Goal: Information Seeking & Learning: Learn about a topic

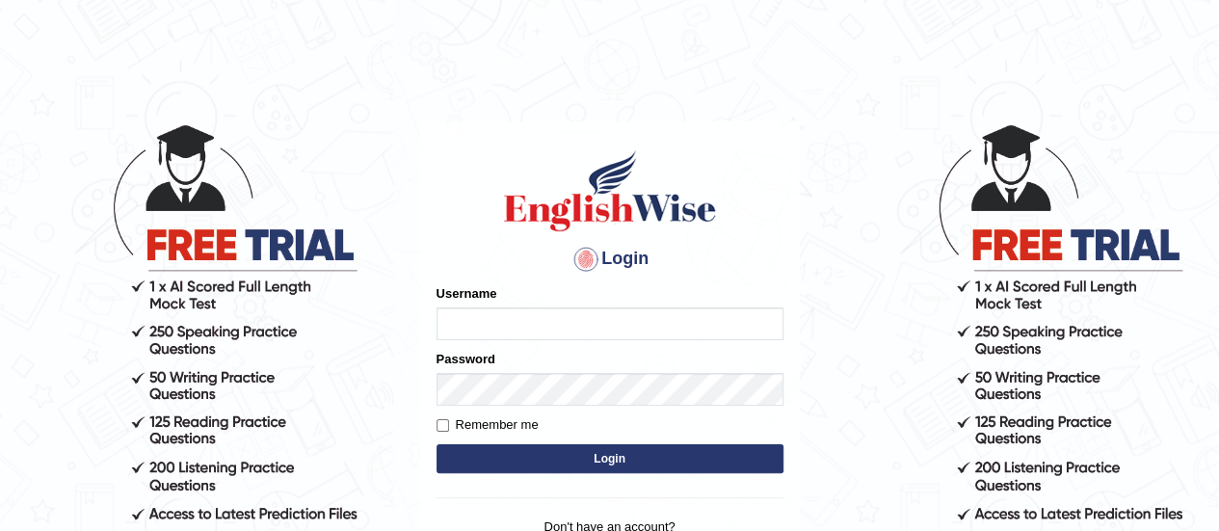
type input "[PERSON_NAME]"
click at [580, 458] on button "Login" at bounding box center [610, 458] width 347 height 29
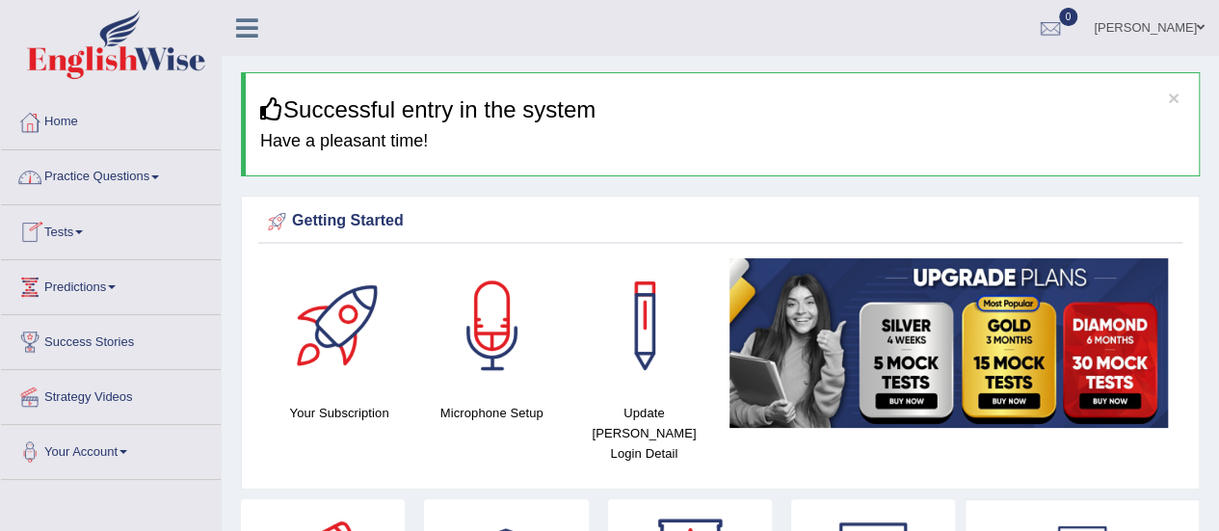
click at [127, 185] on link "Practice Questions" at bounding box center [111, 174] width 220 height 48
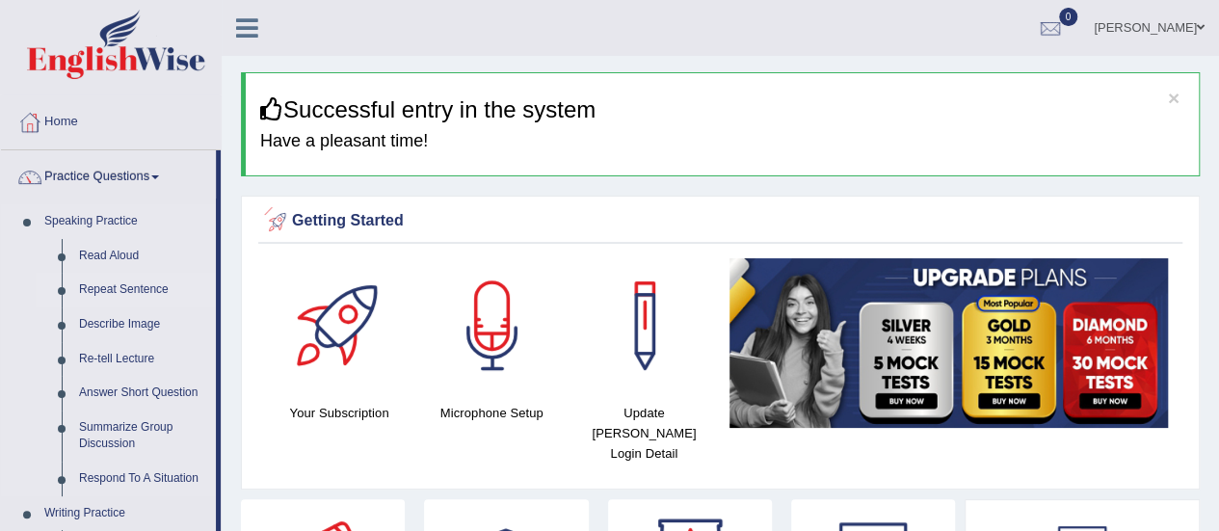
click at [154, 282] on link "Repeat Sentence" at bounding box center [143, 290] width 146 height 35
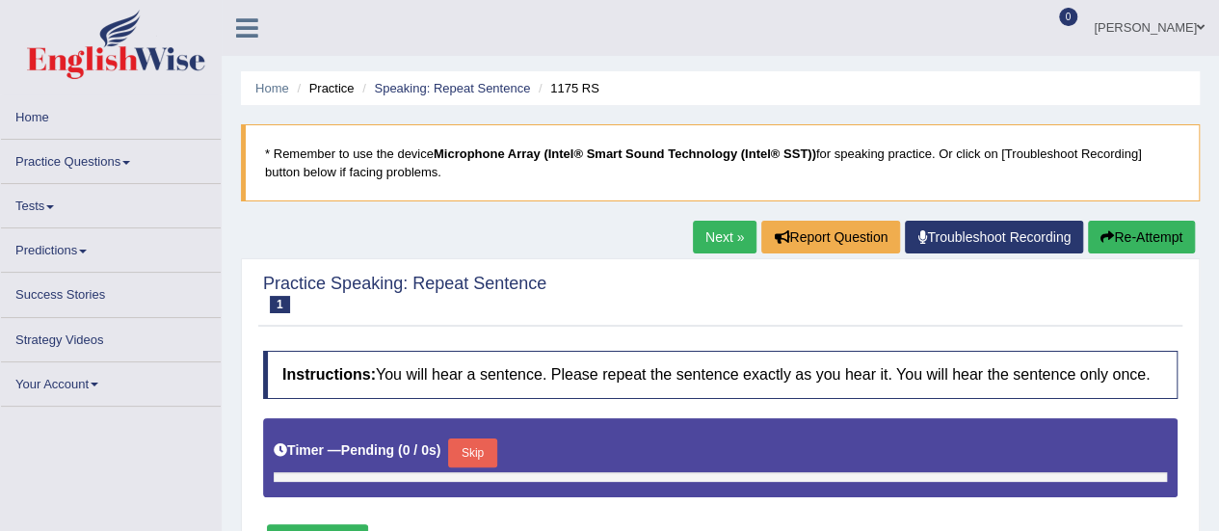
type input "0.95"
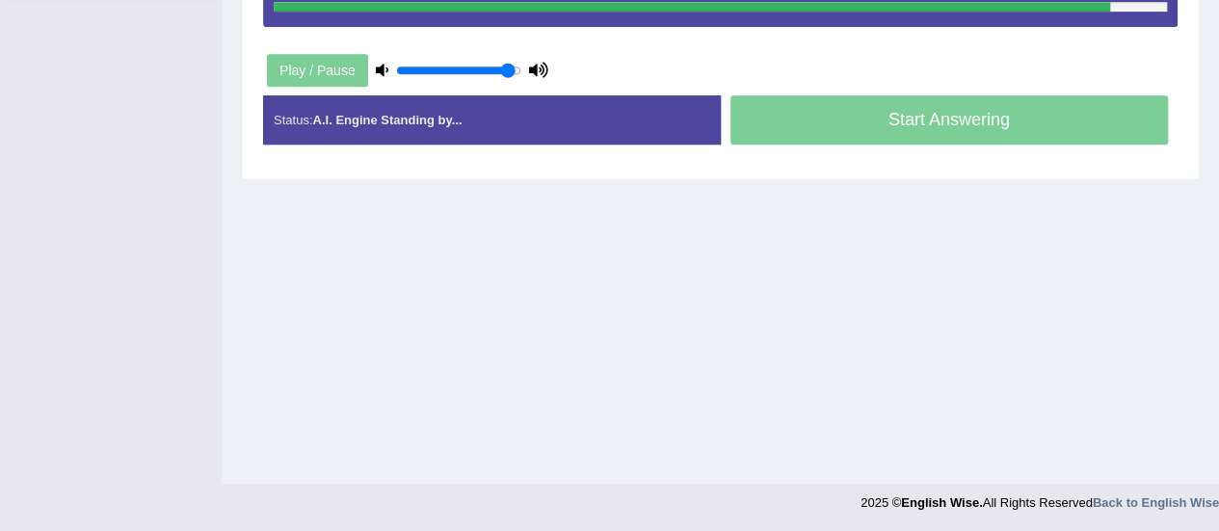
scroll to position [477, 0]
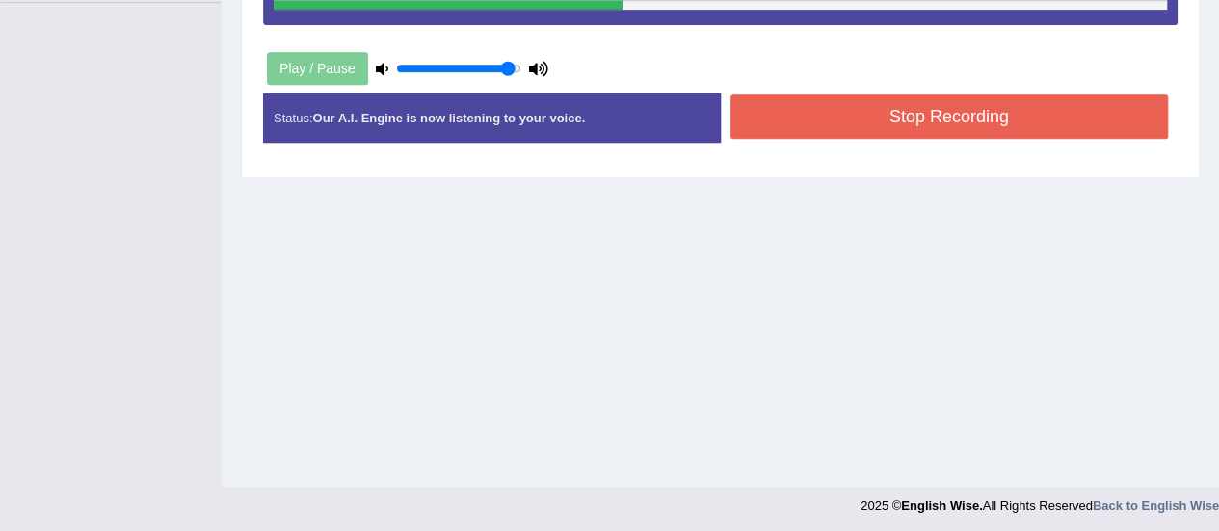
click at [875, 117] on button "Stop Recording" at bounding box center [950, 116] width 439 height 44
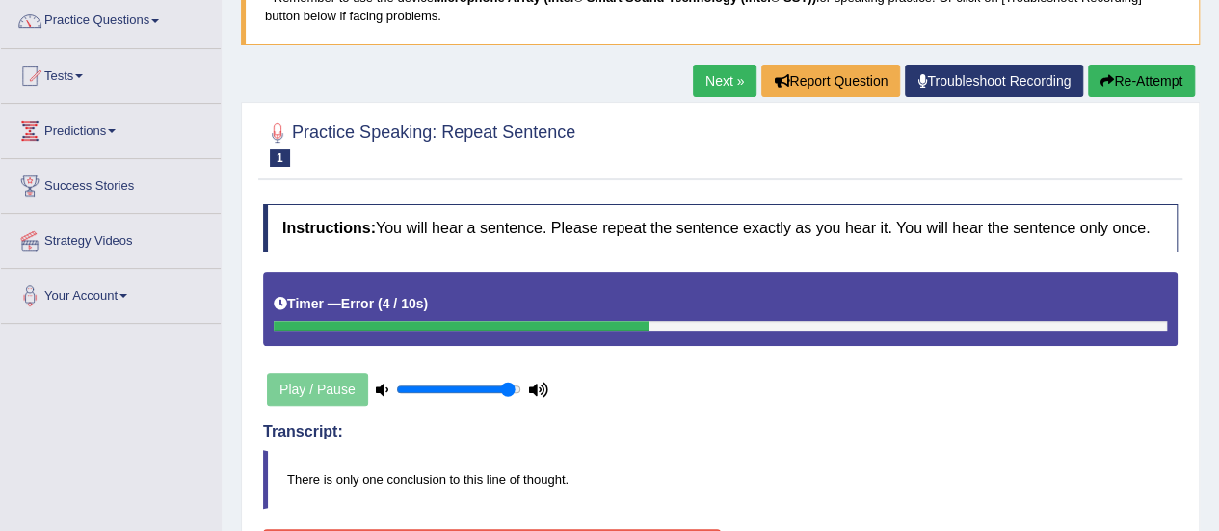
scroll to position [154, 0]
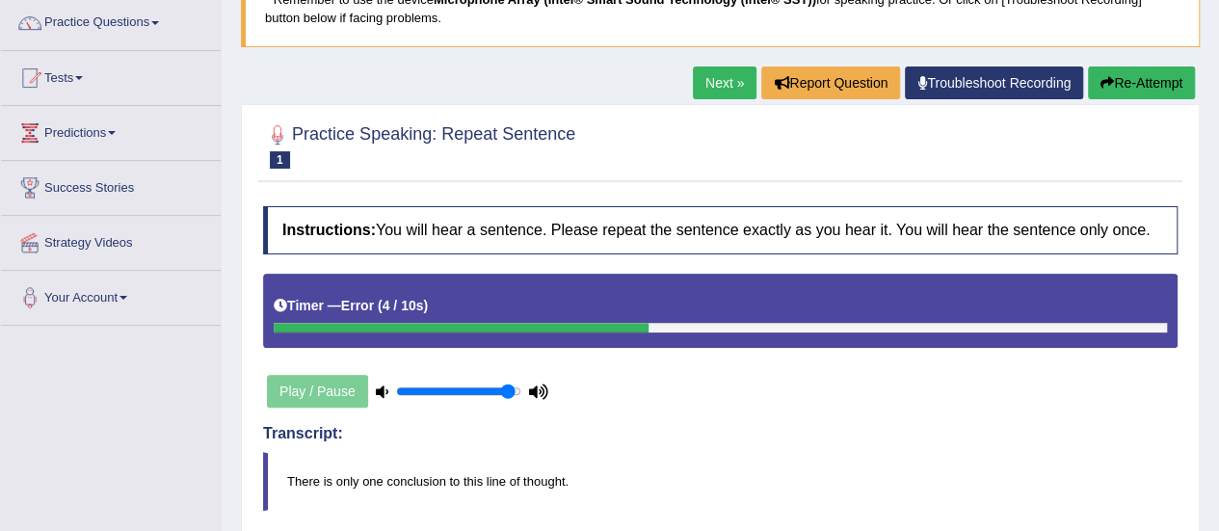
click at [719, 93] on link "Next »" at bounding box center [725, 83] width 64 height 33
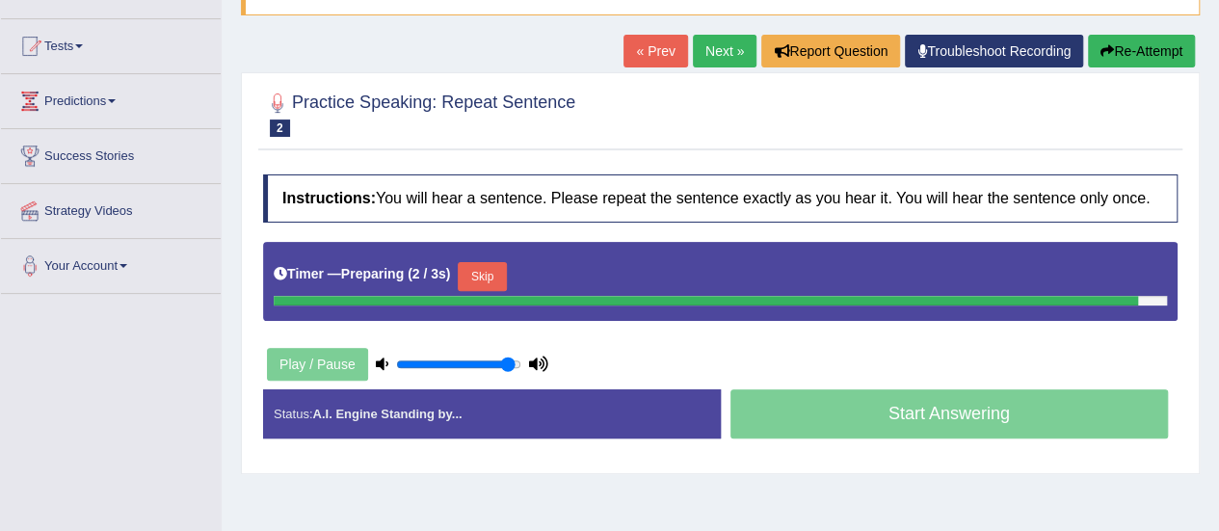
scroll to position [389, 0]
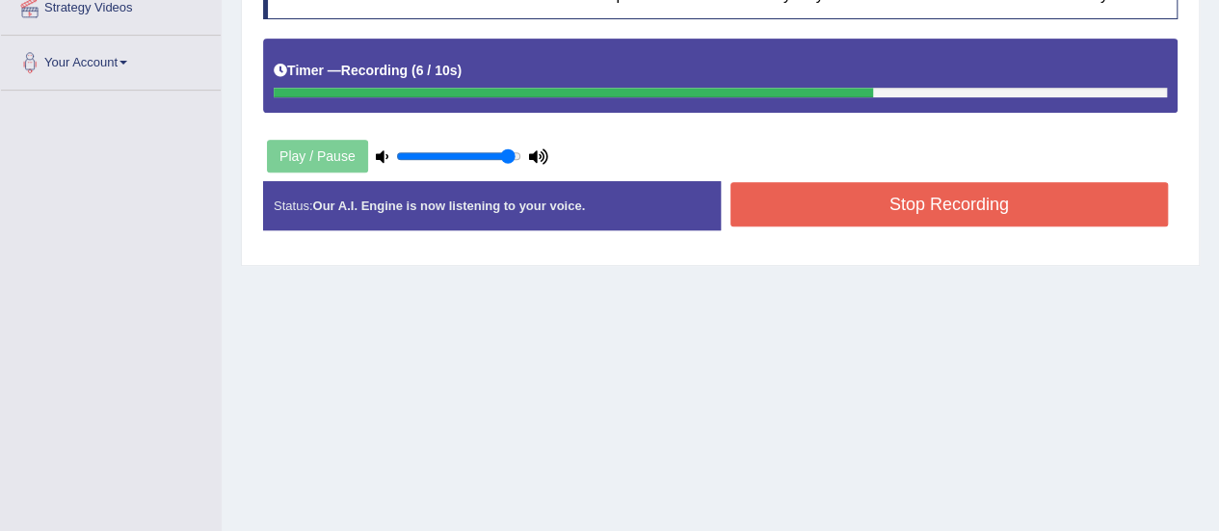
click at [925, 201] on button "Stop Recording" at bounding box center [950, 204] width 439 height 44
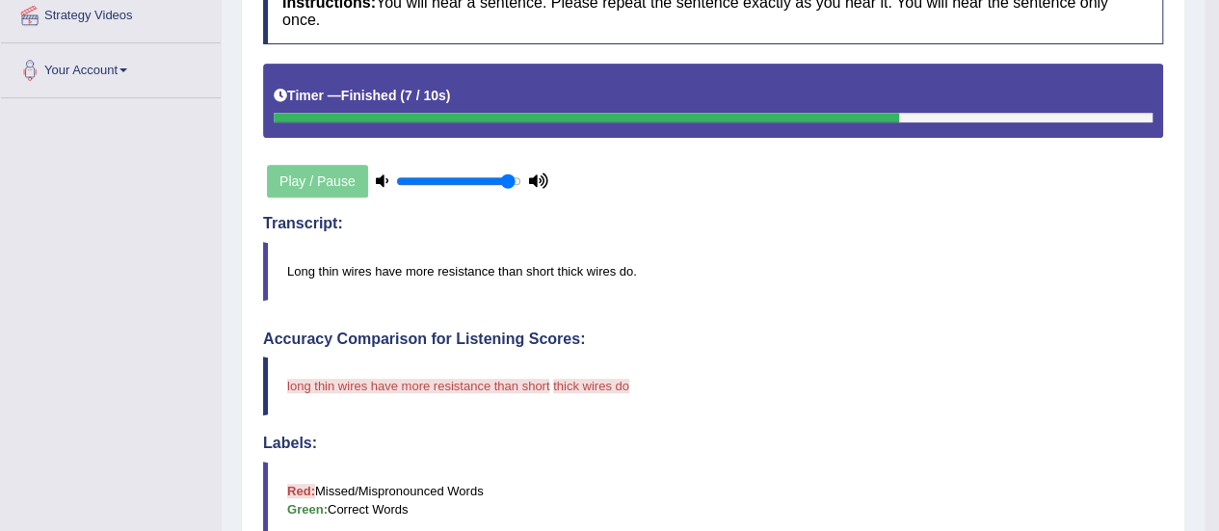
scroll to position [0, 0]
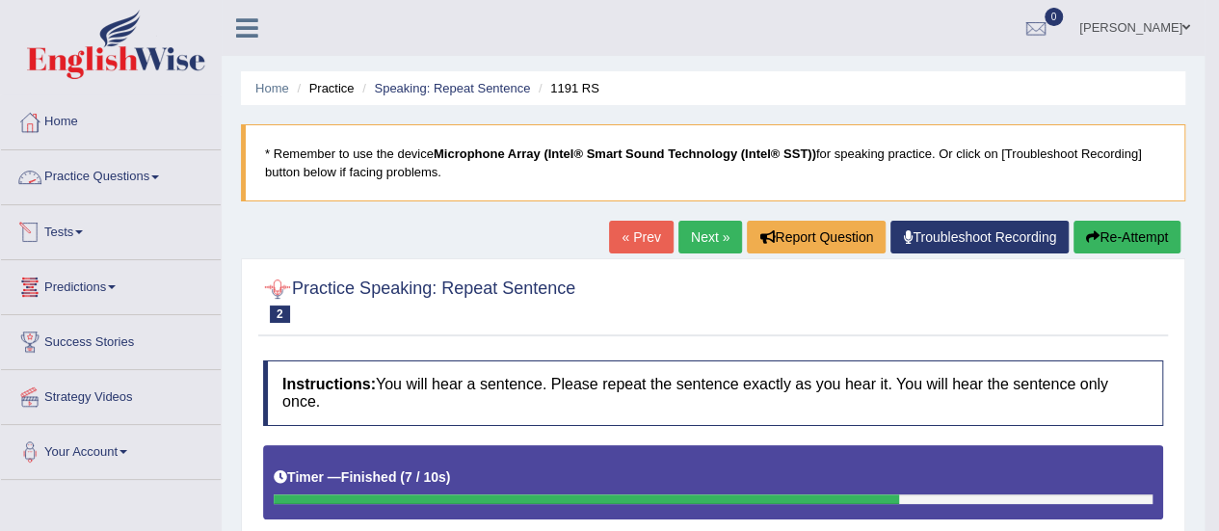
click at [139, 180] on link "Practice Questions" at bounding box center [111, 174] width 220 height 48
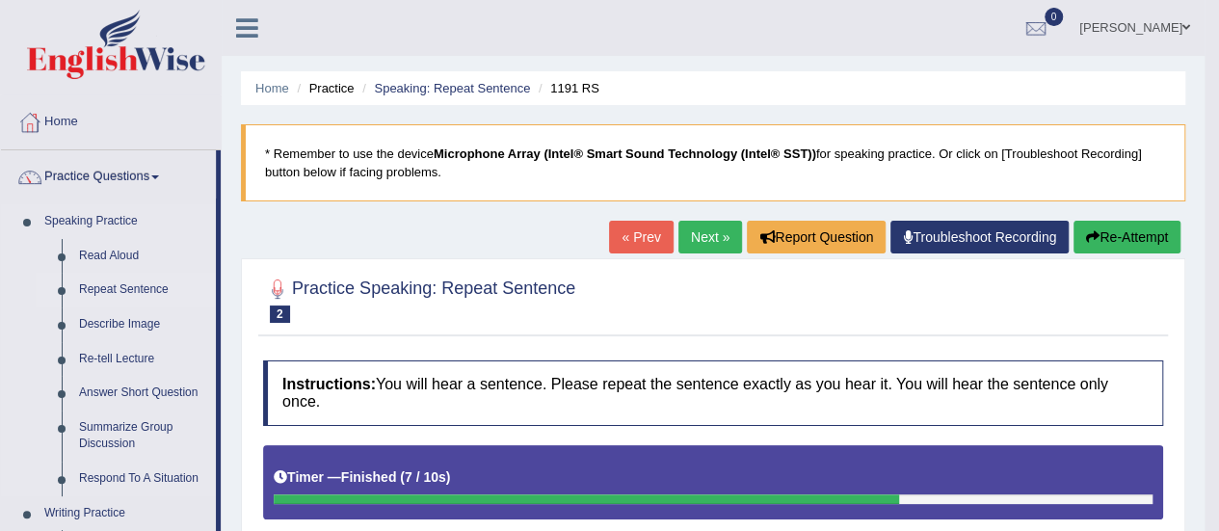
click at [148, 284] on link "Repeat Sentence" at bounding box center [143, 290] width 146 height 35
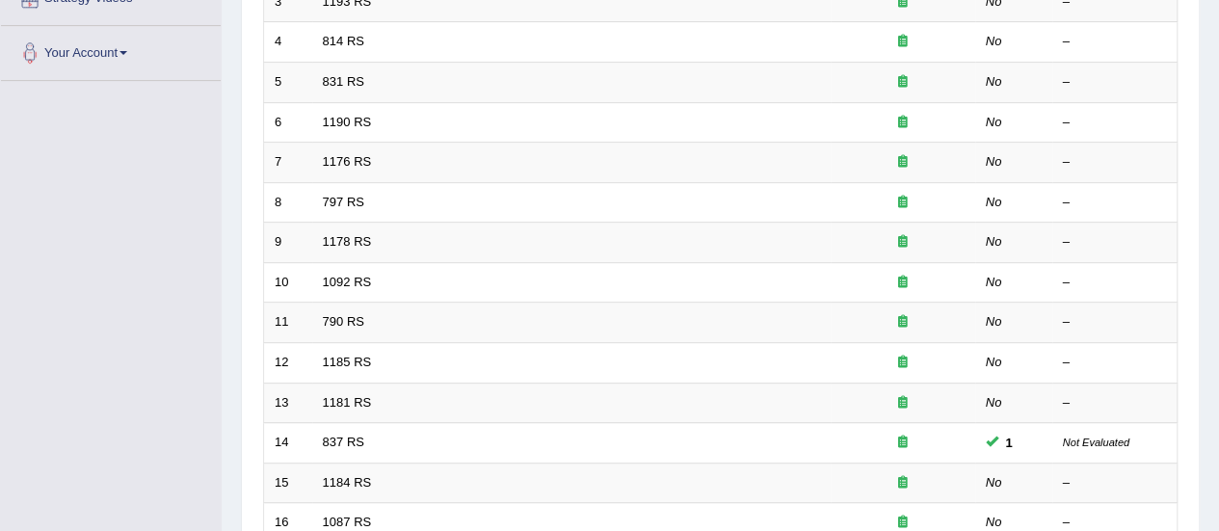
scroll to position [736, 0]
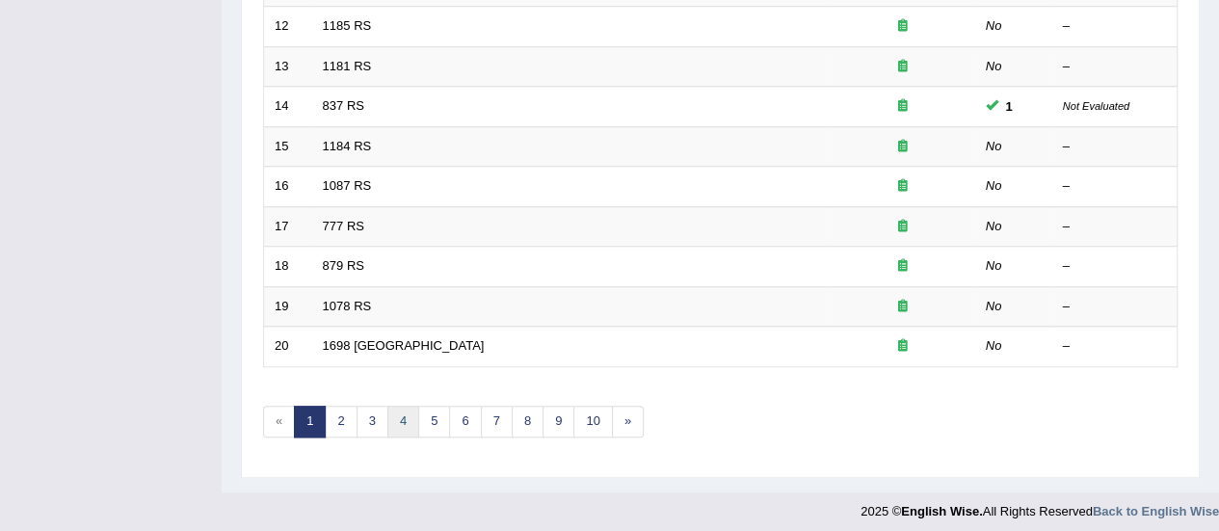
click at [407, 421] on link "4" at bounding box center [404, 422] width 32 height 32
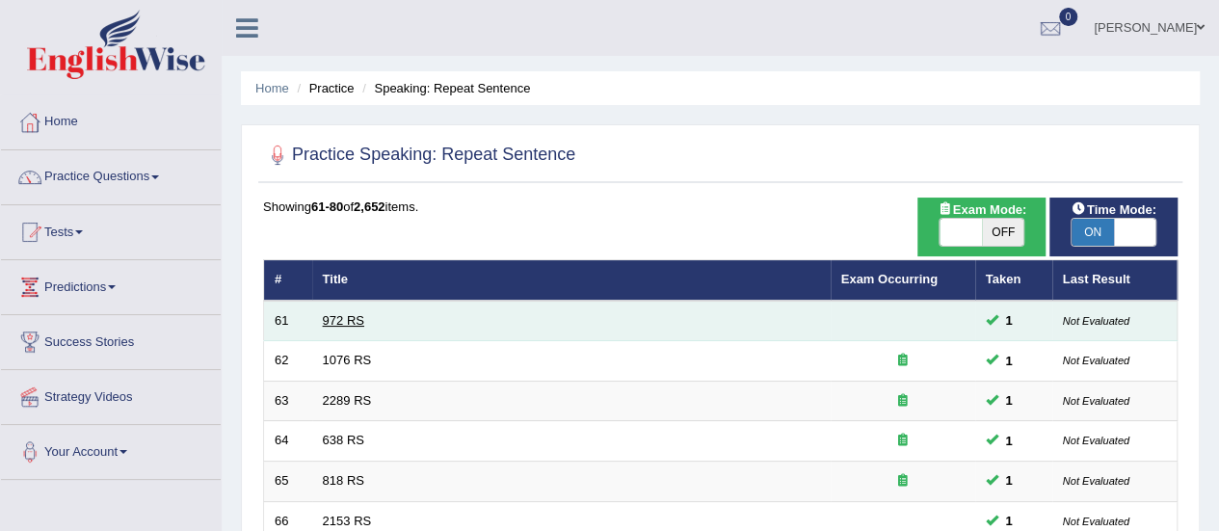
click at [355, 325] on link "972 RS" at bounding box center [343, 320] width 41 height 14
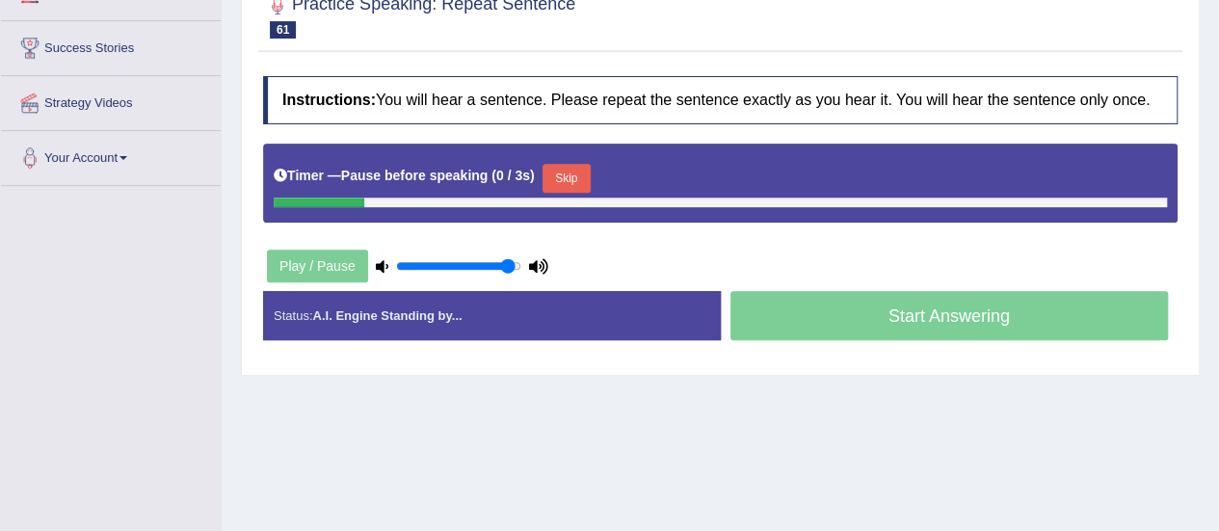
scroll to position [355, 0]
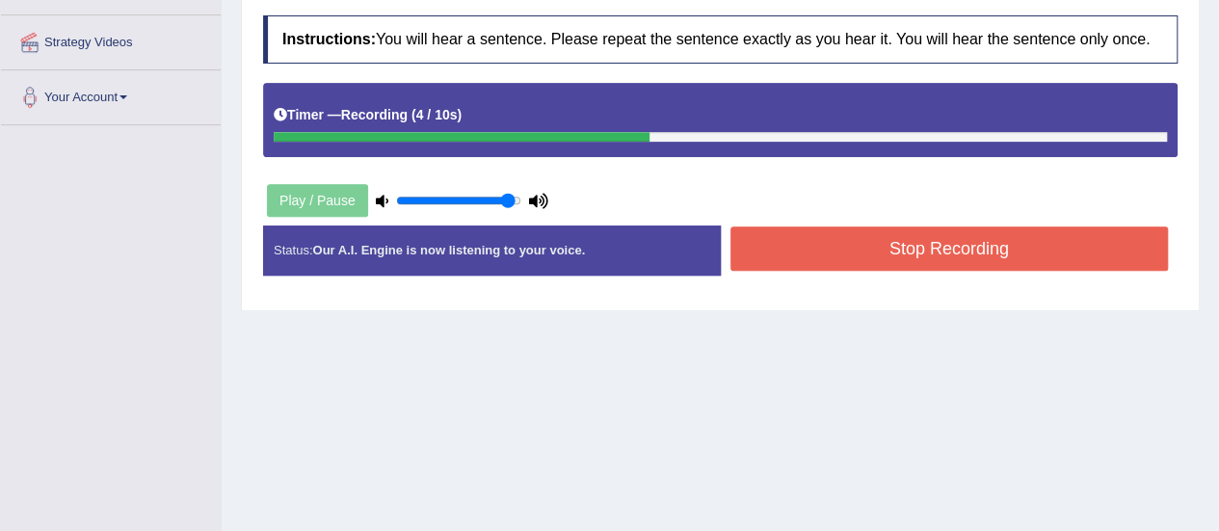
click at [1121, 252] on button "Stop Recording" at bounding box center [950, 249] width 439 height 44
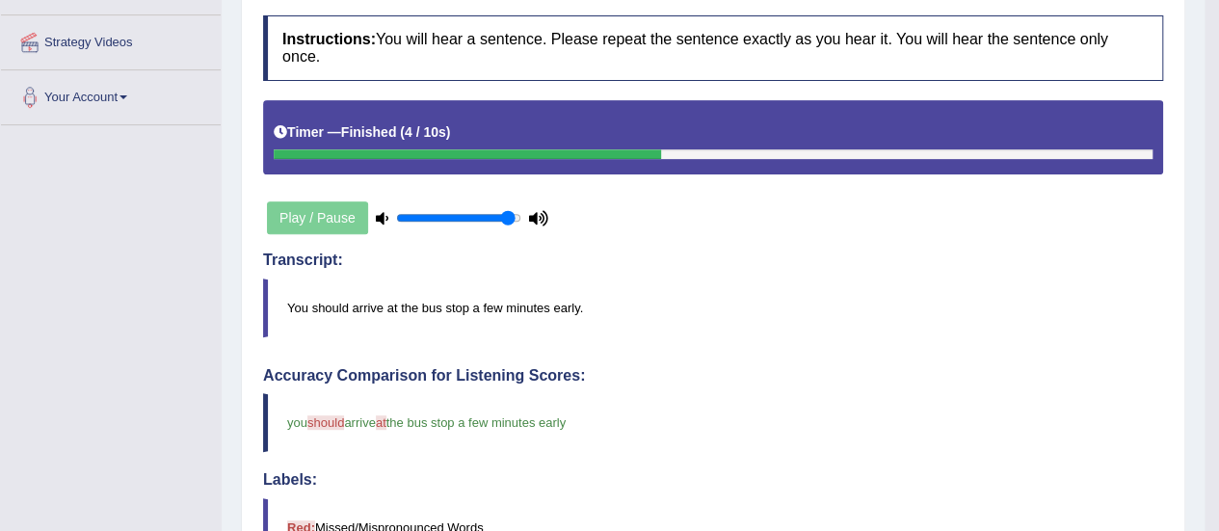
scroll to position [43, 0]
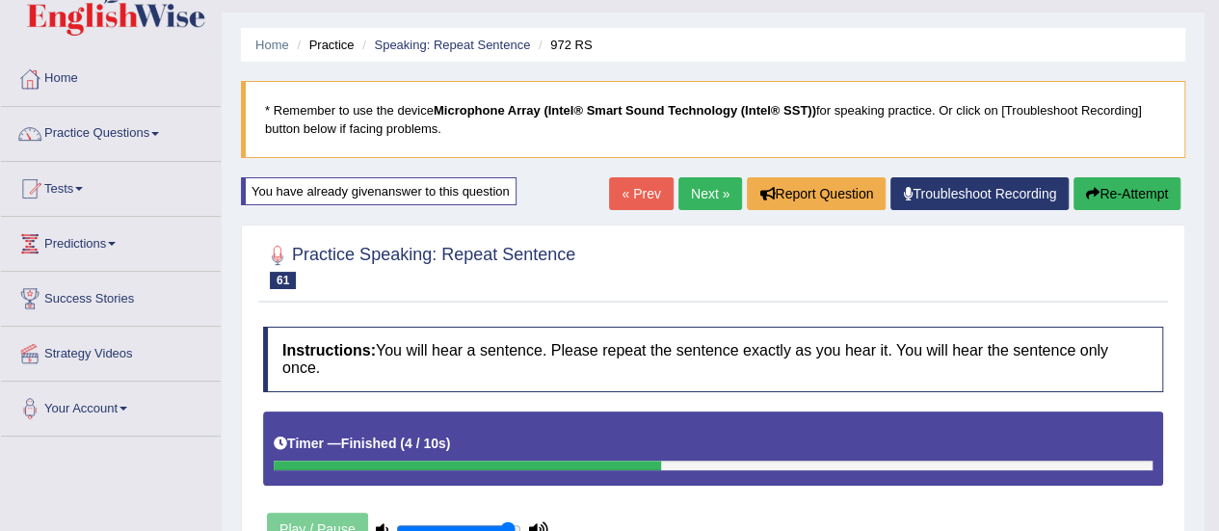
click at [707, 185] on link "Next »" at bounding box center [711, 193] width 64 height 33
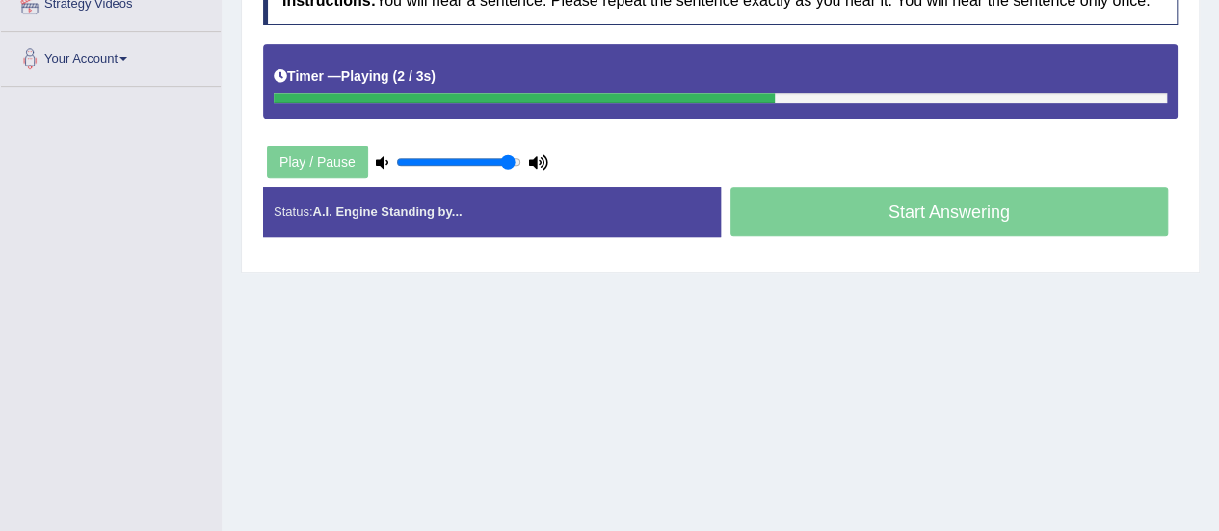
scroll to position [401, 0]
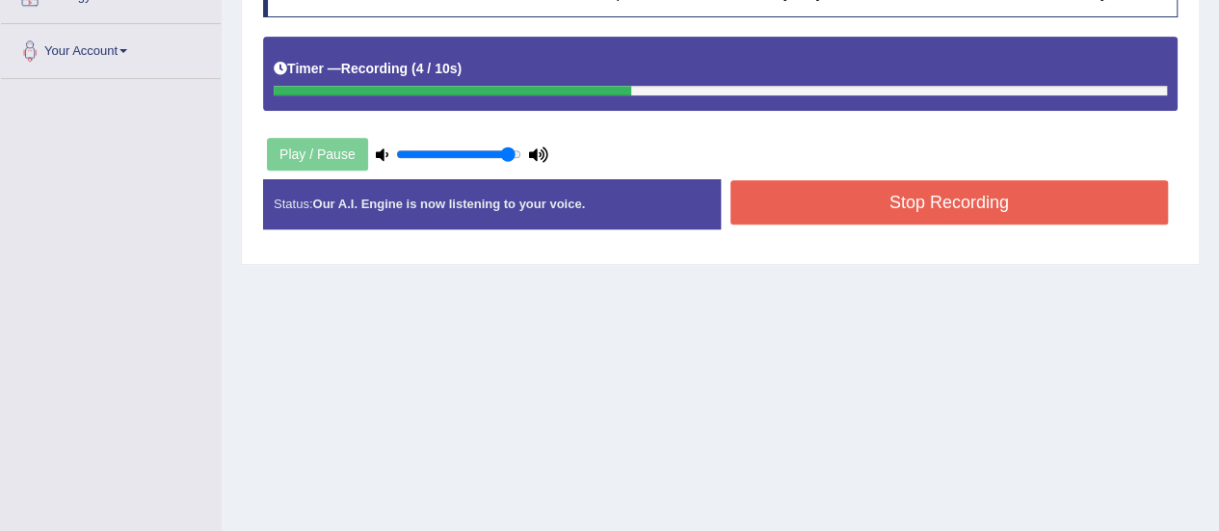
click at [1006, 198] on button "Stop Recording" at bounding box center [950, 202] width 439 height 44
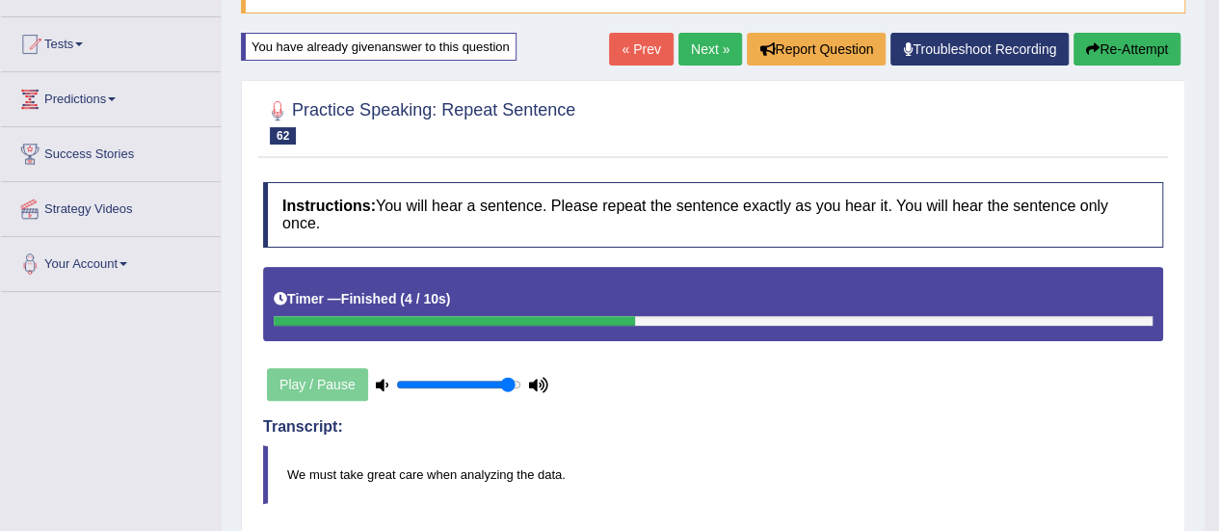
scroll to position [109, 0]
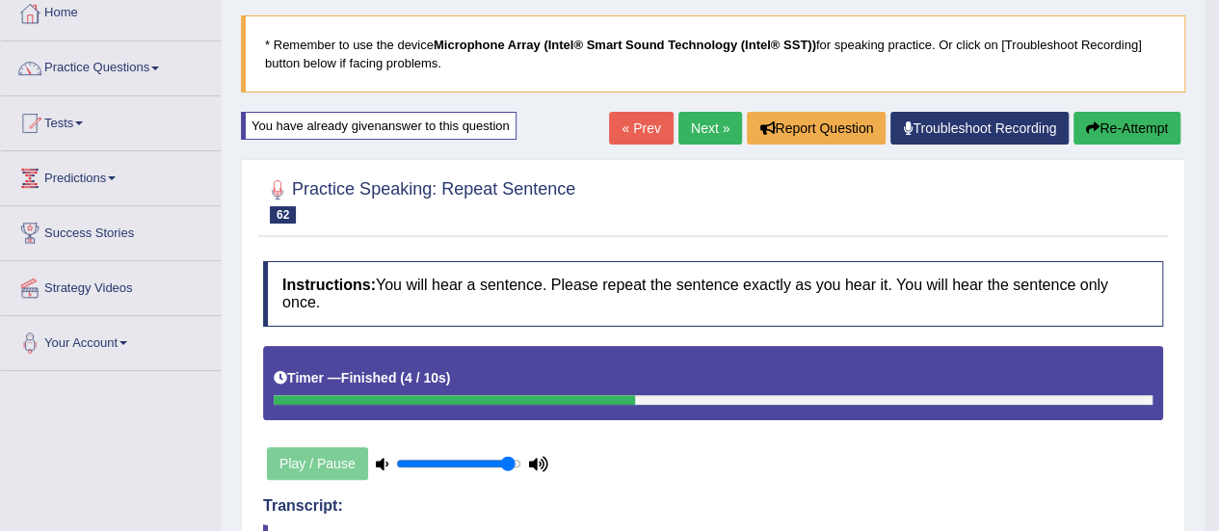
click at [709, 127] on link "Next »" at bounding box center [711, 128] width 64 height 33
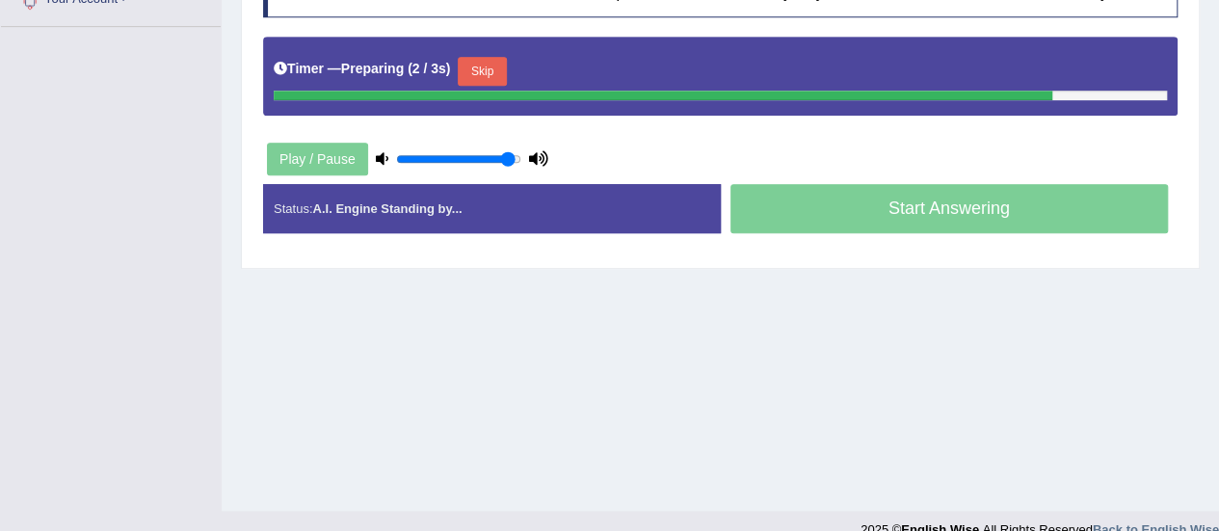
scroll to position [455, 0]
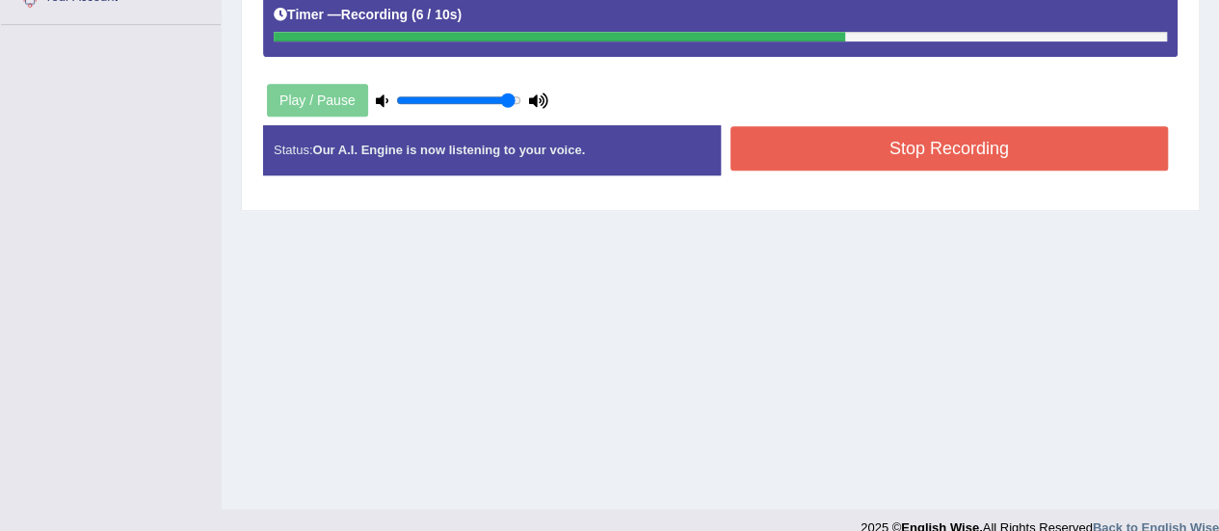
click at [925, 156] on button "Stop Recording" at bounding box center [950, 148] width 439 height 44
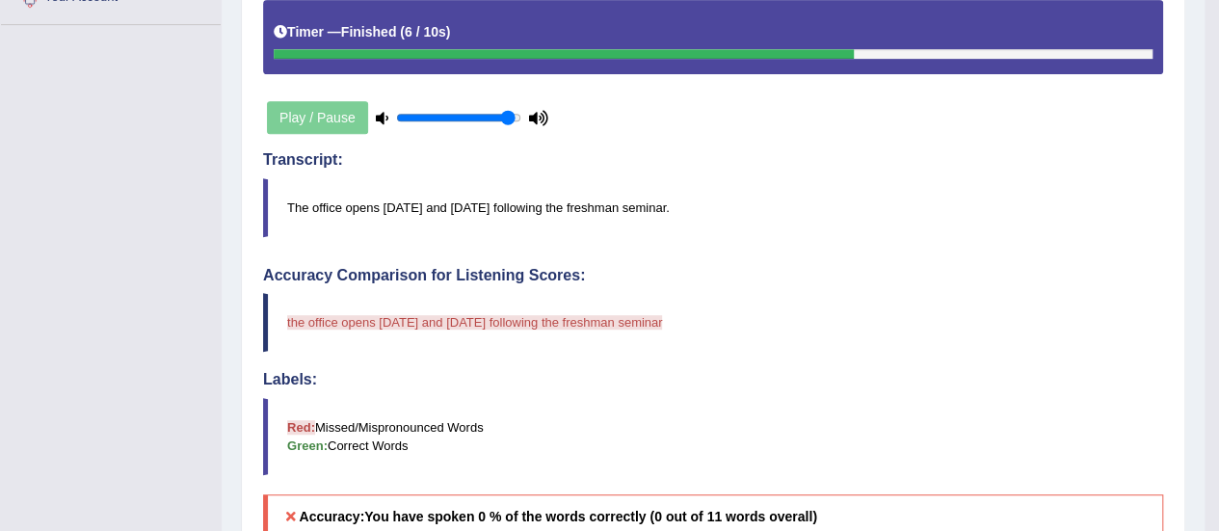
scroll to position [0, 0]
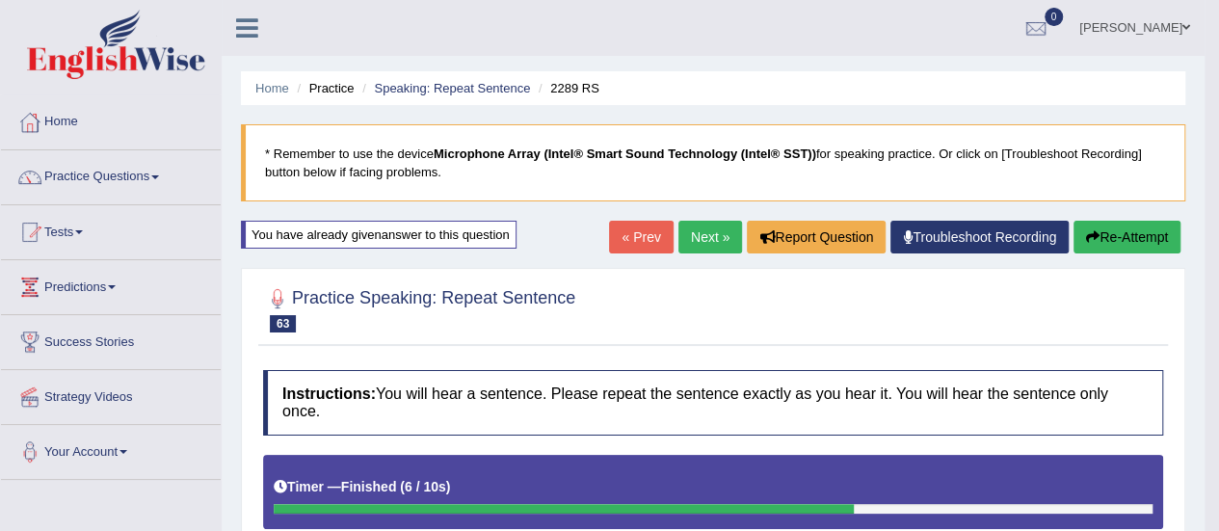
click at [713, 238] on link "Next »" at bounding box center [711, 237] width 64 height 33
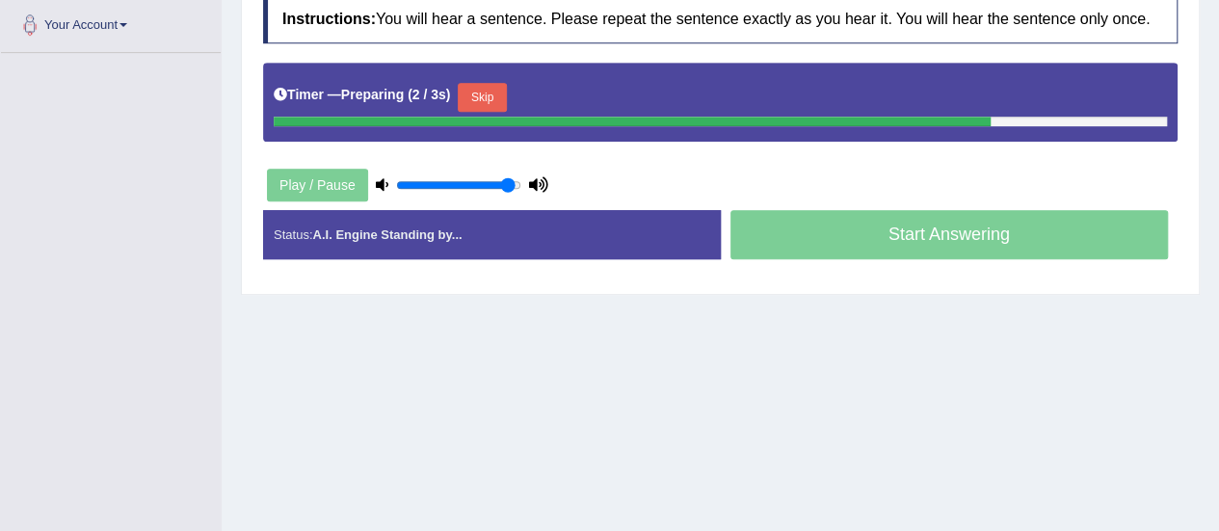
scroll to position [428, 0]
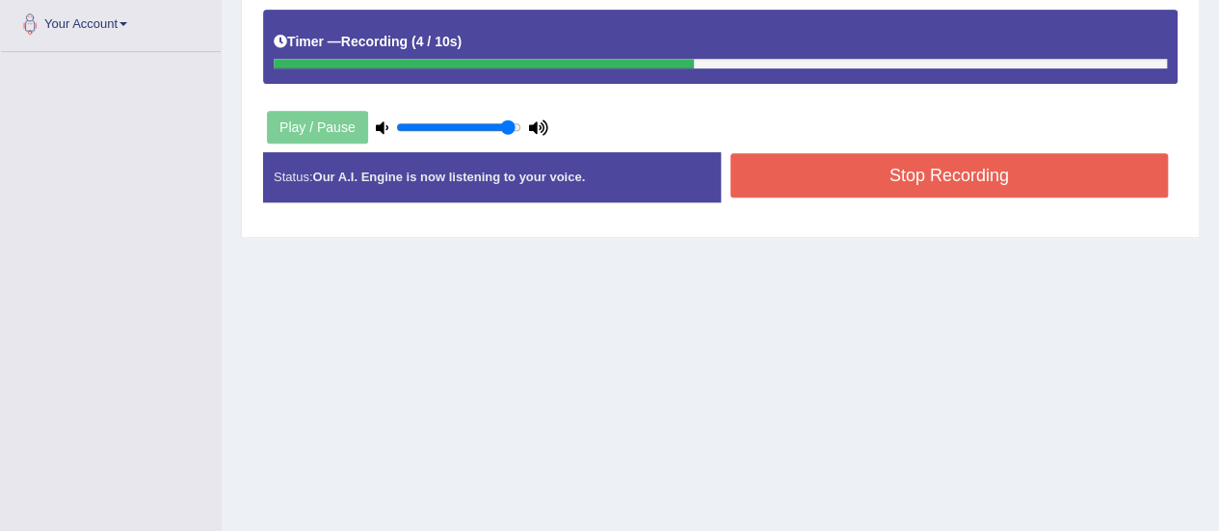
click at [897, 180] on button "Stop Recording" at bounding box center [950, 175] width 439 height 44
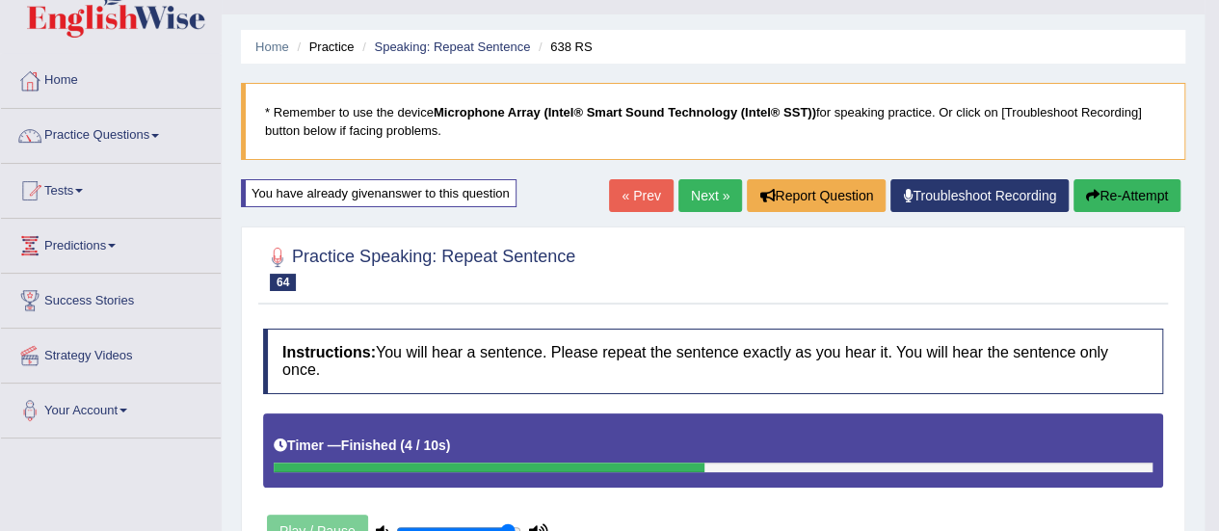
scroll to position [40, 0]
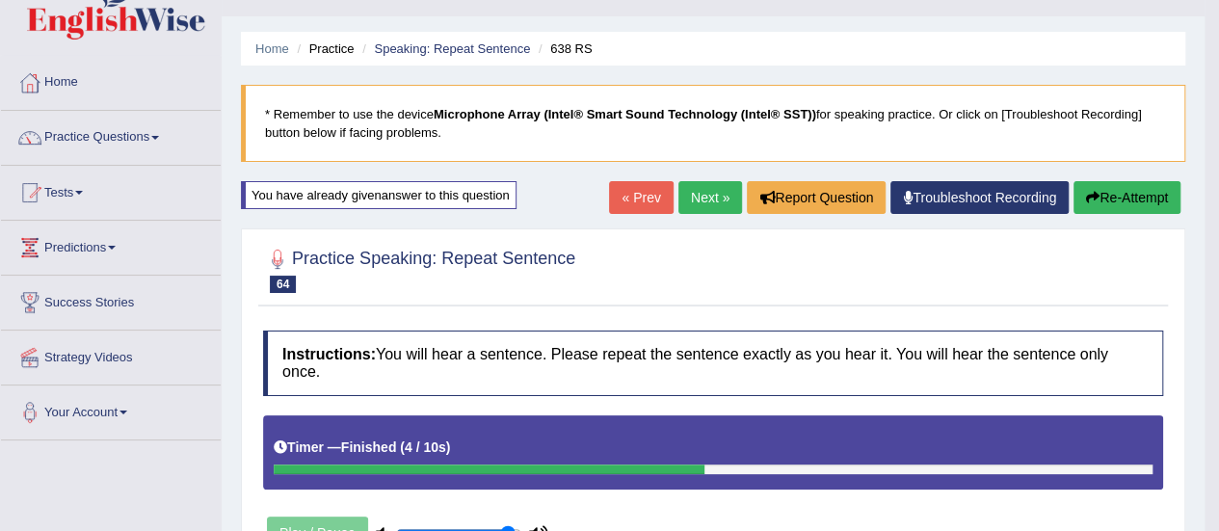
click at [707, 188] on link "Next »" at bounding box center [711, 197] width 64 height 33
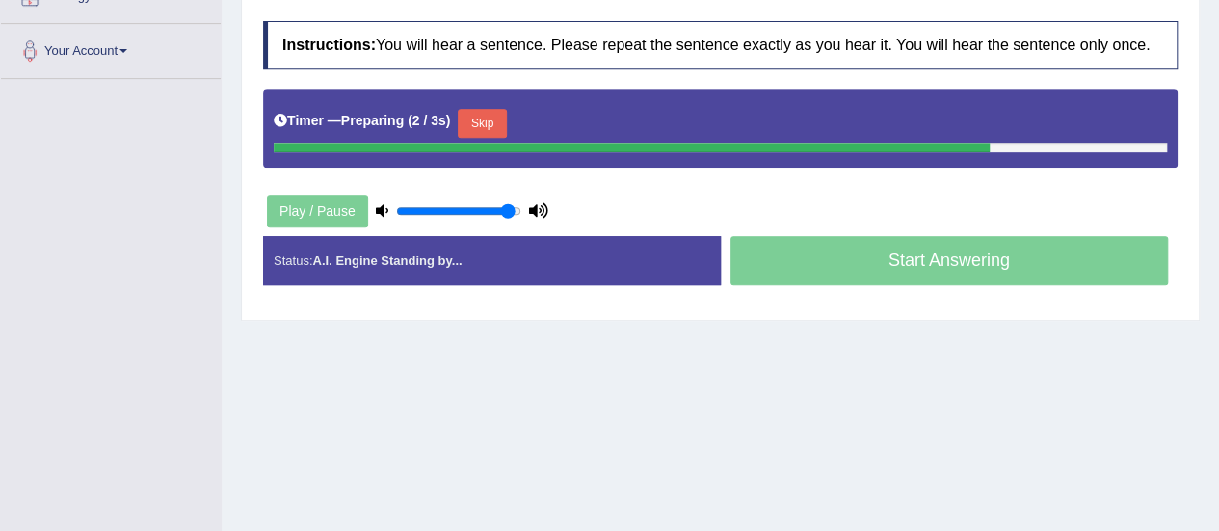
scroll to position [407, 0]
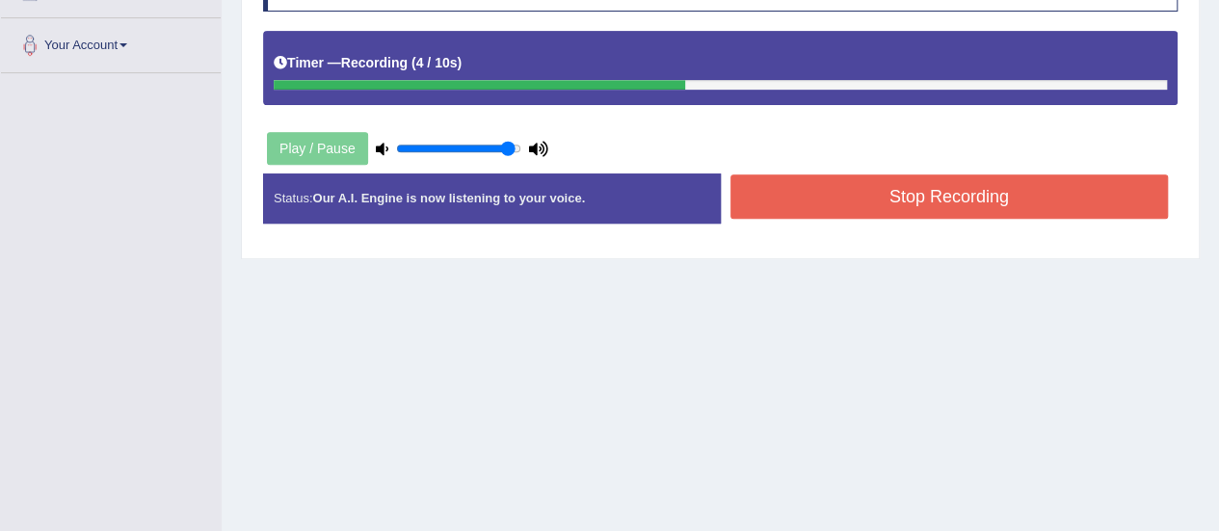
click at [871, 198] on button "Stop Recording" at bounding box center [950, 196] width 439 height 44
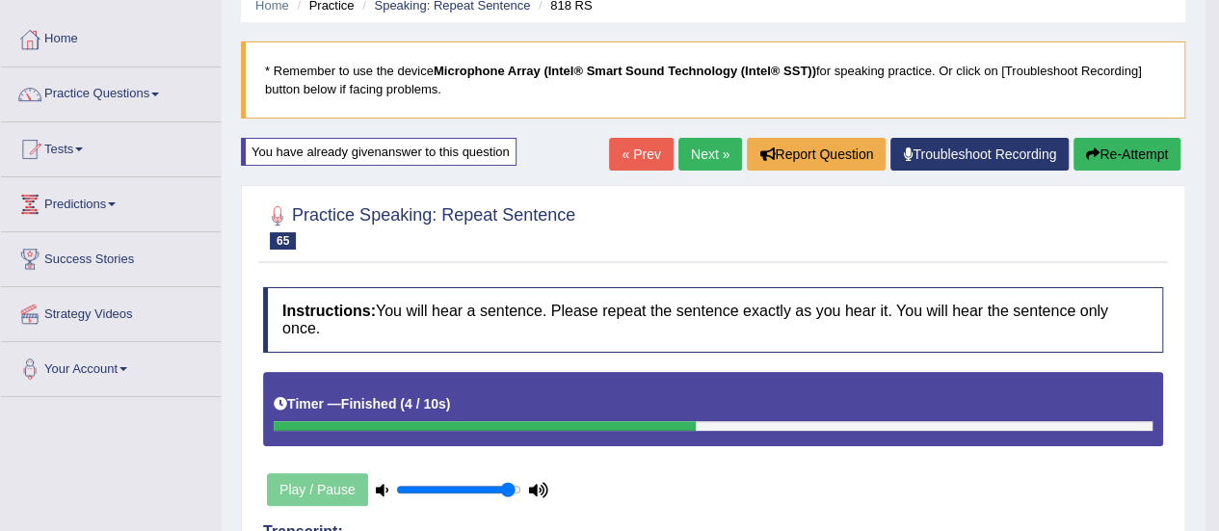
scroll to position [78, 0]
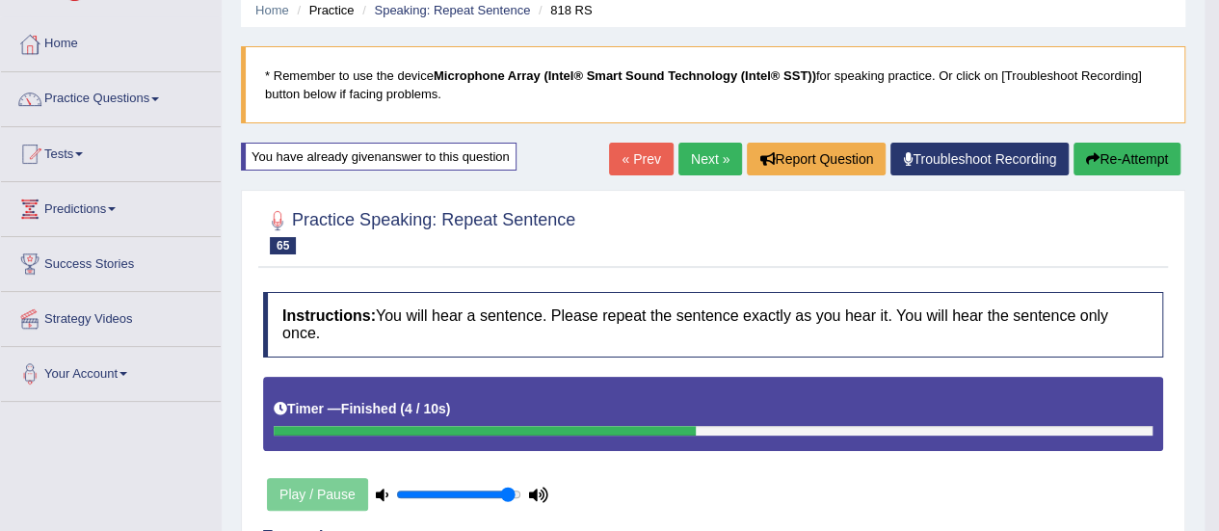
click at [696, 159] on link "Next »" at bounding box center [711, 159] width 64 height 33
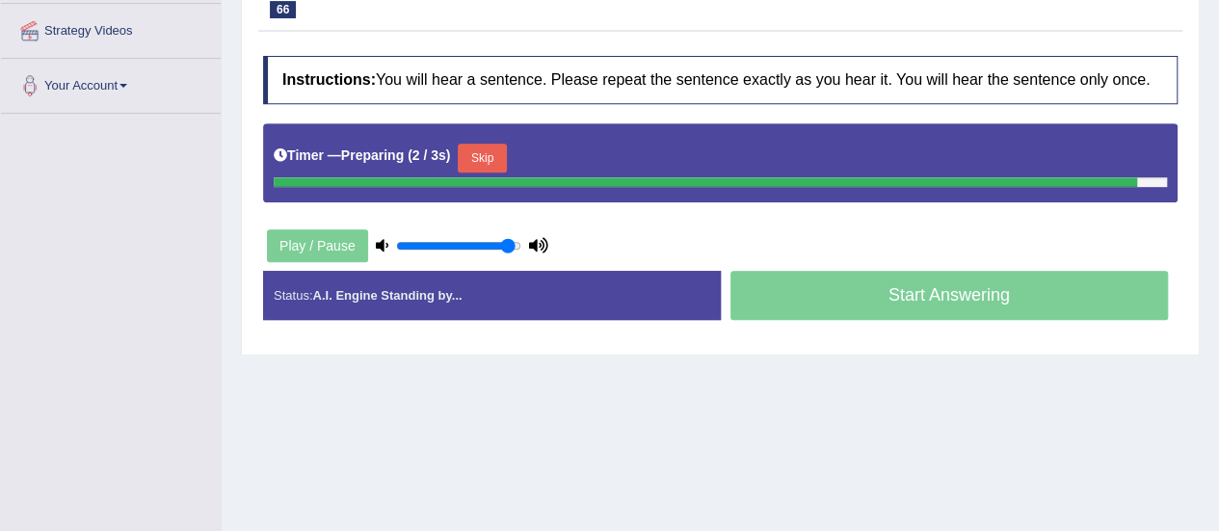
scroll to position [367, 0]
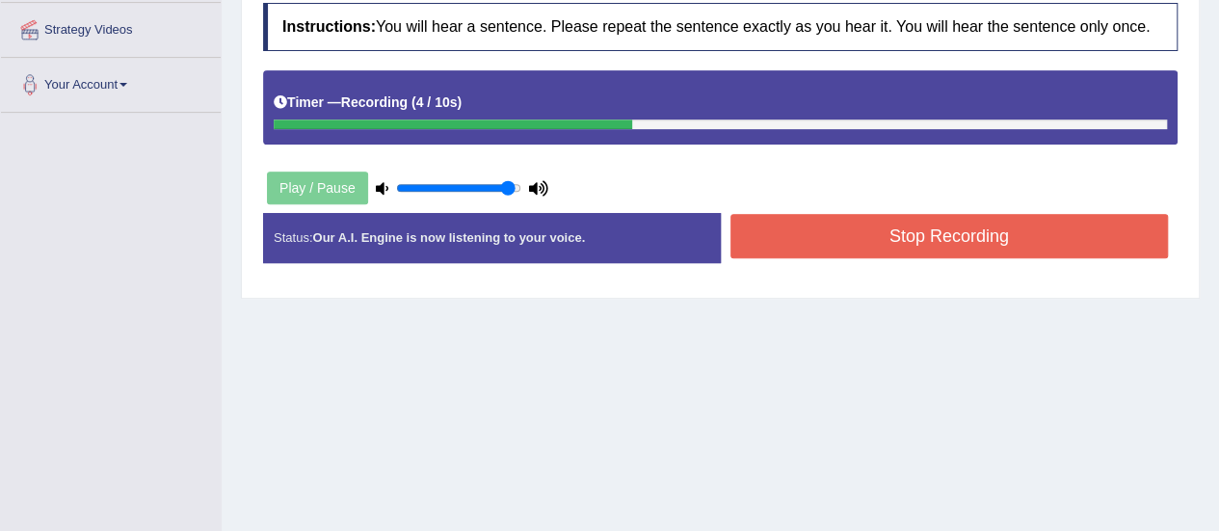
click at [1054, 243] on button "Stop Recording" at bounding box center [950, 236] width 439 height 44
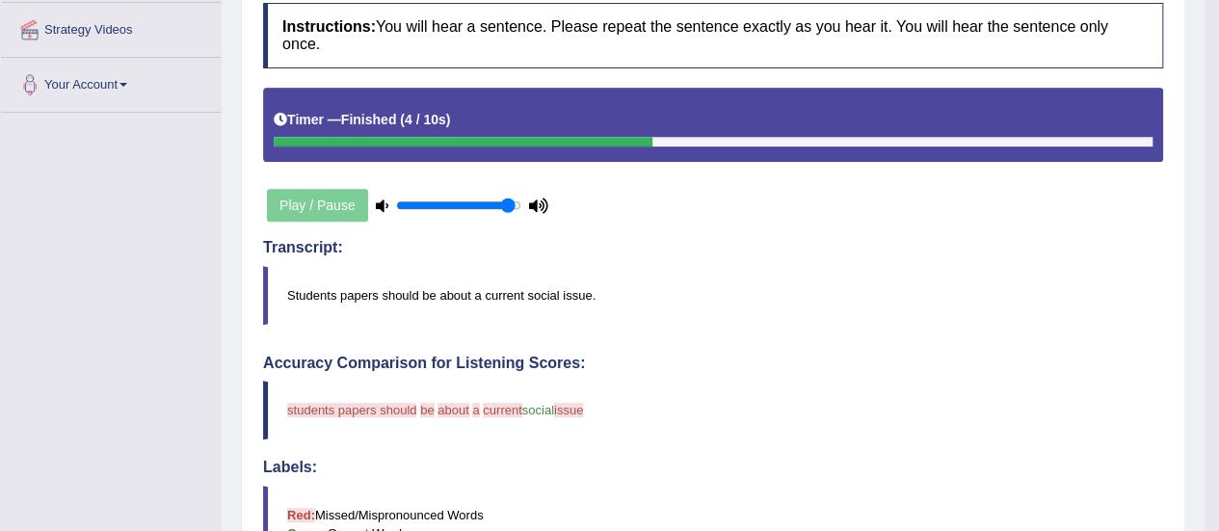
scroll to position [94, 0]
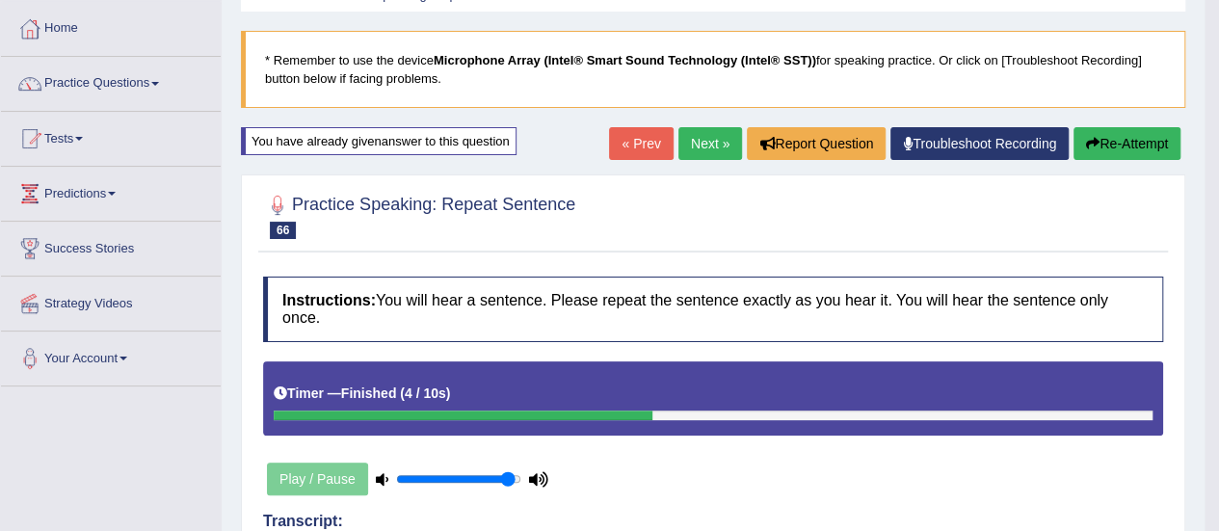
click at [703, 155] on link "Next »" at bounding box center [711, 143] width 64 height 33
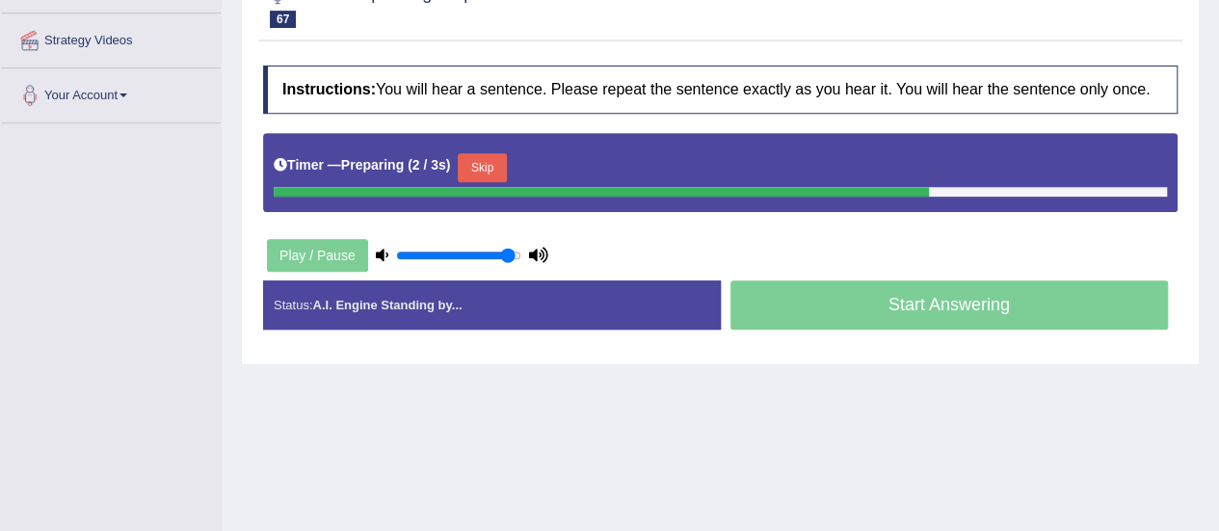
scroll to position [437, 0]
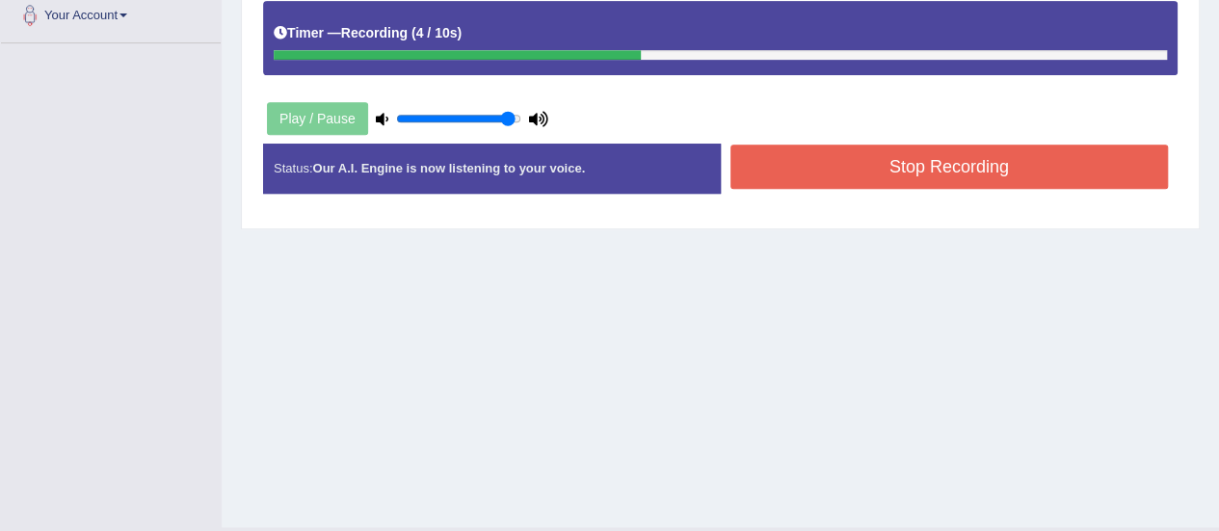
click at [812, 174] on button "Stop Recording" at bounding box center [950, 167] width 439 height 44
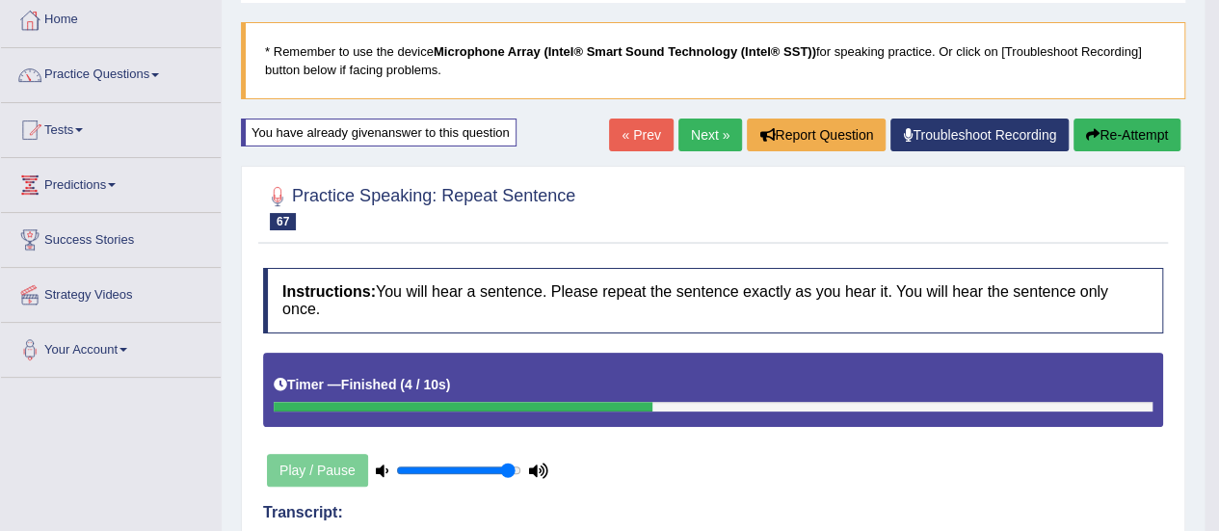
scroll to position [77, 0]
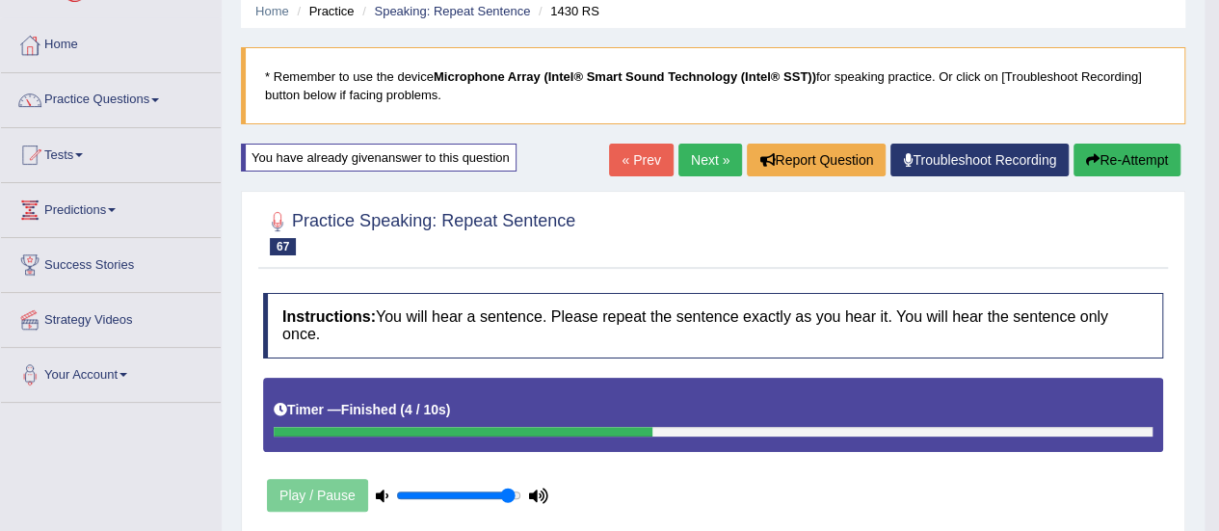
click at [679, 161] on link "Next »" at bounding box center [711, 160] width 64 height 33
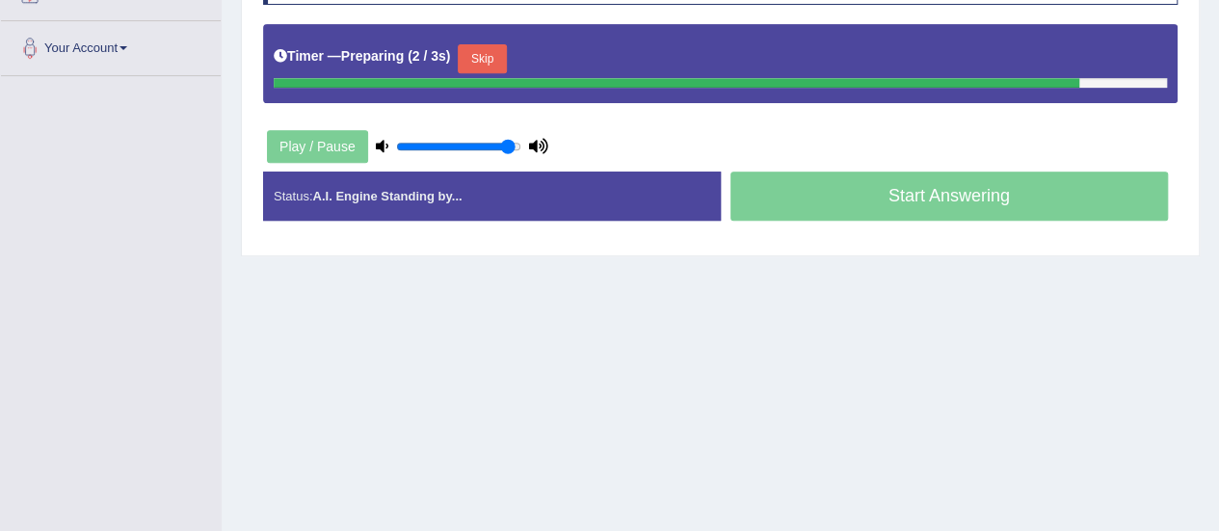
scroll to position [407, 0]
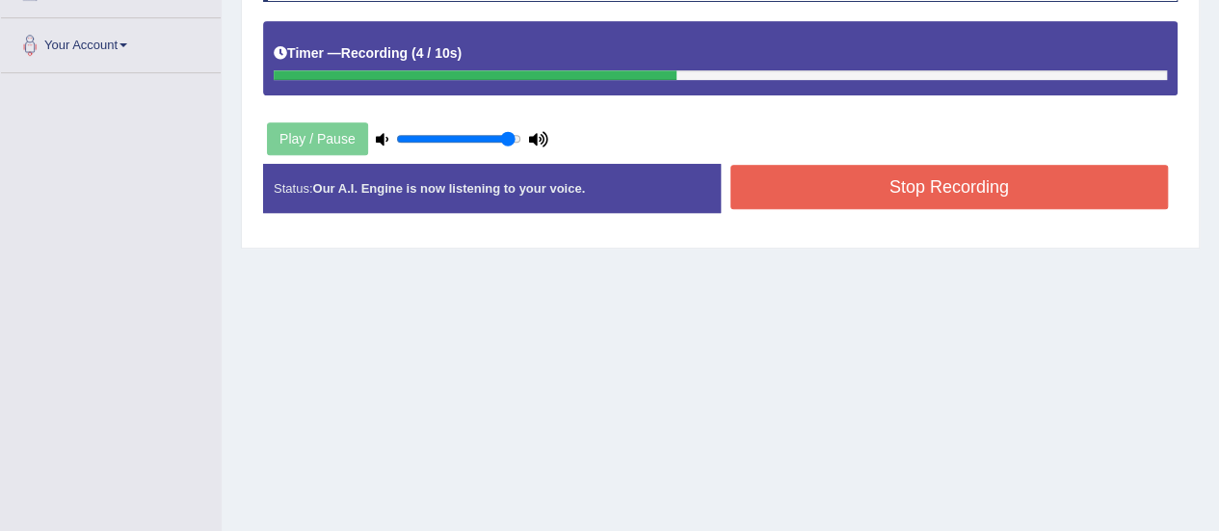
click at [955, 181] on button "Stop Recording" at bounding box center [950, 187] width 439 height 44
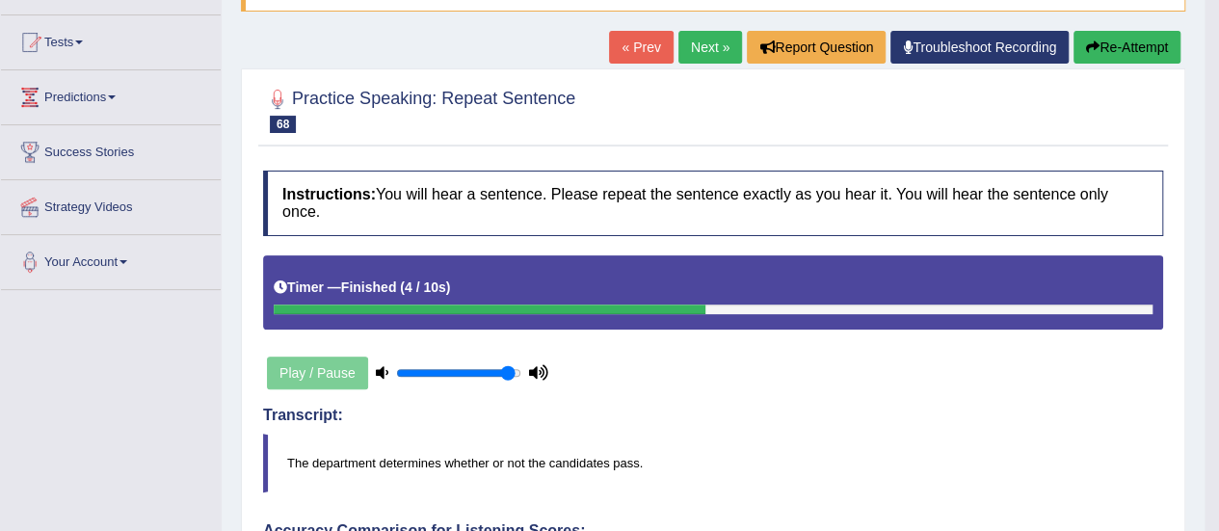
scroll to position [188, 0]
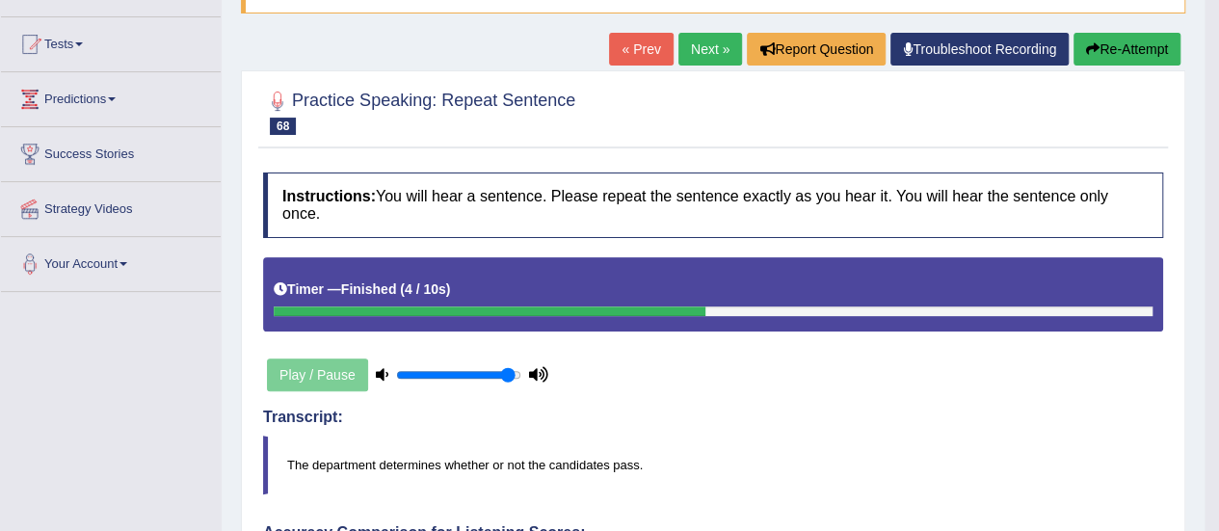
click at [1109, 52] on button "Re-Attempt" at bounding box center [1127, 49] width 107 height 33
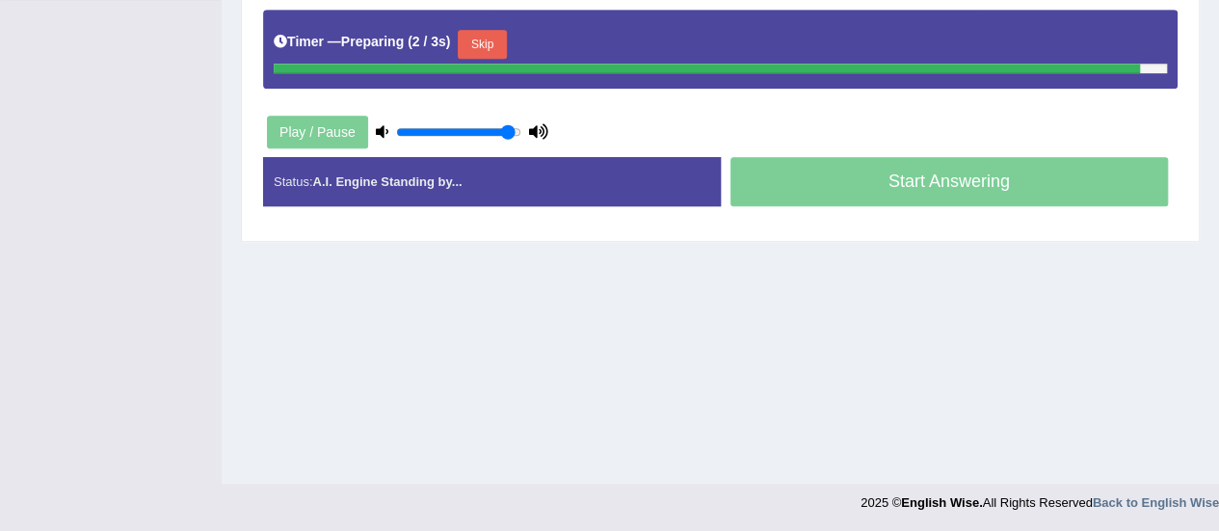
scroll to position [430, 0]
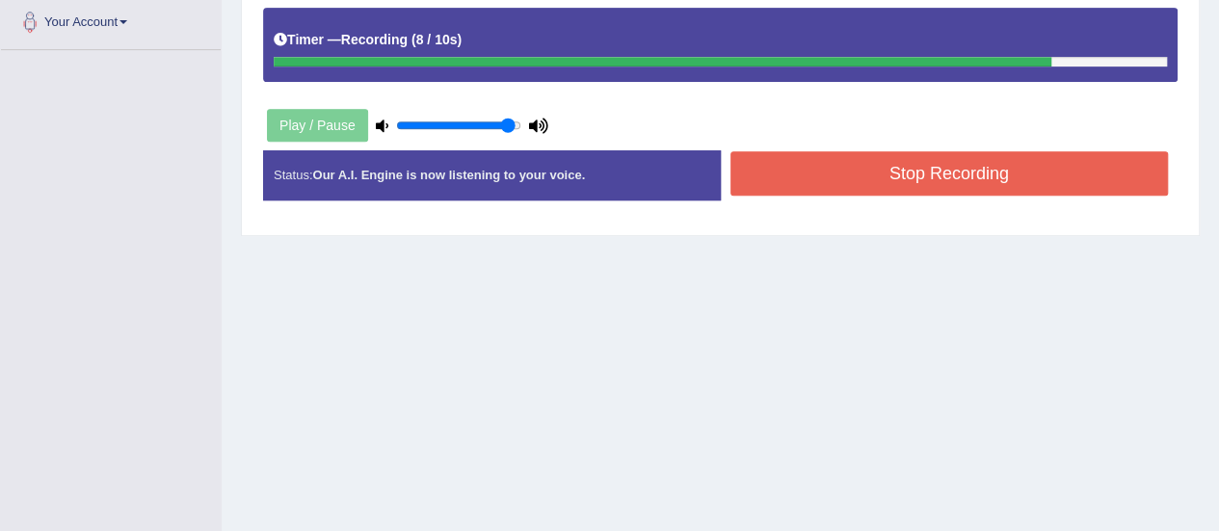
click at [1065, 179] on button "Stop Recording" at bounding box center [950, 173] width 439 height 44
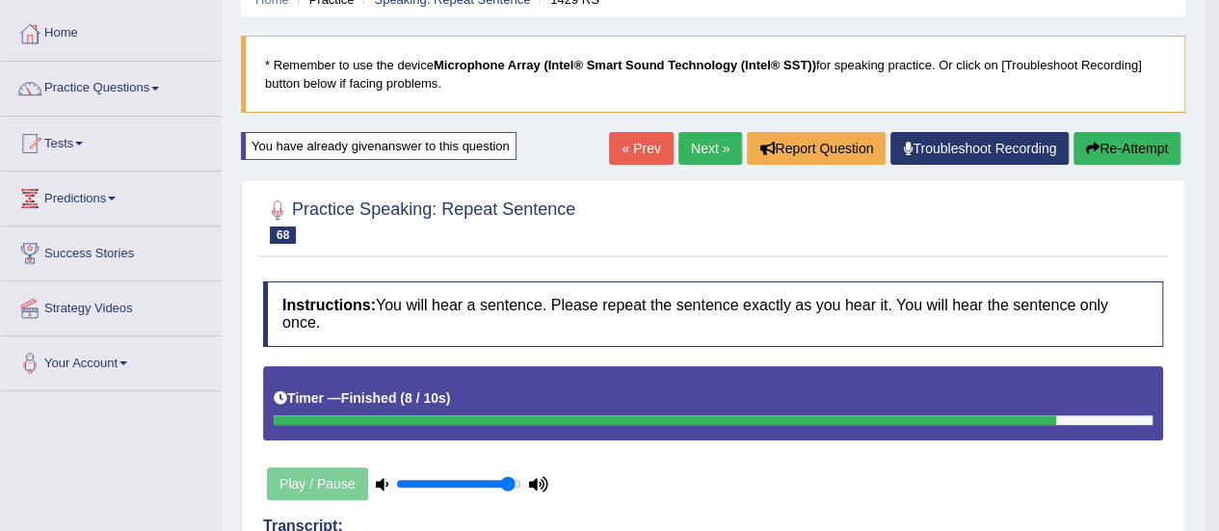
scroll to position [44, 0]
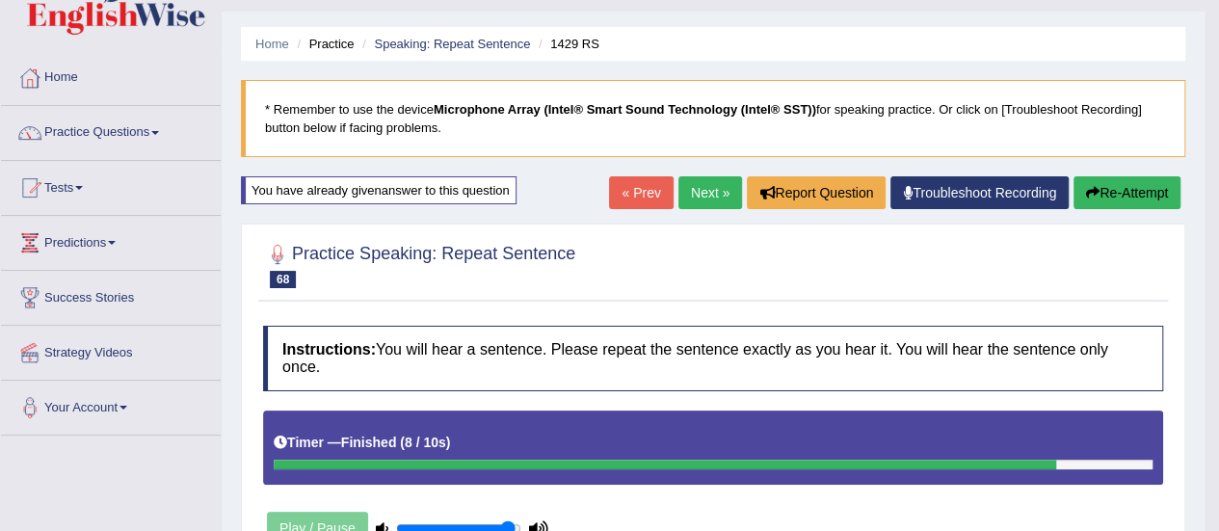
click at [706, 199] on link "Next »" at bounding box center [711, 192] width 64 height 33
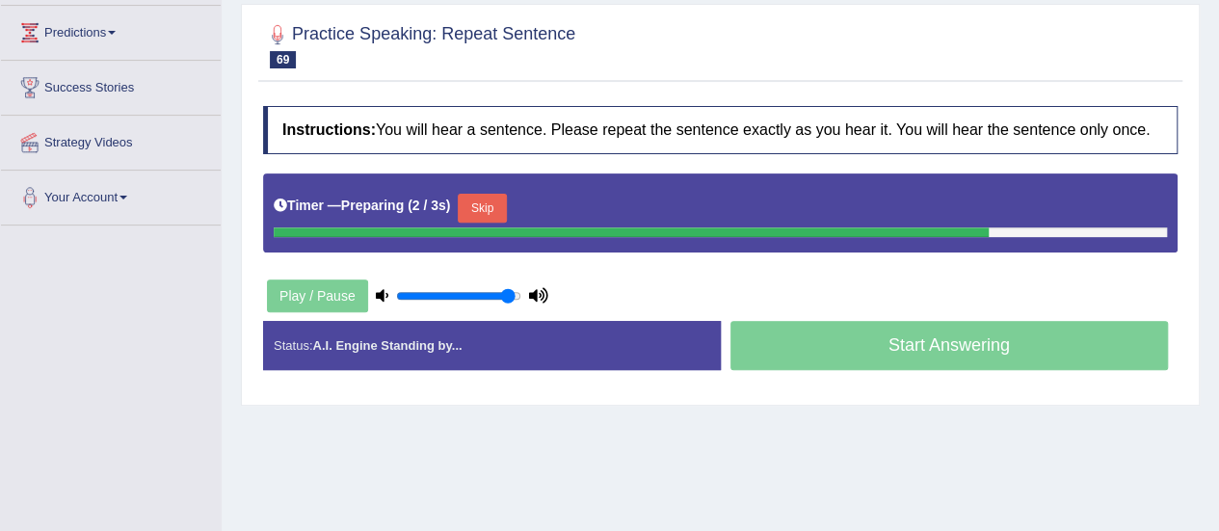
scroll to position [379, 0]
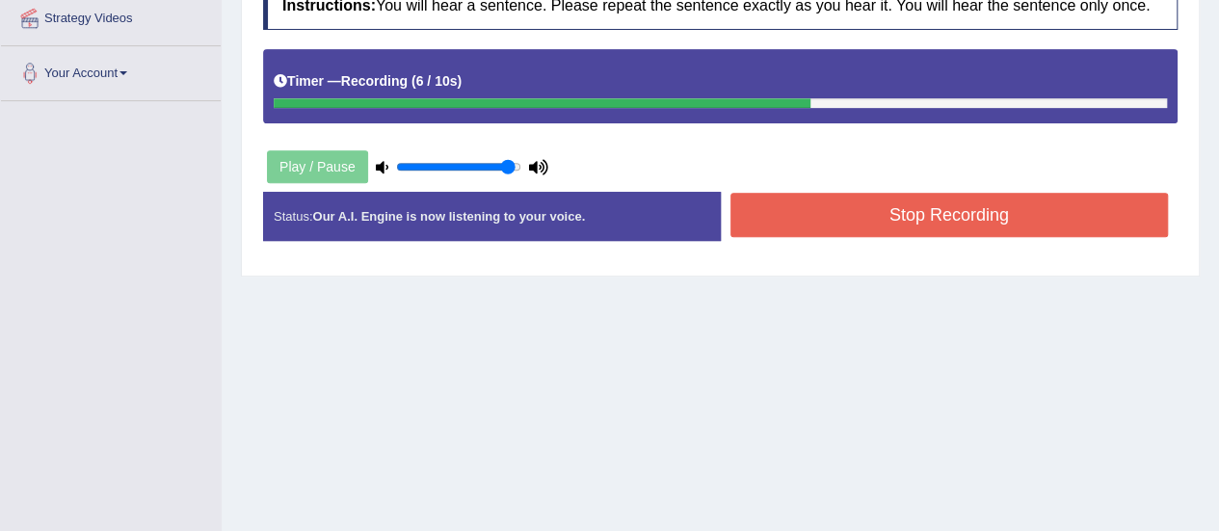
click at [830, 216] on button "Stop Recording" at bounding box center [950, 215] width 439 height 44
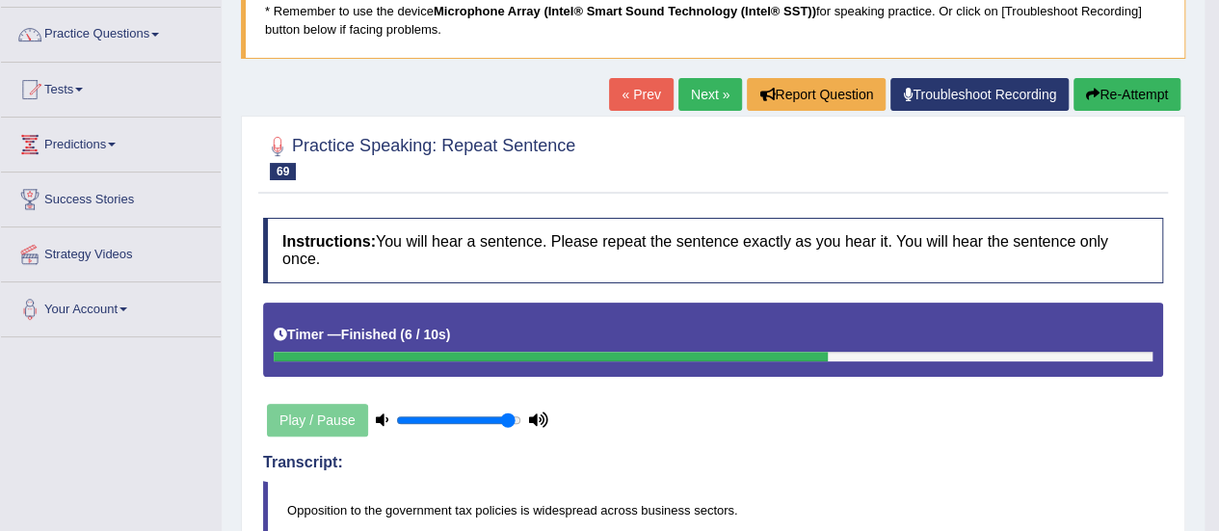
scroll to position [12, 0]
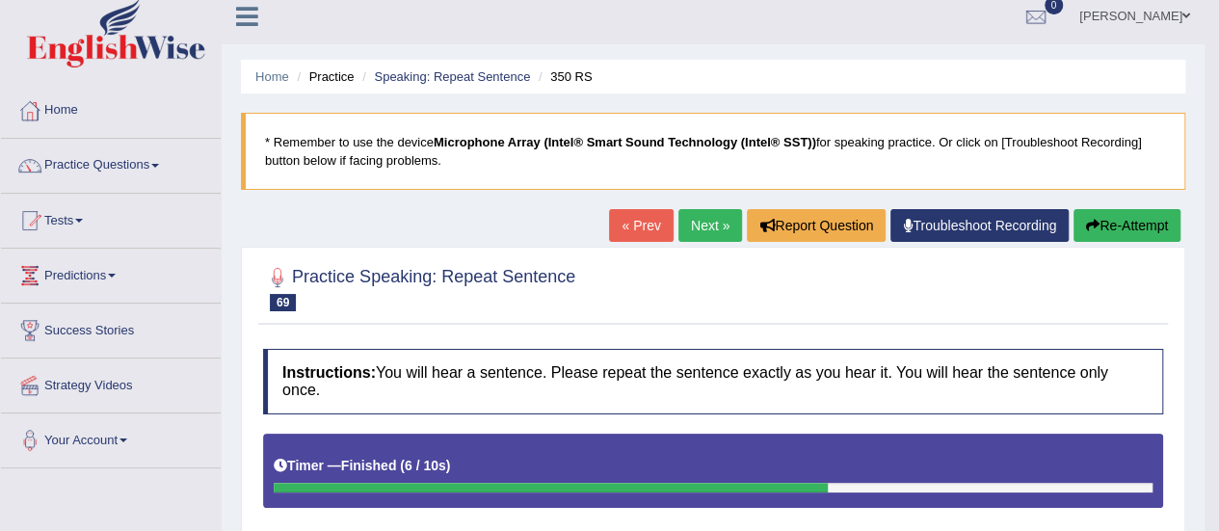
click at [691, 223] on link "Next »" at bounding box center [711, 225] width 64 height 33
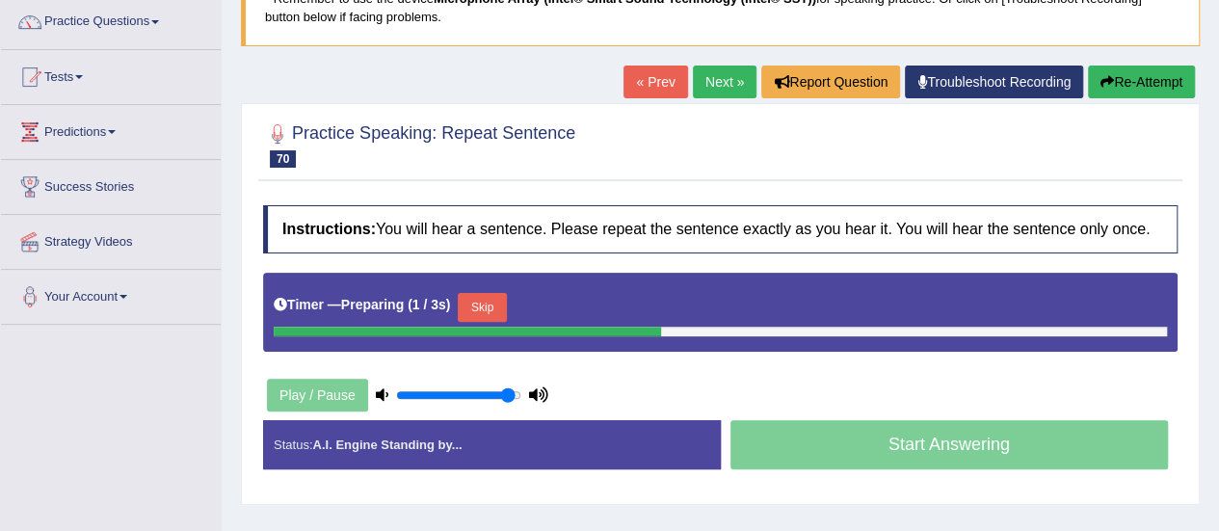
scroll to position [170, 0]
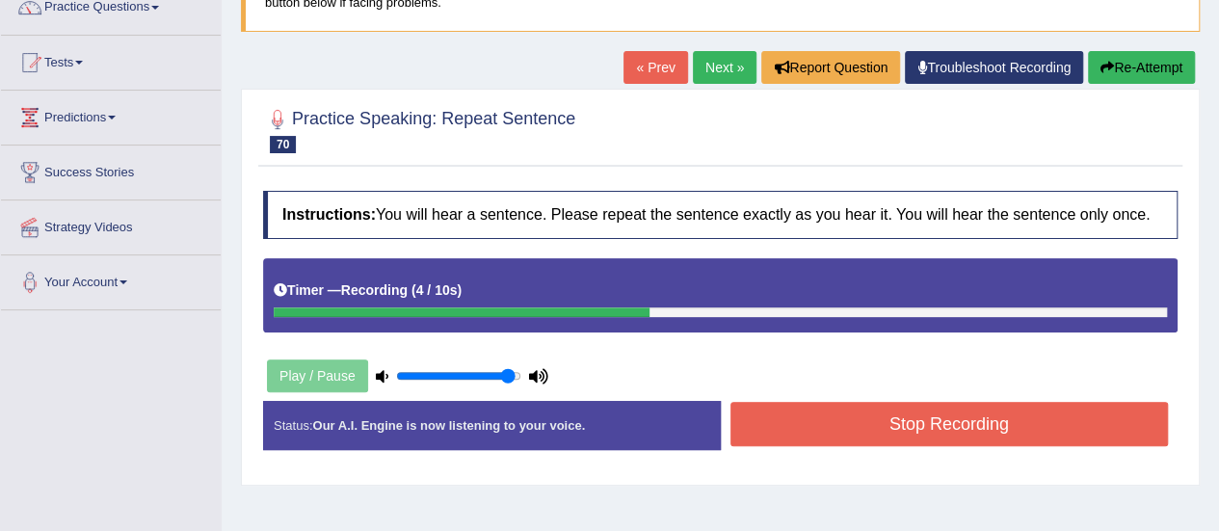
click at [1045, 434] on button "Stop Recording" at bounding box center [950, 424] width 439 height 44
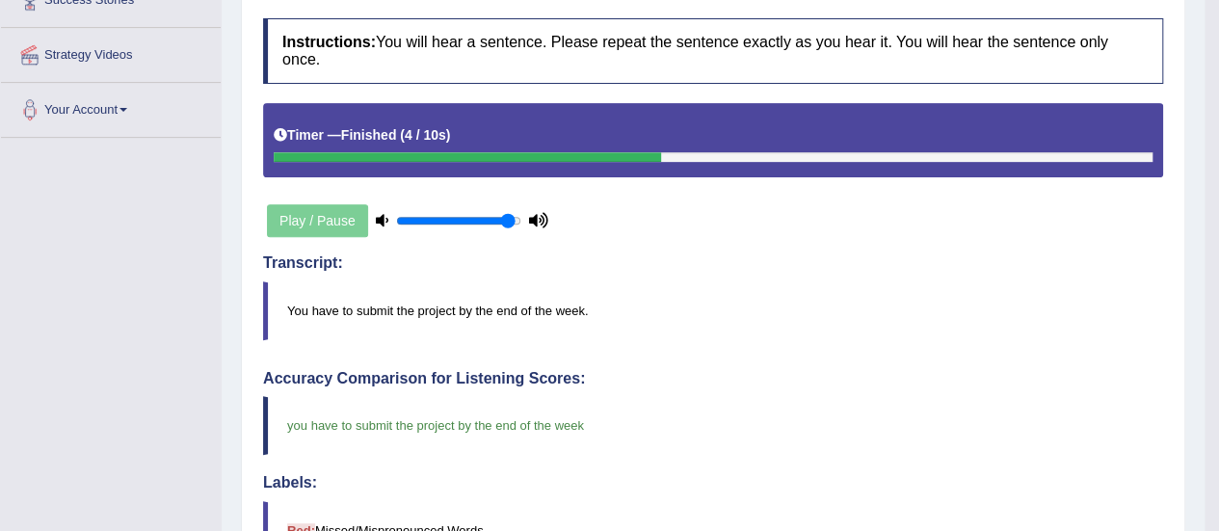
scroll to position [220, 0]
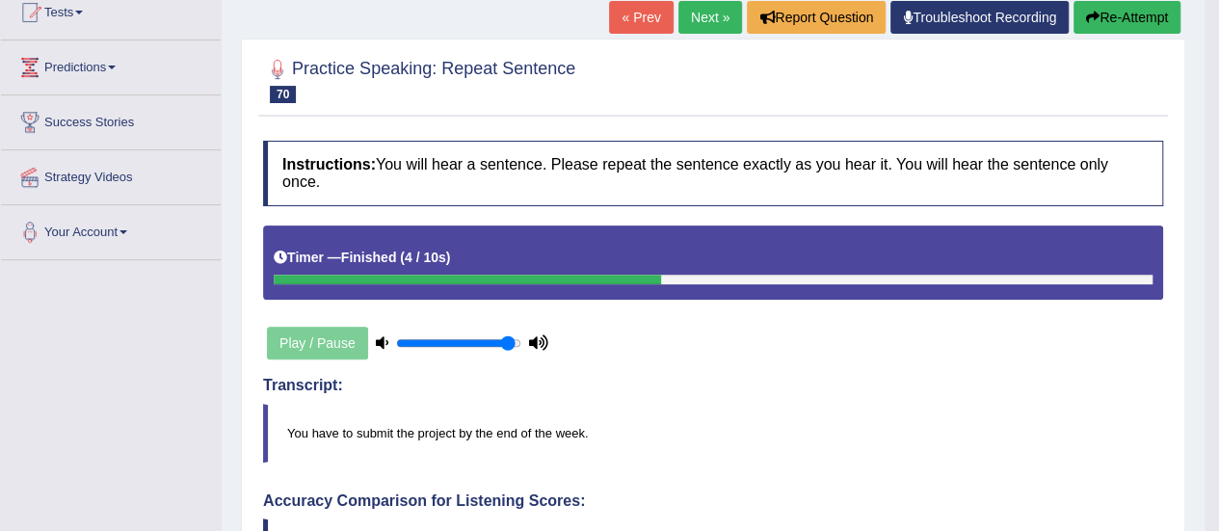
click at [721, 5] on link "Next »" at bounding box center [711, 17] width 64 height 33
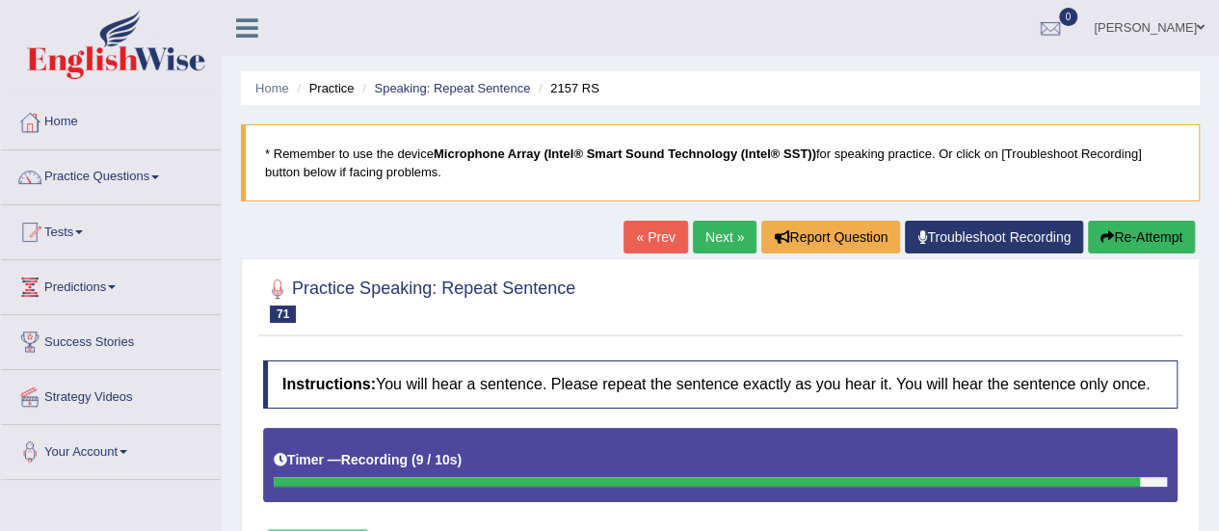
scroll to position [145, 0]
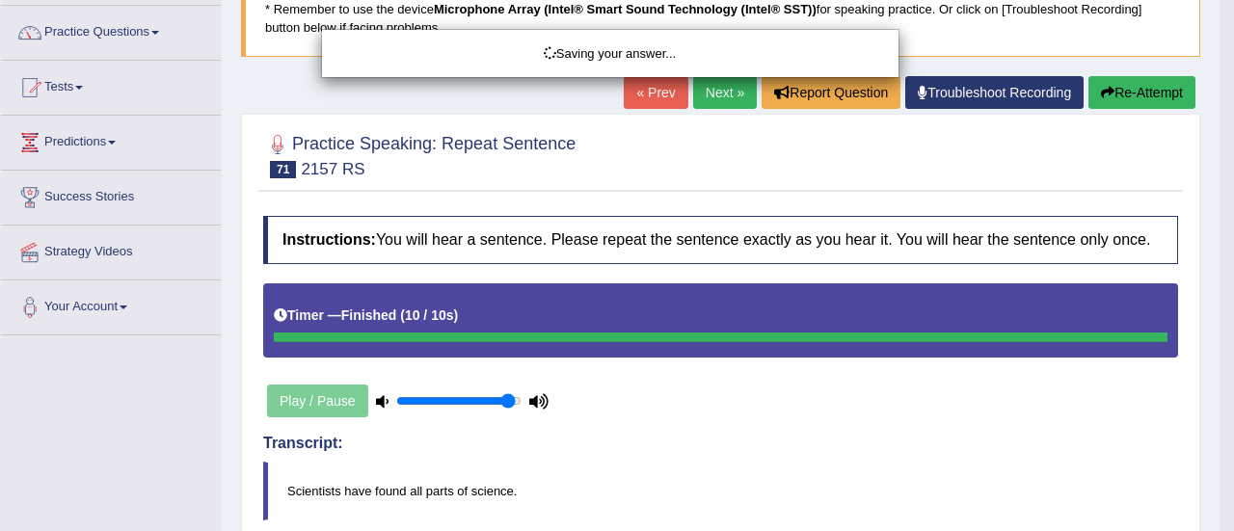
drag, startPoint x: 1223, startPoint y: 211, endPoint x: 1233, endPoint y: 346, distance: 135.3
click at [1233, 346] on html "Toggle navigation Home Practice Questions Speaking Practice Read Aloud Repeat S…" at bounding box center [617, 120] width 1234 height 531
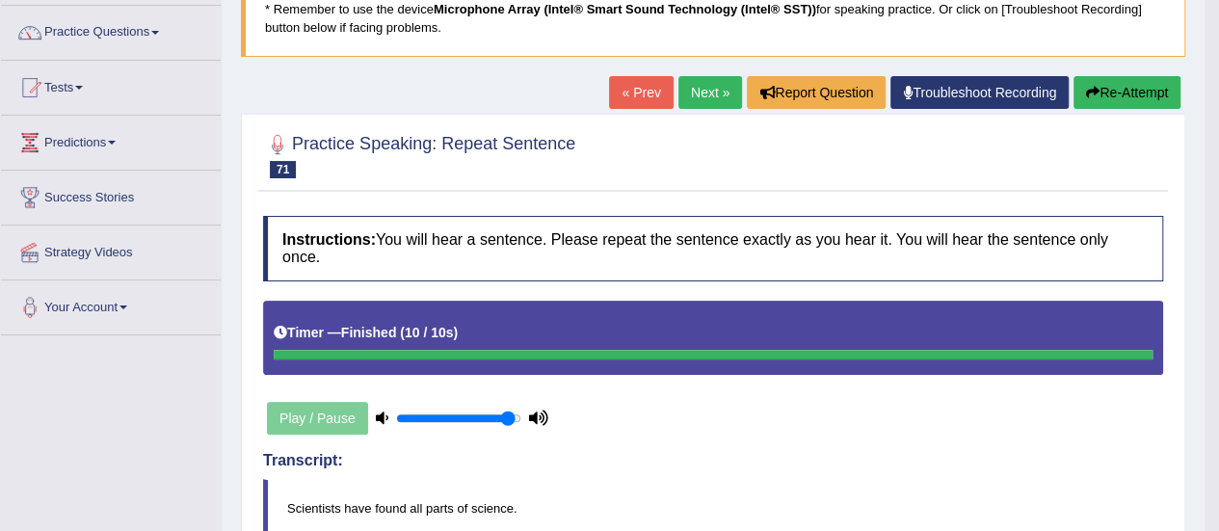
click at [695, 86] on link "Next »" at bounding box center [711, 92] width 64 height 33
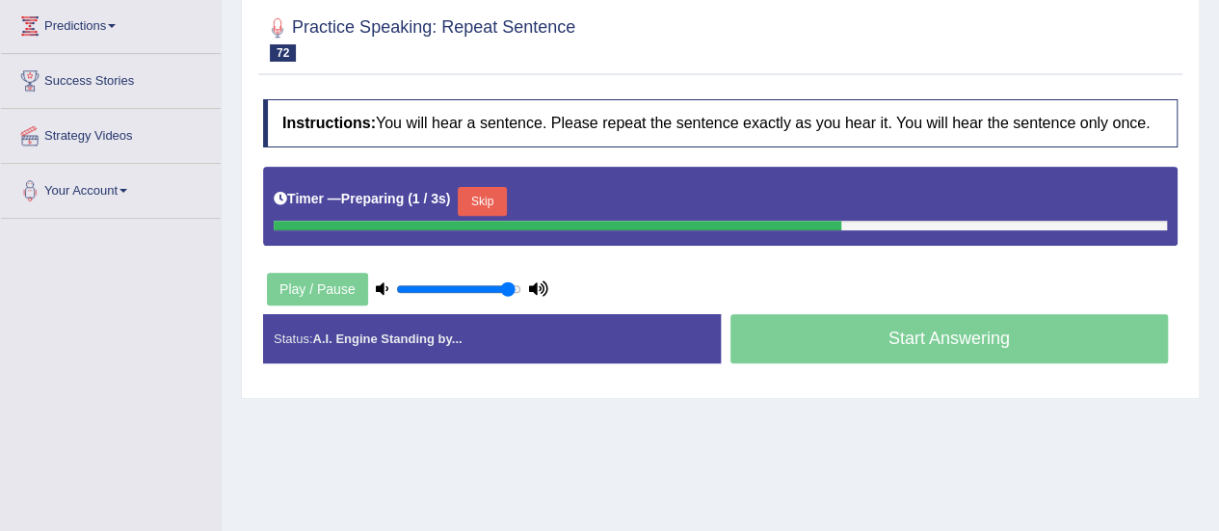
scroll to position [332, 0]
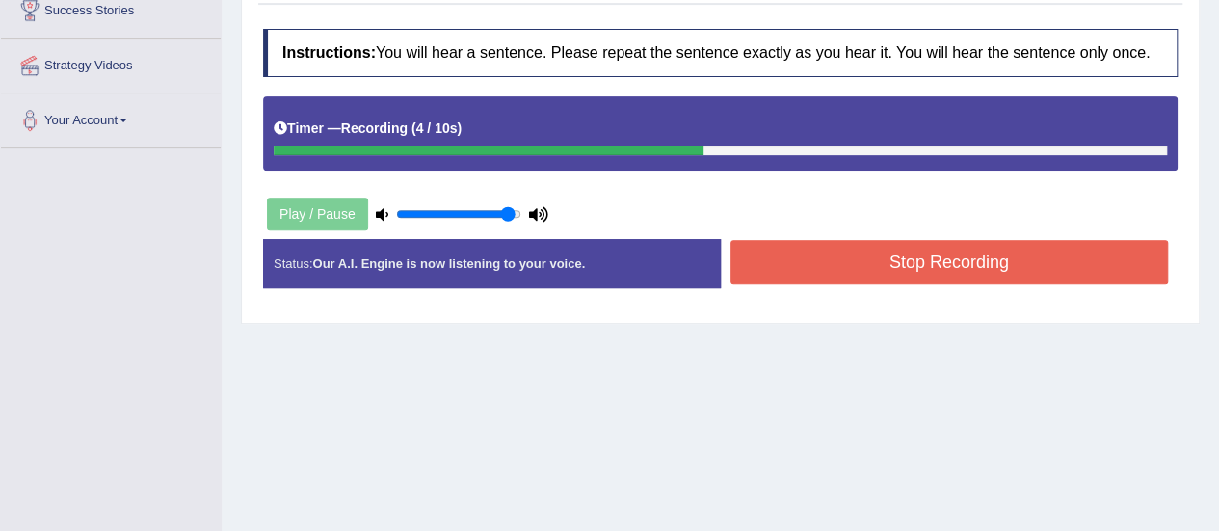
click at [1049, 263] on button "Stop Recording" at bounding box center [950, 262] width 439 height 44
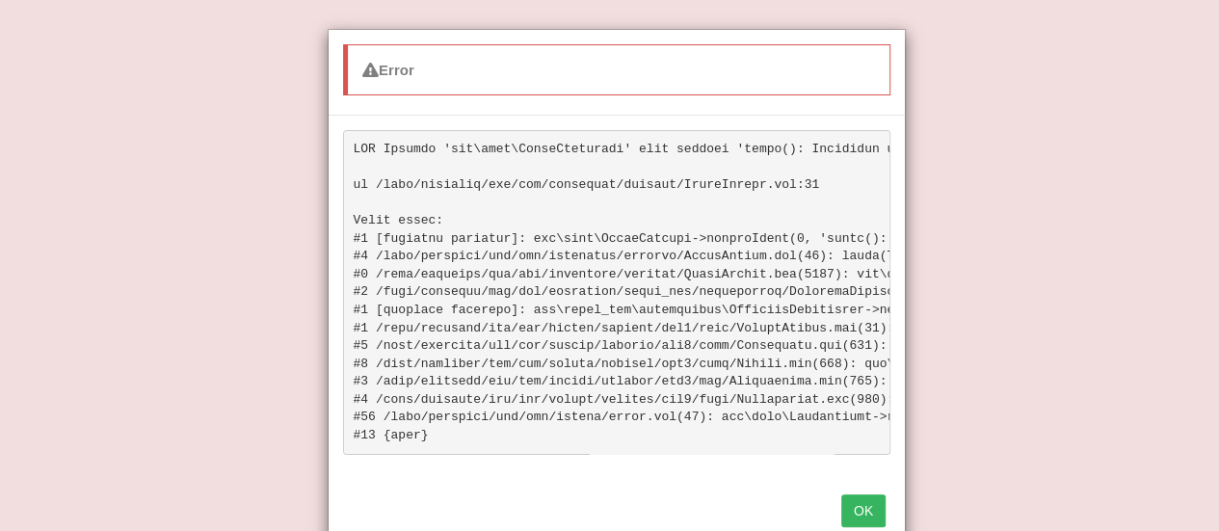
scroll to position [7, 0]
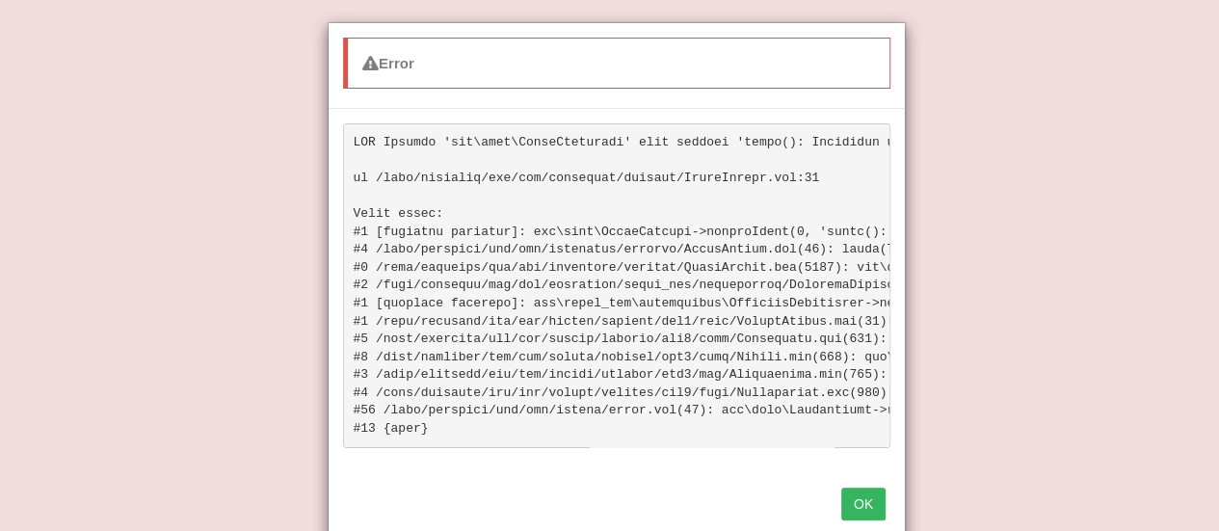
click at [854, 503] on button "OK" at bounding box center [864, 504] width 44 height 33
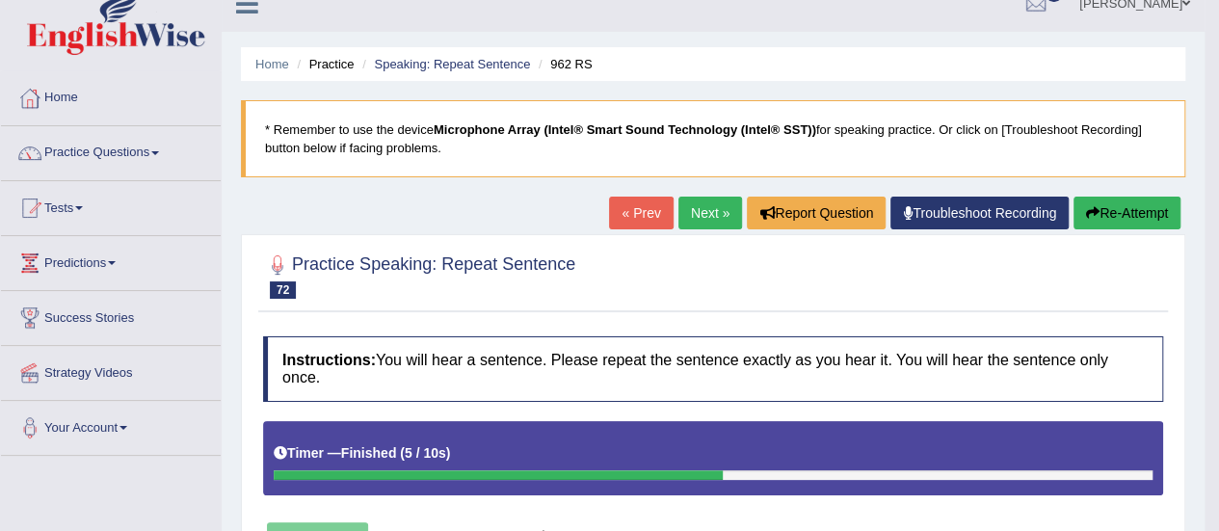
scroll to position [11, 0]
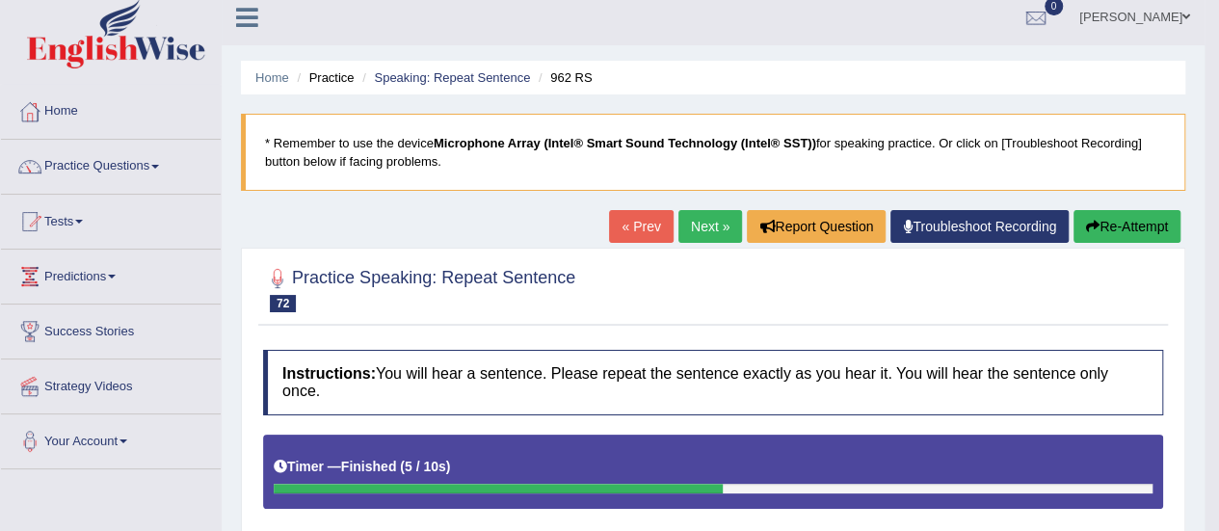
click at [724, 238] on link "Next »" at bounding box center [711, 226] width 64 height 33
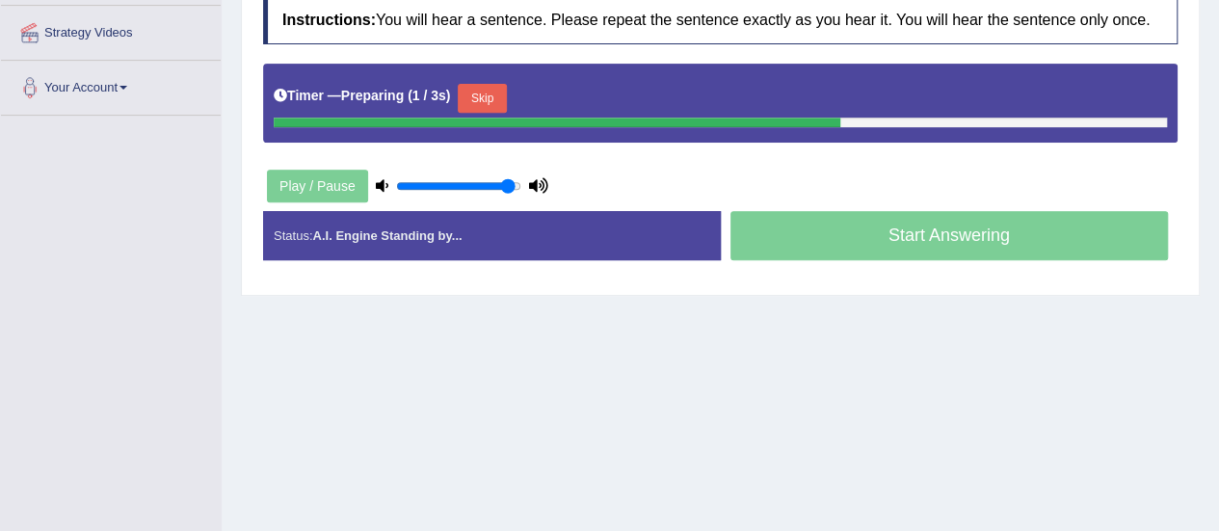
scroll to position [378, 0]
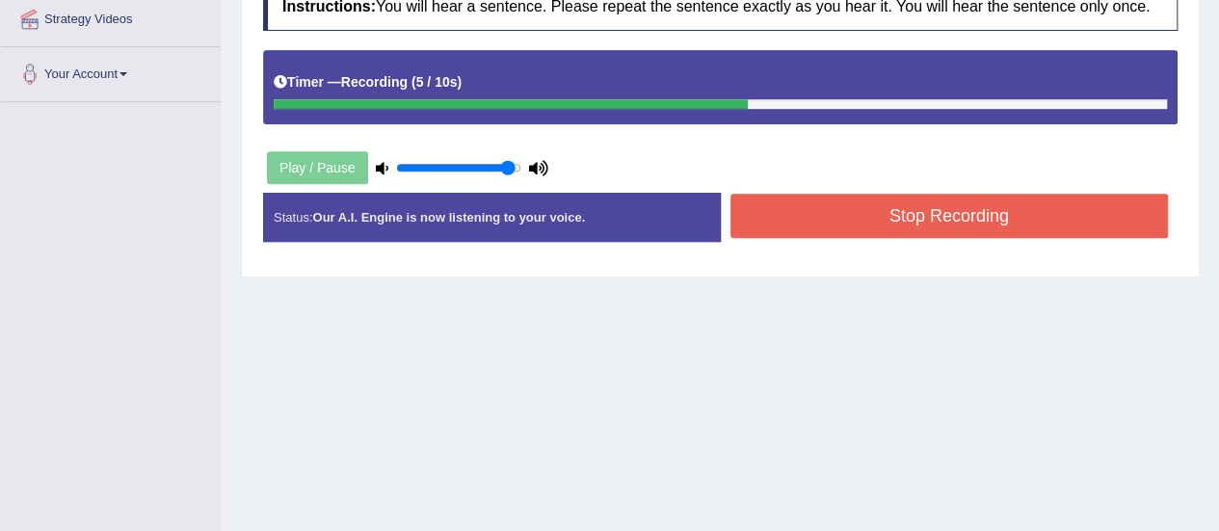
click at [907, 232] on button "Stop Recording" at bounding box center [950, 216] width 439 height 44
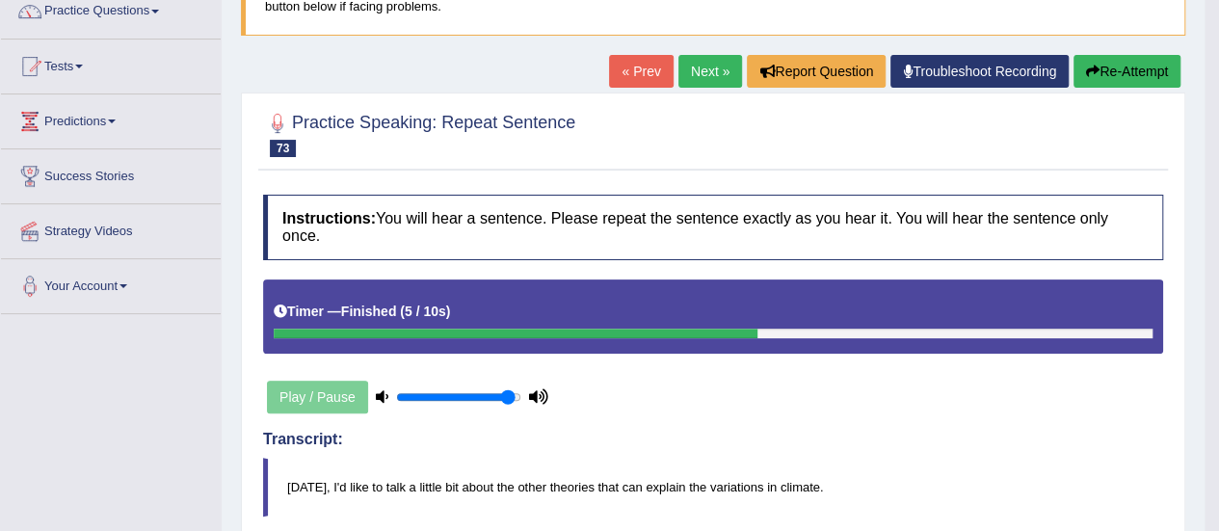
scroll to position [157, 0]
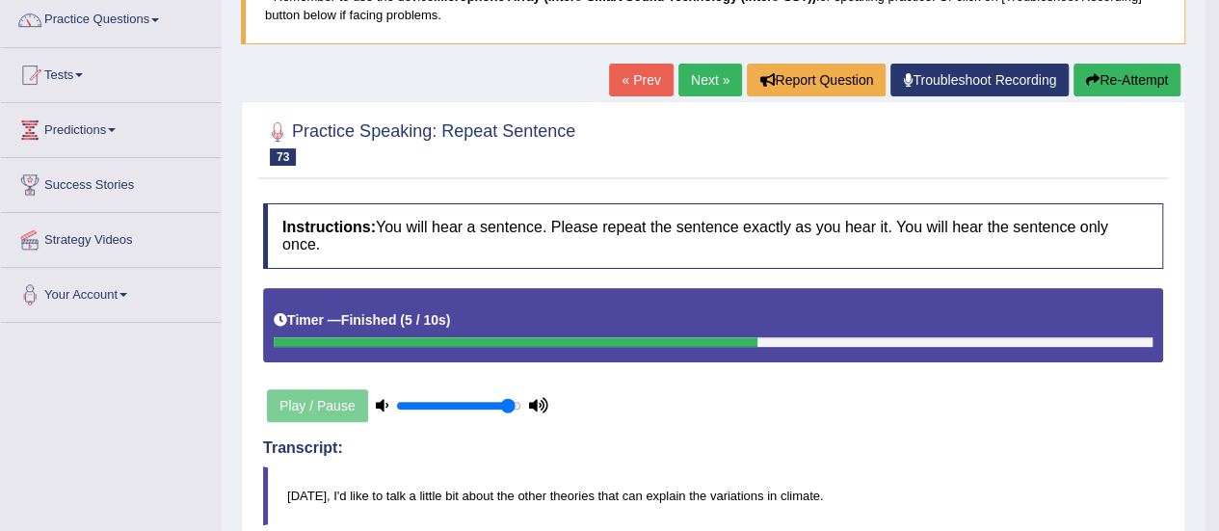
click at [716, 70] on link "Next »" at bounding box center [711, 80] width 64 height 33
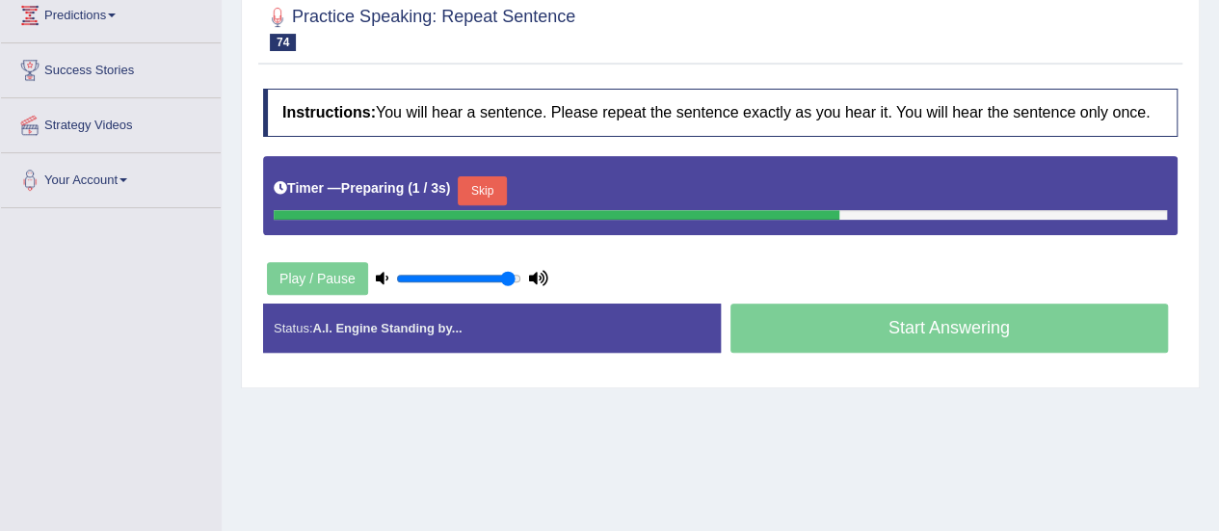
scroll to position [280, 0]
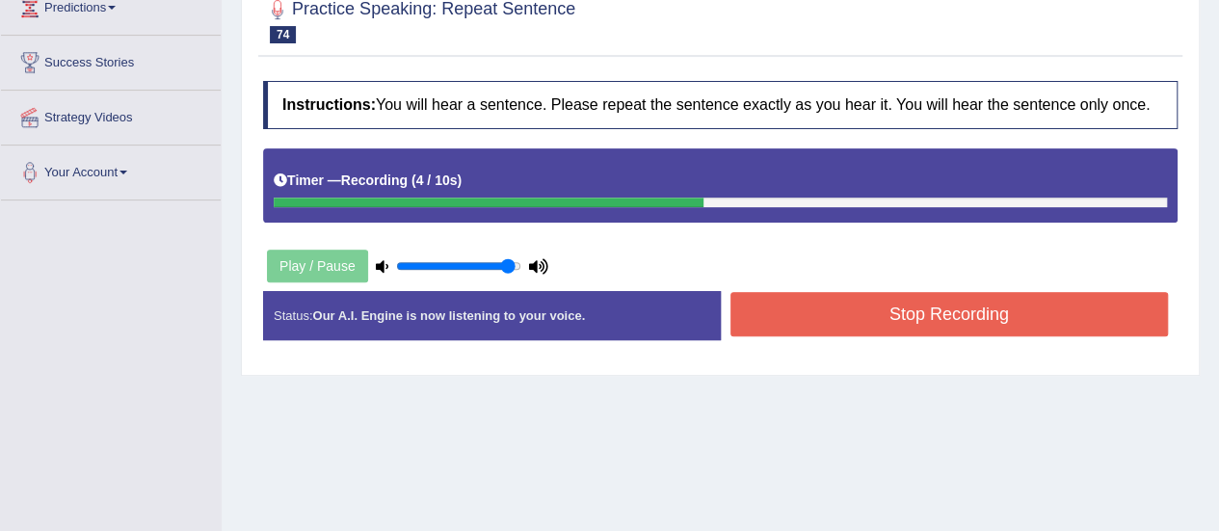
click at [966, 320] on button "Stop Recording" at bounding box center [950, 314] width 439 height 44
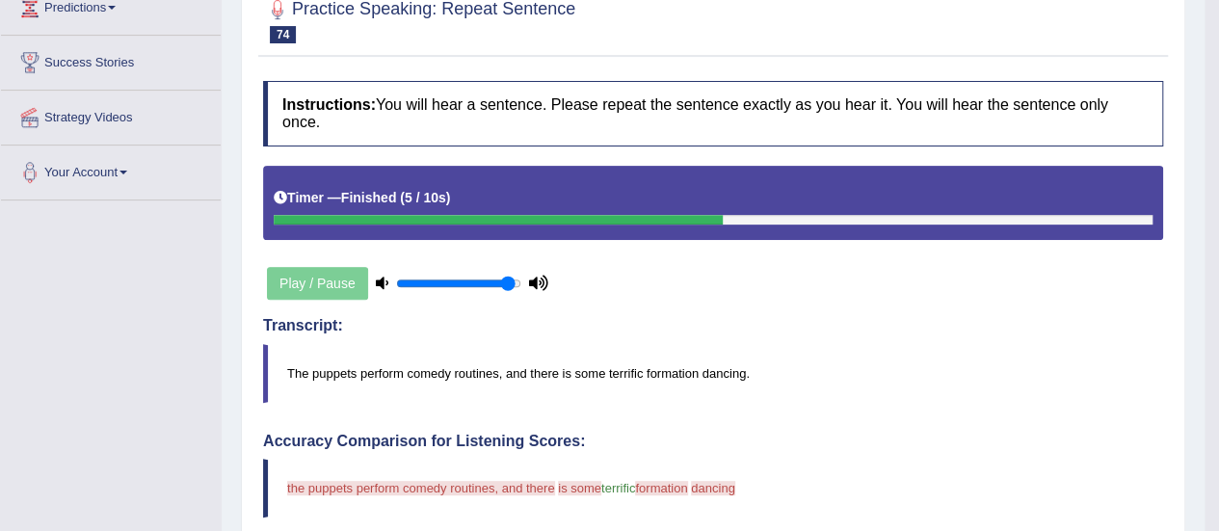
scroll to position [0, 0]
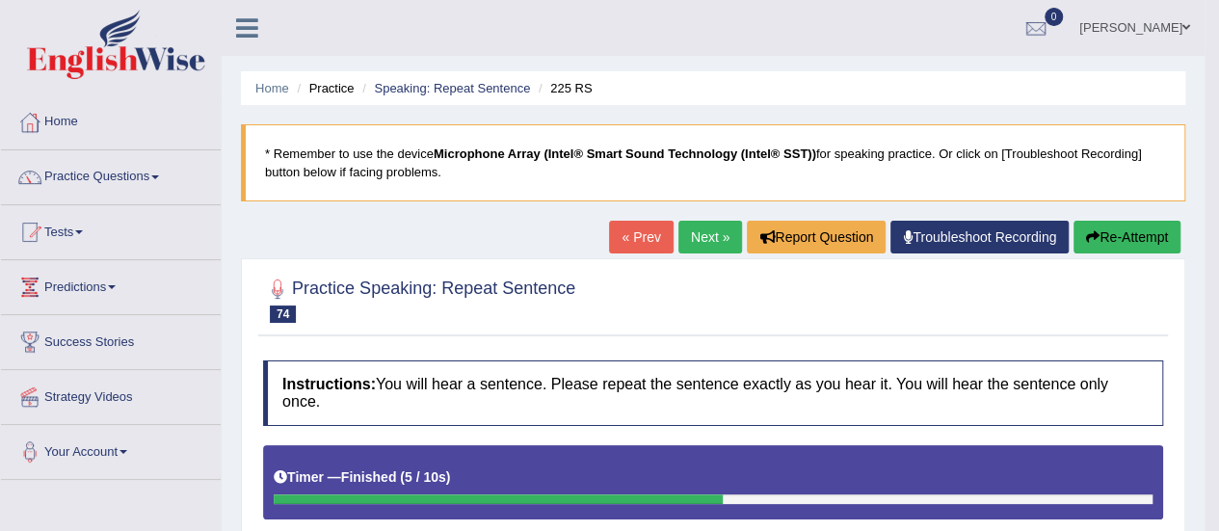
click at [699, 234] on link "Next »" at bounding box center [711, 237] width 64 height 33
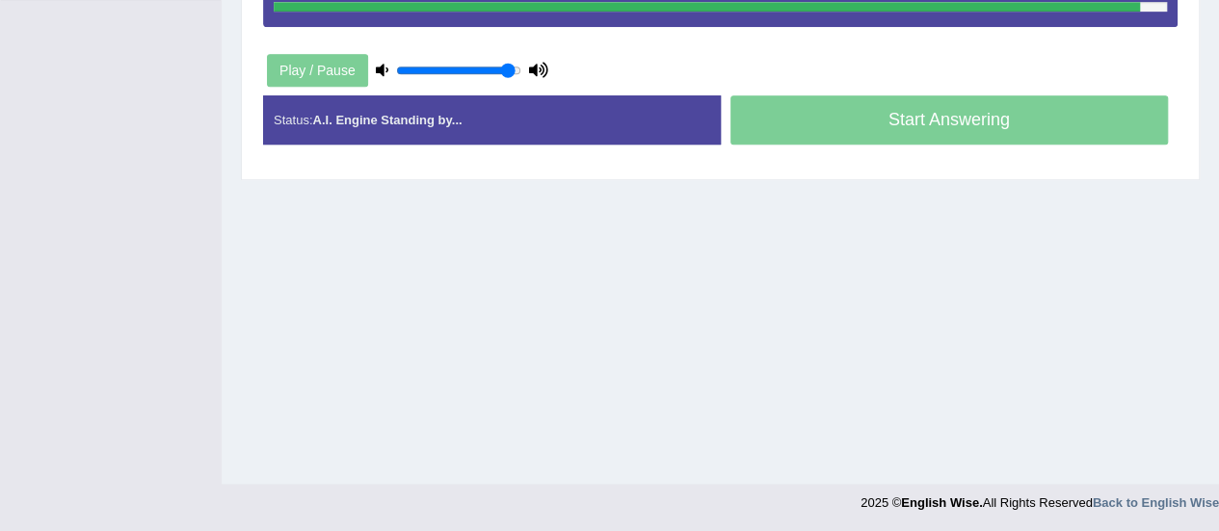
scroll to position [477, 0]
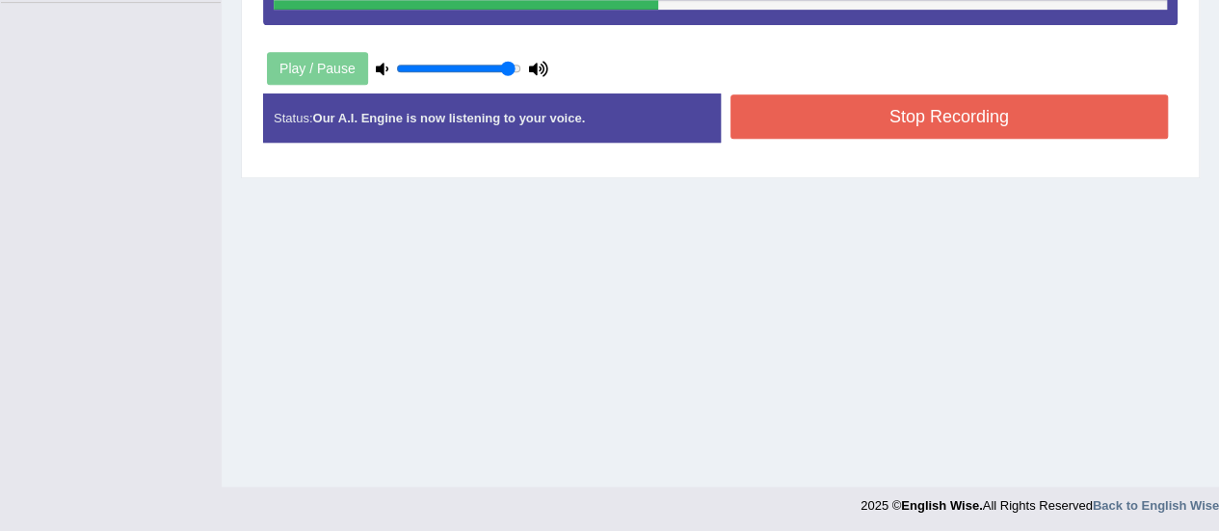
click at [989, 127] on button "Stop Recording" at bounding box center [950, 116] width 439 height 44
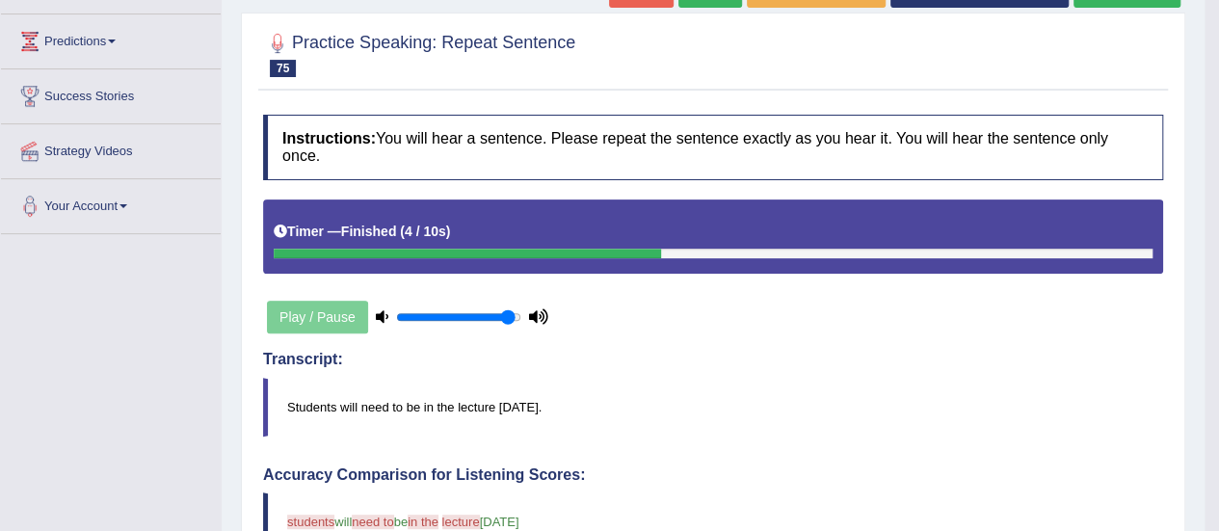
scroll to position [209, 0]
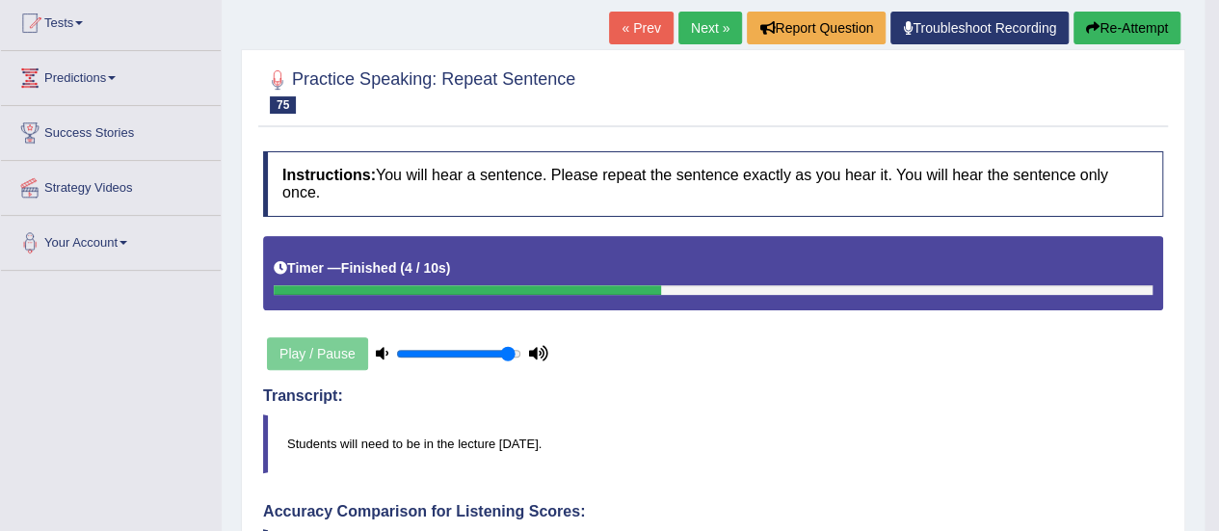
click at [698, 20] on link "Next »" at bounding box center [711, 28] width 64 height 33
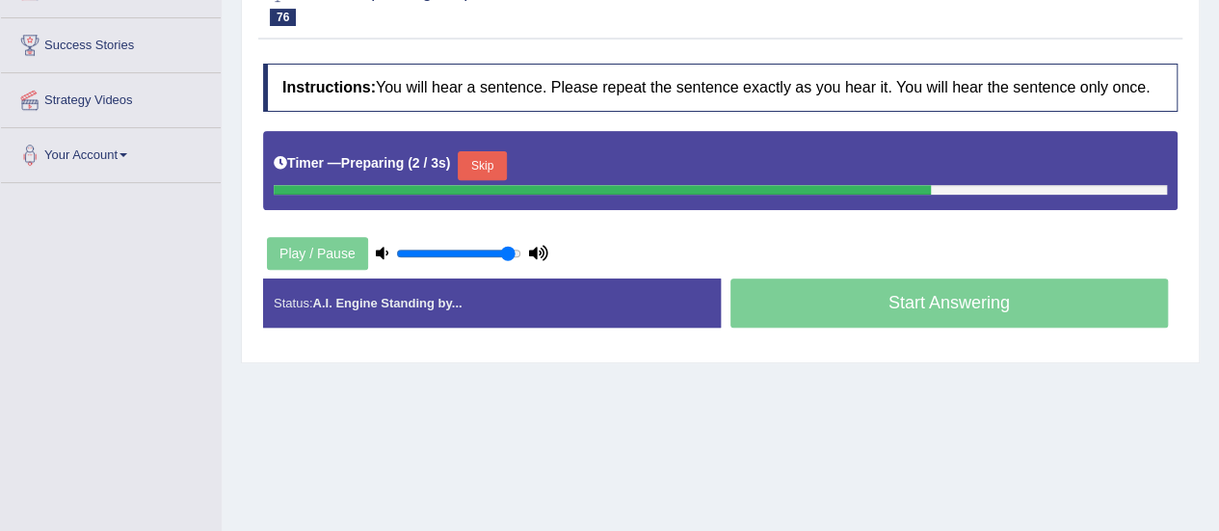
scroll to position [467, 0]
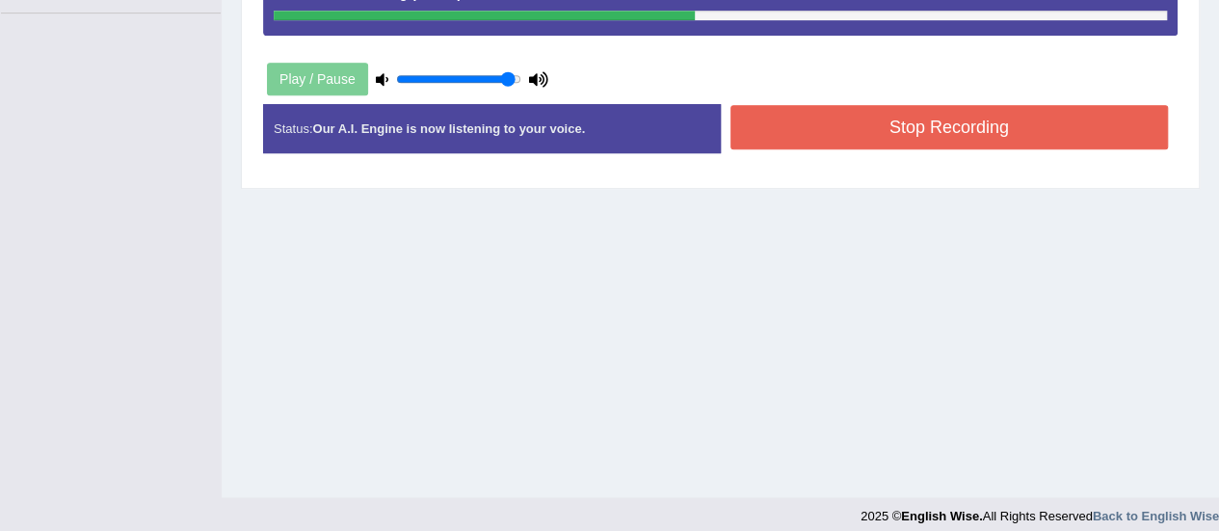
click at [893, 131] on button "Stop Recording" at bounding box center [950, 127] width 439 height 44
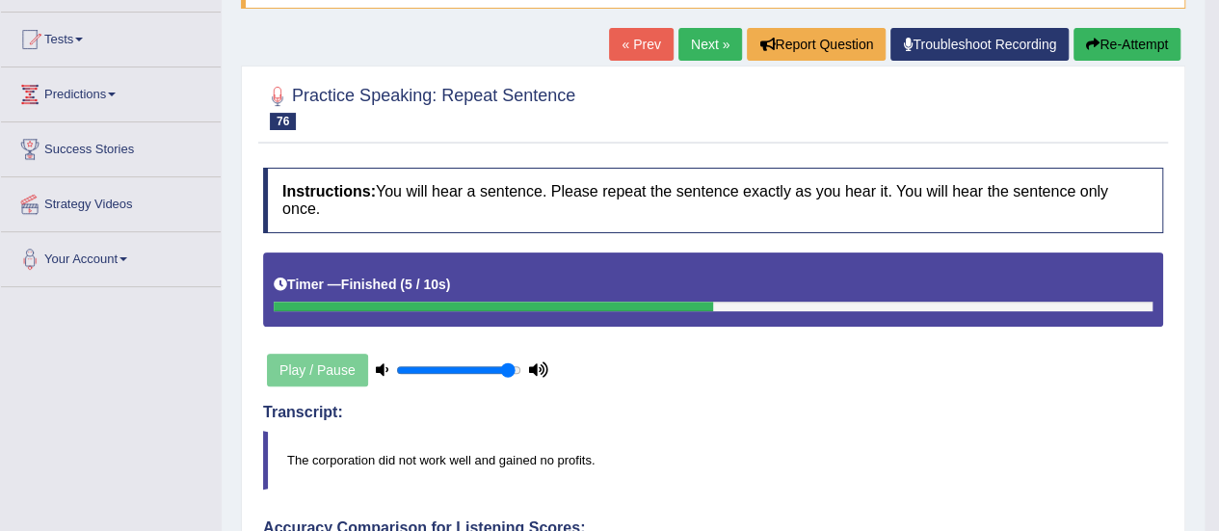
scroll to position [166, 0]
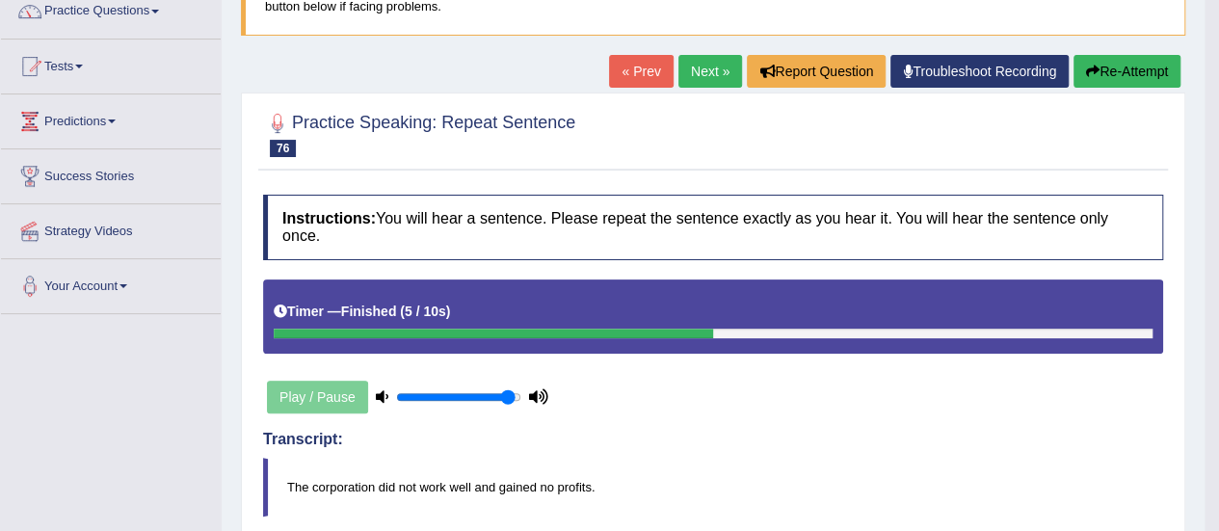
click at [725, 76] on link "Next »" at bounding box center [711, 71] width 64 height 33
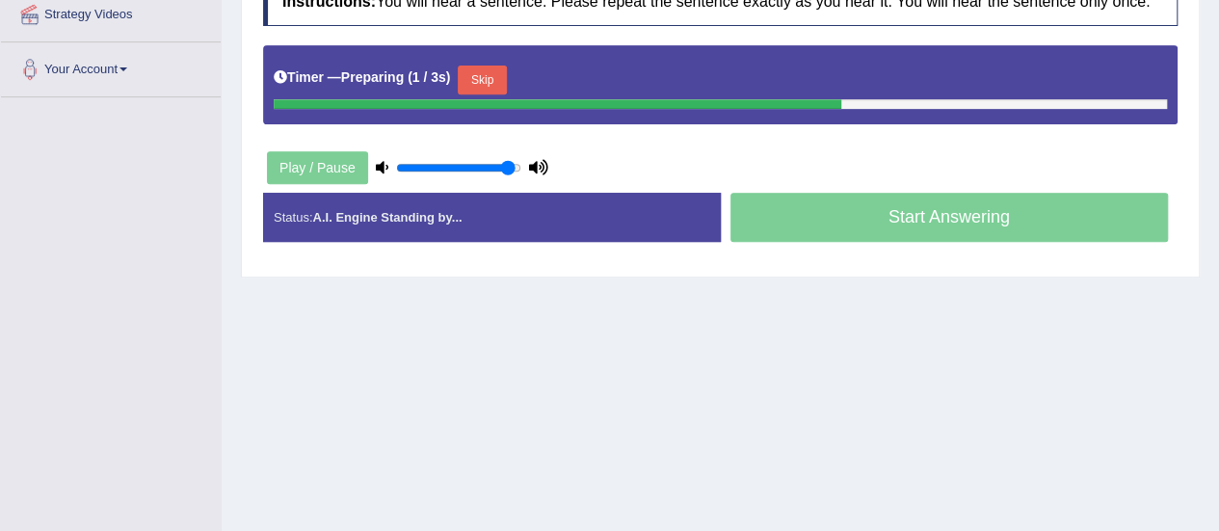
scroll to position [386, 0]
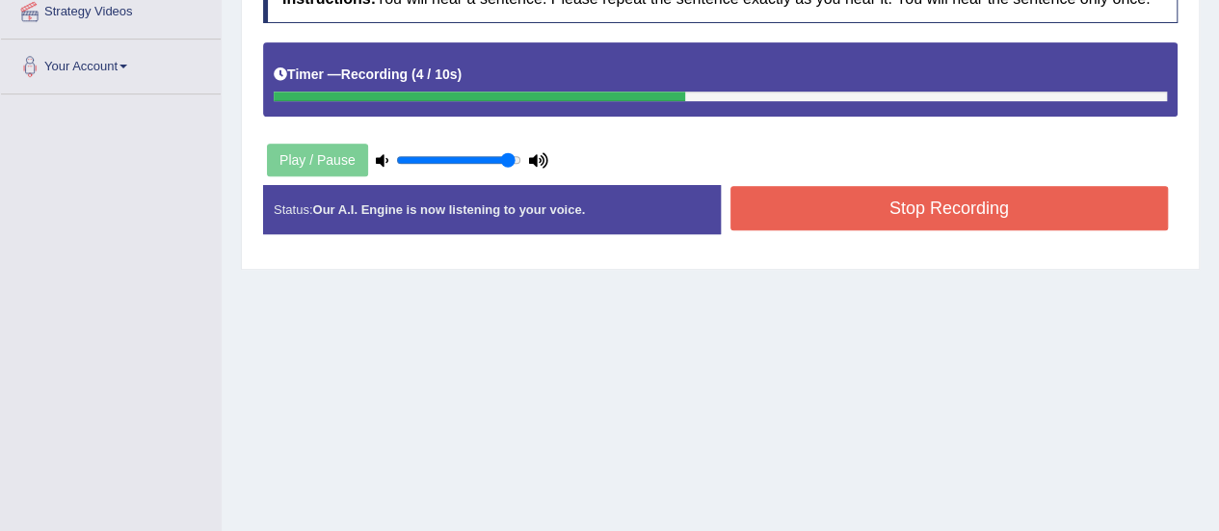
click at [908, 210] on button "Stop Recording" at bounding box center [950, 208] width 439 height 44
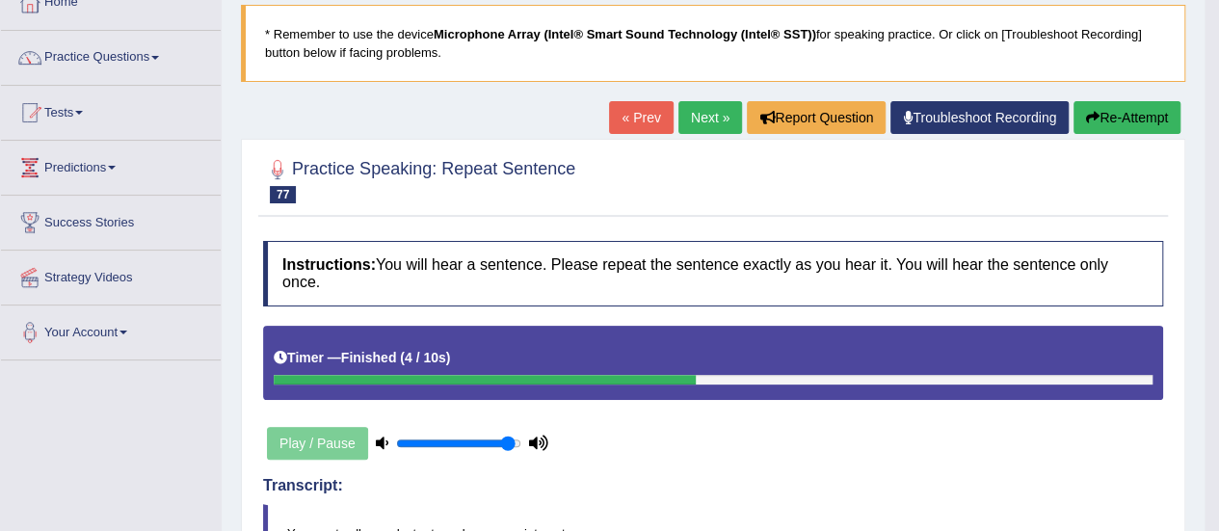
scroll to position [118, 0]
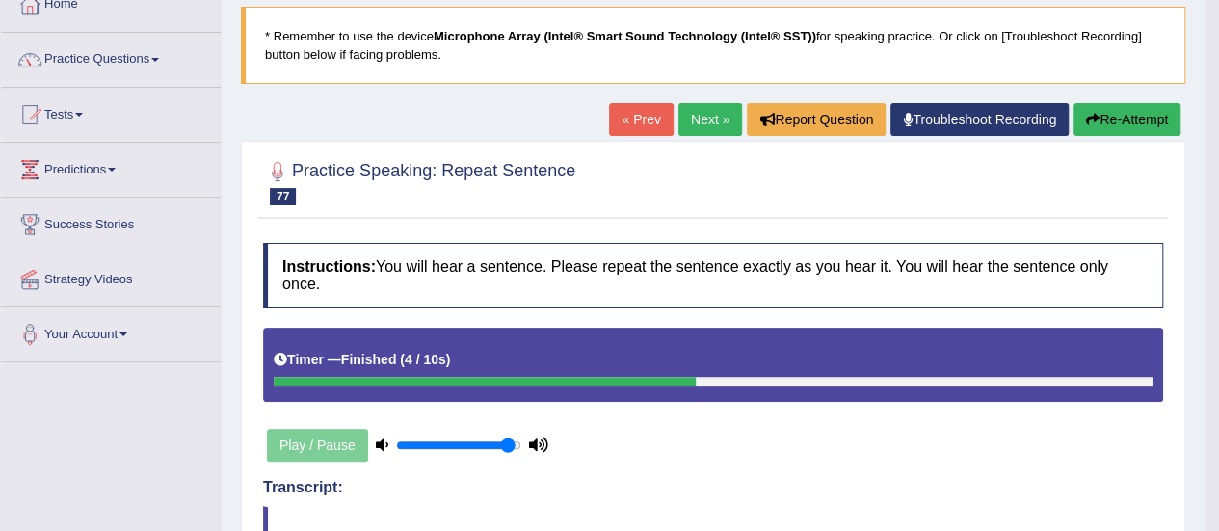
click at [709, 130] on link "Next »" at bounding box center [711, 119] width 64 height 33
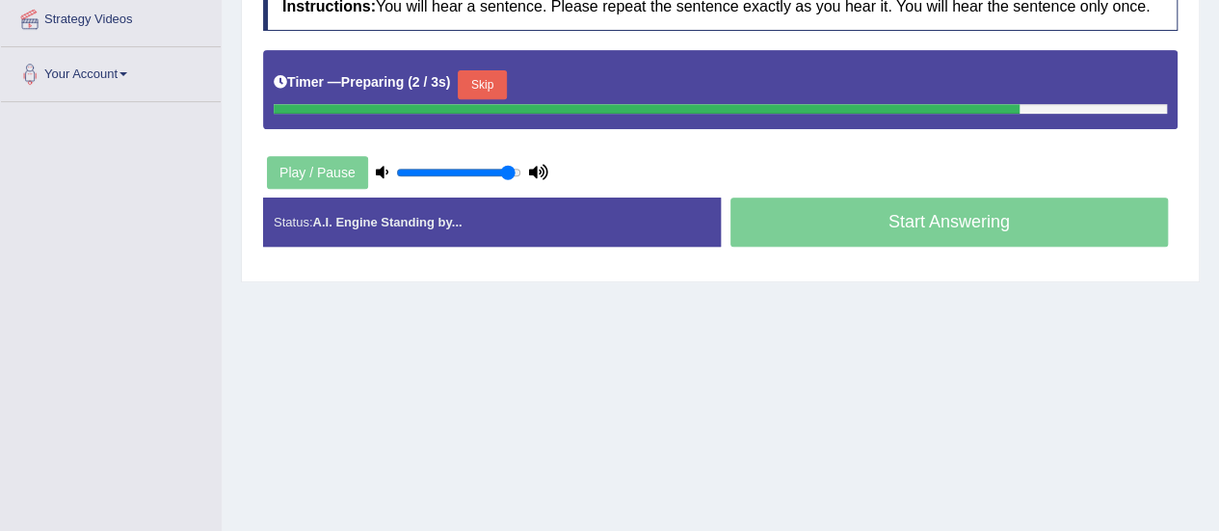
scroll to position [383, 0]
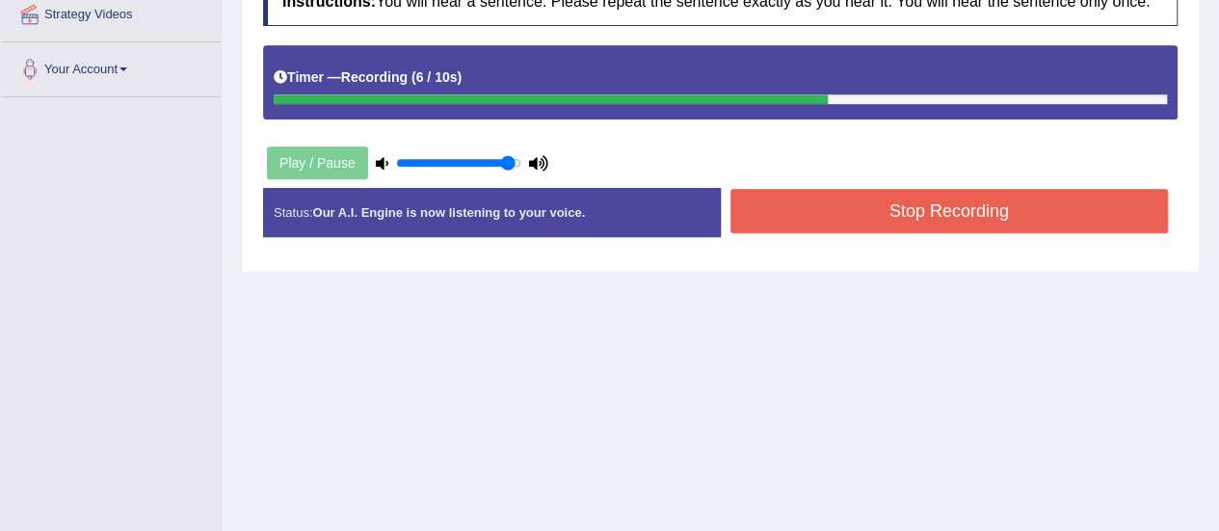
click at [1006, 206] on button "Stop Recording" at bounding box center [950, 211] width 439 height 44
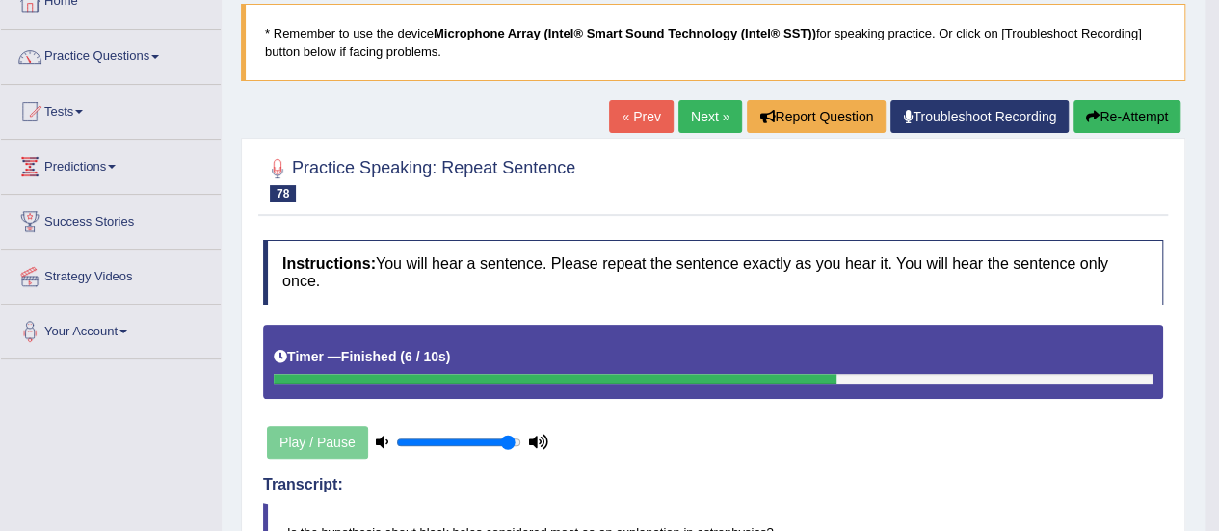
scroll to position [119, 0]
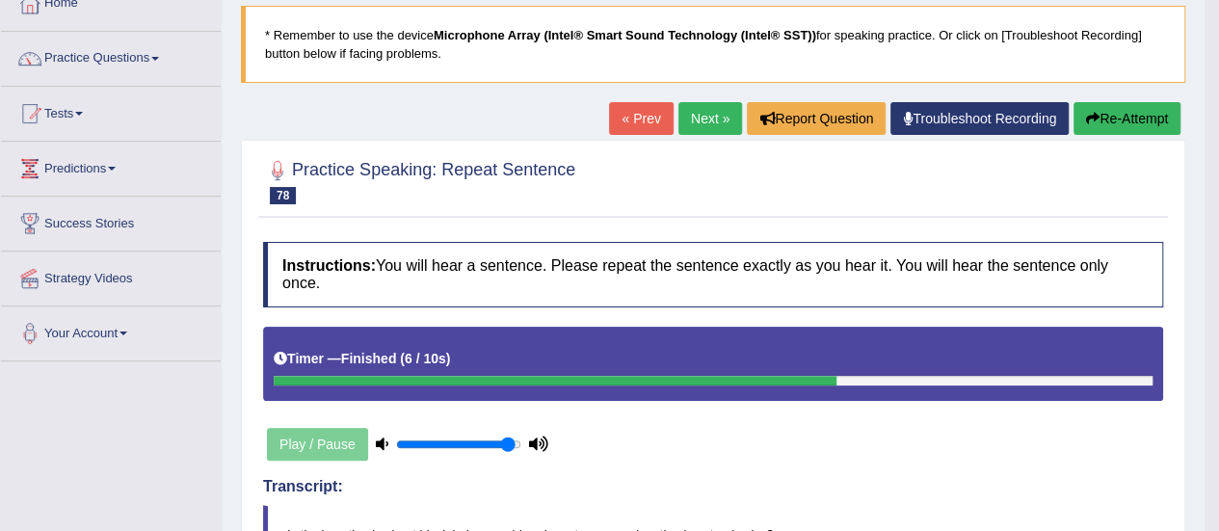
click at [719, 111] on link "Next »" at bounding box center [711, 118] width 64 height 33
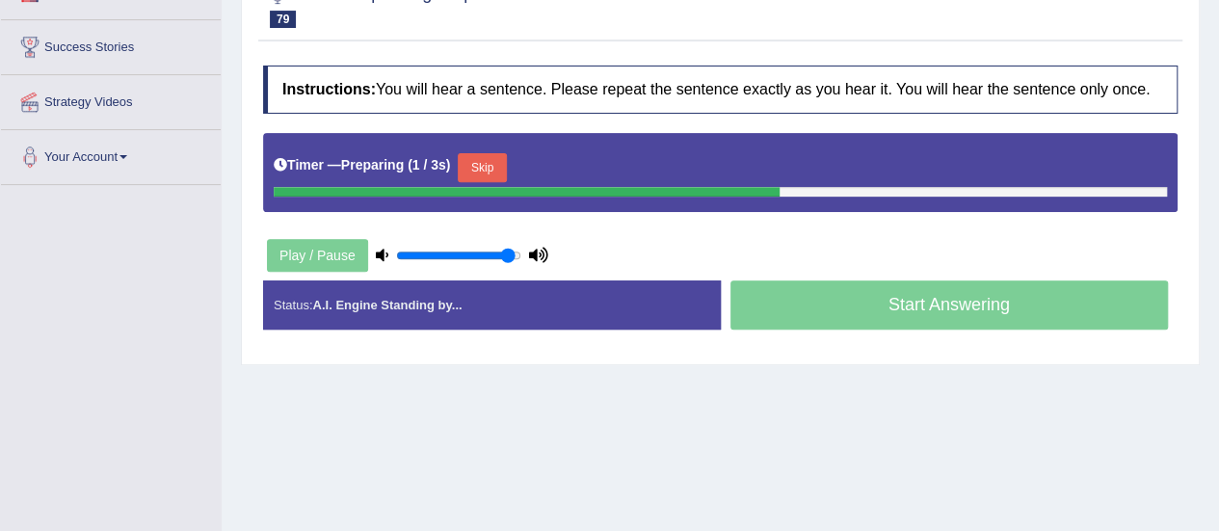
scroll to position [400, 0]
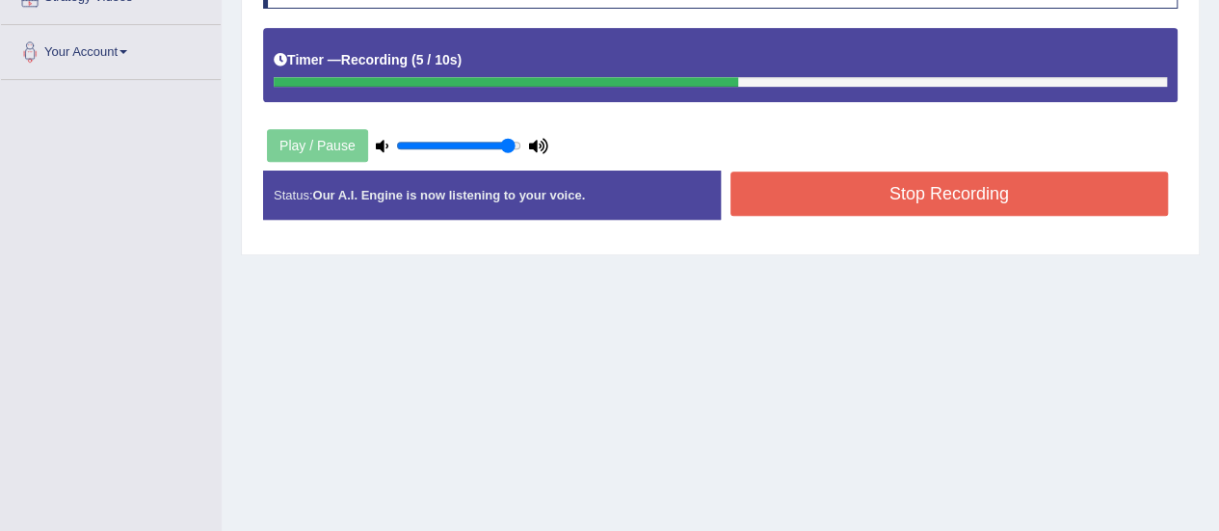
click at [942, 184] on button "Stop Recording" at bounding box center [950, 194] width 439 height 44
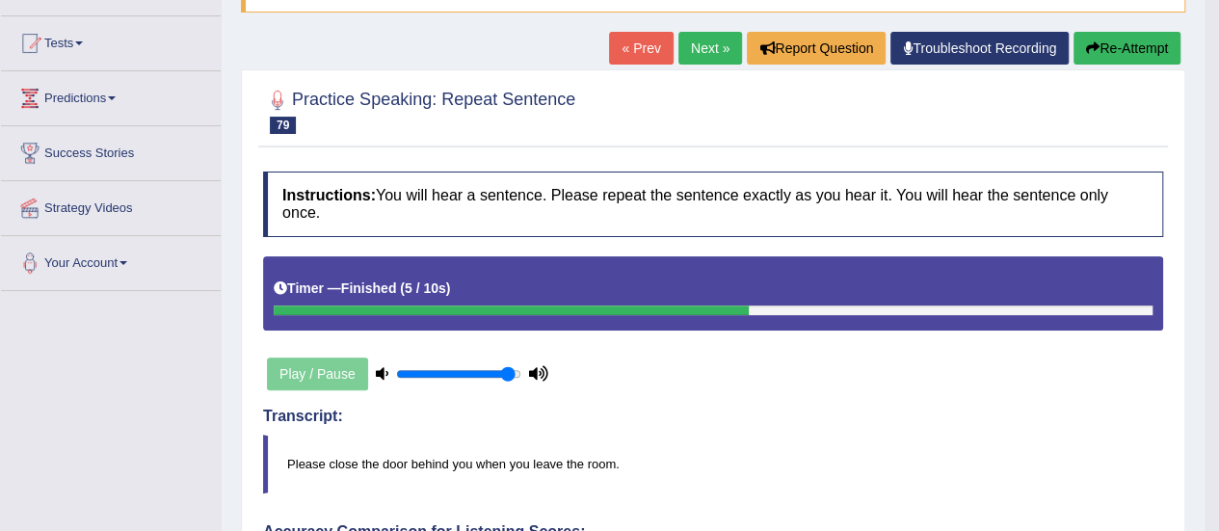
scroll to position [173, 0]
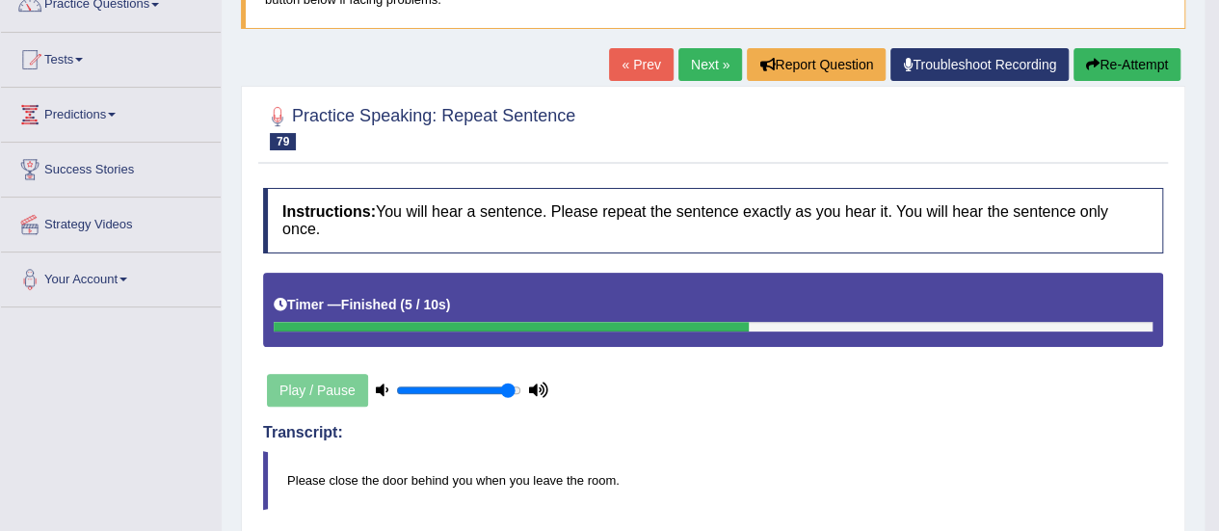
click at [722, 67] on link "Next »" at bounding box center [711, 64] width 64 height 33
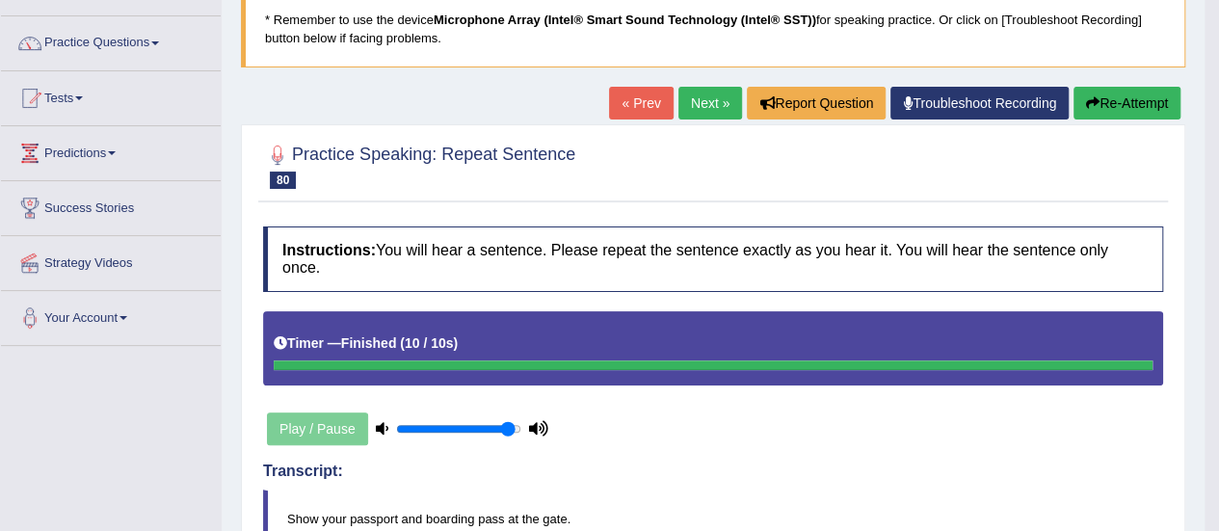
scroll to position [126, 0]
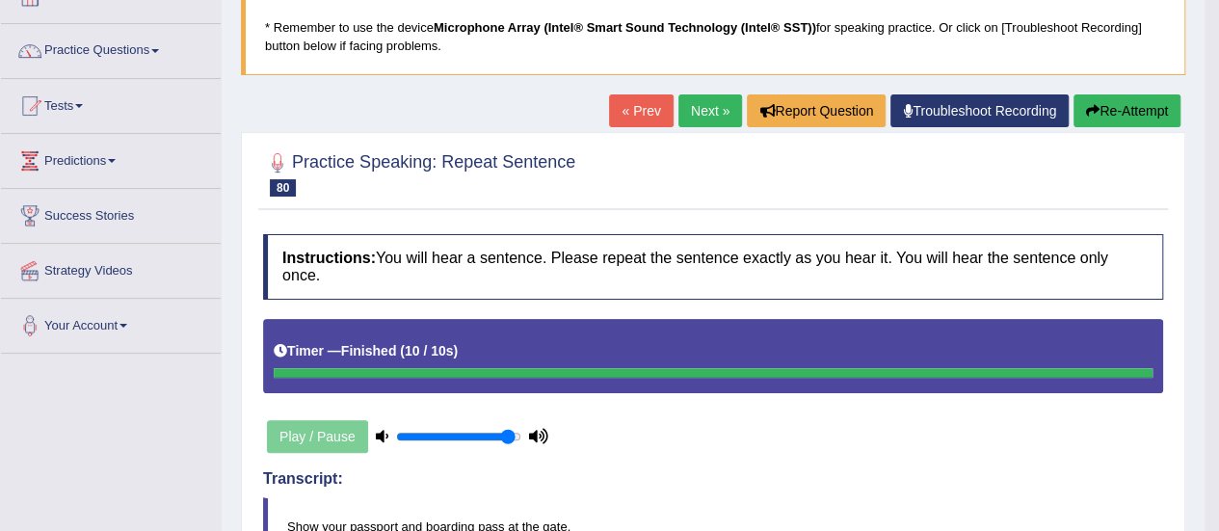
click at [702, 113] on link "Next »" at bounding box center [711, 110] width 64 height 33
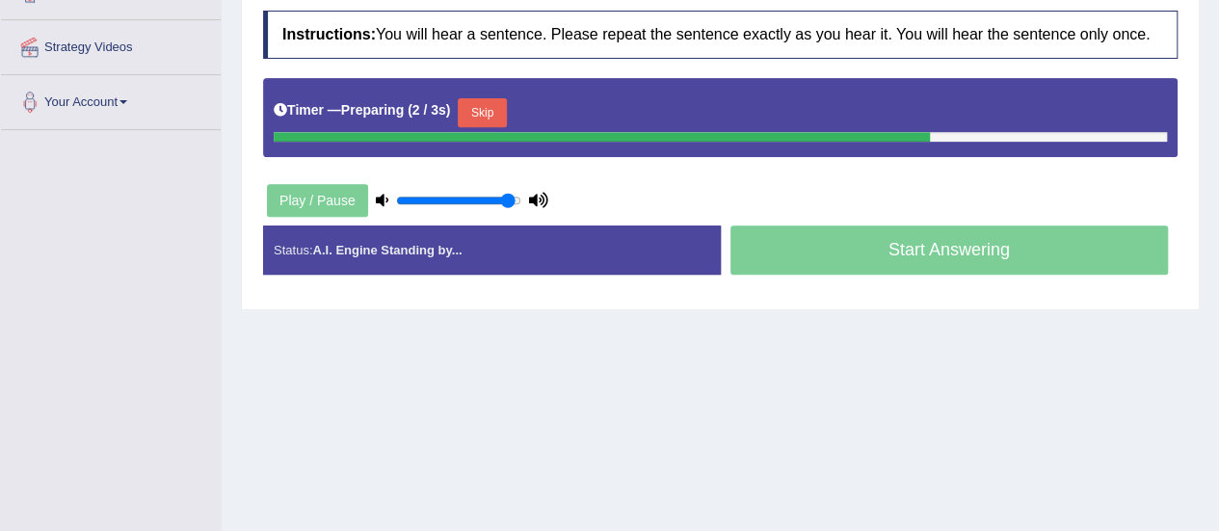
scroll to position [430, 0]
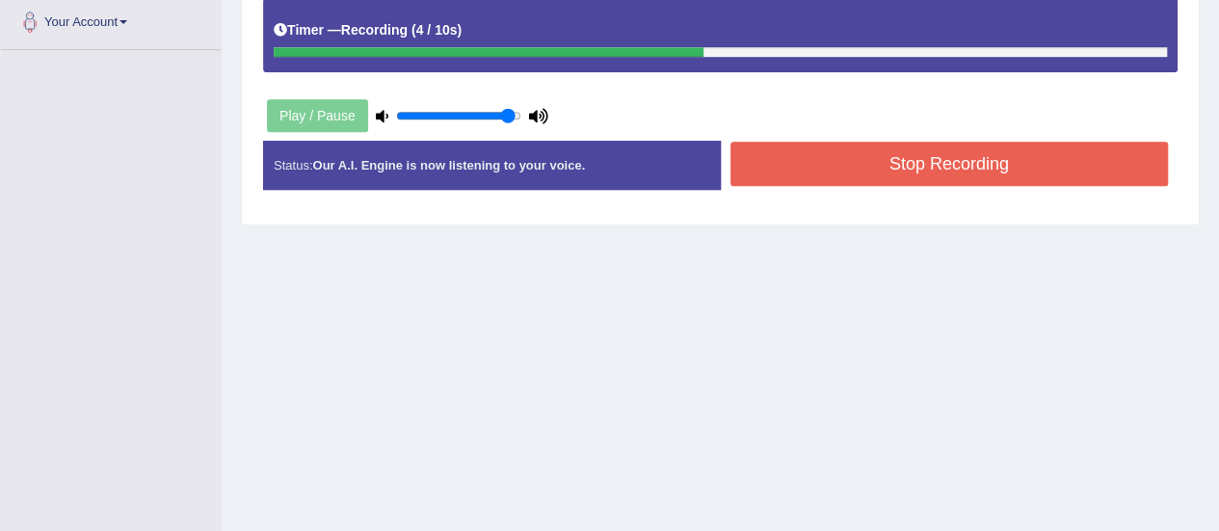
click at [898, 173] on button "Stop Recording" at bounding box center [950, 164] width 439 height 44
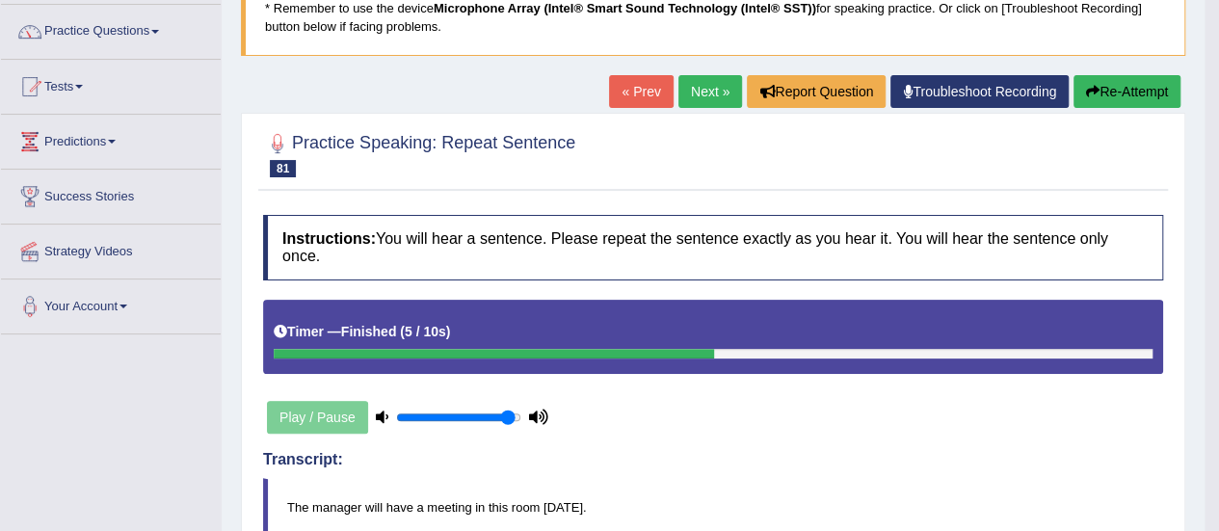
scroll to position [64, 0]
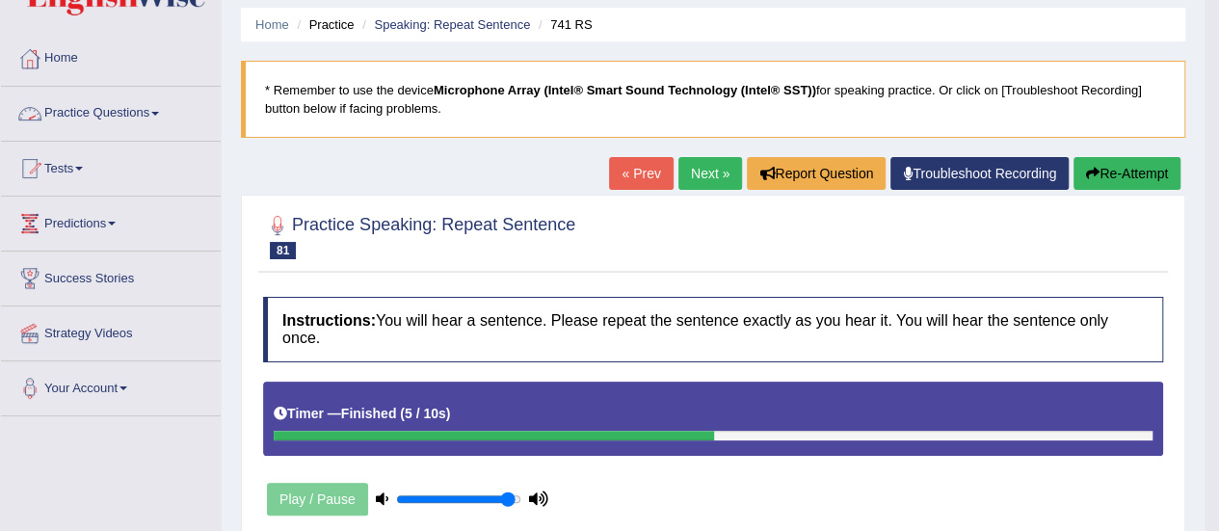
click at [109, 114] on link "Practice Questions" at bounding box center [111, 111] width 220 height 48
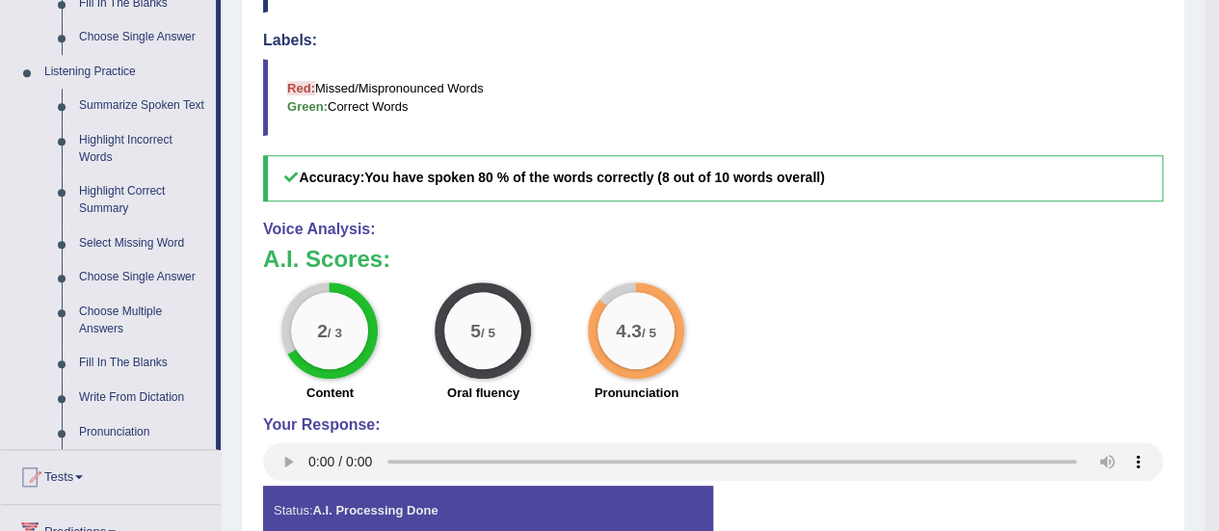
scroll to position [796, 0]
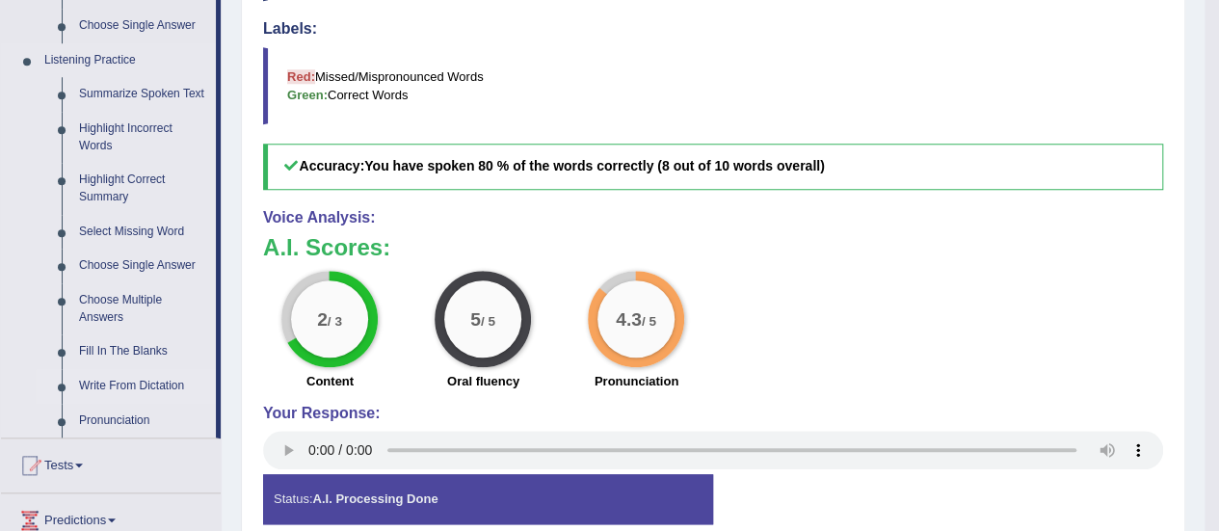
click at [150, 384] on link "Write From Dictation" at bounding box center [143, 386] width 146 height 35
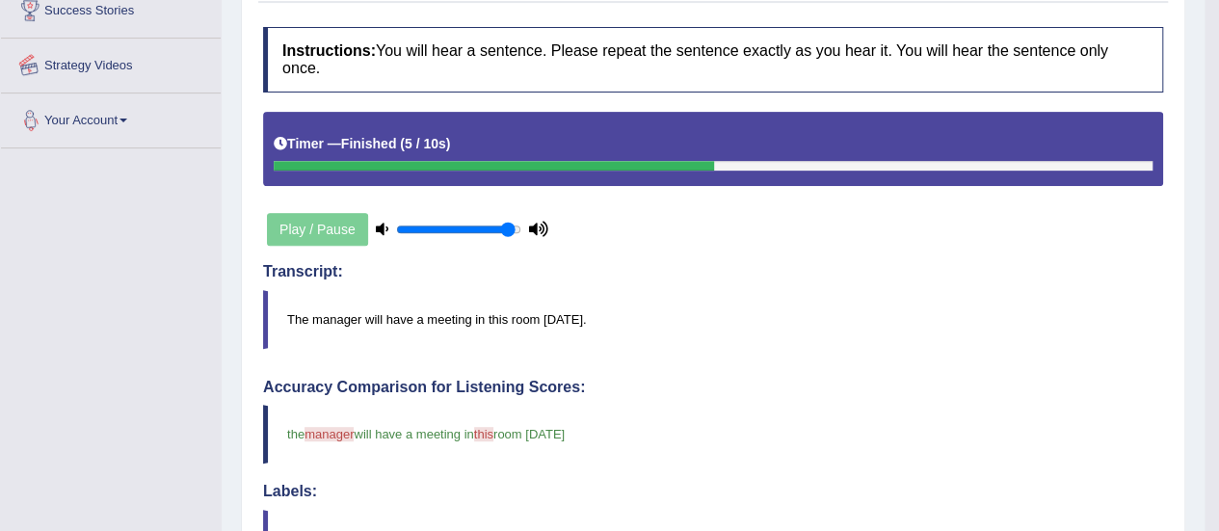
scroll to position [402, 0]
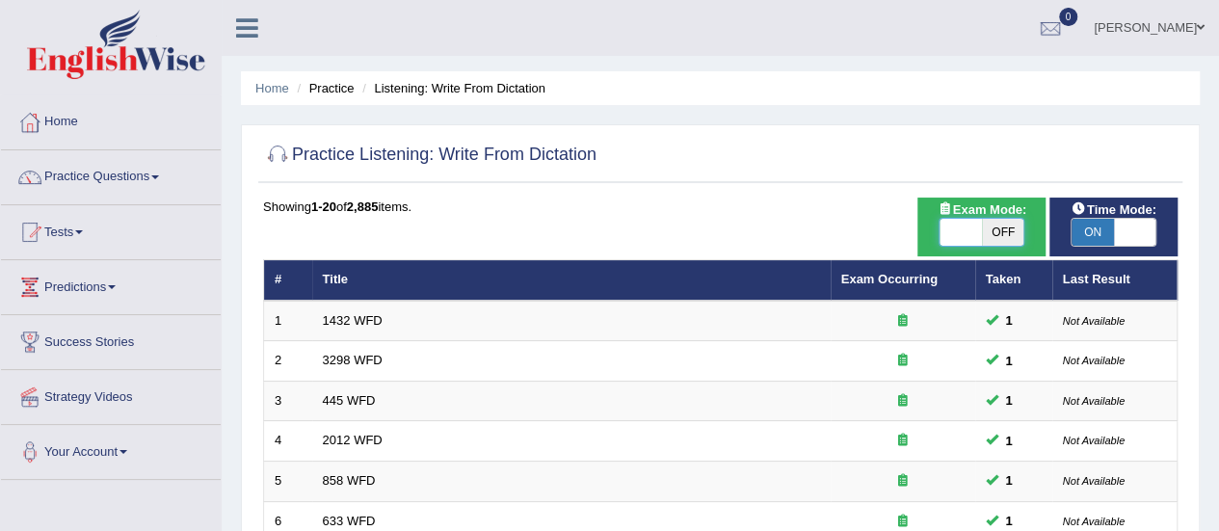
click at [959, 232] on span at bounding box center [961, 232] width 42 height 27
checkbox input "true"
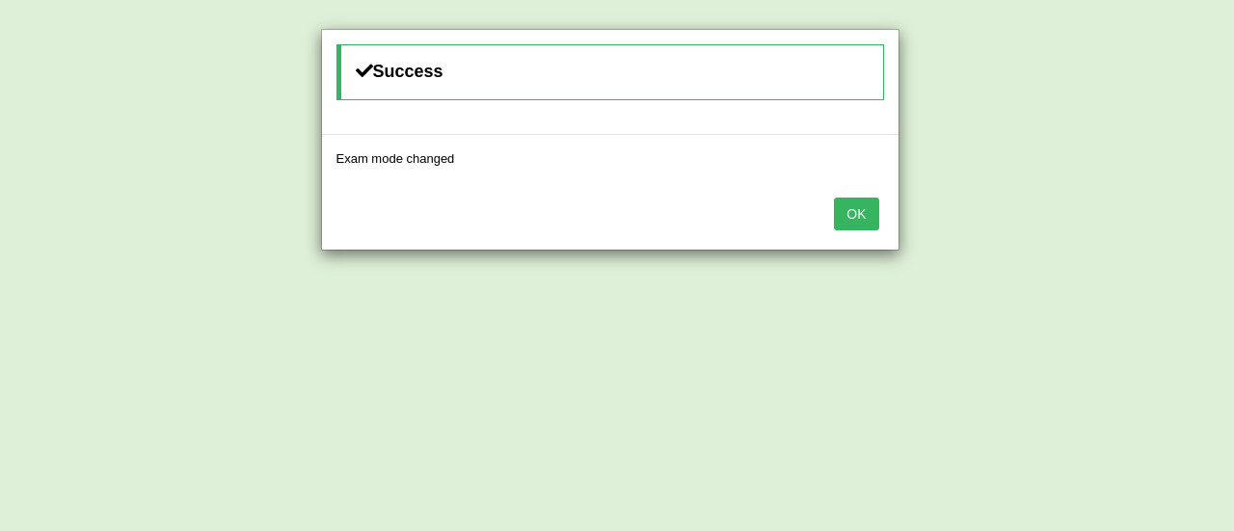
click at [865, 228] on button "OK" at bounding box center [856, 214] width 44 height 33
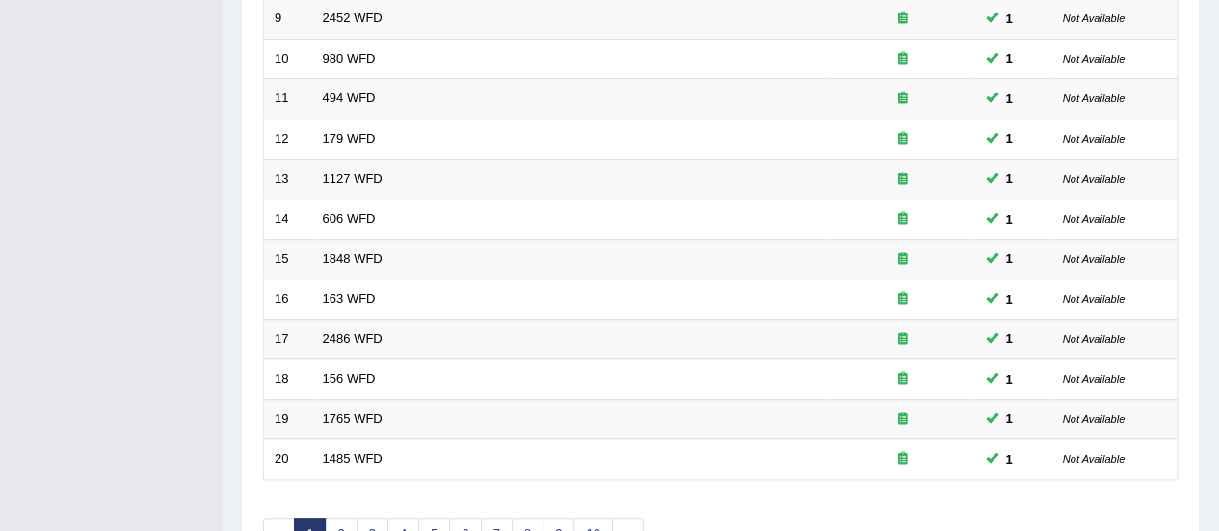
scroll to position [736, 0]
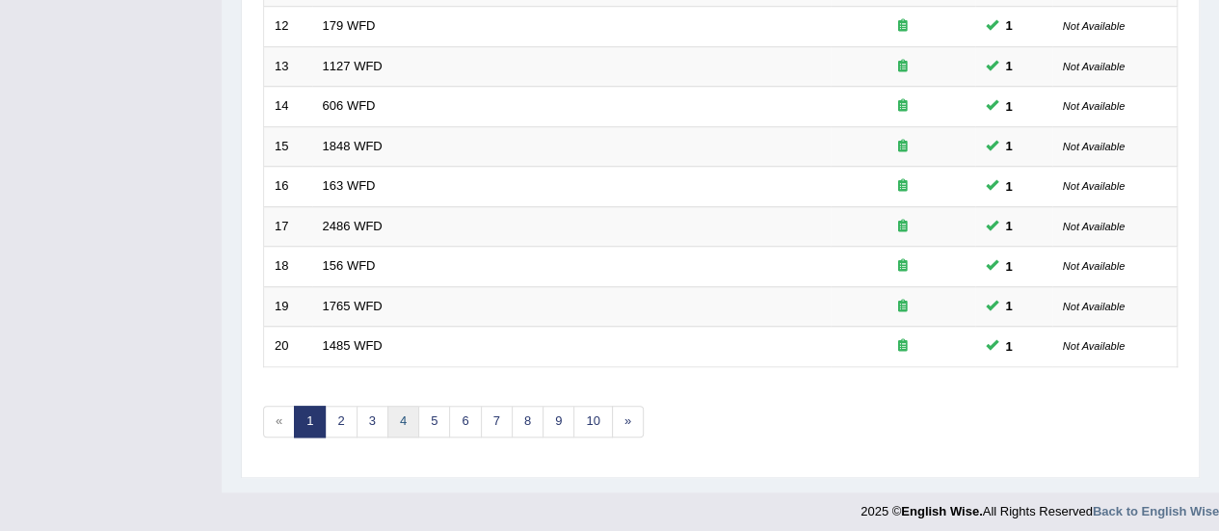
click at [403, 408] on link "4" at bounding box center [404, 422] width 32 height 32
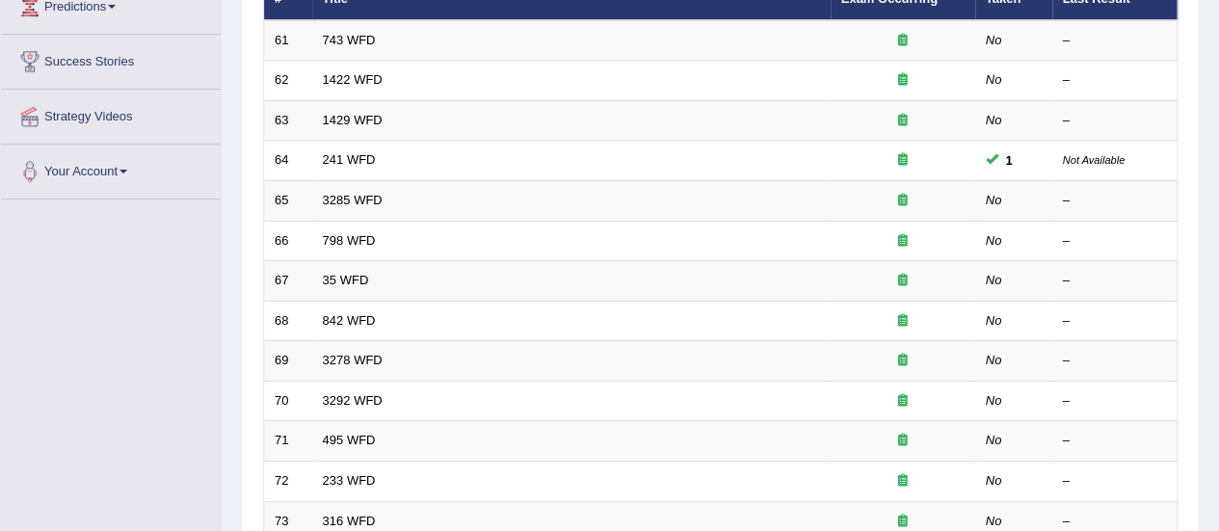
scroll to position [282, 0]
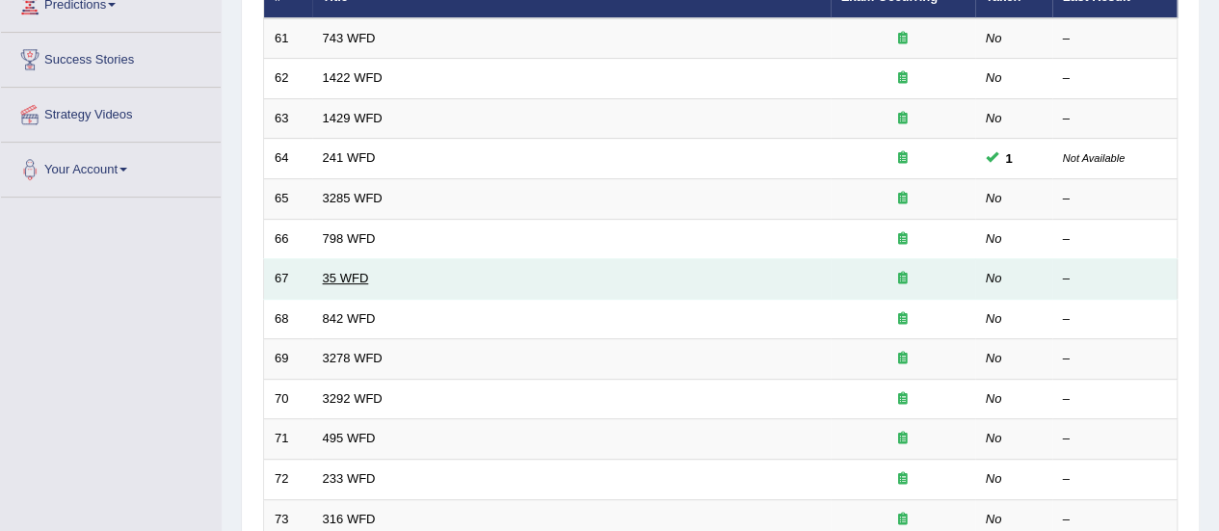
drag, startPoint x: 357, startPoint y: 287, endPoint x: 358, endPoint y: 275, distance: 12.6
click at [358, 275] on td "35 WFD" at bounding box center [571, 279] width 519 height 40
click at [358, 275] on link "35 WFD" at bounding box center [346, 278] width 46 height 14
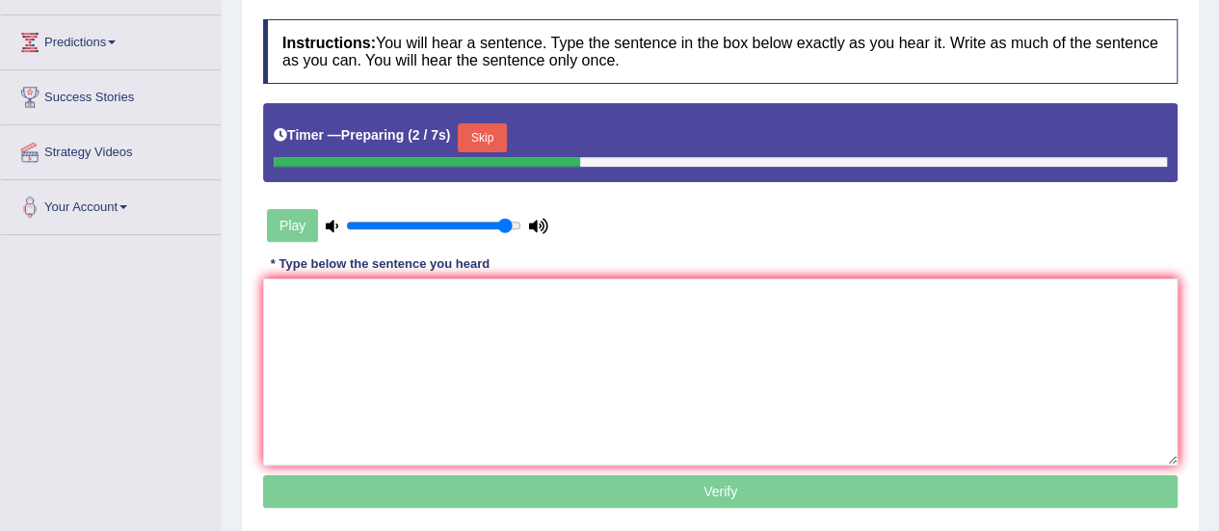
scroll to position [261, 0]
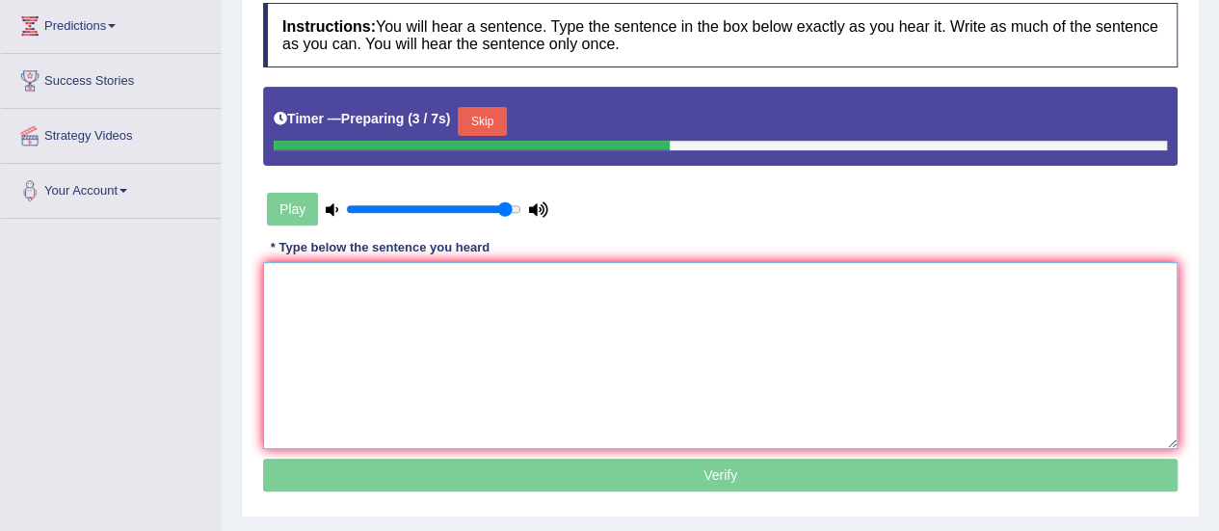
click at [1040, 354] on textarea at bounding box center [720, 355] width 915 height 187
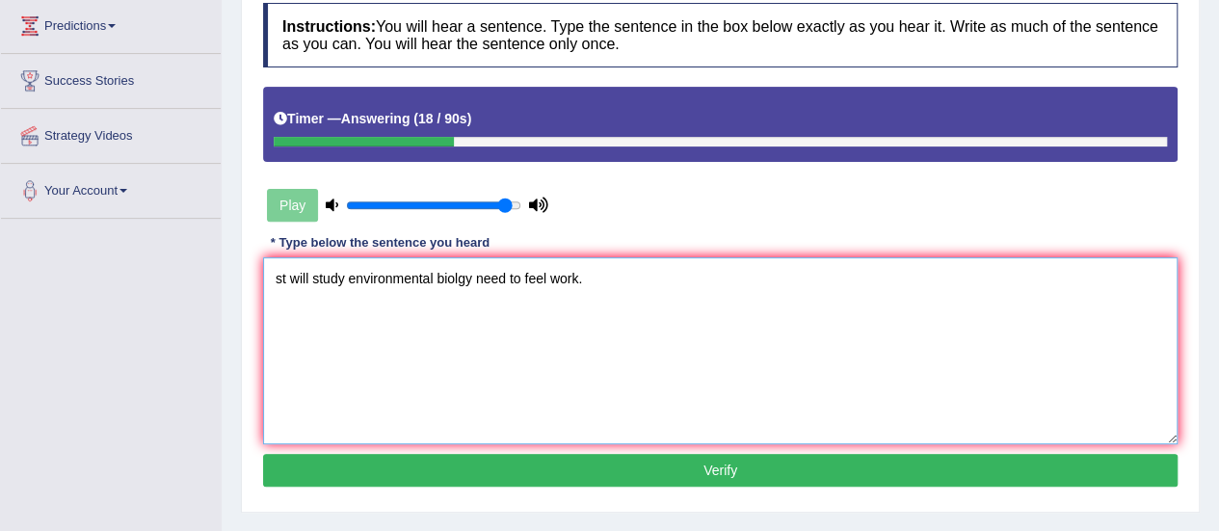
click at [289, 270] on textarea "st will study environmental biolgy need to feel work." at bounding box center [720, 350] width 915 height 187
click at [378, 275] on textarea "Students that will study environmental biolgy need to feel work." at bounding box center [720, 350] width 915 height 187
click at [546, 273] on textarea "Students that will be study environmental biolgy need to feel work." at bounding box center [720, 350] width 915 height 187
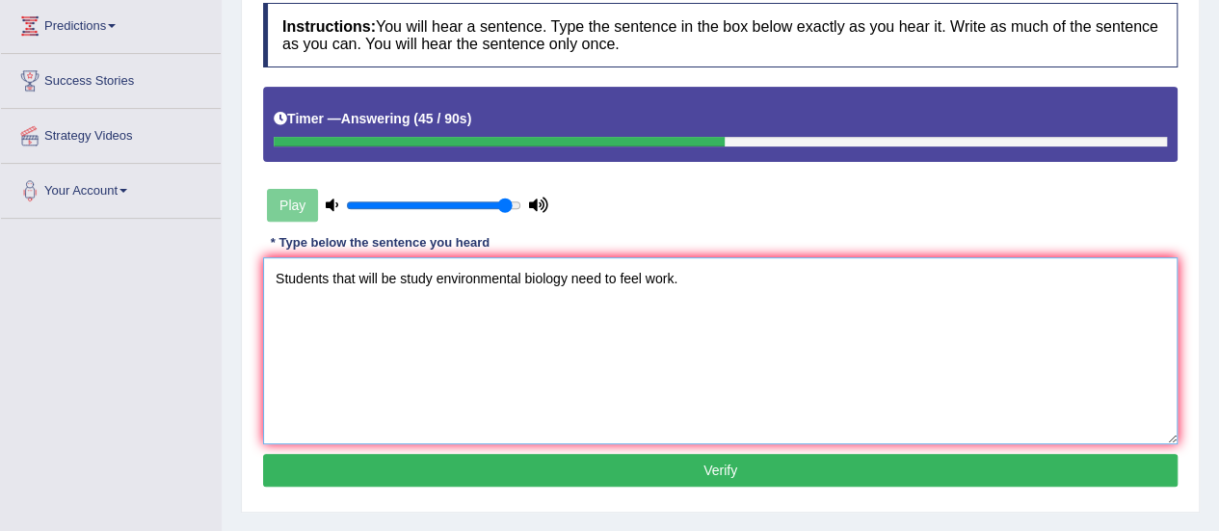
click at [639, 276] on textarea "Students that will be study environmental biology need to feel work." at bounding box center [720, 350] width 915 height 187
click at [646, 276] on textarea "Students that will be study environmental biology need to feel work." at bounding box center [720, 350] width 915 height 187
click at [727, 281] on textarea "Students that will be study environmental biology need to feel the work." at bounding box center [720, 350] width 915 height 187
type textarea "Students that will be study environmental biology need to feel the work."
click at [645, 470] on button "Verify" at bounding box center [720, 470] width 915 height 33
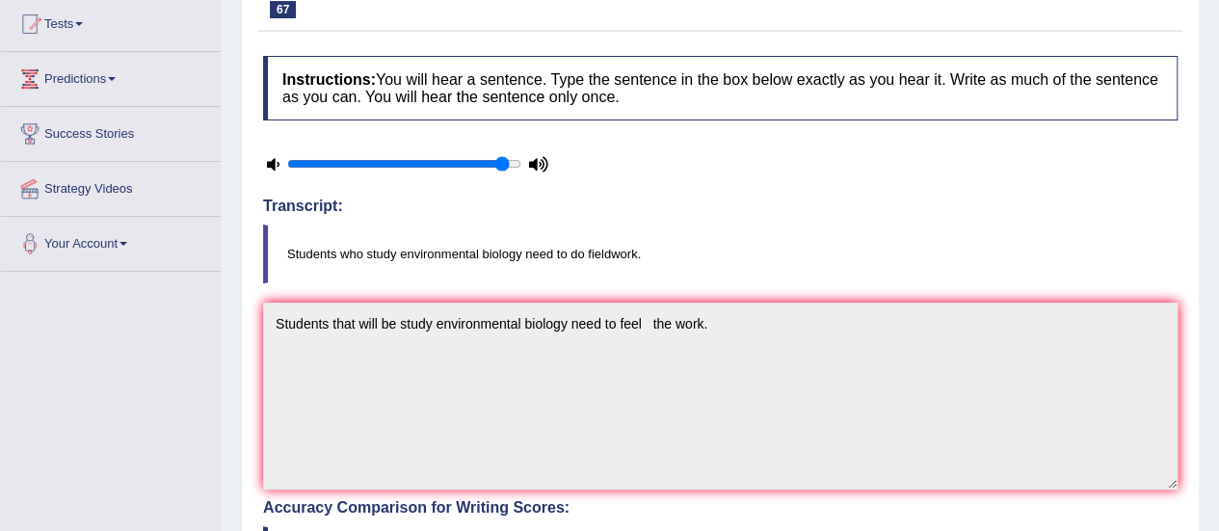
scroll to position [0, 0]
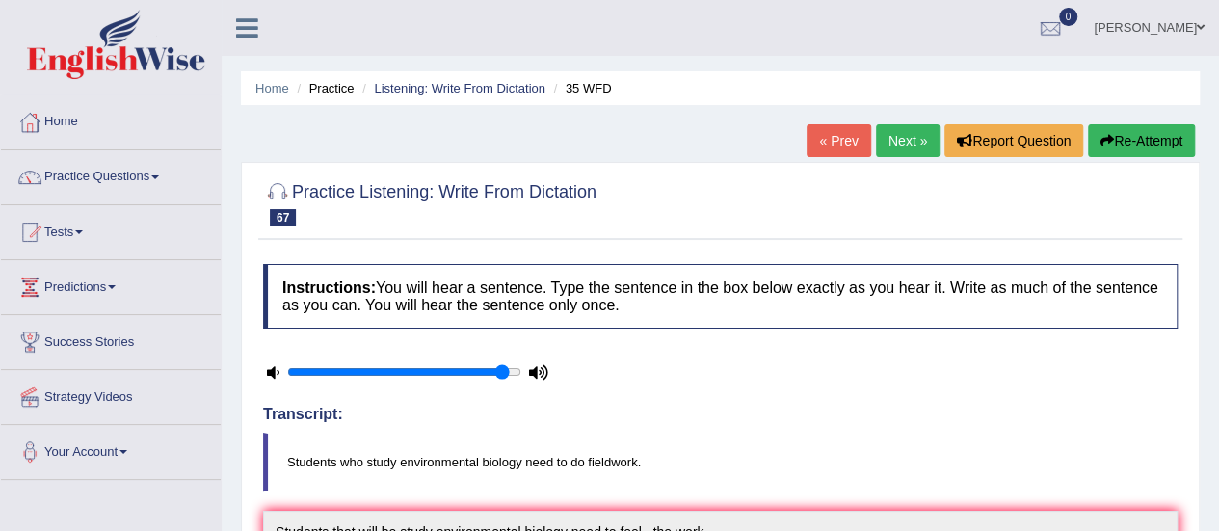
click at [924, 151] on link "Next »" at bounding box center [908, 140] width 64 height 33
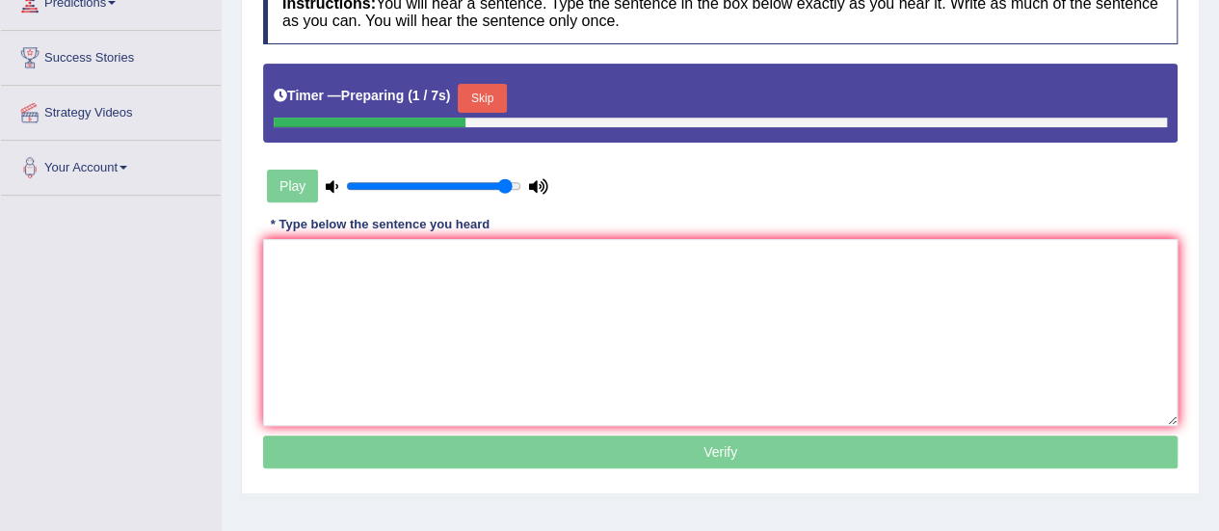
scroll to position [310, 0]
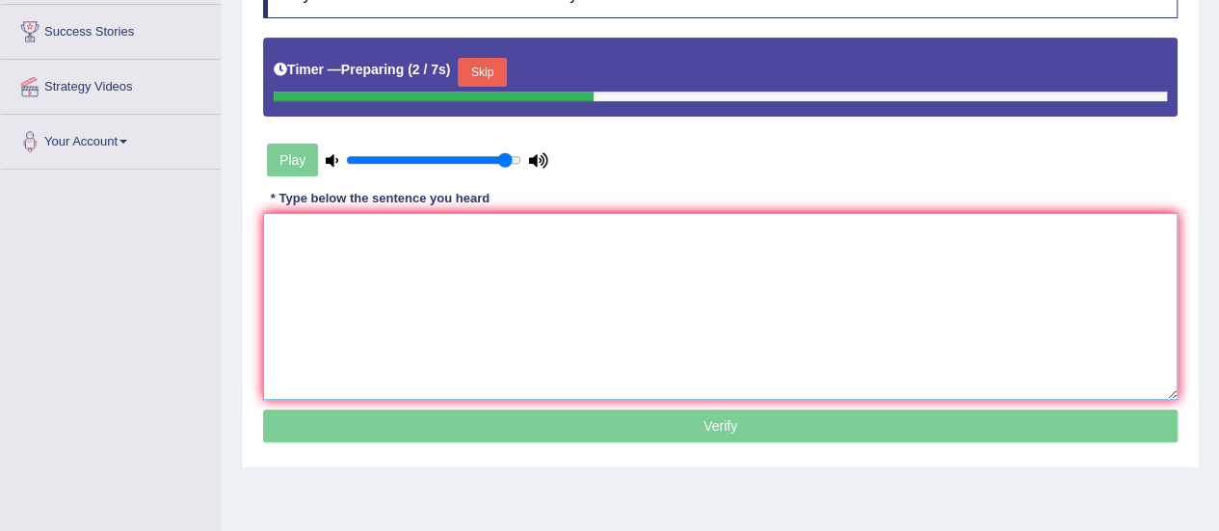
click at [804, 265] on textarea at bounding box center [720, 306] width 915 height 187
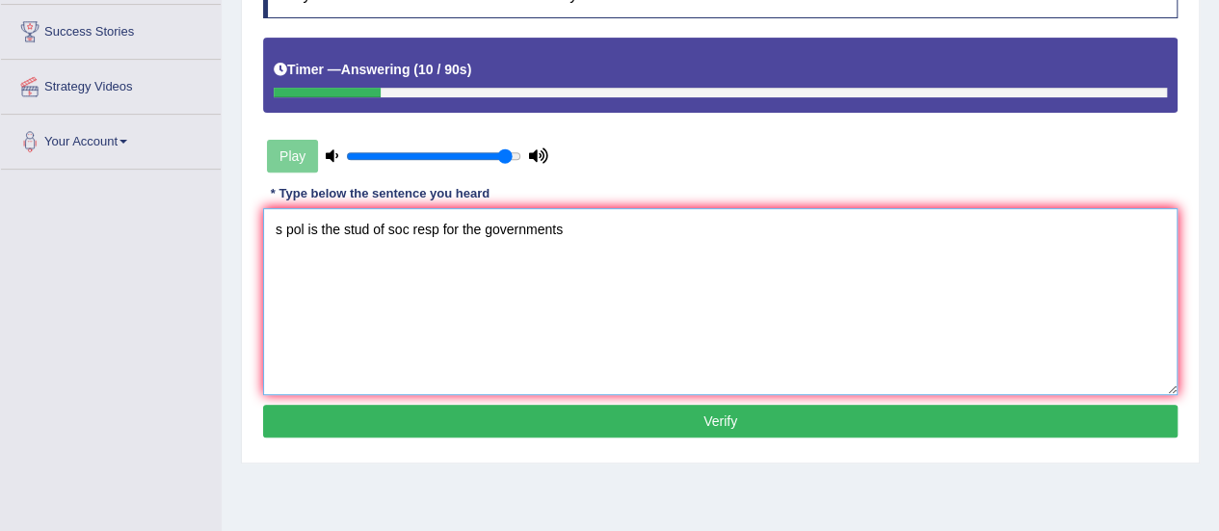
click at [283, 223] on textarea "s pol is the stud of soc resp for the governments" at bounding box center [720, 301] width 915 height 187
click at [335, 229] on textarea "Social pol is the stud of soc resp for the governments" at bounding box center [720, 301] width 915 height 187
click at [338, 228] on textarea "Social pol is the stud of soc resp for the governments" at bounding box center [720, 301] width 915 height 187
click at [432, 228] on textarea "Social policies is the stud of soc resp for the governments" at bounding box center [720, 301] width 915 height 187
click at [478, 225] on textarea "Social policies is the study of soc resp for the governments" at bounding box center [720, 301] width 915 height 187
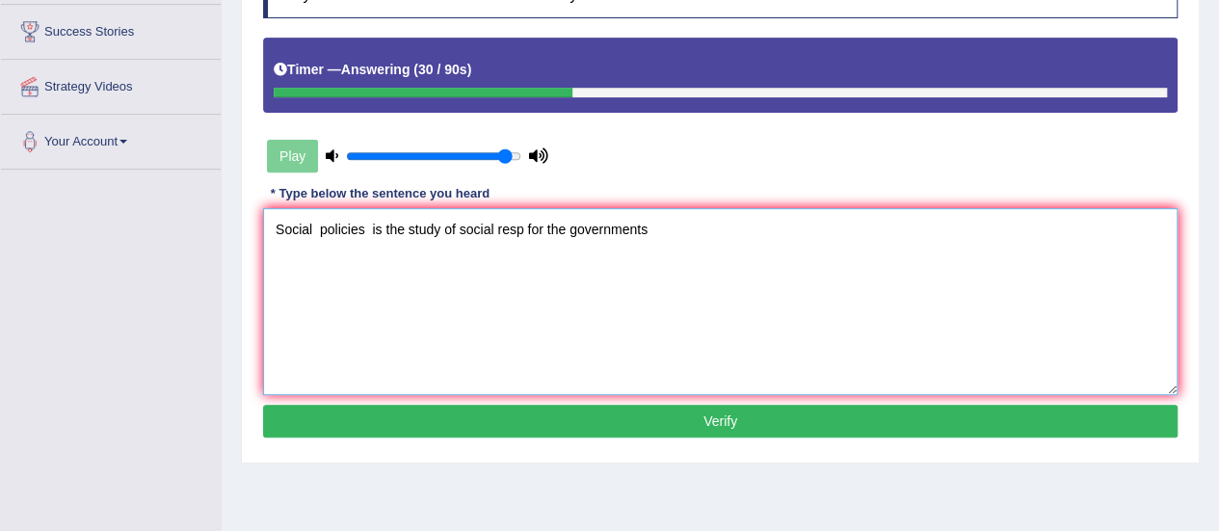
click at [522, 224] on textarea "Social policies is the study of social resp for the governments" at bounding box center [720, 301] width 915 height 187
click at [710, 230] on textarea "Social policies is the study of social responsabilities for the governments" at bounding box center [720, 301] width 915 height 187
type textarea "Social policies is the study of social responsabilities for the governments."
click at [546, 425] on button "Verify" at bounding box center [720, 421] width 915 height 33
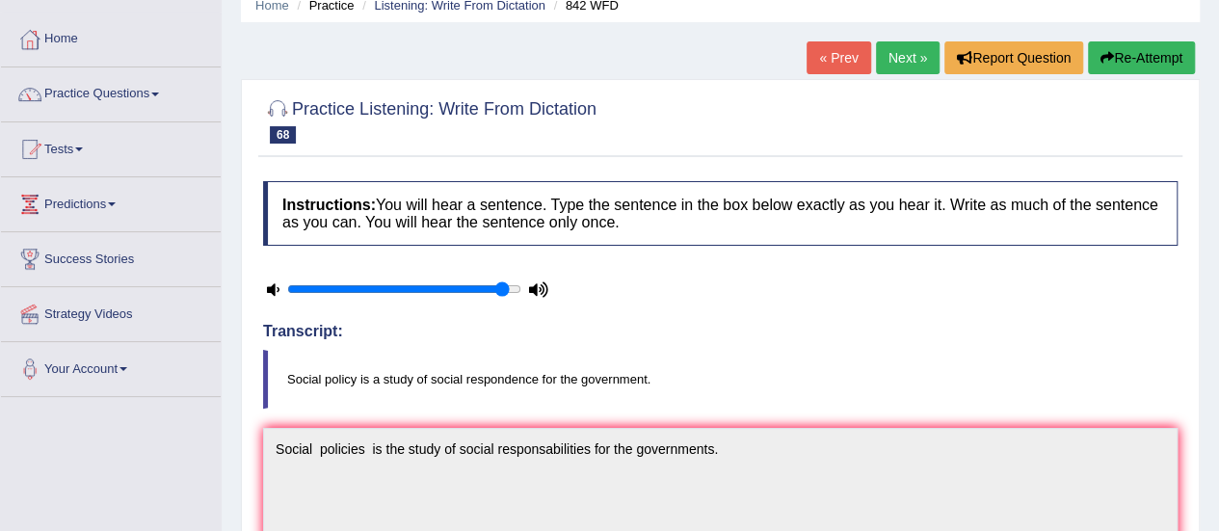
scroll to position [0, 0]
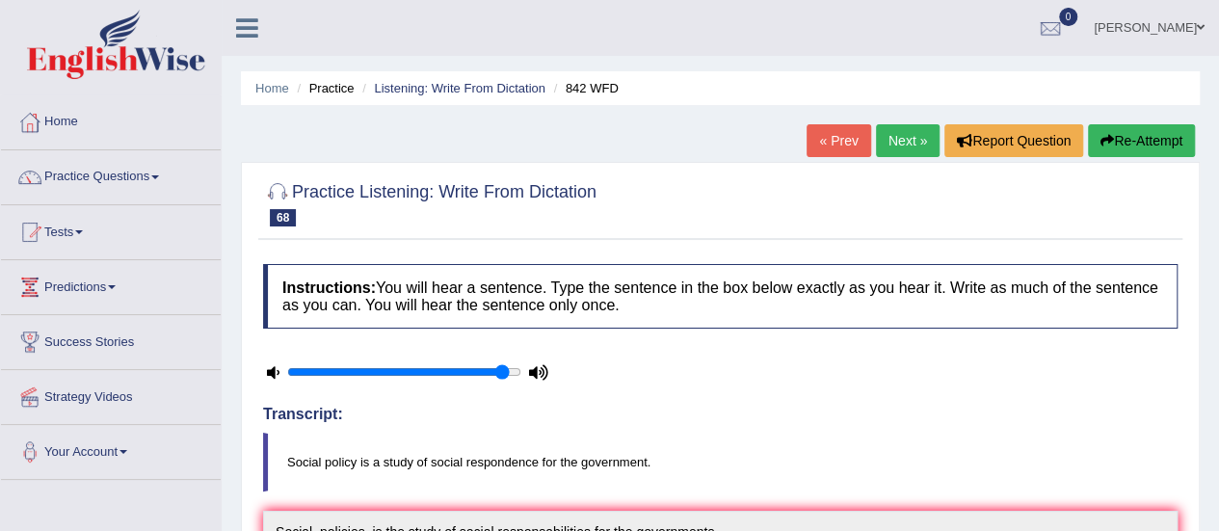
click at [908, 139] on link "Next »" at bounding box center [908, 140] width 64 height 33
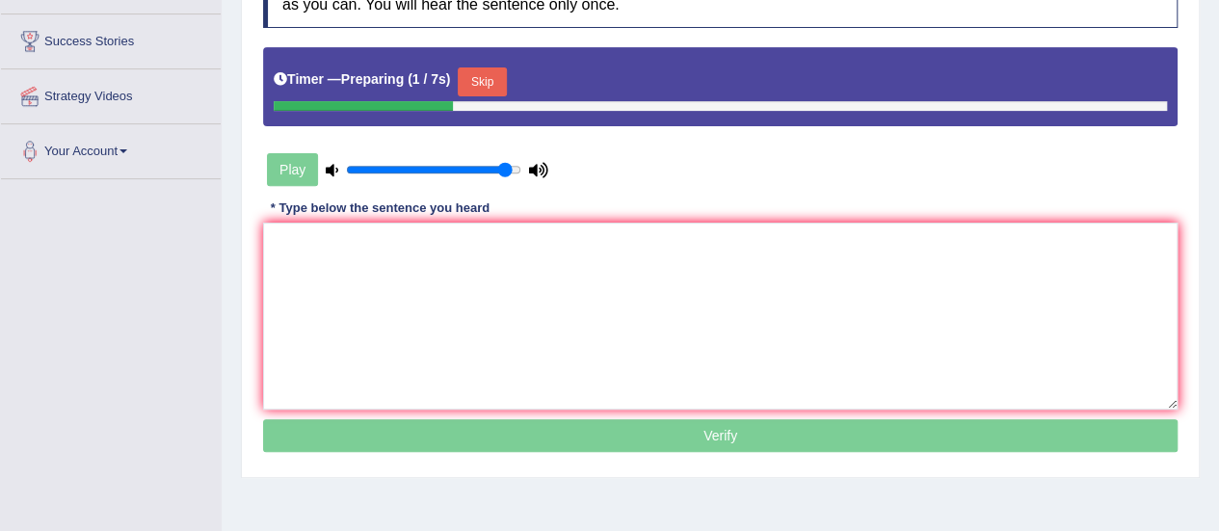
scroll to position [299, 0]
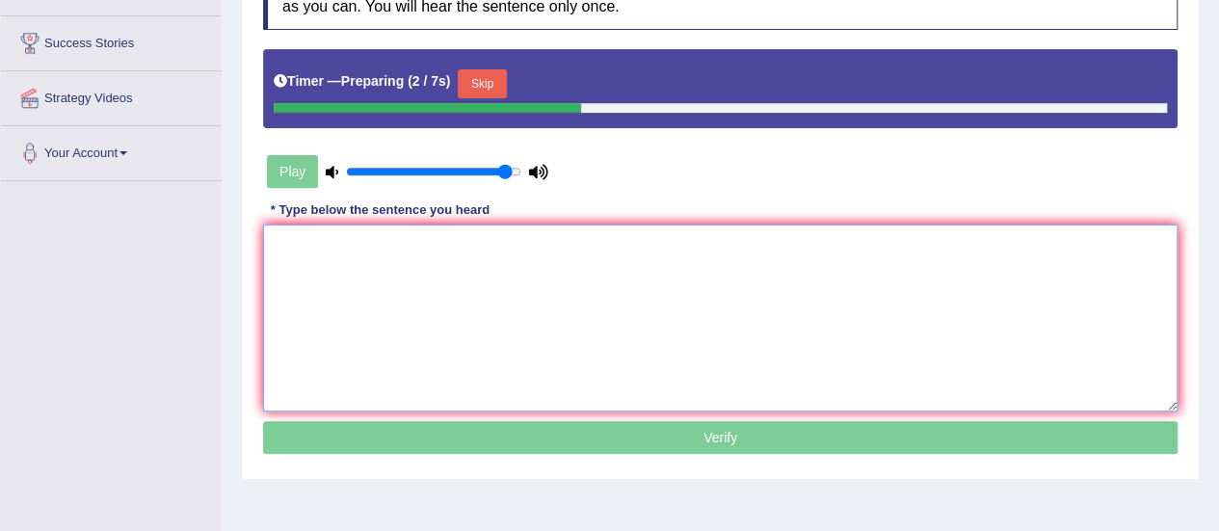
click at [1060, 288] on textarea at bounding box center [720, 318] width 915 height 187
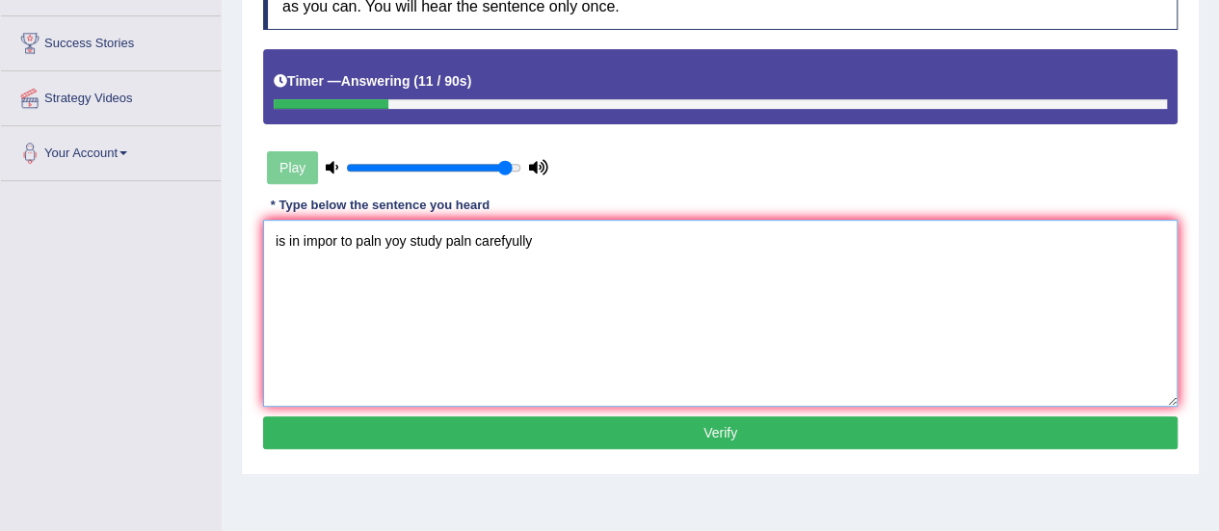
click at [280, 236] on textarea "is in impor to paln yoy study paln carefyully" at bounding box center [720, 313] width 915 height 187
click at [286, 238] on textarea "Is in impor to paln yoy study paln carefyully" at bounding box center [720, 313] width 915 height 187
click at [350, 241] on textarea "Is it in impor to paln yoy study paln carefyully" at bounding box center [720, 313] width 915 height 187
click at [407, 239] on textarea "Is it important to paln yoy study paln carefyully" at bounding box center [720, 313] width 915 height 187
click at [430, 236] on textarea "Is it important to plan yoy study paln carefyully" at bounding box center [720, 313] width 915 height 187
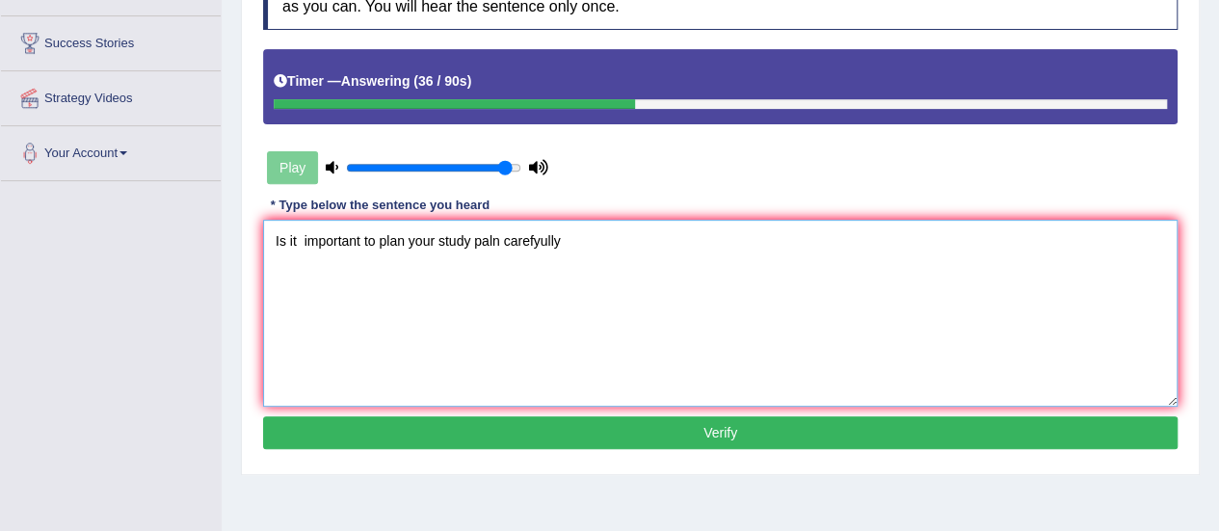
click at [497, 240] on textarea "Is it important to plan your study paln carefyully" at bounding box center [720, 313] width 915 height 187
click at [538, 240] on textarea "Is it important to plan your study plan carefyully" at bounding box center [720, 313] width 915 height 187
click at [552, 238] on textarea "Is it important to plan your study plan carefully" at bounding box center [720, 313] width 915 height 187
type textarea "Is it important to plan your study plan carefully."
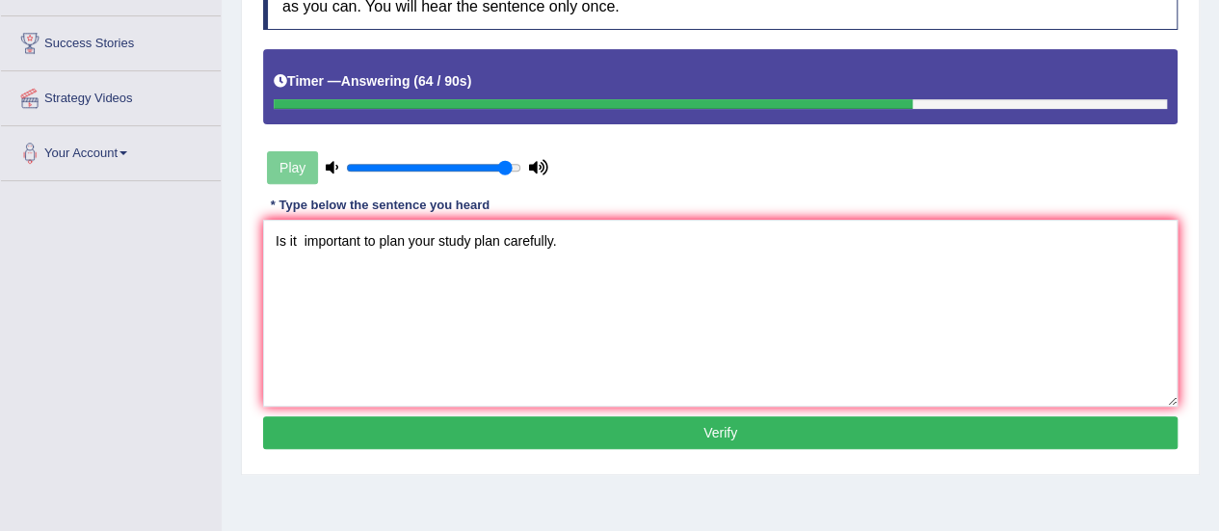
click at [446, 427] on button "Verify" at bounding box center [720, 432] width 915 height 33
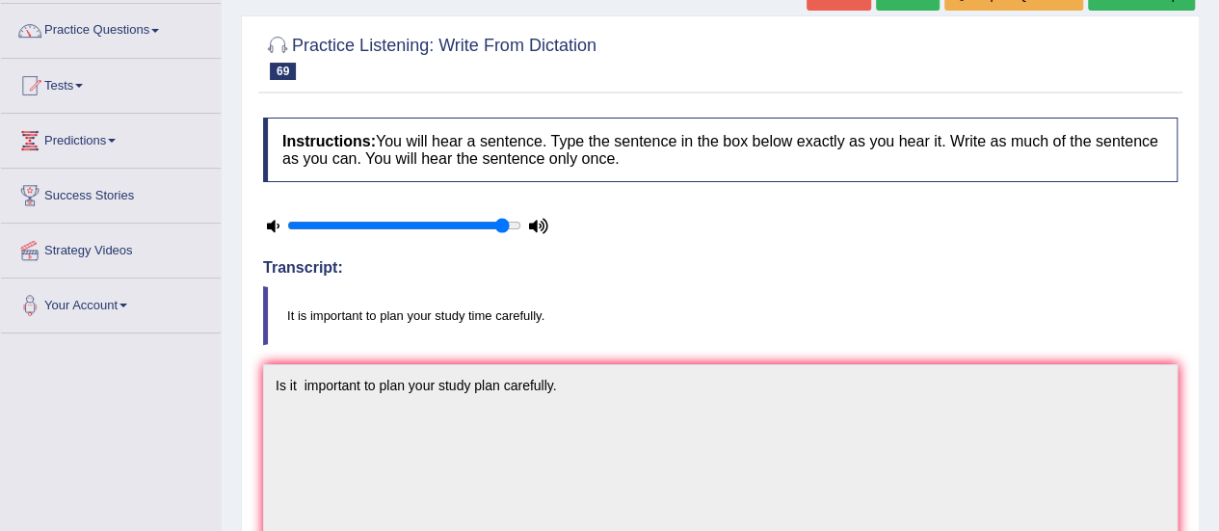
scroll to position [15, 0]
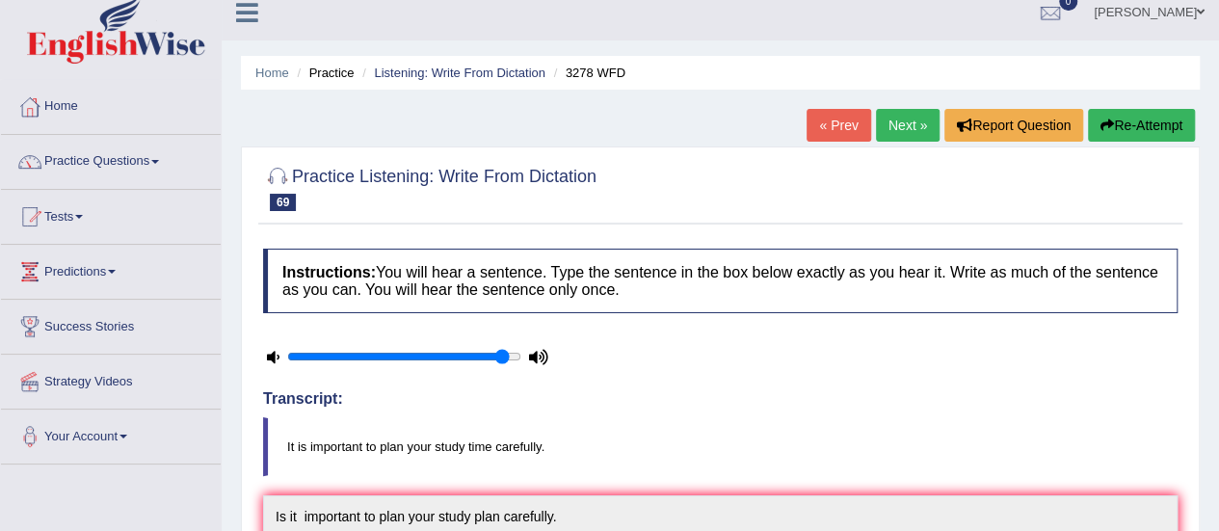
click at [876, 125] on link "Next »" at bounding box center [908, 125] width 64 height 33
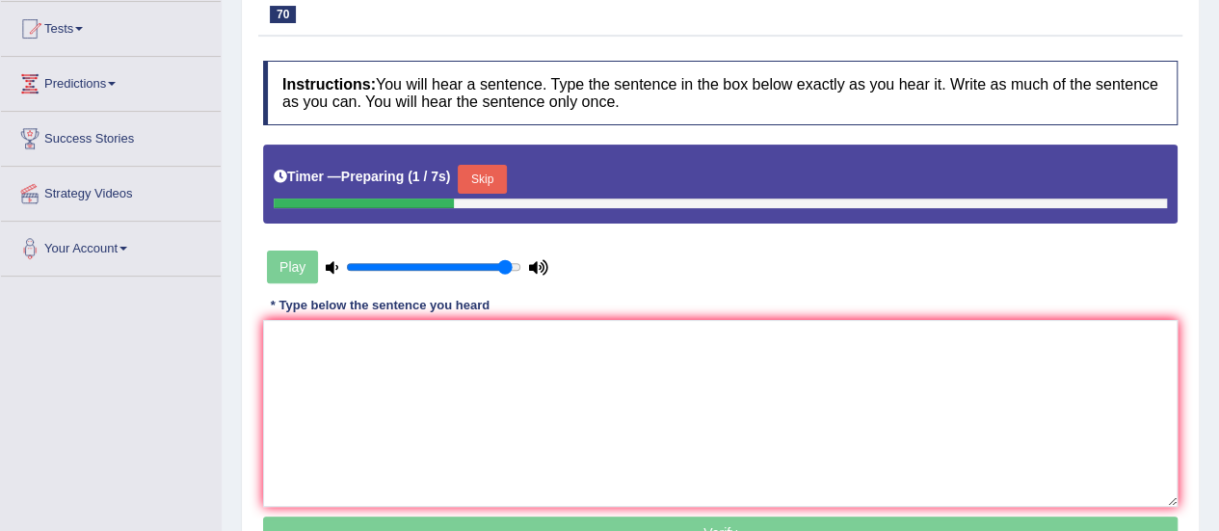
scroll to position [391, 0]
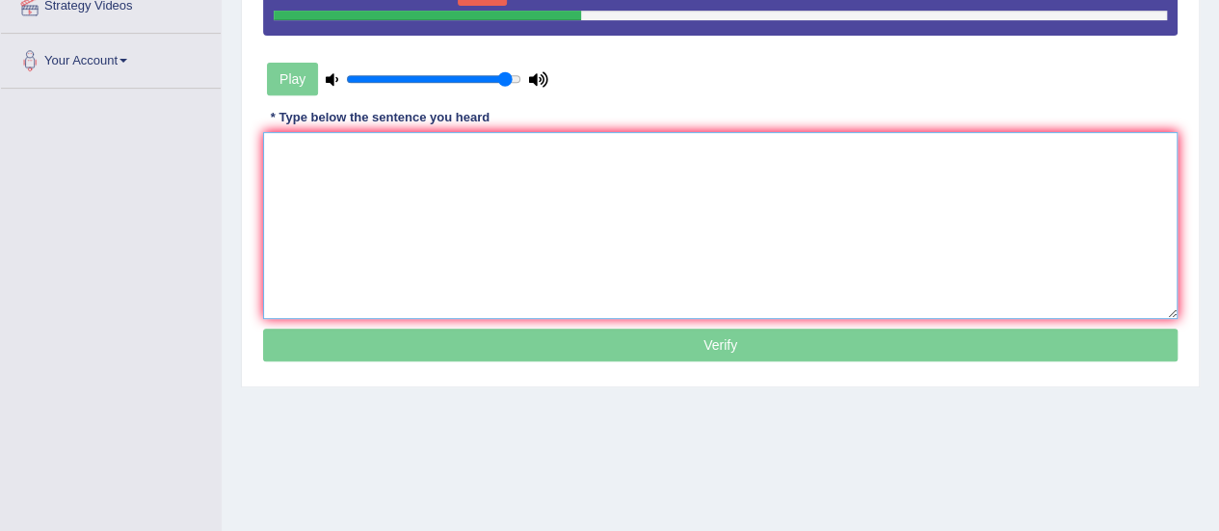
click at [738, 210] on textarea at bounding box center [720, 225] width 915 height 187
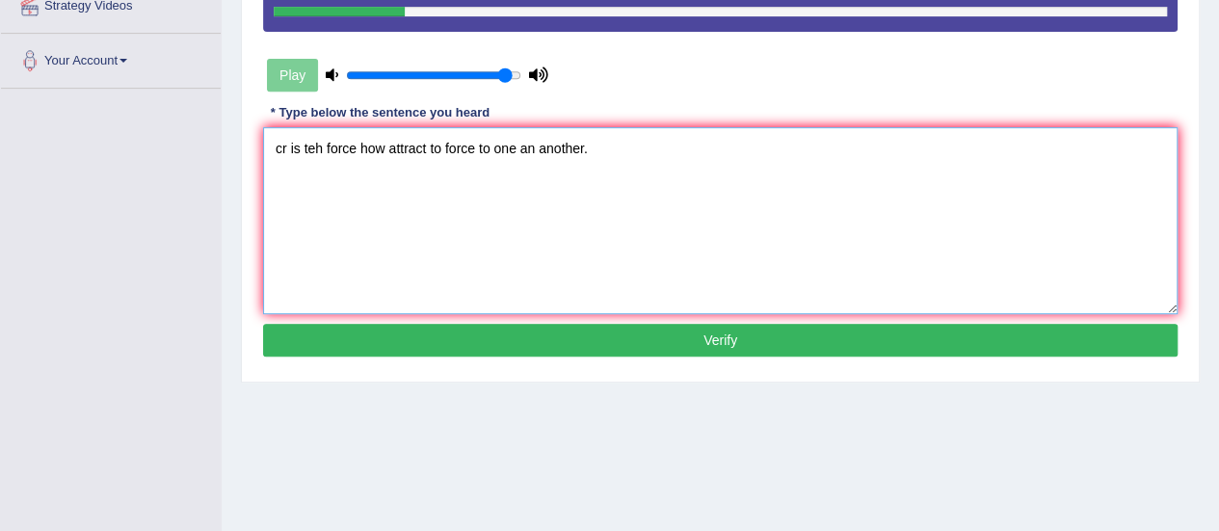
click at [288, 149] on textarea "cr is teh force how attract to force to one an another." at bounding box center [720, 220] width 915 height 187
click at [353, 147] on textarea "Gravity is teh force how attract to force to one an another." at bounding box center [720, 220] width 915 height 187
click at [418, 147] on textarea "Gravity is the force how attract to force to one an another." at bounding box center [720, 220] width 915 height 187
click at [473, 143] on textarea "Gravity is the force who attract to force to one an another." at bounding box center [720, 220] width 915 height 187
click at [516, 147] on textarea "Gravity is the force who attract two force to one an another." at bounding box center [720, 220] width 915 height 187
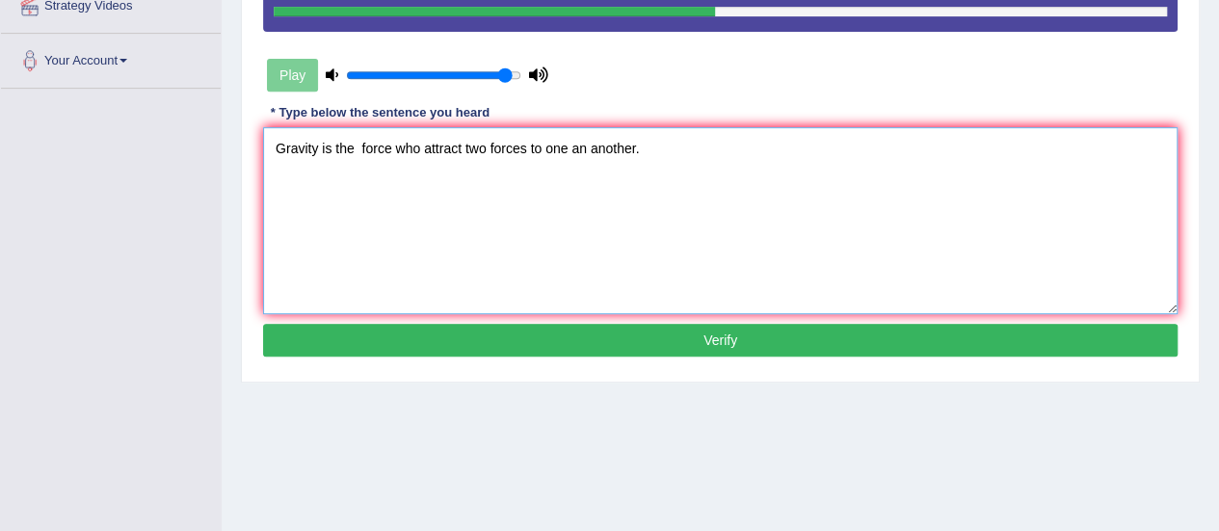
click at [585, 148] on textarea "Gravity is the force who attract two forces to one an another." at bounding box center [720, 220] width 915 height 187
click at [526, 147] on textarea "Gravity is the force who attract two forces to one and another." at bounding box center [720, 220] width 915 height 187
click at [459, 147] on textarea "Gravity is the force who attract two forces force to one and another." at bounding box center [720, 220] width 915 height 187
type textarea "Gravity is the force who attract attracts two forces force to one and another."
click at [610, 340] on button "Verify" at bounding box center [720, 340] width 915 height 33
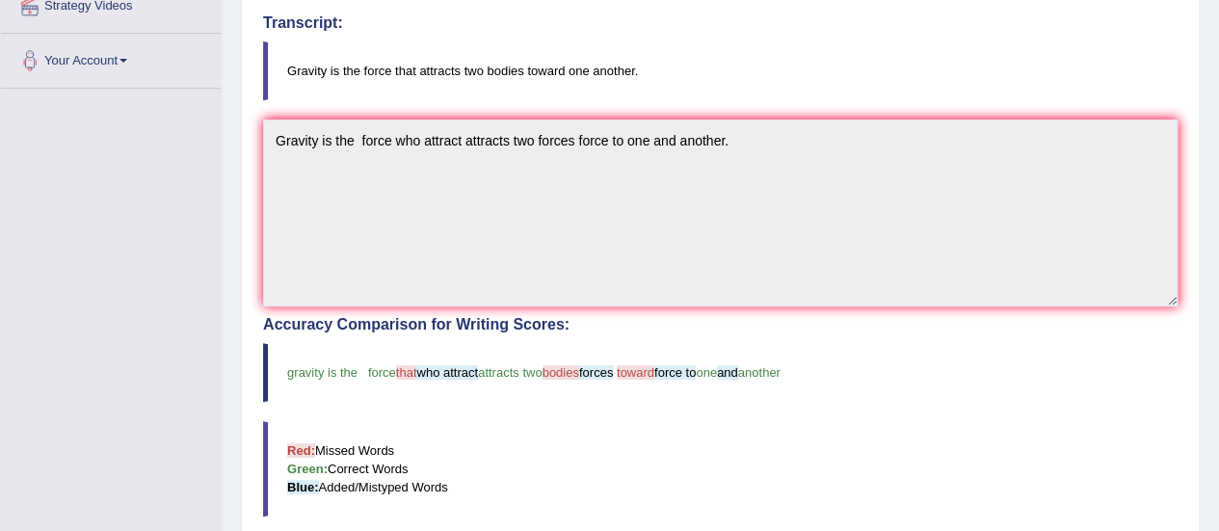
drag, startPoint x: 1217, startPoint y: 200, endPoint x: 1233, endPoint y: 279, distance: 80.7
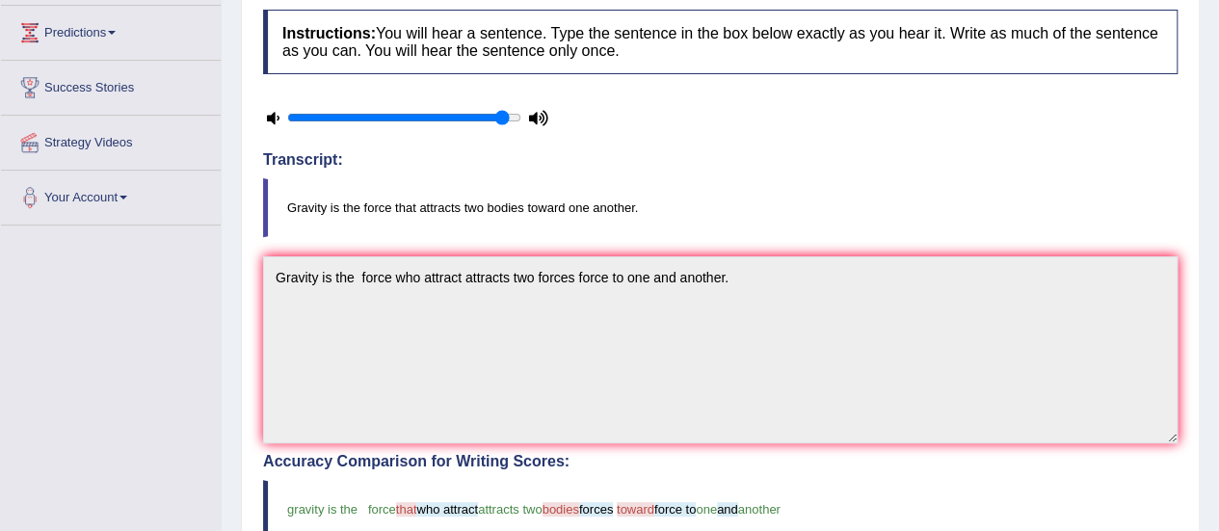
scroll to position [27, 0]
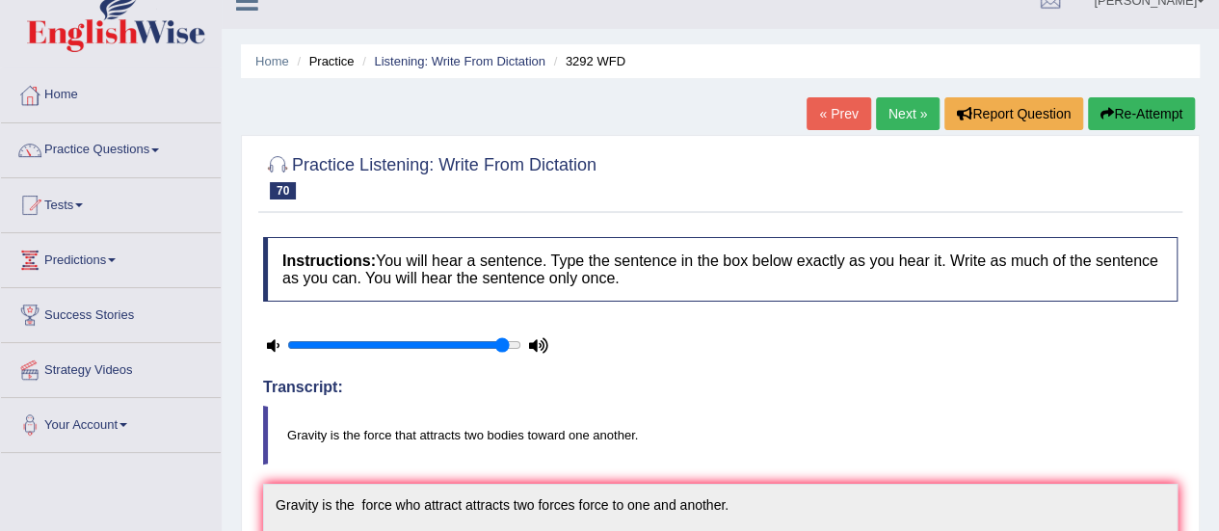
click at [910, 119] on link "Next »" at bounding box center [908, 113] width 64 height 33
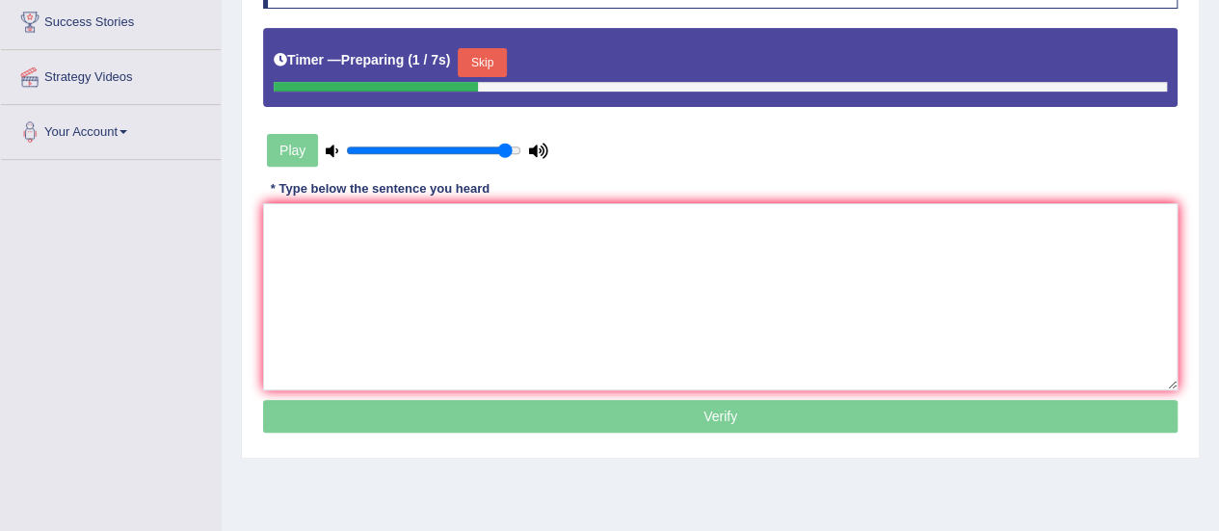
scroll to position [322, 0]
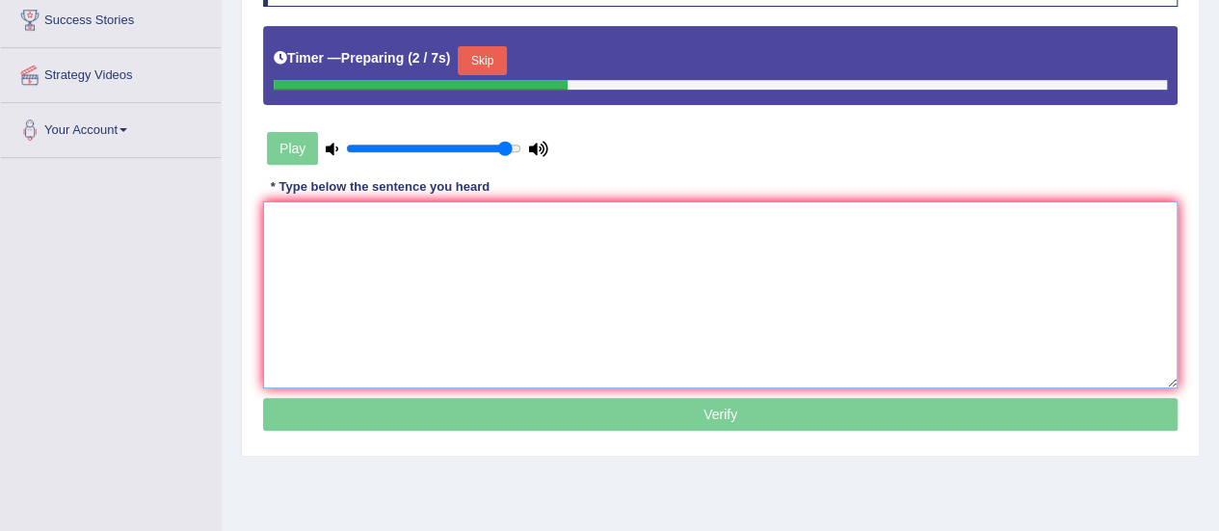
click at [990, 284] on textarea at bounding box center [720, 294] width 915 height 187
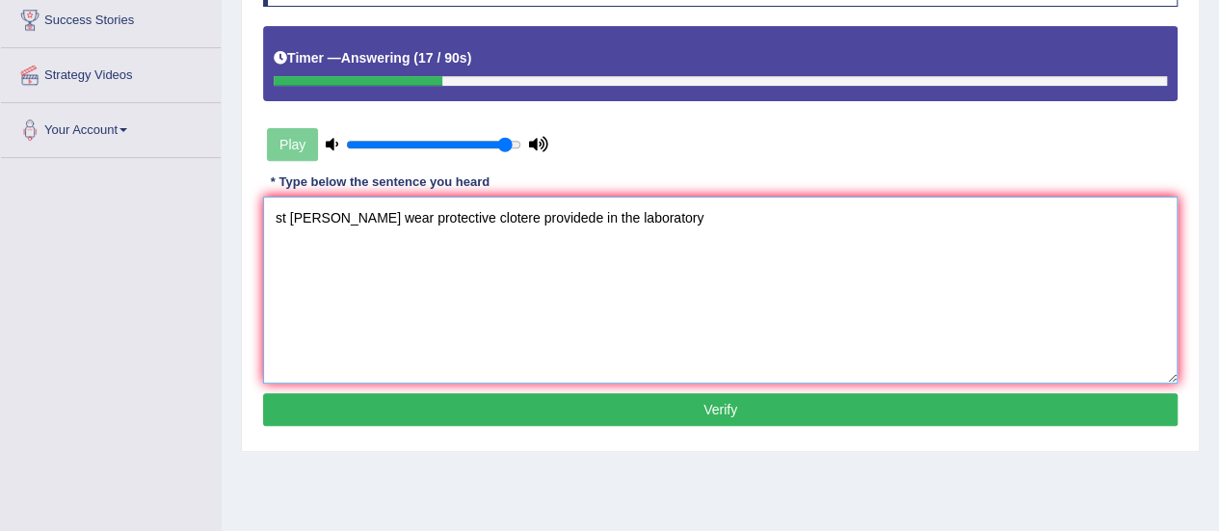
click at [288, 212] on textarea "st maust wear protective clotere providede in the laboratory" at bounding box center [720, 290] width 915 height 187
click at [371, 215] on textarea "Students maust wear protective clotere providede in the laboratory" at bounding box center [720, 290] width 915 height 187
click at [502, 215] on textarea "Students must wear protective clotere providede in the laboratory" at bounding box center [720, 290] width 915 height 187
click at [565, 219] on textarea "Students must wear protective clothes providede in the laboratory" at bounding box center [720, 290] width 915 height 187
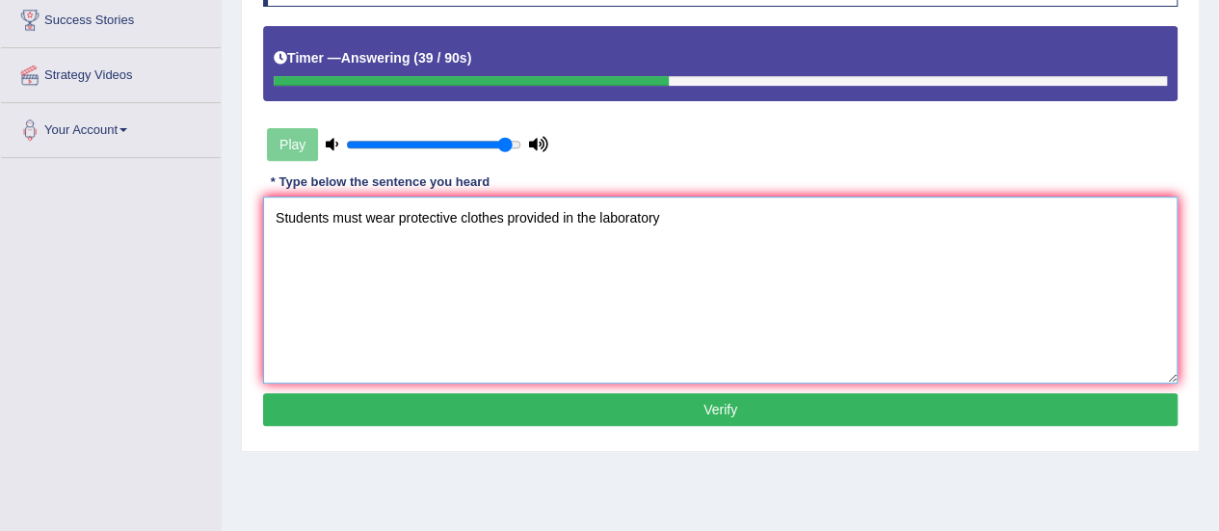
click at [659, 219] on textarea "Students must wear protective clothes provided in the laboratory" at bounding box center [720, 290] width 915 height 187
type textarea "Students must wear protective clothes provided in the laboratory."
click at [667, 411] on button "Verify" at bounding box center [720, 409] width 915 height 33
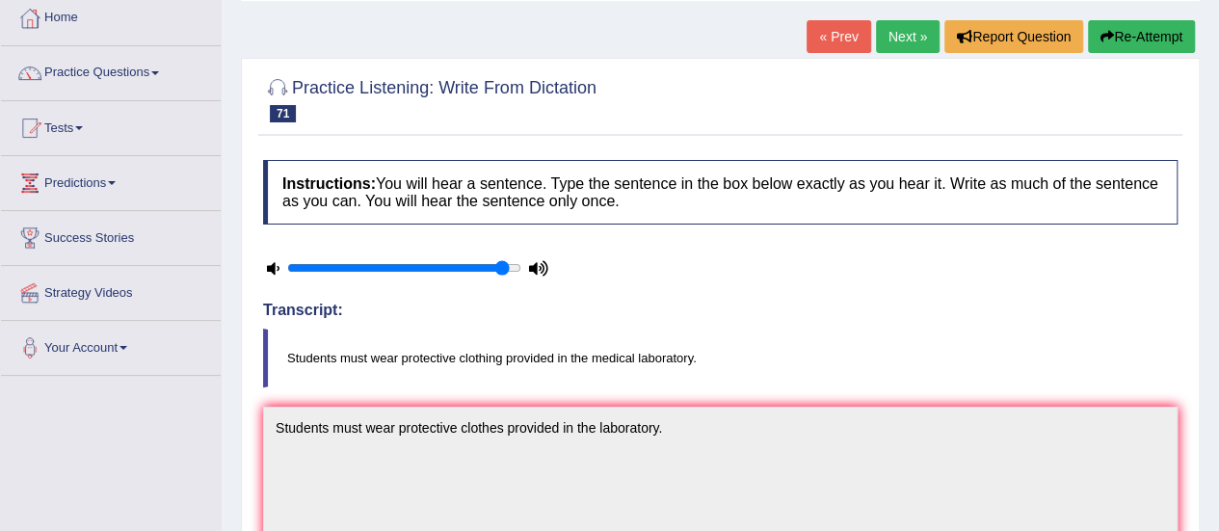
scroll to position [52, 0]
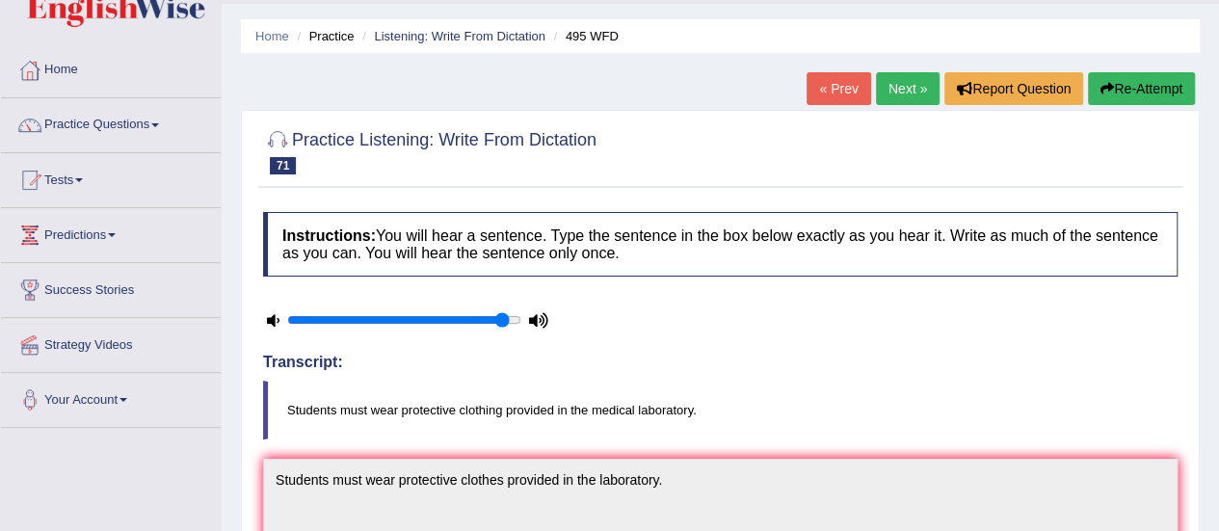
click at [895, 88] on link "Next »" at bounding box center [908, 88] width 64 height 33
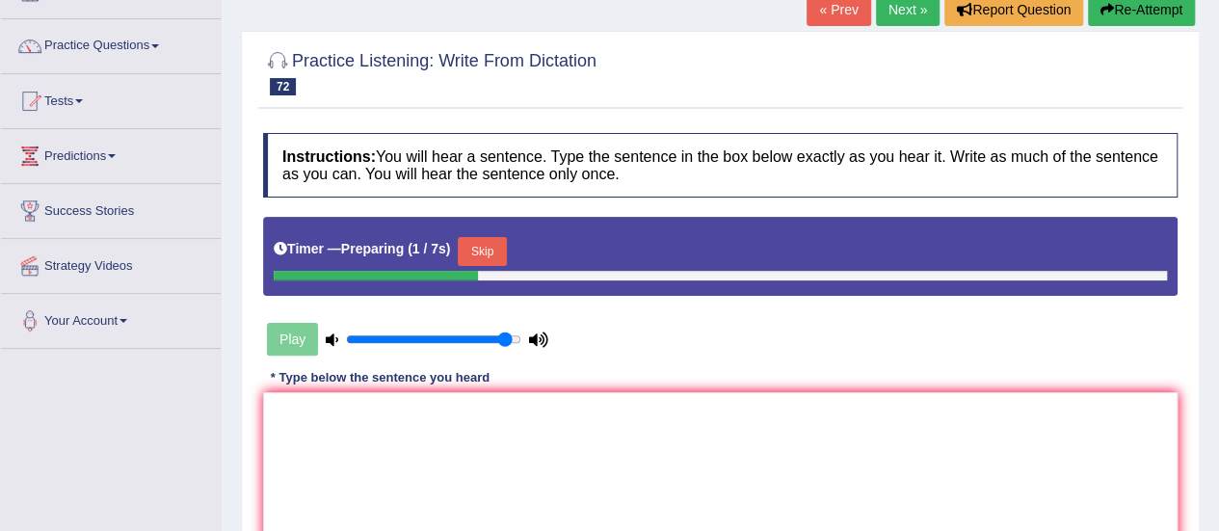
scroll to position [357, 0]
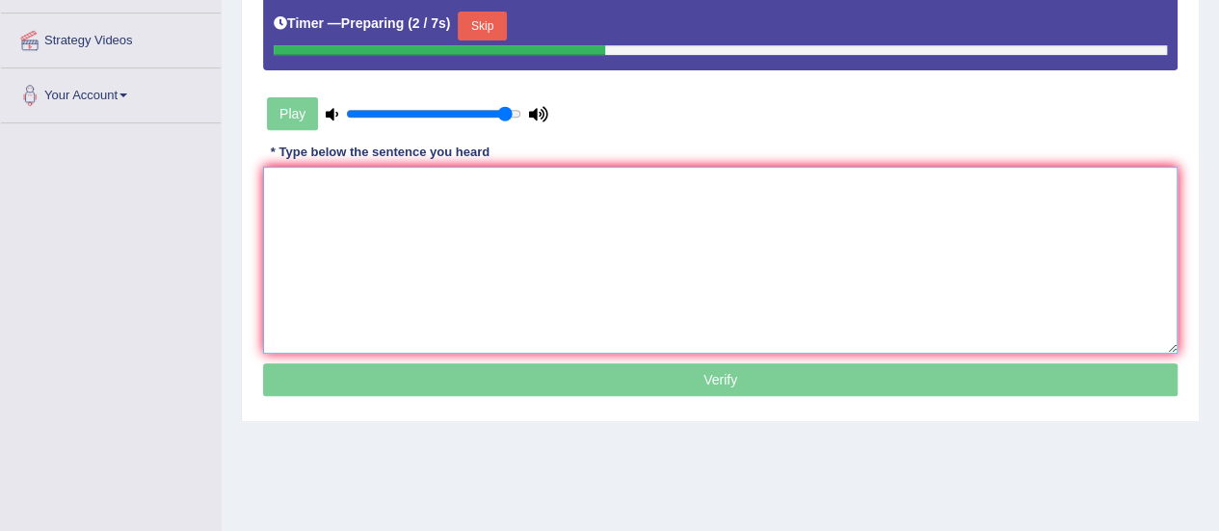
click at [790, 254] on textarea at bounding box center [720, 260] width 915 height 187
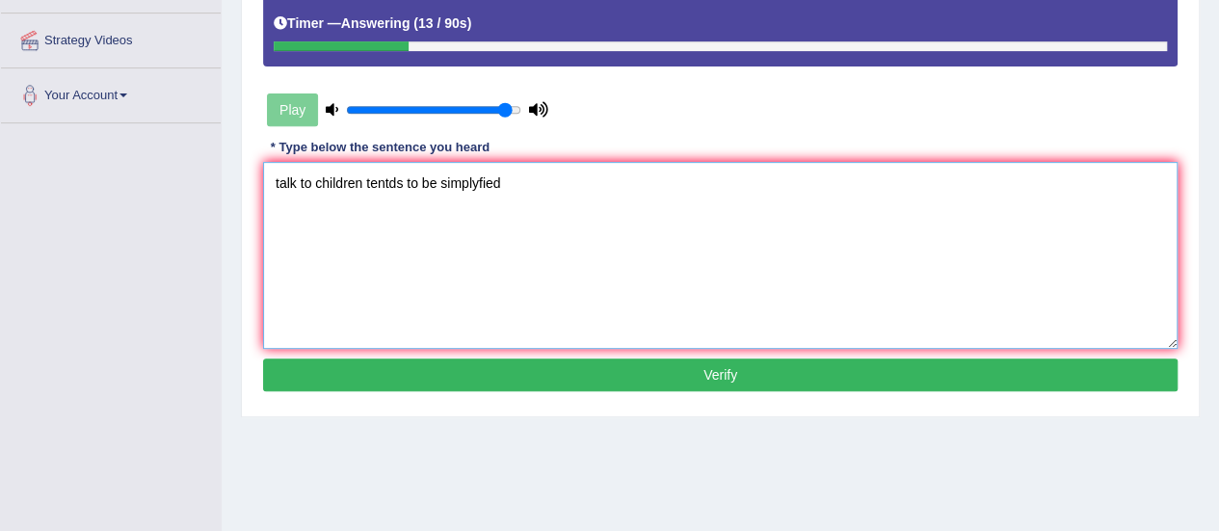
click at [297, 178] on textarea "talk to children tentds to be simplyfied" at bounding box center [720, 255] width 915 height 187
click at [275, 181] on textarea "talk to children tentds to be simplyfied" at bounding box center [720, 255] width 915 height 187
click at [284, 181] on textarea "fairytails talk to children tentds to be simplyfied" at bounding box center [720, 255] width 915 height 187
click at [356, 176] on textarea "Fairytails talk to children tentds to be simplyfied" at bounding box center [720, 255] width 915 height 187
click at [333, 180] on textarea "Fairytails talked to children tentds to be simplyfied" at bounding box center [720, 255] width 915 height 187
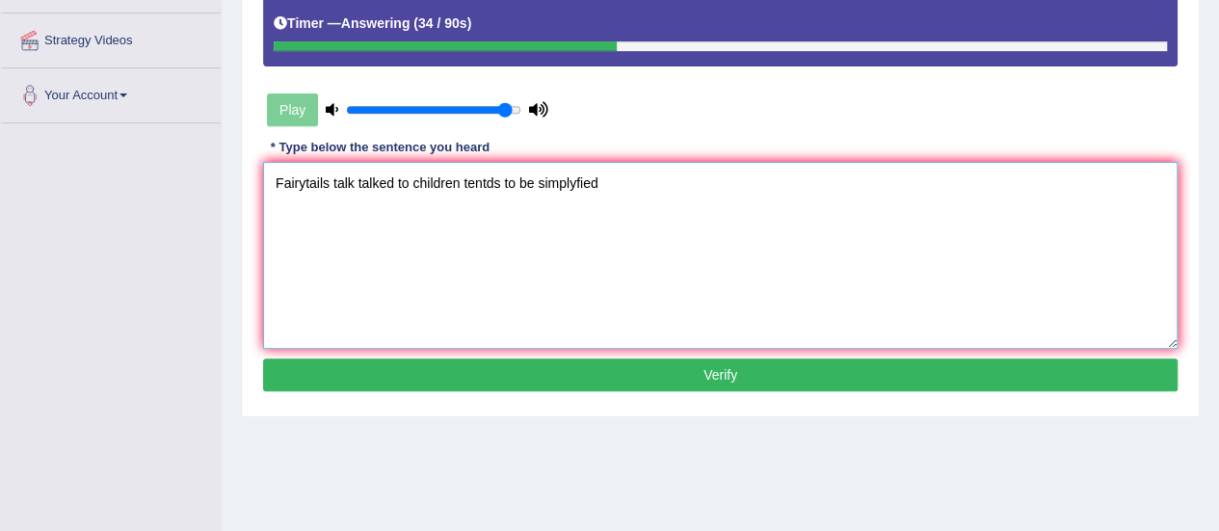
click at [491, 176] on textarea "Fairytails talk talked to children tentds to be simplyfied" at bounding box center [720, 255] width 915 height 187
click at [603, 185] on textarea "Fairytails talk talked to children tends to be simplyfied" at bounding box center [720, 255] width 915 height 187
click at [603, 185] on textarea "Fairytails talk talked to children tends to be simplyfied simplified" at bounding box center [720, 255] width 915 height 187
click at [657, 182] on textarea "Fairytails talk talked to children tends to be simplyfied simplified" at bounding box center [720, 255] width 915 height 187
click at [601, 179] on textarea "Fairytails talk talked to children tends to be simplyfied simplified." at bounding box center [720, 255] width 915 height 187
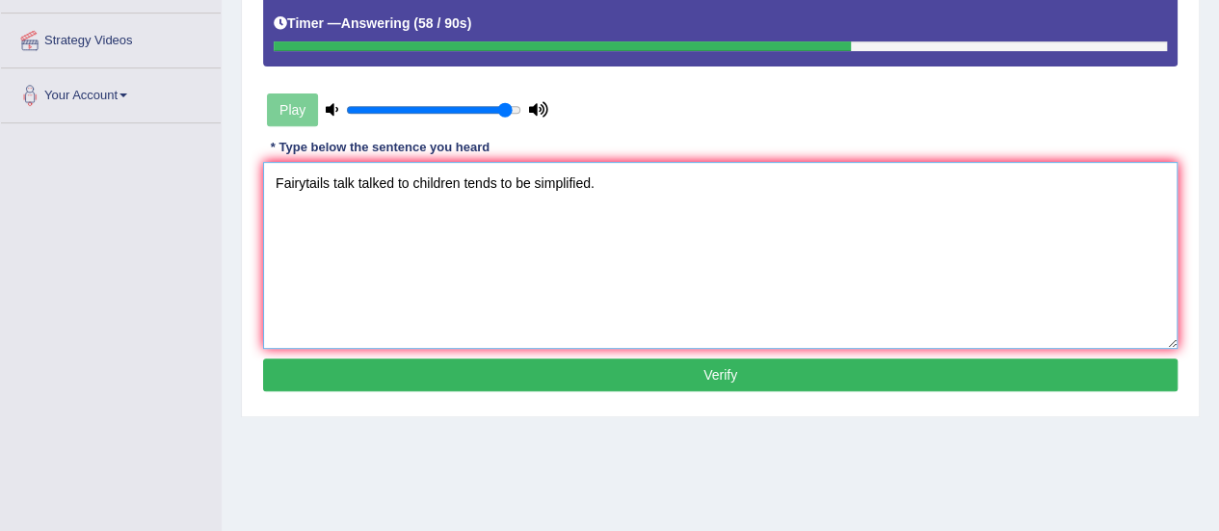
click at [307, 175] on textarea "Fairytails talk talked to children tends to be simplified." at bounding box center [720, 255] width 915 height 187
type textarea "Fairytails talk talked to children tends to be simplified."
click at [434, 371] on button "Verify" at bounding box center [720, 375] width 915 height 33
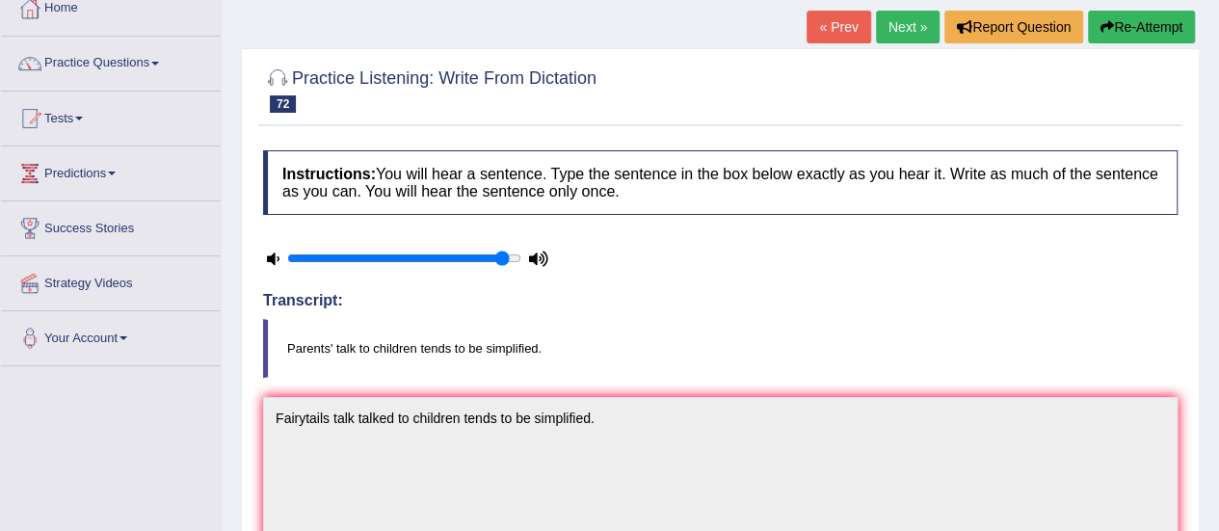
scroll to position [73, 0]
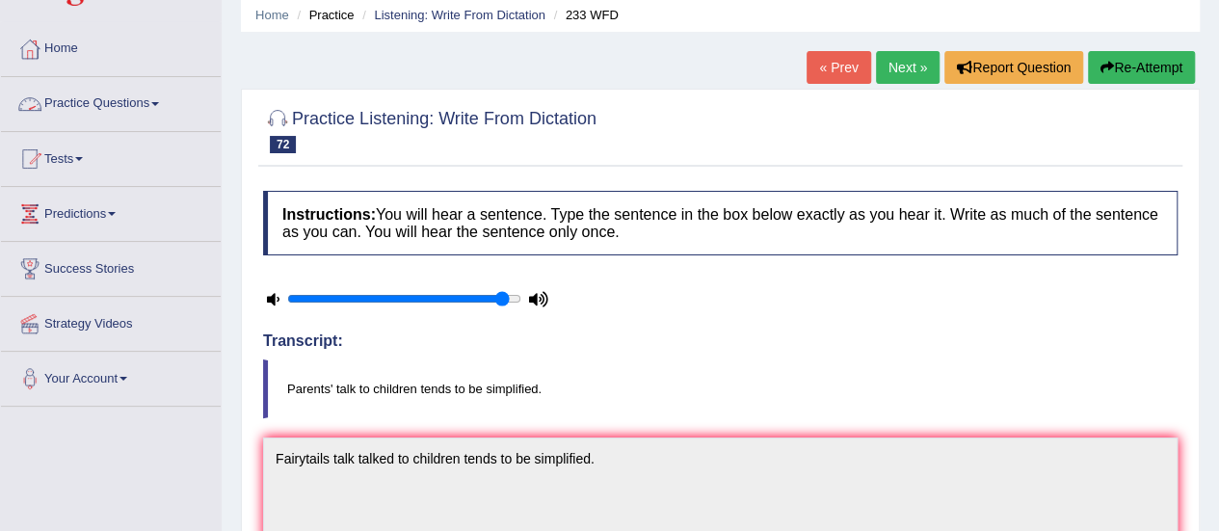
click at [131, 98] on link "Practice Questions" at bounding box center [111, 101] width 220 height 48
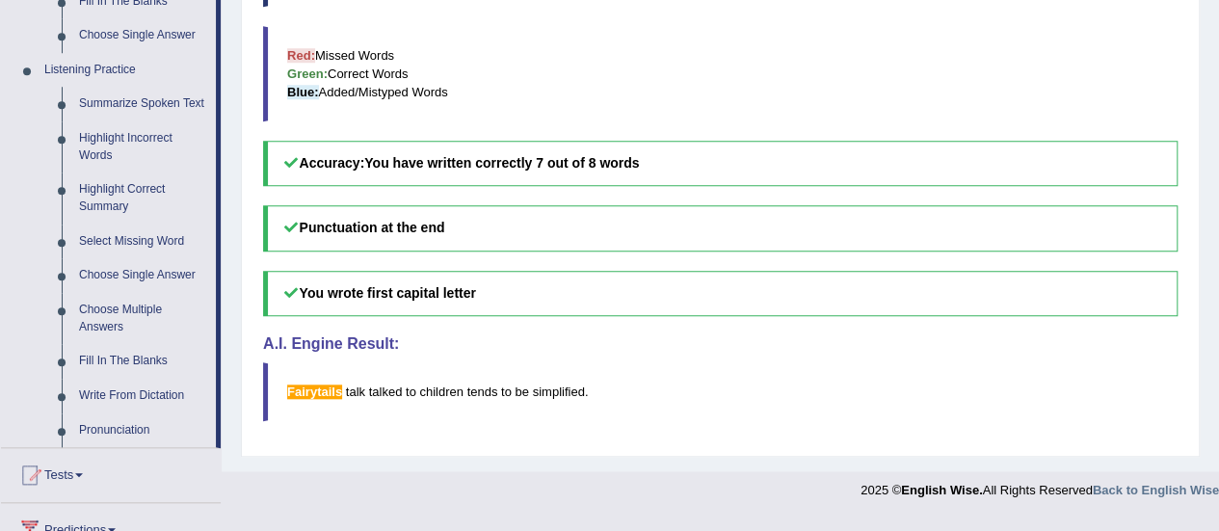
scroll to position [785, 0]
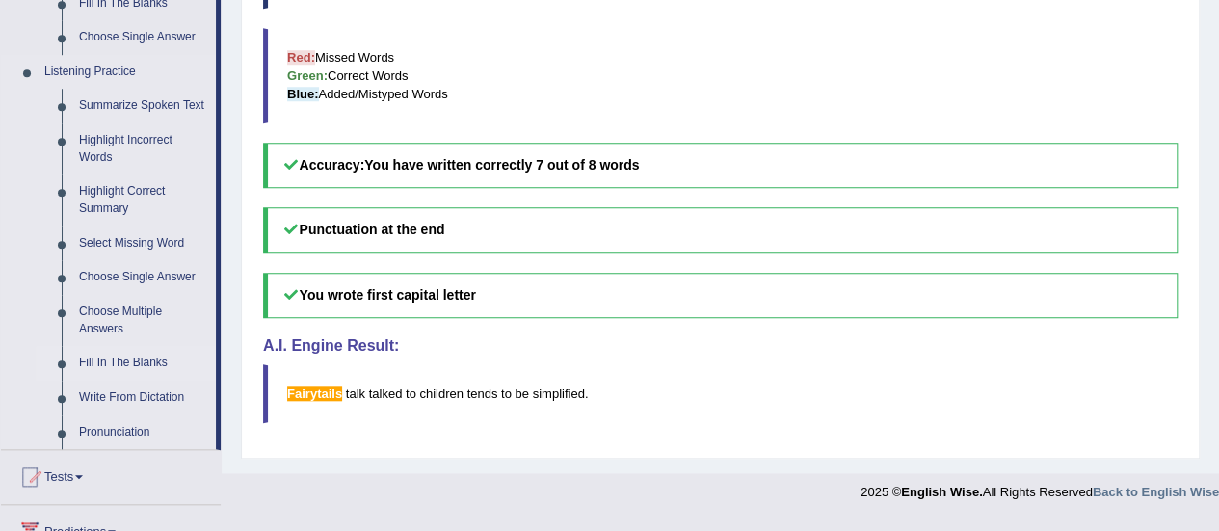
click at [153, 360] on link "Fill In The Blanks" at bounding box center [143, 363] width 146 height 35
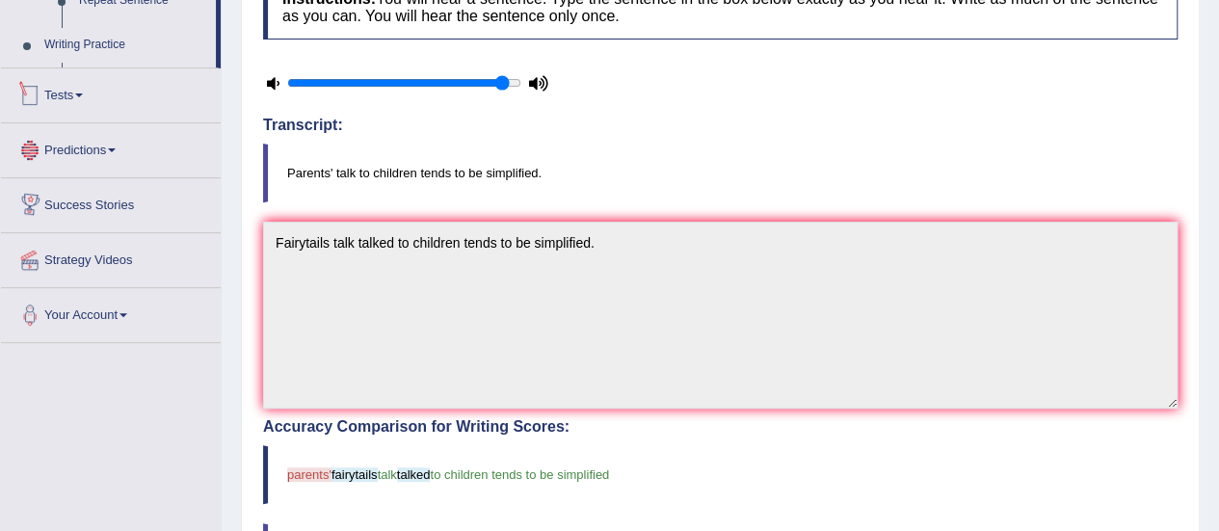
scroll to position [472, 0]
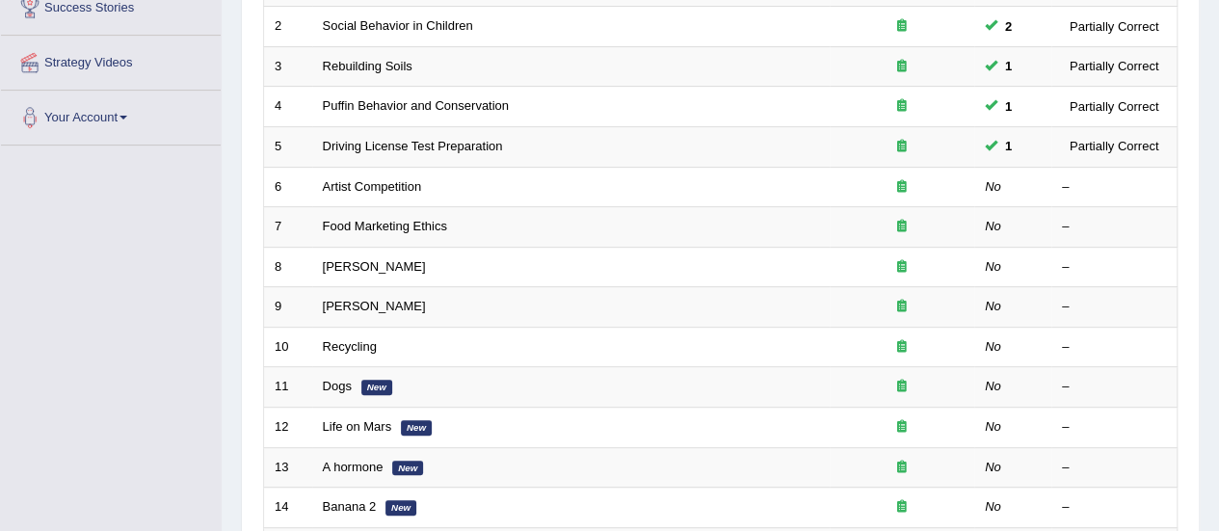
scroll to position [334, 0]
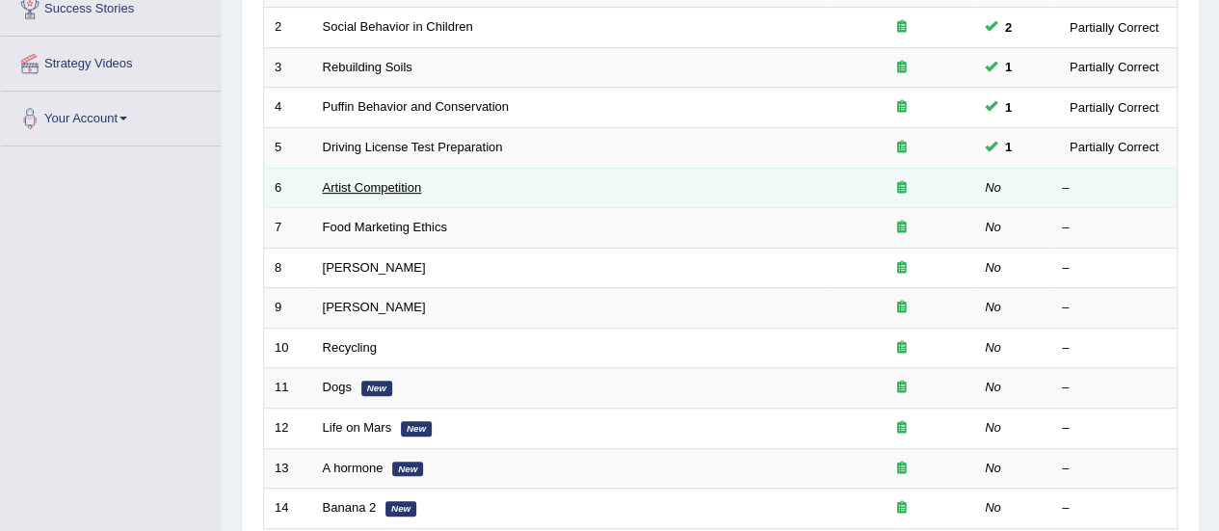
click at [395, 182] on link "Artist Competition" at bounding box center [372, 187] width 99 height 14
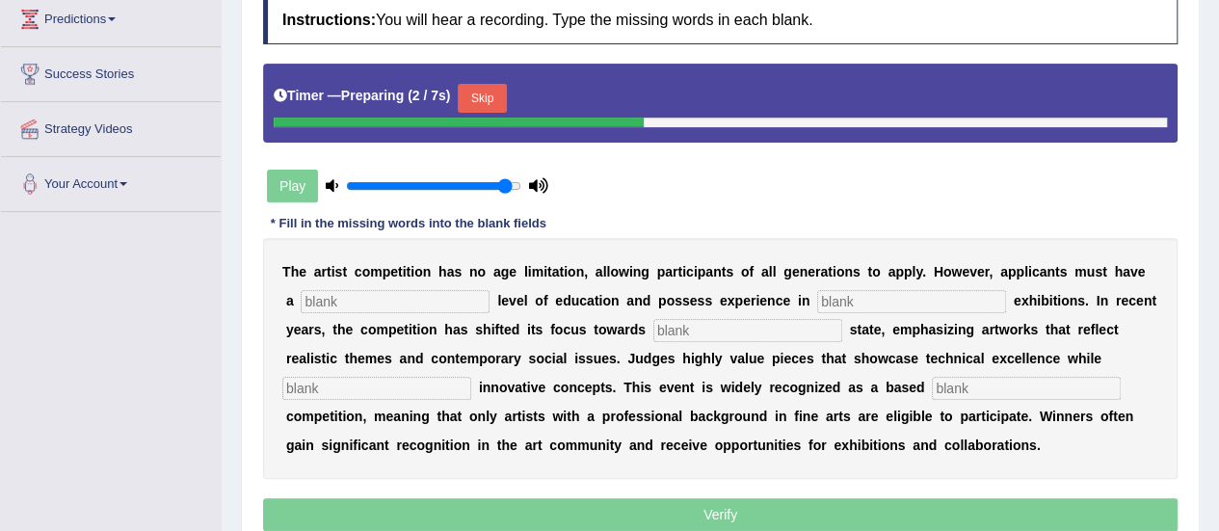
scroll to position [272, 0]
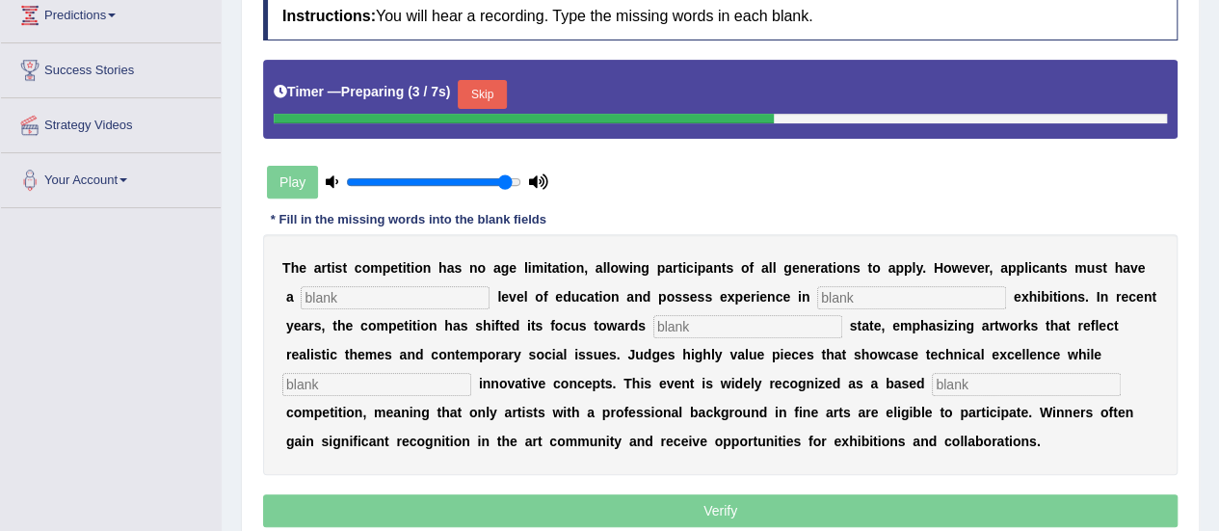
click at [347, 300] on input "text" at bounding box center [395, 297] width 189 height 23
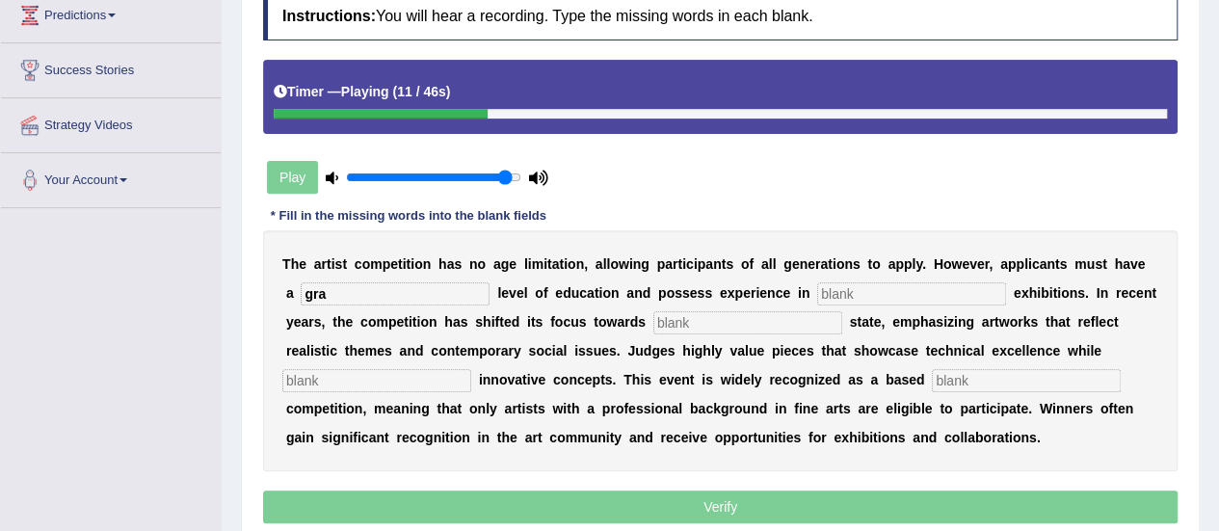
type input "gra"
click at [840, 292] on input "text" at bounding box center [911, 293] width 189 height 23
type input "sculp"
click at [713, 326] on input "text" at bounding box center [748, 322] width 189 height 23
type input "reals"
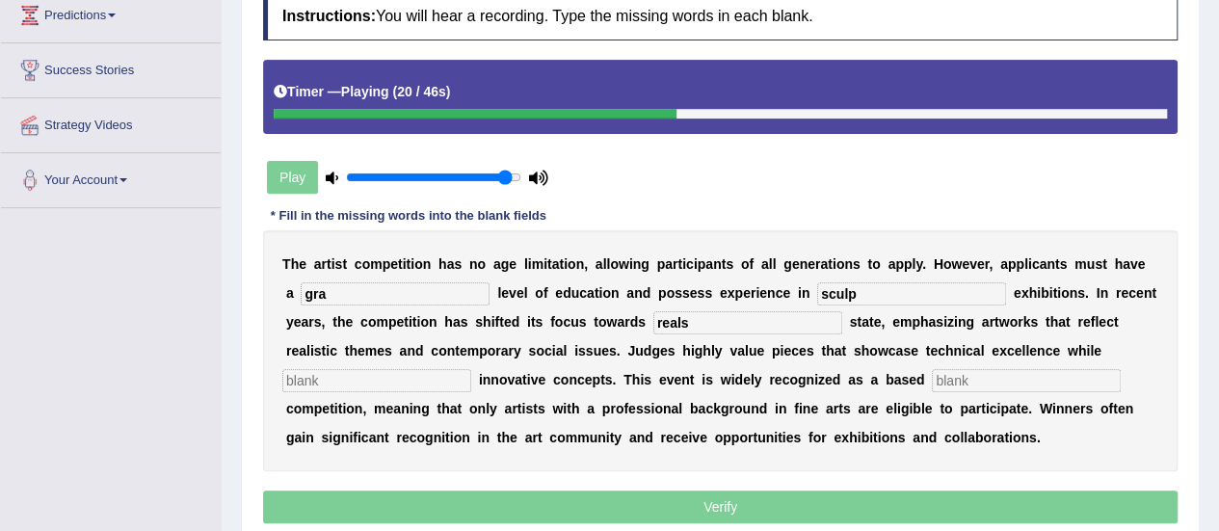
click at [314, 375] on input "text" at bounding box center [376, 380] width 189 height 23
type input "incorpa"
click at [983, 377] on input "text" at bounding box center [1026, 380] width 189 height 23
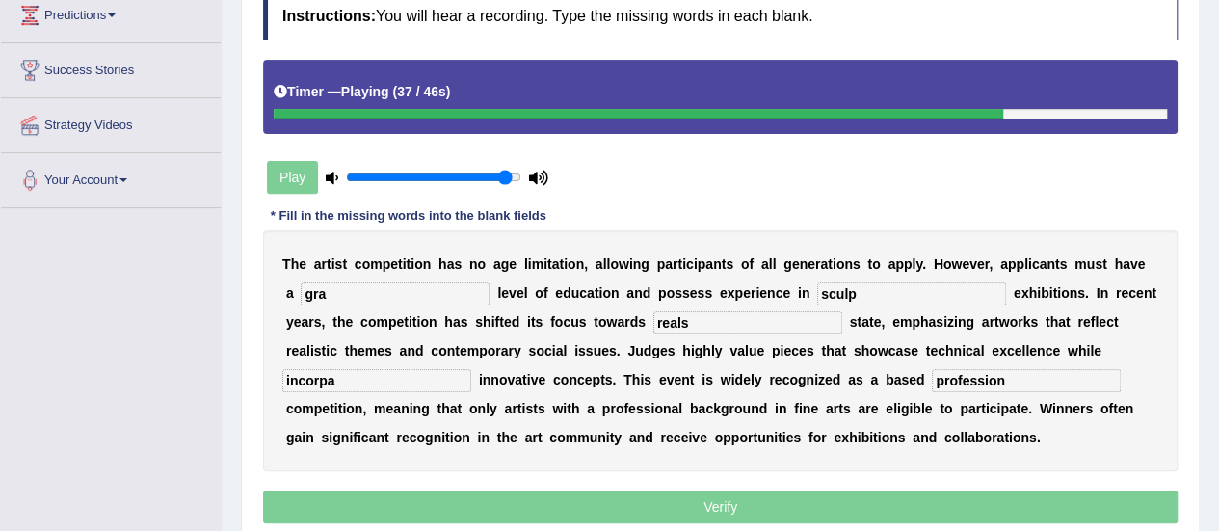
type input "profession"
click at [365, 294] on input "gra" at bounding box center [395, 293] width 189 height 23
type input "graduate"
click at [891, 296] on input "sculp" at bounding box center [911, 293] width 189 height 23
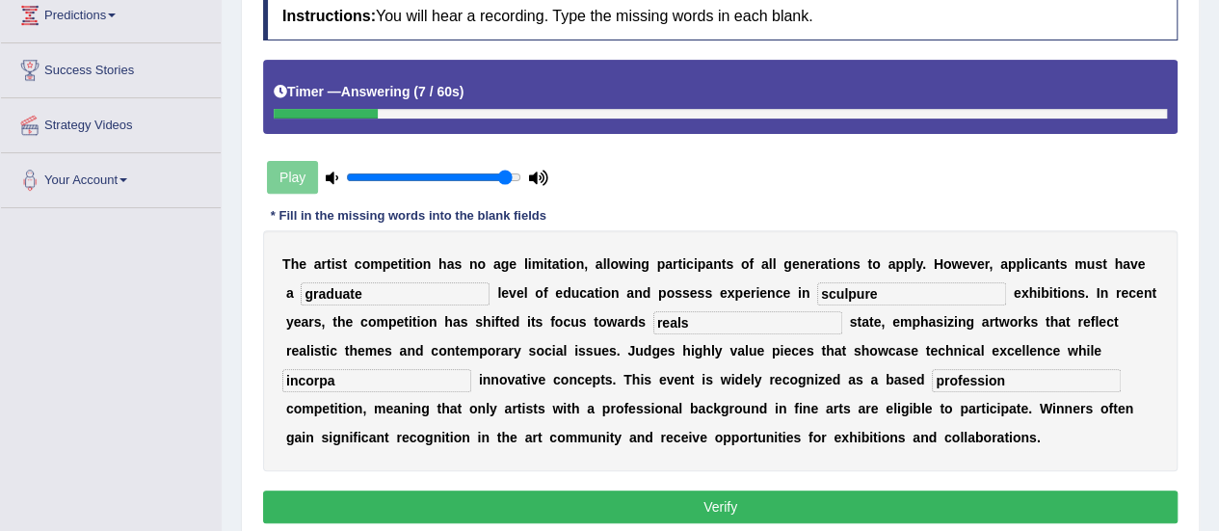
type input "sculpure"
click at [700, 322] on input "reals" at bounding box center [748, 322] width 189 height 23
type input "real"
click at [403, 374] on input "incorpa" at bounding box center [376, 380] width 189 height 23
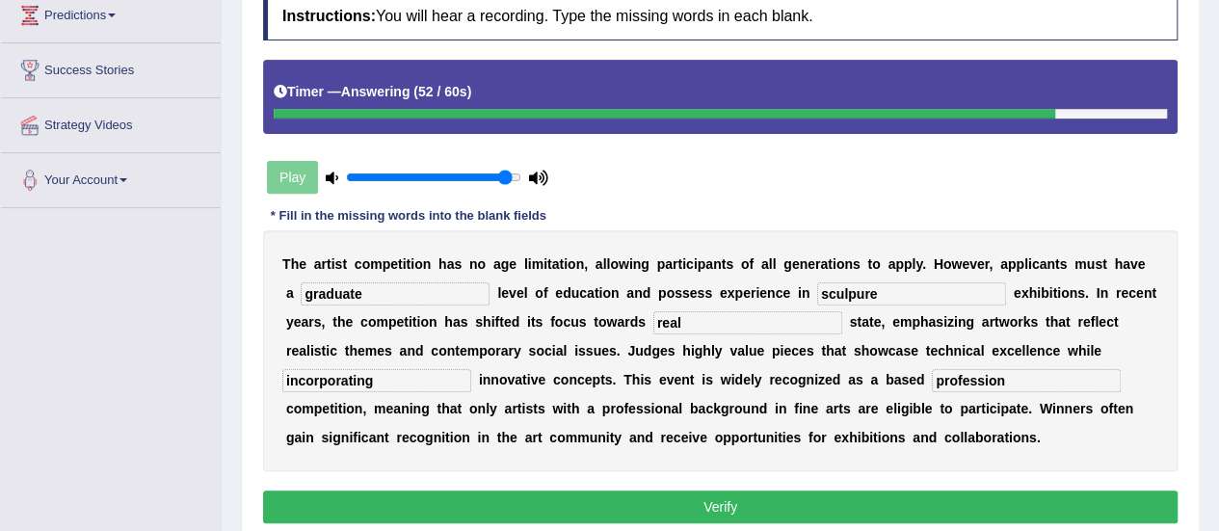
type input "incorporating"
click at [855, 292] on input "sculpure" at bounding box center [911, 293] width 189 height 23
type input "sculpture"
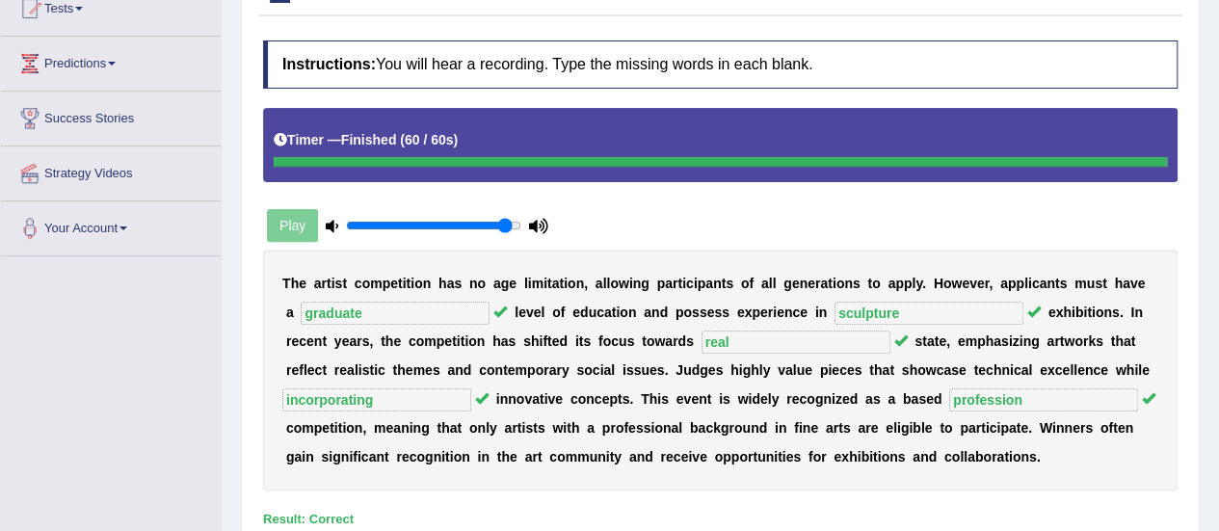
scroll to position [59, 0]
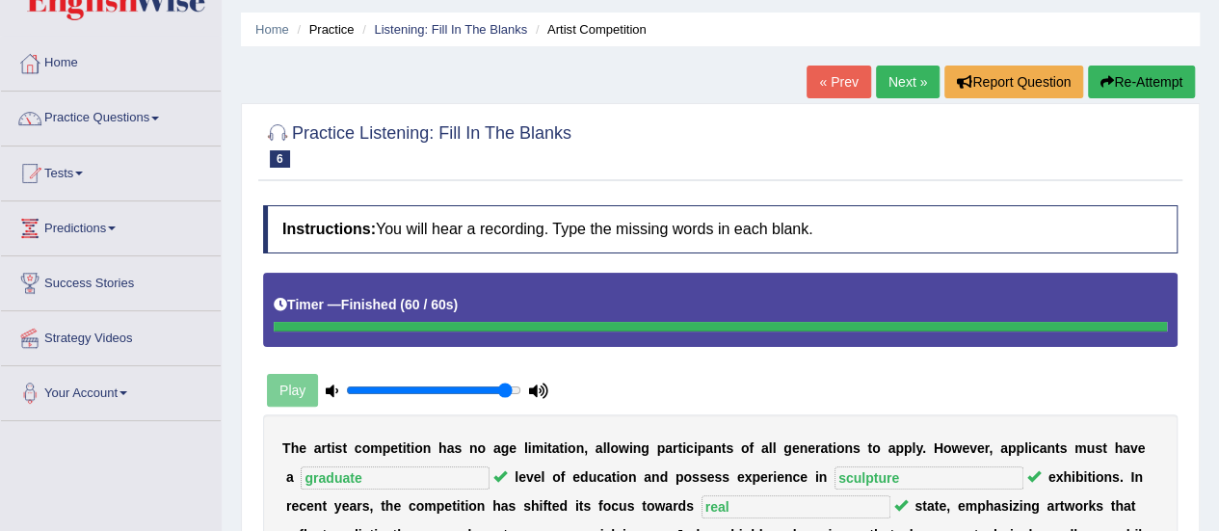
click at [908, 80] on link "Next »" at bounding box center [908, 82] width 64 height 33
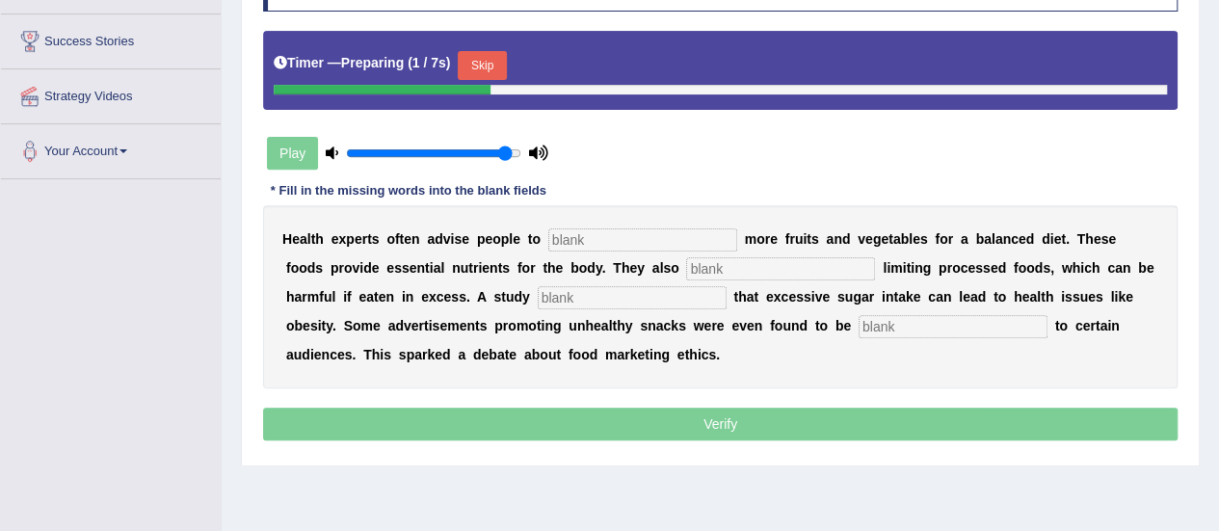
scroll to position [302, 0]
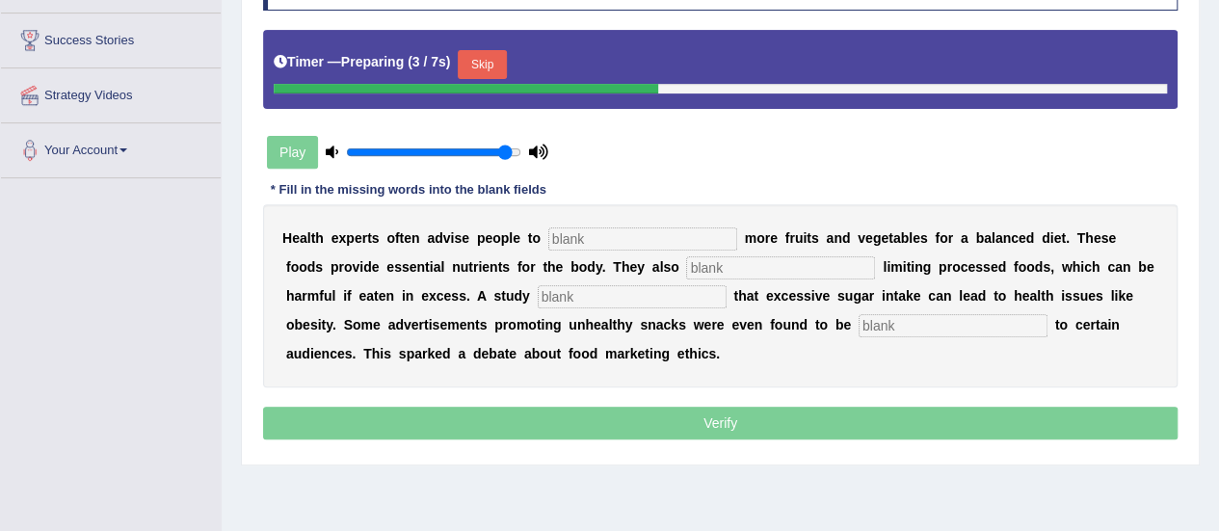
click at [640, 232] on input "text" at bounding box center [643, 239] width 189 height 23
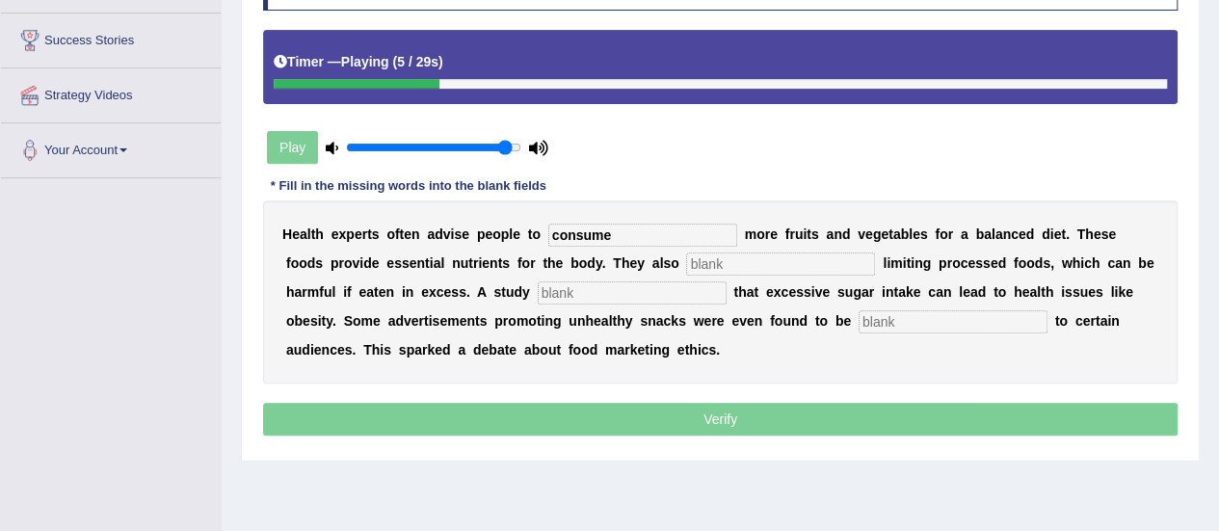
type input "consume"
click at [724, 261] on input "text" at bounding box center [780, 264] width 189 height 23
type input "recomm"
click at [555, 300] on input "text" at bounding box center [632, 292] width 189 height 23
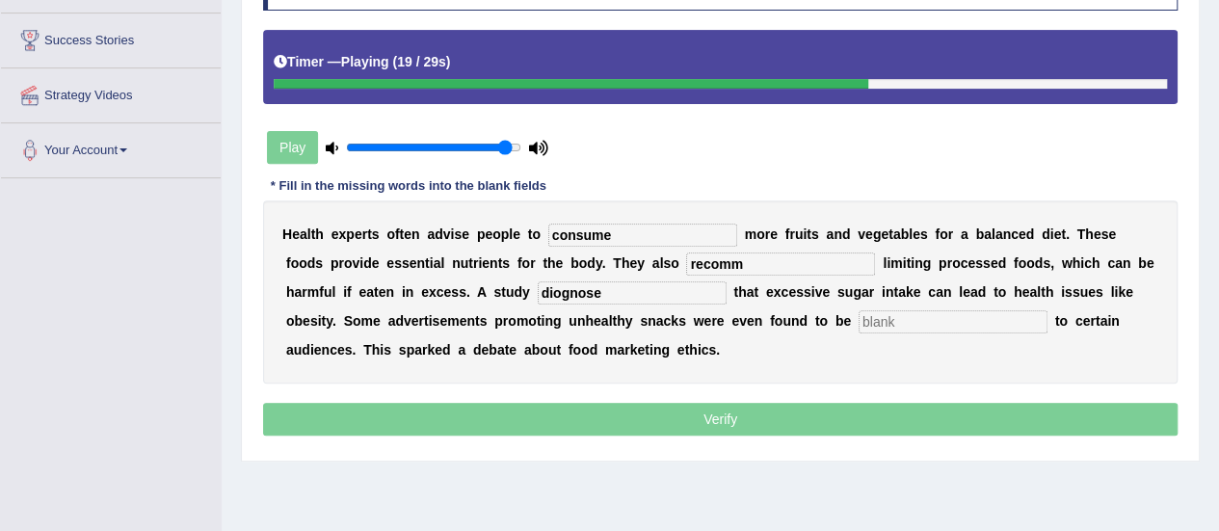
type input "diognose"
click at [994, 316] on input "text" at bounding box center [953, 321] width 189 height 23
type input "offensive"
click at [673, 282] on input "diognose" at bounding box center [632, 292] width 189 height 23
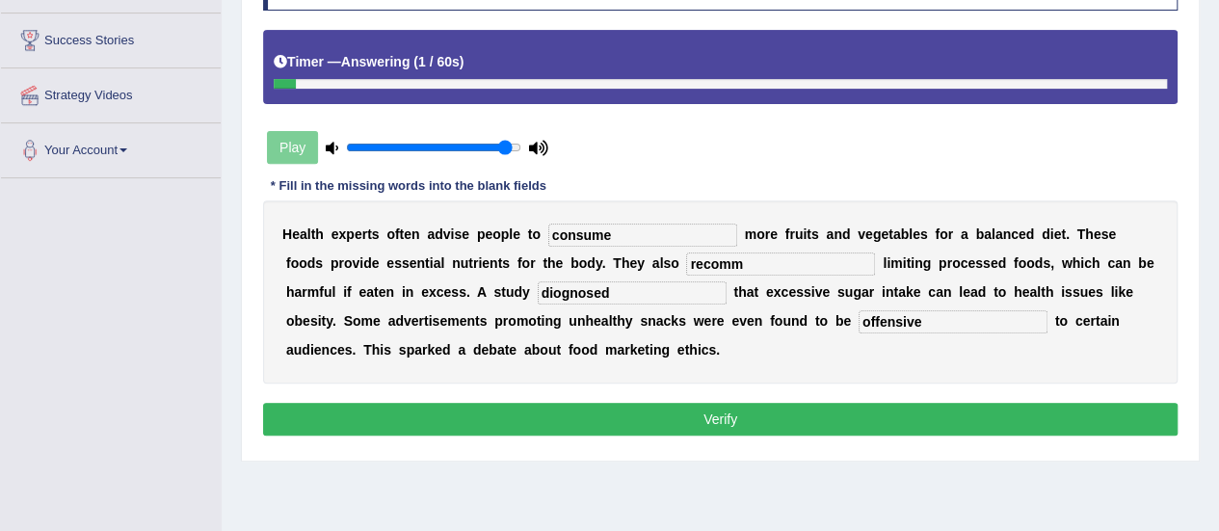
type input "diognosed"
click at [758, 256] on input "recomm" at bounding box center [780, 264] width 189 height 23
click at [708, 261] on input "recommend" at bounding box center [780, 264] width 189 height 23
type input "reckommend"
click at [561, 290] on input "diognosed" at bounding box center [632, 292] width 189 height 23
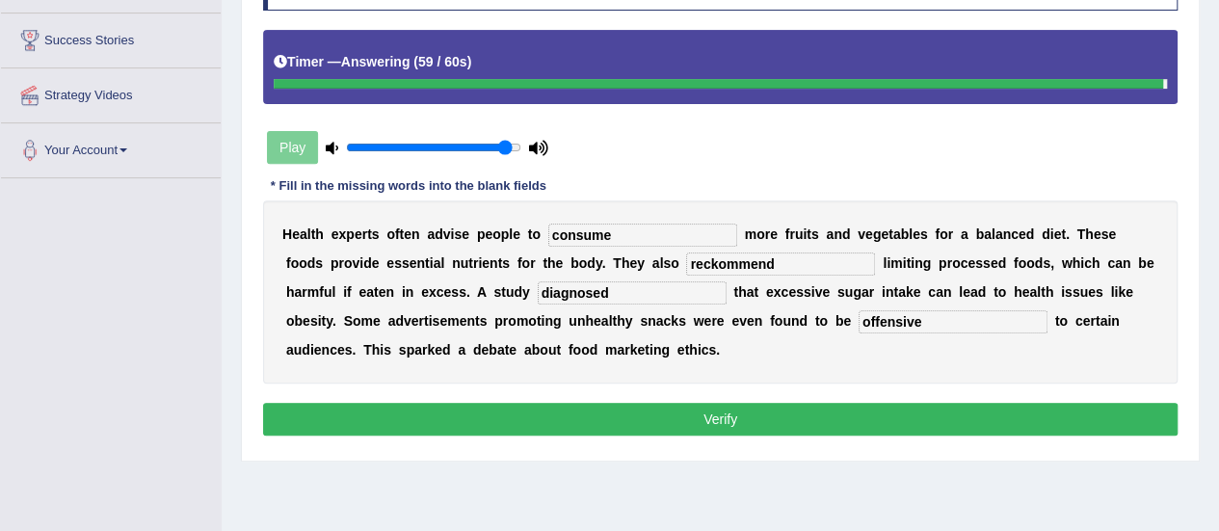
type input "diagnosed"
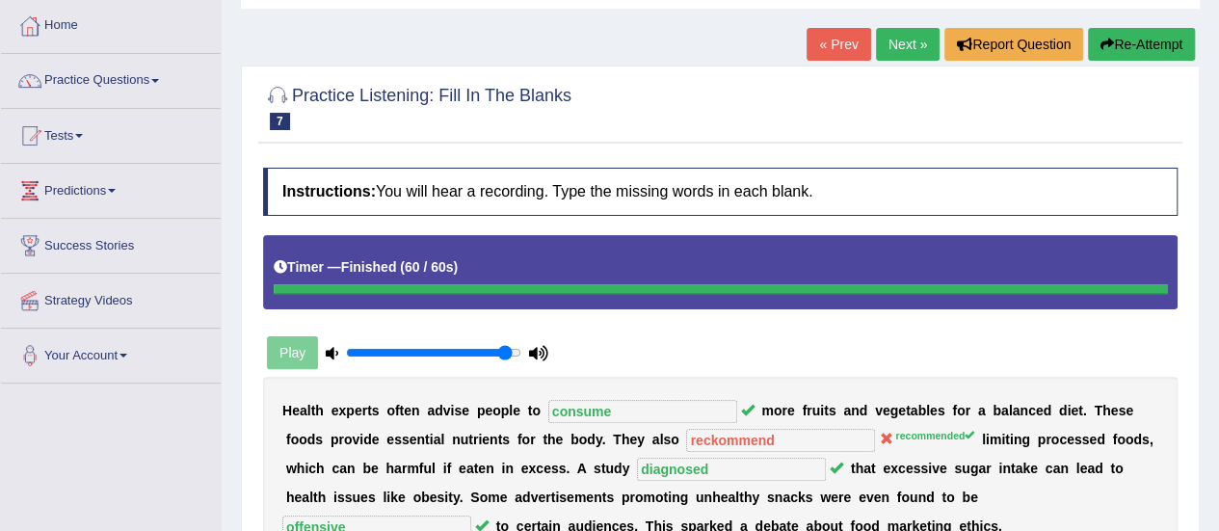
scroll to position [6, 0]
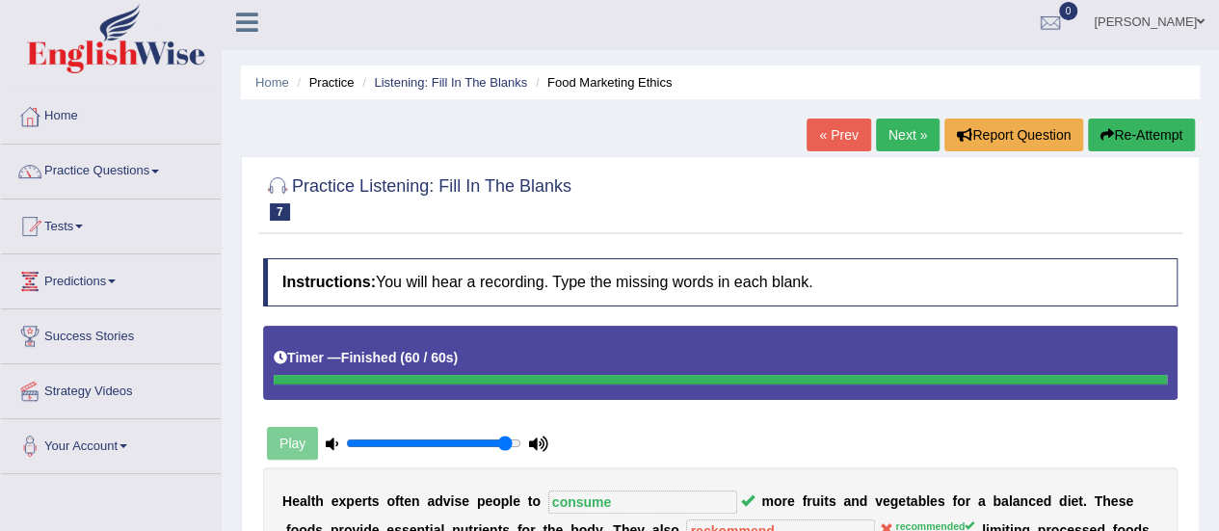
click at [900, 142] on link "Next »" at bounding box center [908, 135] width 64 height 33
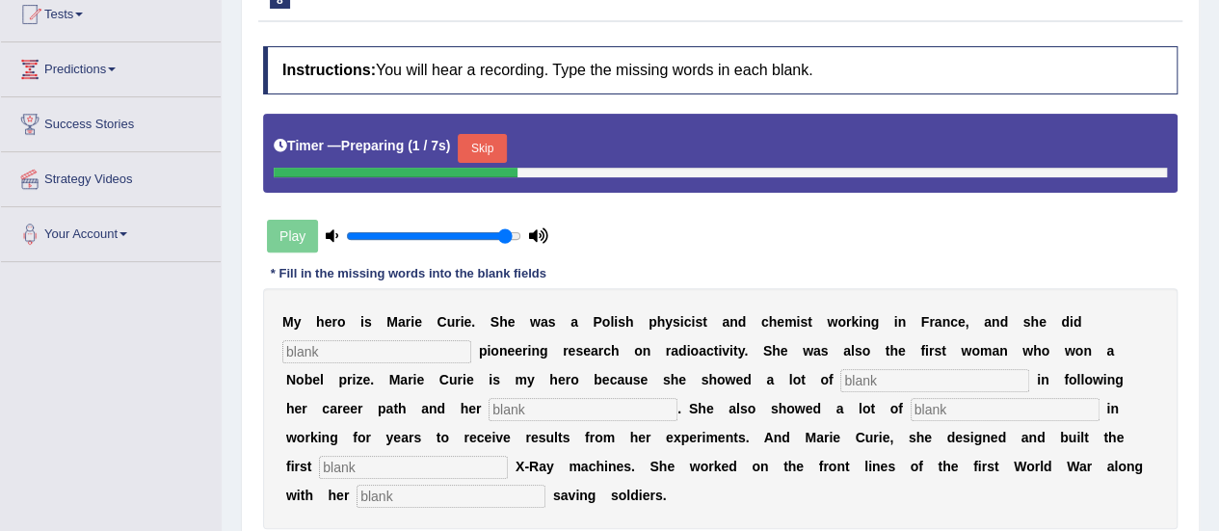
scroll to position [372, 0]
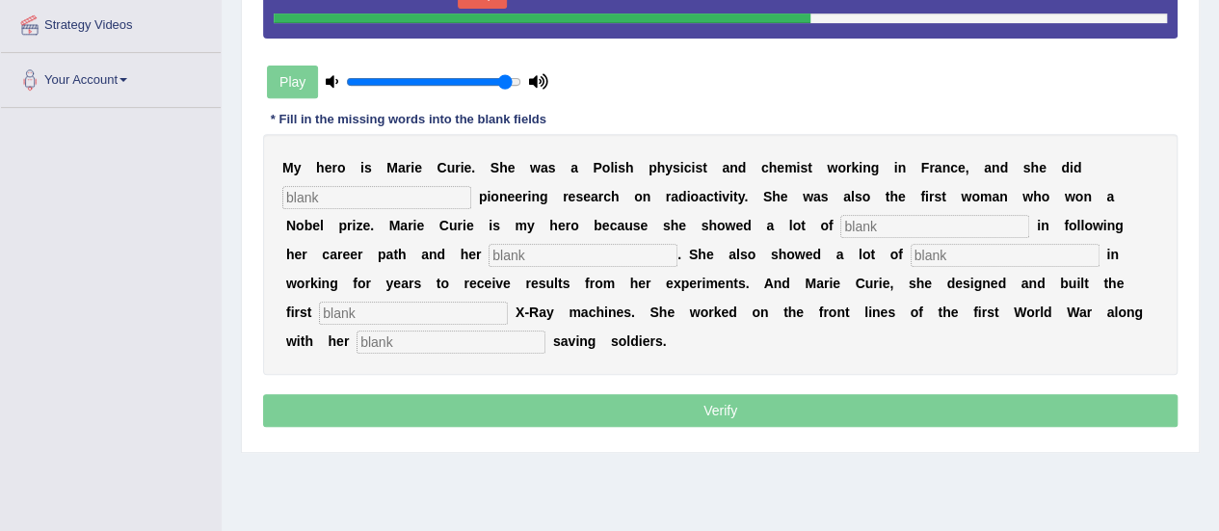
click at [366, 194] on input "text" at bounding box center [376, 197] width 189 height 23
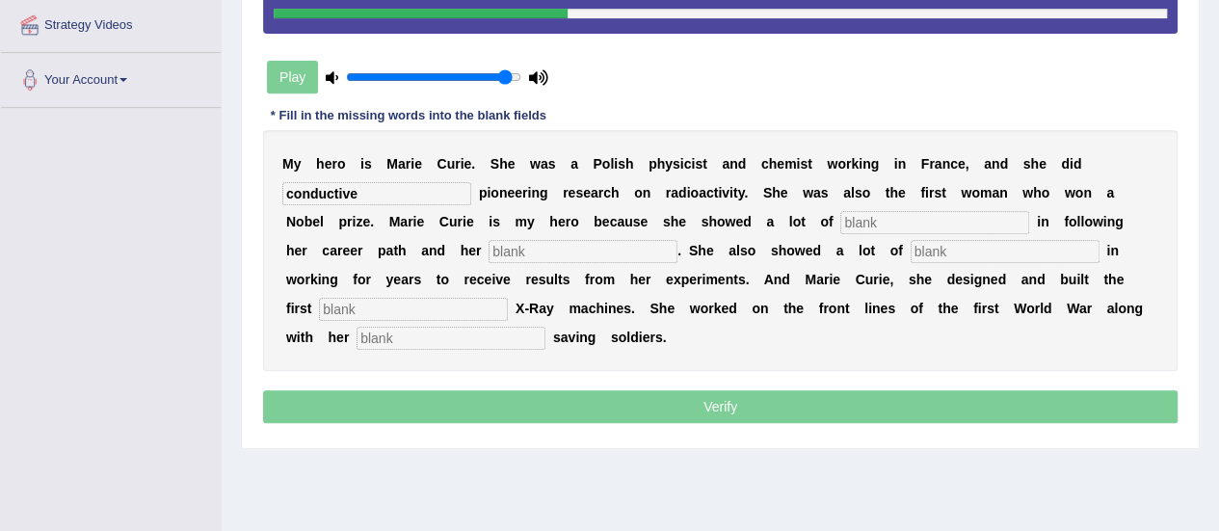
type input "conductive"
click at [872, 221] on input "text" at bounding box center [935, 222] width 189 height 23
type input "determ"
click at [612, 248] on input "text" at bounding box center [583, 251] width 189 height 23
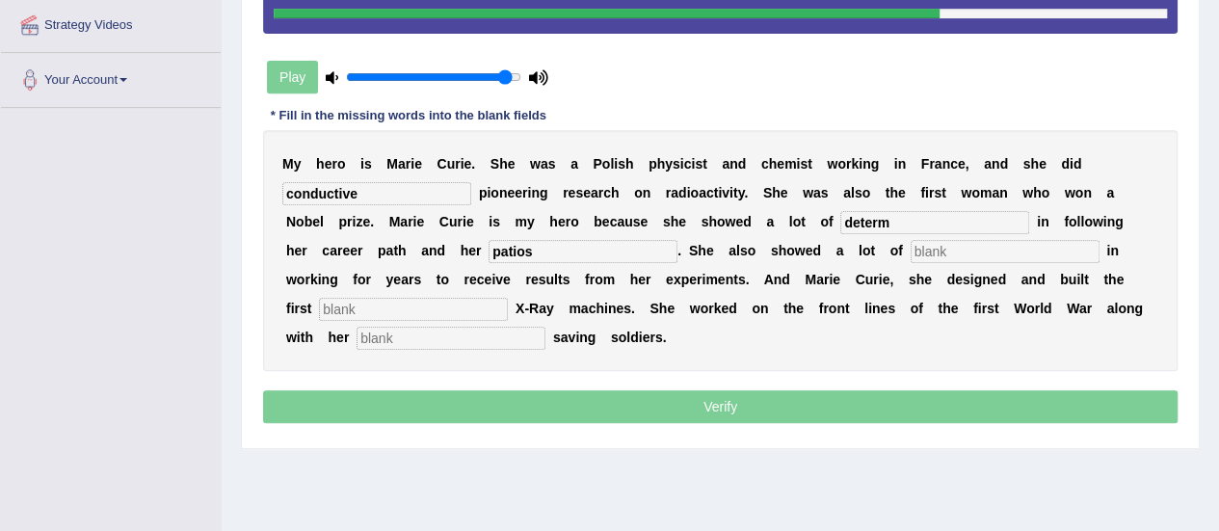
type input "patios"
click at [924, 248] on input "text" at bounding box center [1005, 251] width 189 height 23
click at [319, 309] on input "text" at bounding box center [413, 309] width 189 height 23
type input "mobile"
click at [366, 336] on input "text" at bounding box center [451, 338] width 189 height 23
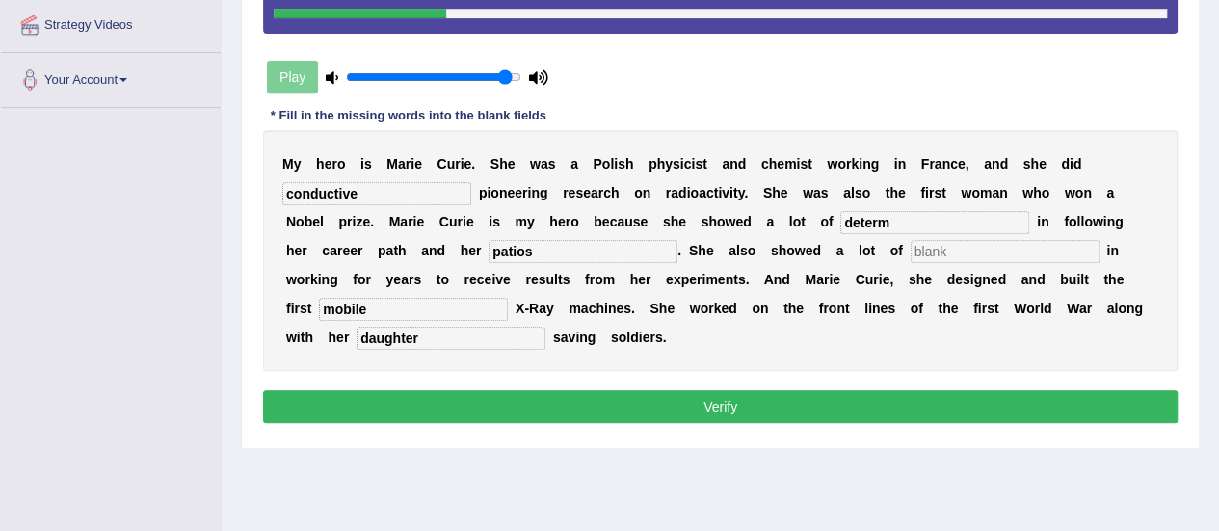
type input "daughter"
click at [907, 220] on input "determ" at bounding box center [935, 222] width 189 height 23
type input "determination"
click at [517, 253] on input "patios" at bounding box center [583, 251] width 189 height 23
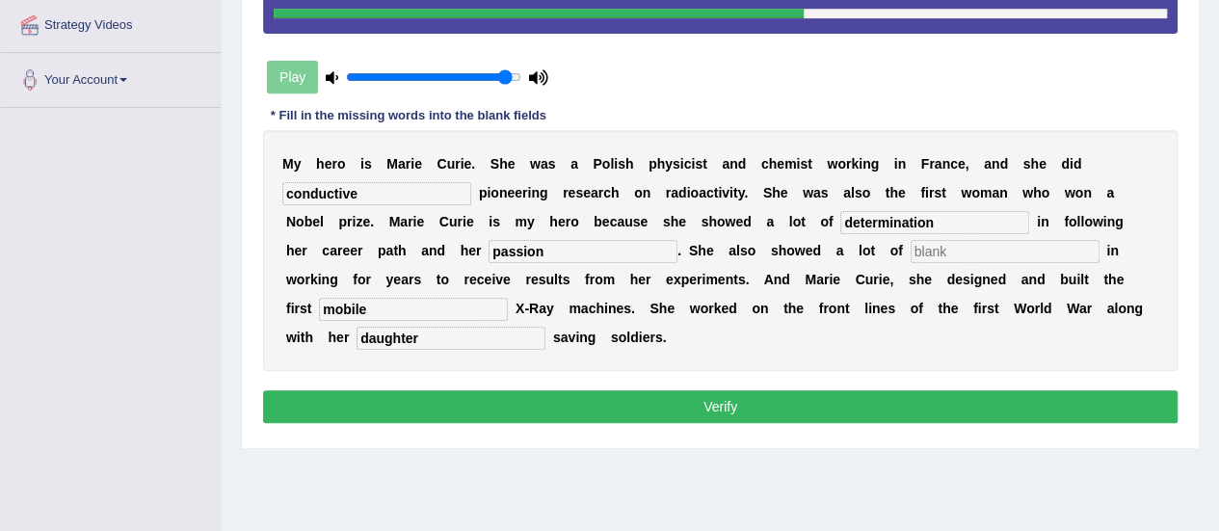
type input "passion"
click at [911, 252] on input "text" at bounding box center [1005, 251] width 189 height 23
click at [935, 250] on input "committment" at bounding box center [1005, 251] width 189 height 23
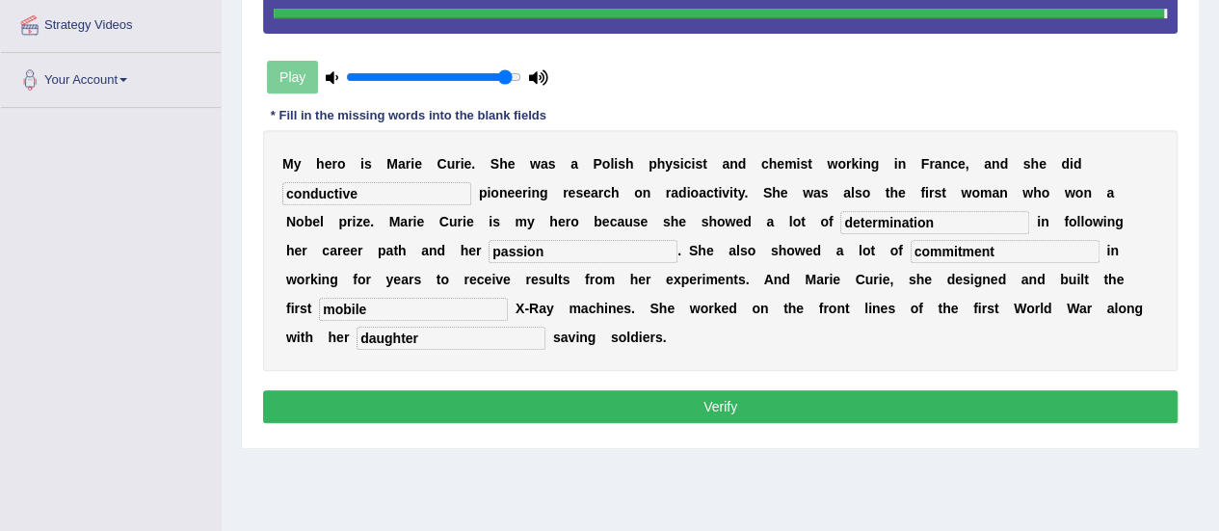
type input "commitment"
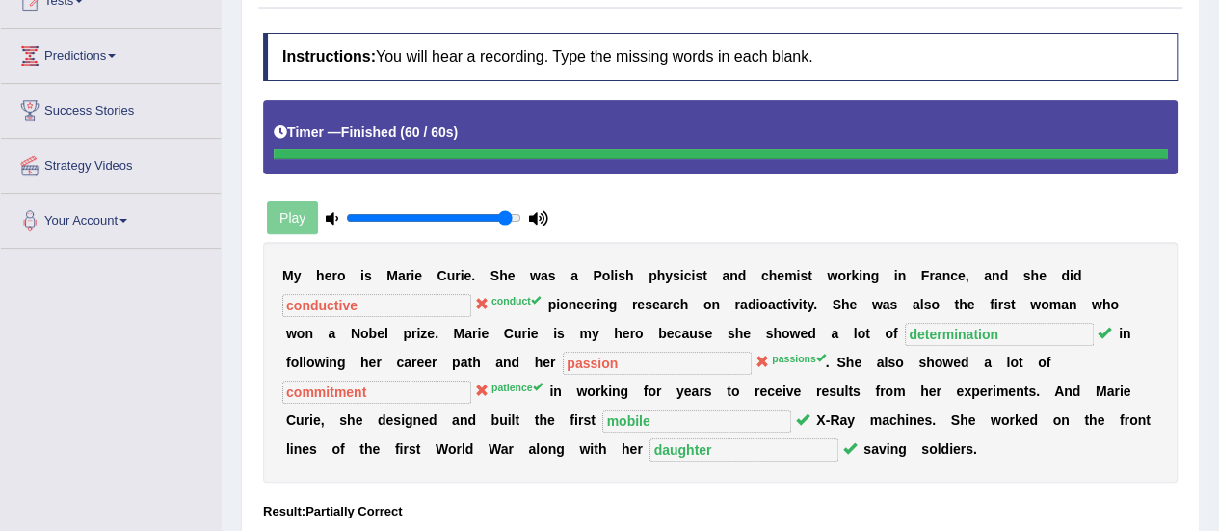
scroll to position [102, 0]
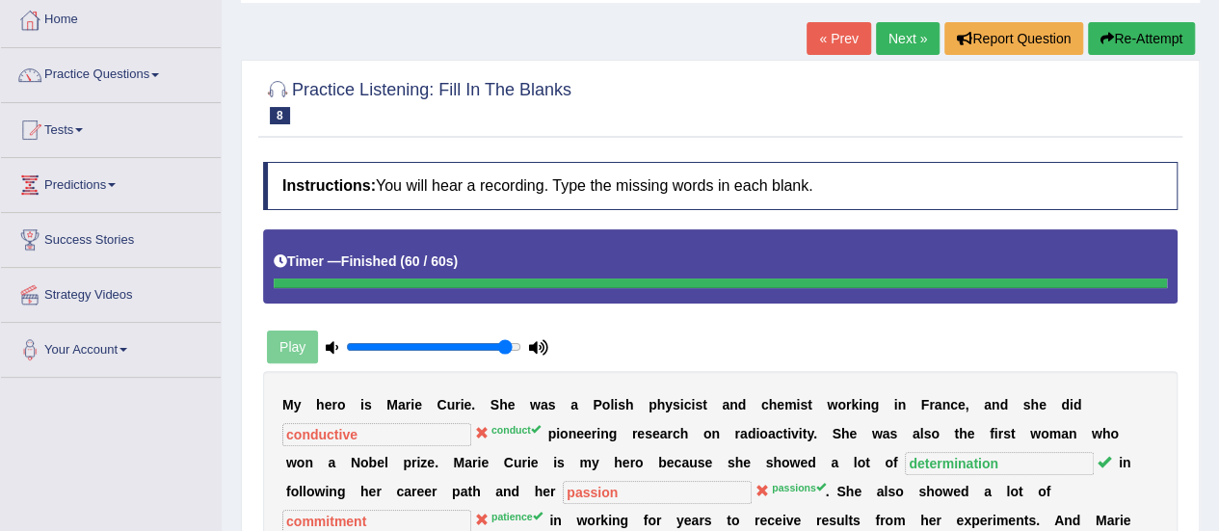
click at [907, 37] on link "Next »" at bounding box center [908, 38] width 64 height 33
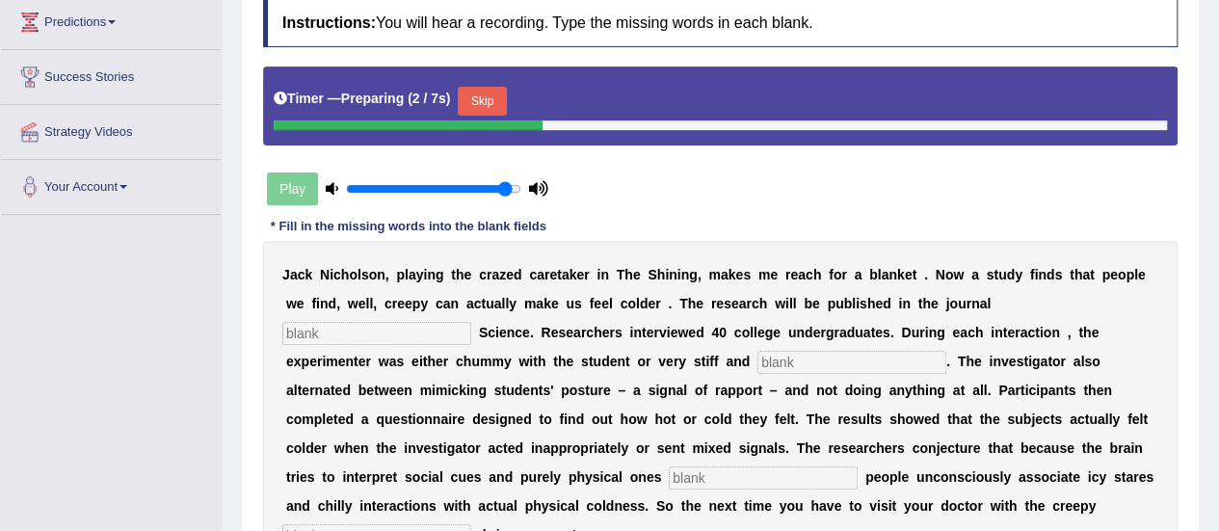
scroll to position [313, 0]
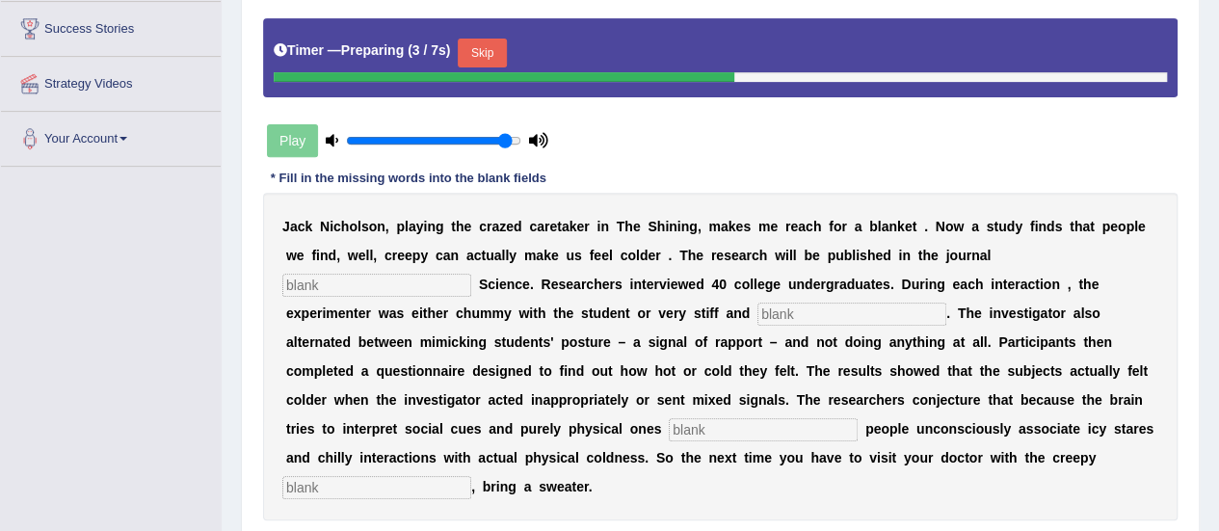
click at [441, 279] on input "text" at bounding box center [376, 285] width 189 height 23
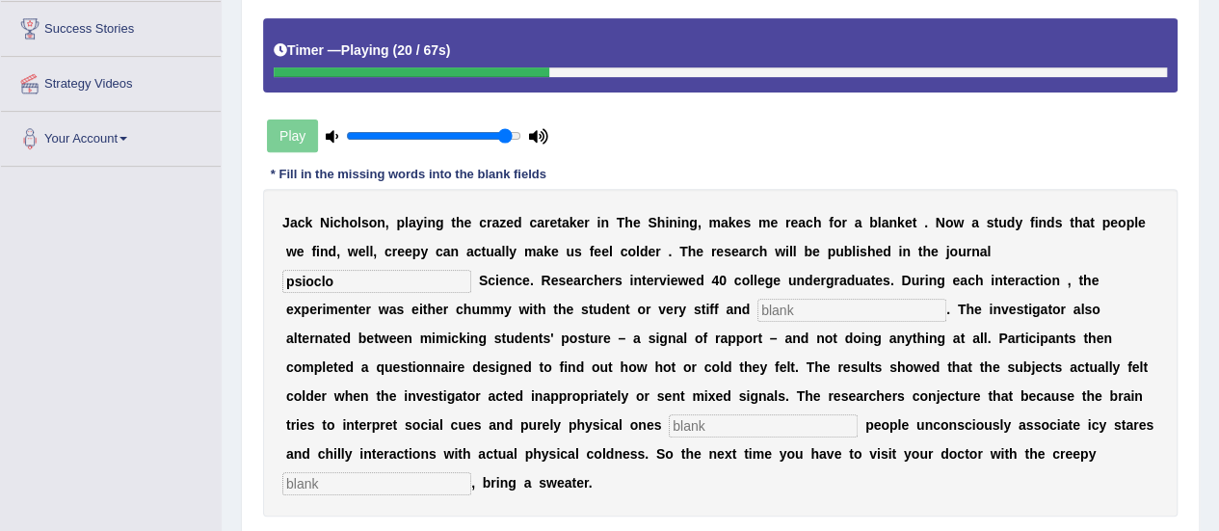
type input "psioclo"
click at [775, 306] on input "text" at bounding box center [852, 310] width 189 height 23
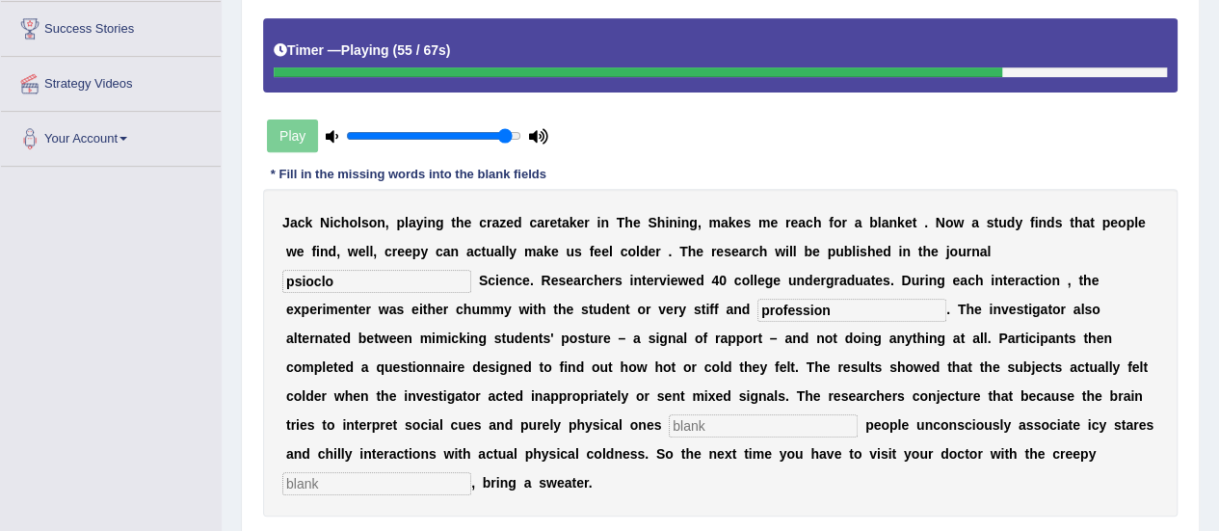
type input "profession"
click at [789, 415] on input "text" at bounding box center [763, 426] width 189 height 23
type input "simont"
click at [428, 489] on input "text" at bounding box center [376, 483] width 189 height 23
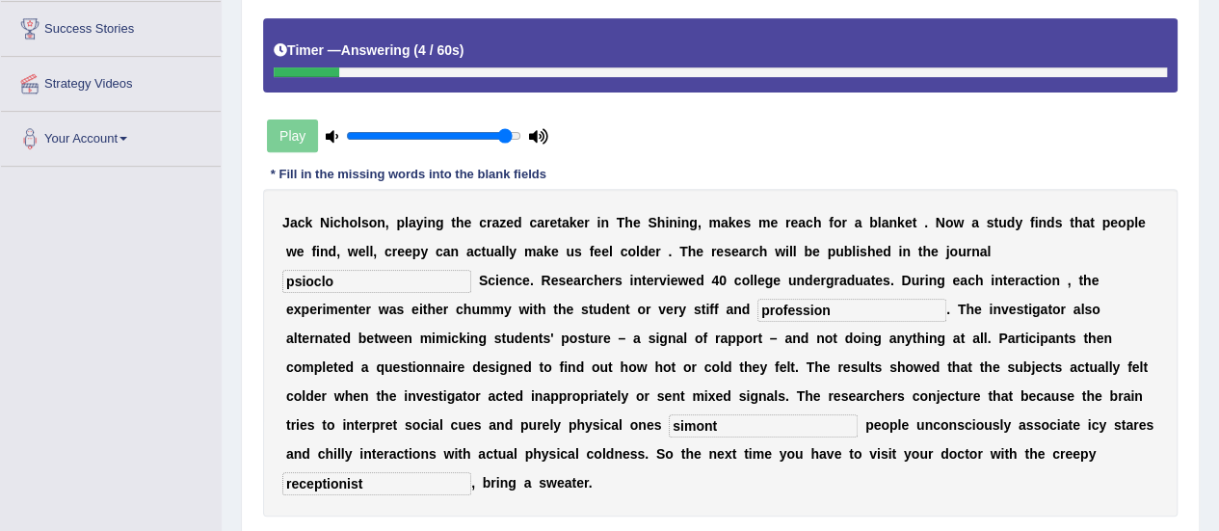
type input "receptionist"
click at [348, 276] on input "psioclo" at bounding box center [376, 281] width 189 height 23
type input "psychologist"
click at [754, 422] on input "simont" at bounding box center [763, 426] width 189 height 23
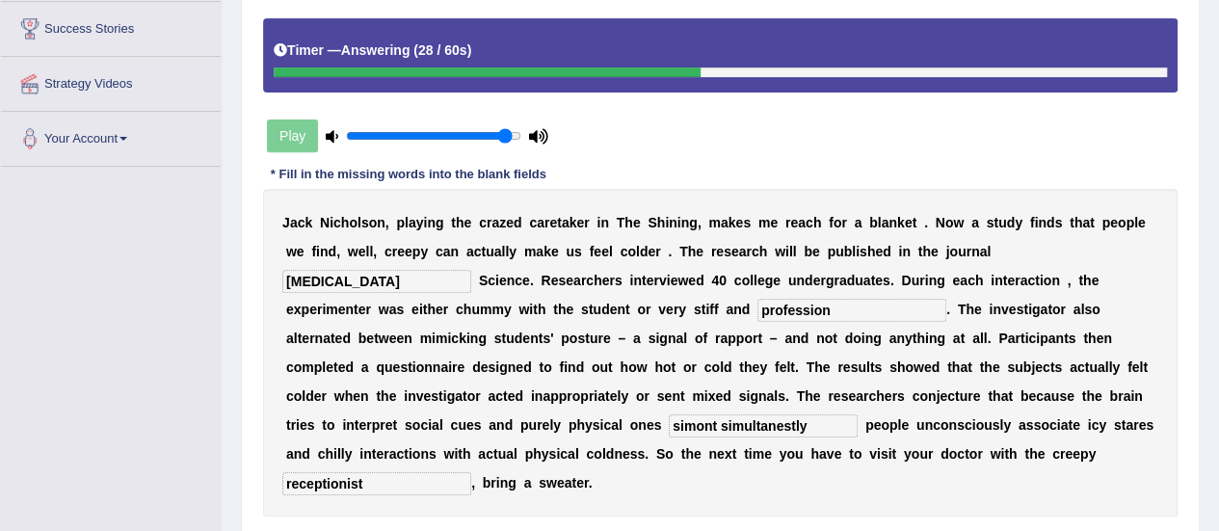
click at [719, 422] on input "simont simultanestly" at bounding box center [763, 426] width 189 height 23
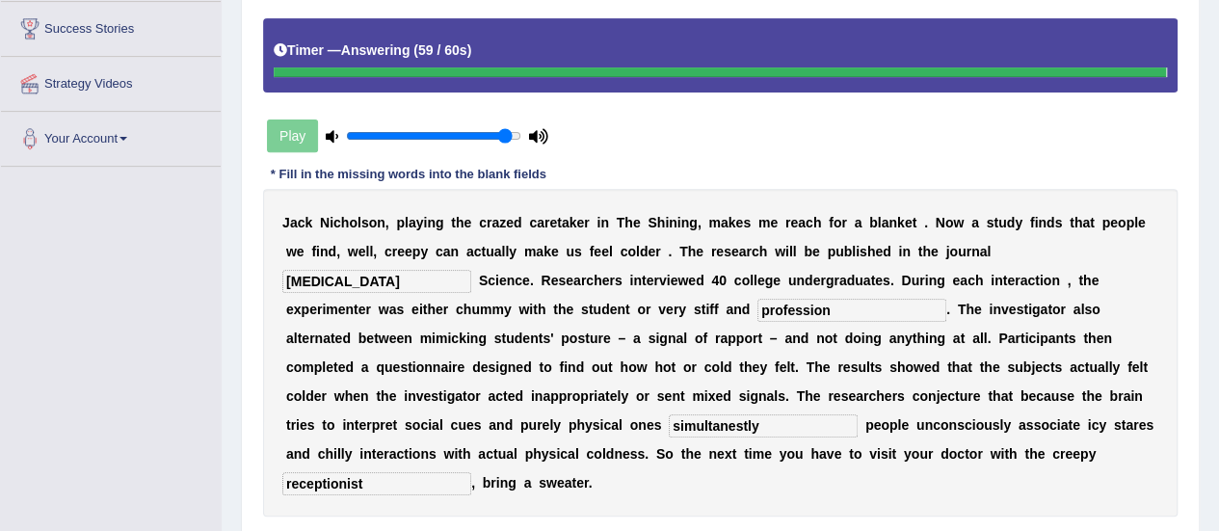
type input "simultanestly"
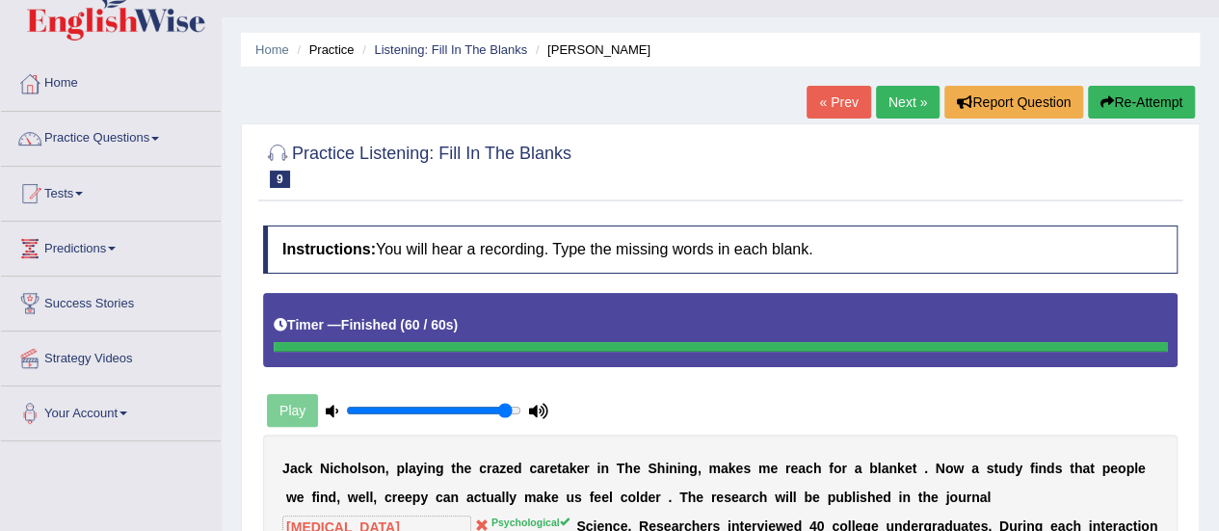
scroll to position [36, 0]
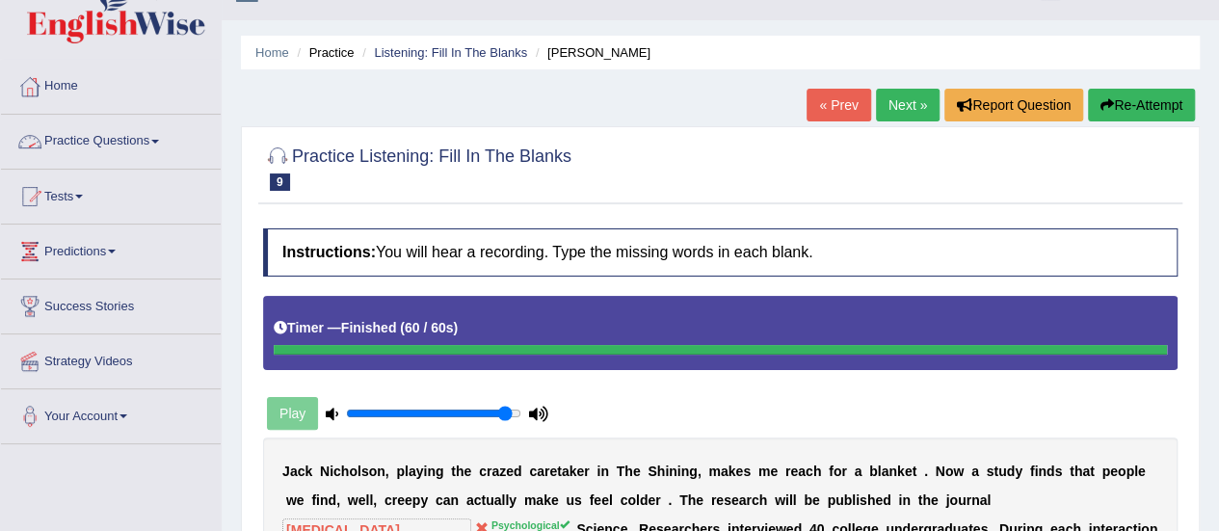
click at [121, 140] on link "Practice Questions" at bounding box center [111, 139] width 220 height 48
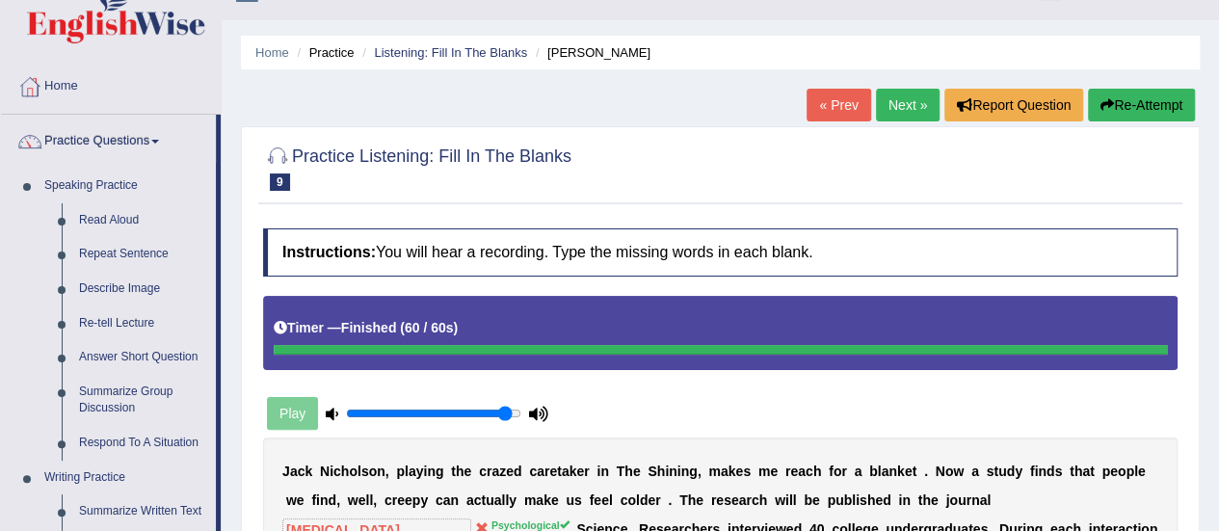
click at [1217, 182] on div "Home Practice Listening: Fill In The Blanks Jack Nicholson « Prev Next » Report…" at bounding box center [721, 446] width 998 height 964
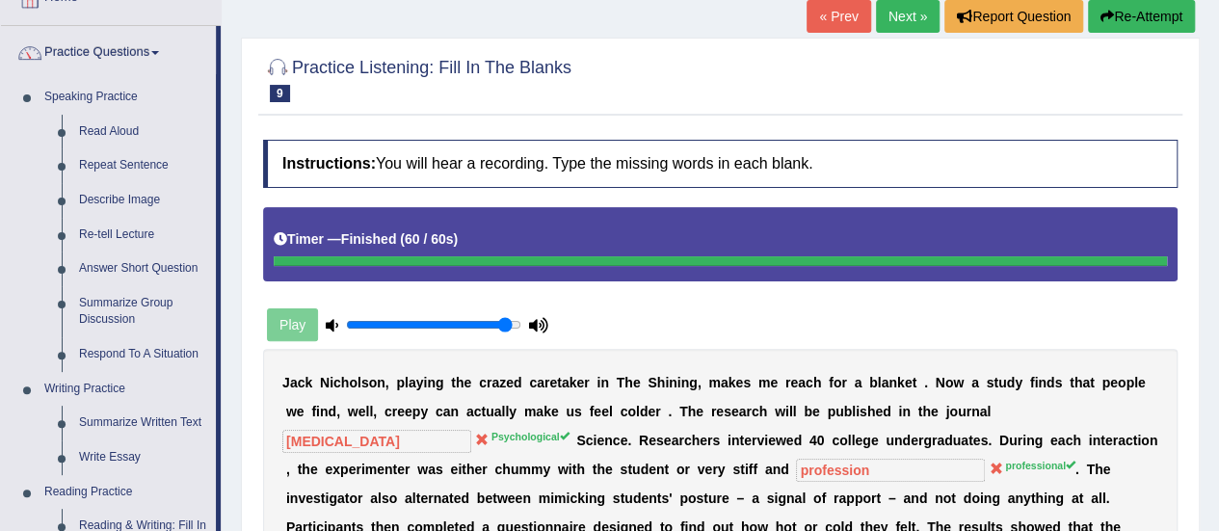
scroll to position [237, 0]
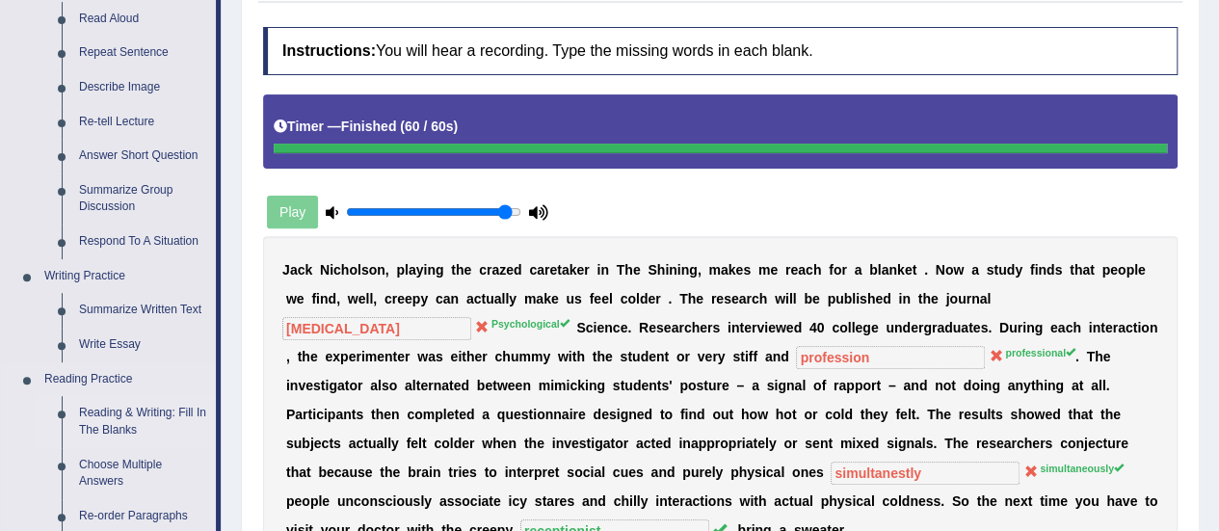
click at [181, 413] on link "Reading & Writing: Fill In The Blanks" at bounding box center [143, 421] width 146 height 51
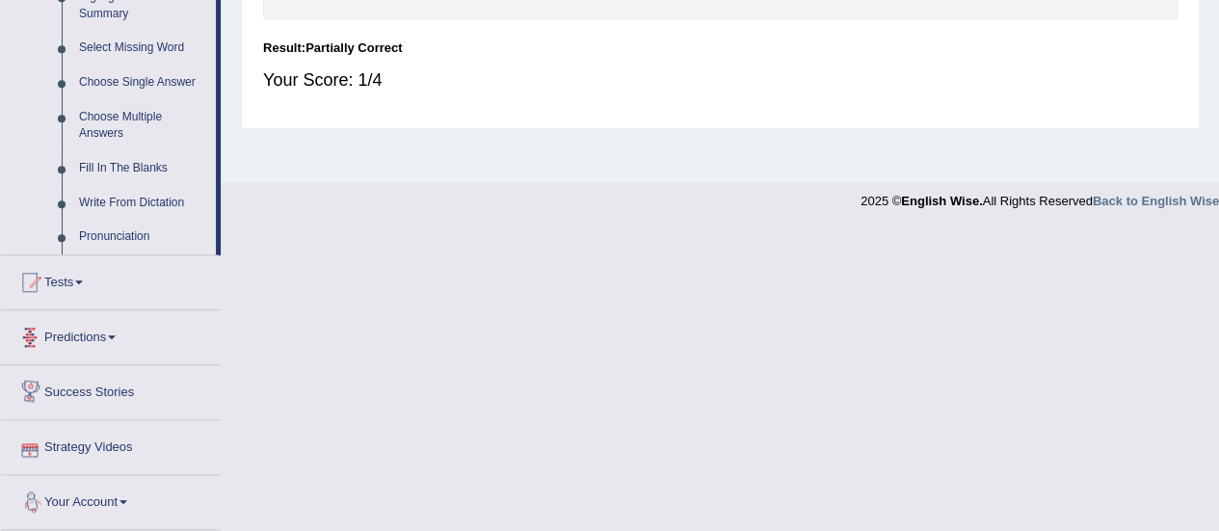
scroll to position [947, 0]
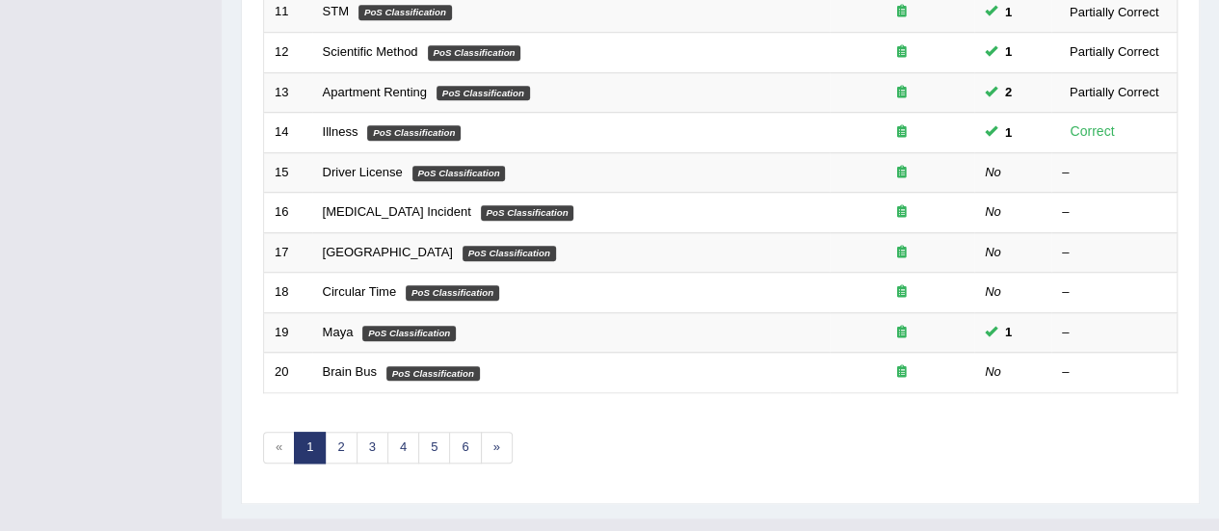
scroll to position [736, 0]
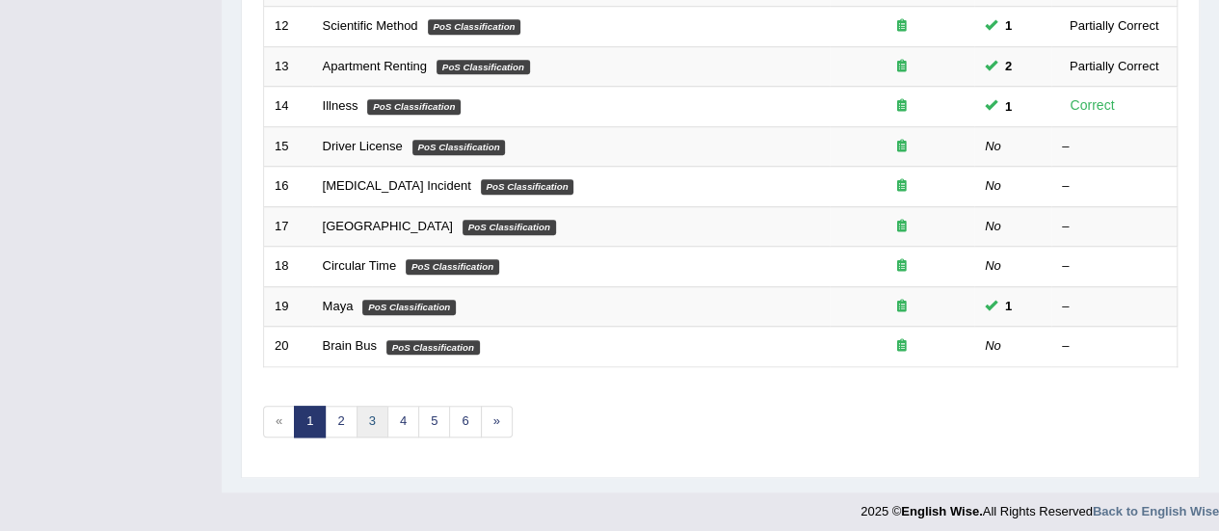
click at [372, 415] on link "3" at bounding box center [373, 422] width 32 height 32
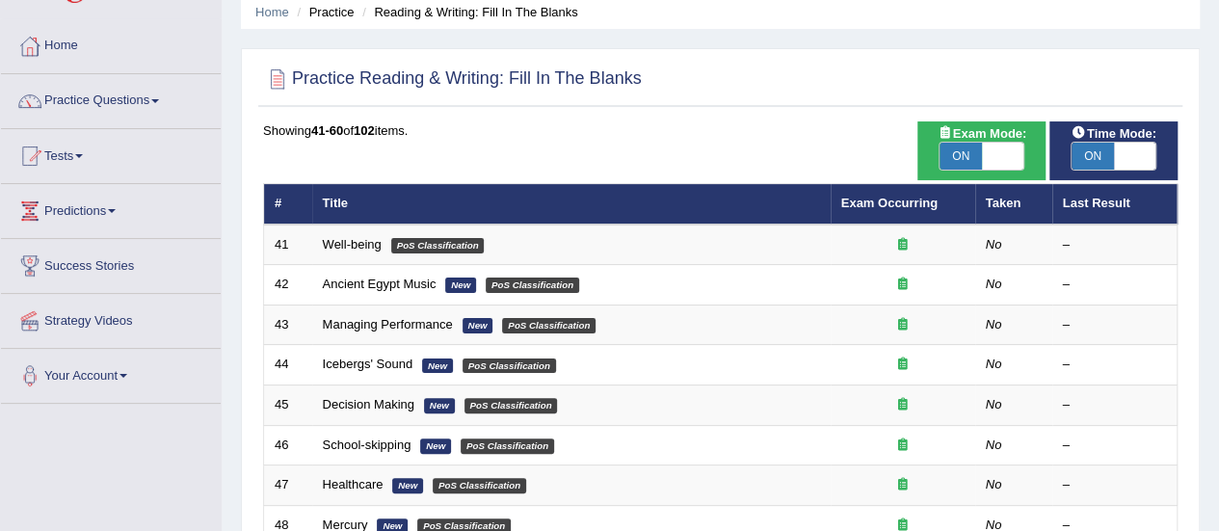
scroll to position [83, 0]
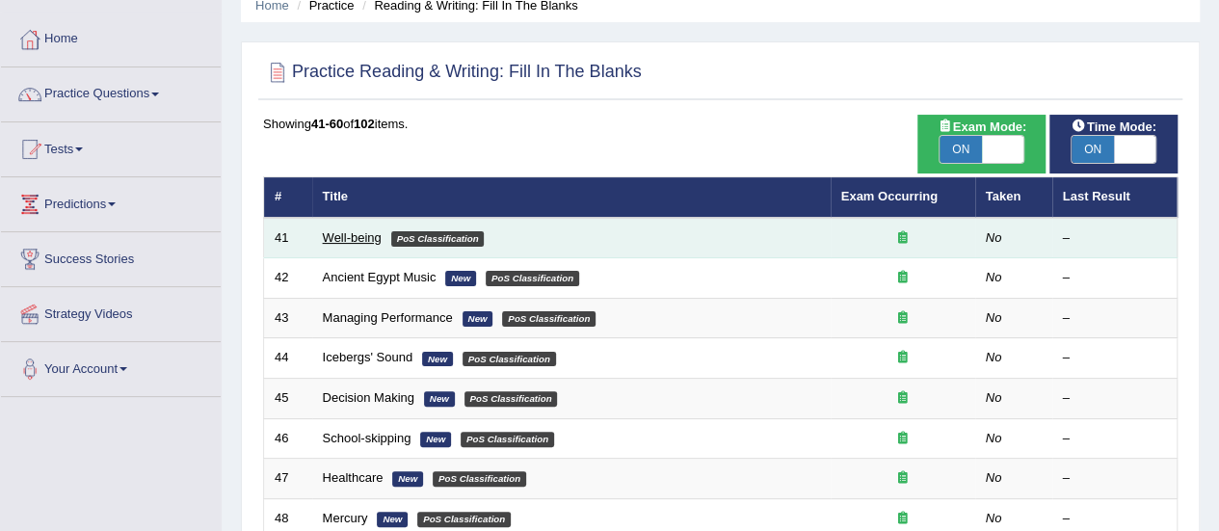
click at [343, 232] on link "Well-being" at bounding box center [352, 237] width 59 height 14
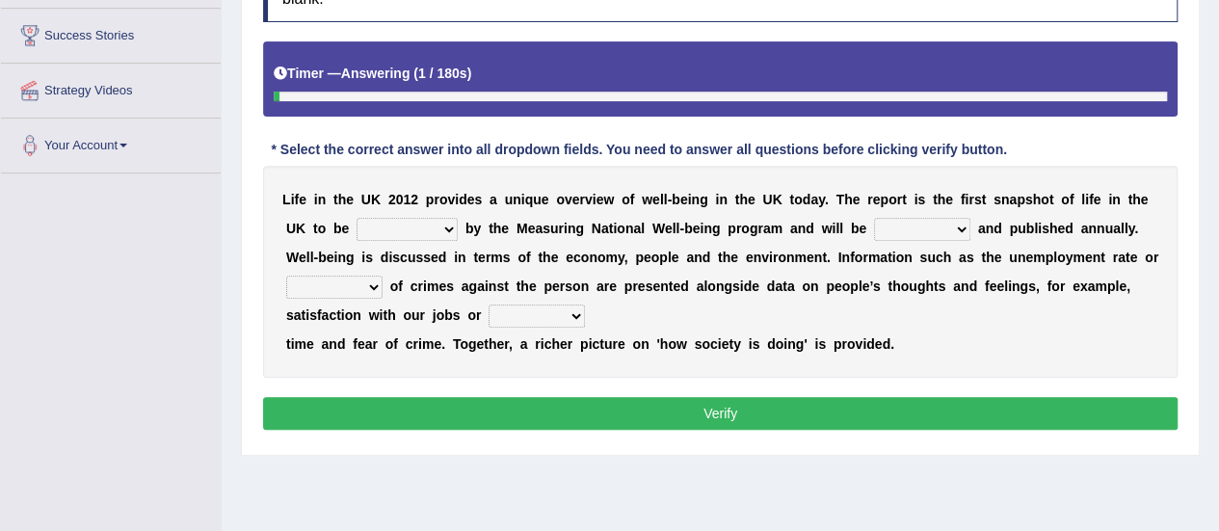
scroll to position [308, 0]
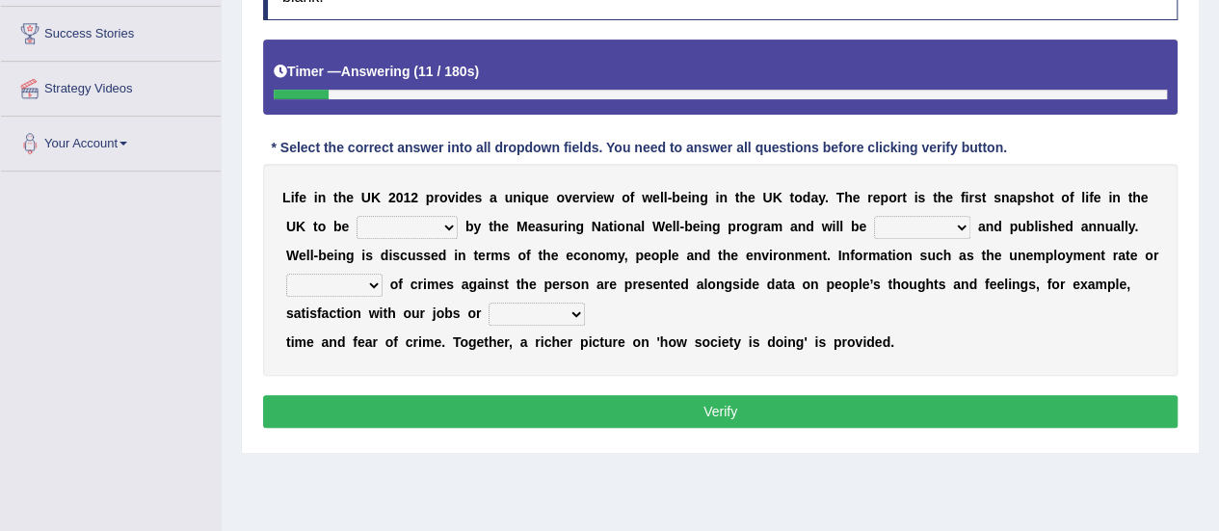
click at [447, 232] on select "delivered protected demanded overviewed" at bounding box center [407, 227] width 101 height 23
select select "overviewed"
click at [357, 216] on select "delivered protected demanded overviewed" at bounding box center [407, 227] width 101 height 23
click at [959, 223] on select "distorted charted updated arranged" at bounding box center [922, 227] width 96 height 23
select select "updated"
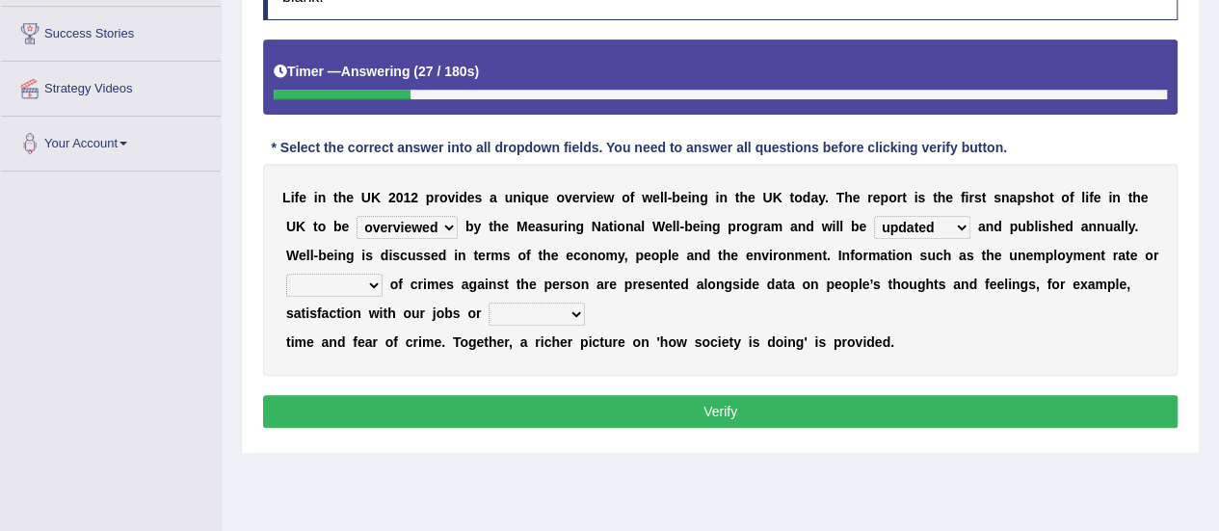
click at [874, 216] on select "distorted charted updated arranged" at bounding box center [922, 227] width 96 height 23
click at [371, 282] on select "velocity weight span number" at bounding box center [334, 285] width 96 height 23
select select "number"
click at [286, 274] on select "velocity weight span number" at bounding box center [334, 285] width 96 height 23
click at [575, 312] on select "pressure plea fancy leisure" at bounding box center [537, 314] width 96 height 23
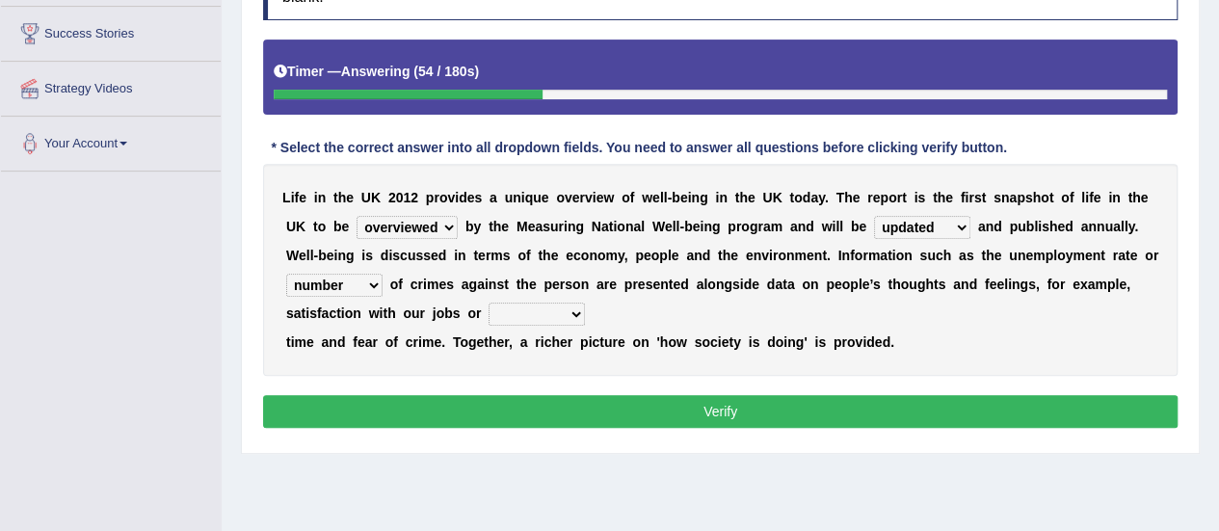
select select "leisure"
click at [489, 303] on select "pressure plea fancy leisure" at bounding box center [537, 314] width 96 height 23
click at [447, 224] on select "delivered protected demanded overviewed" at bounding box center [407, 227] width 101 height 23
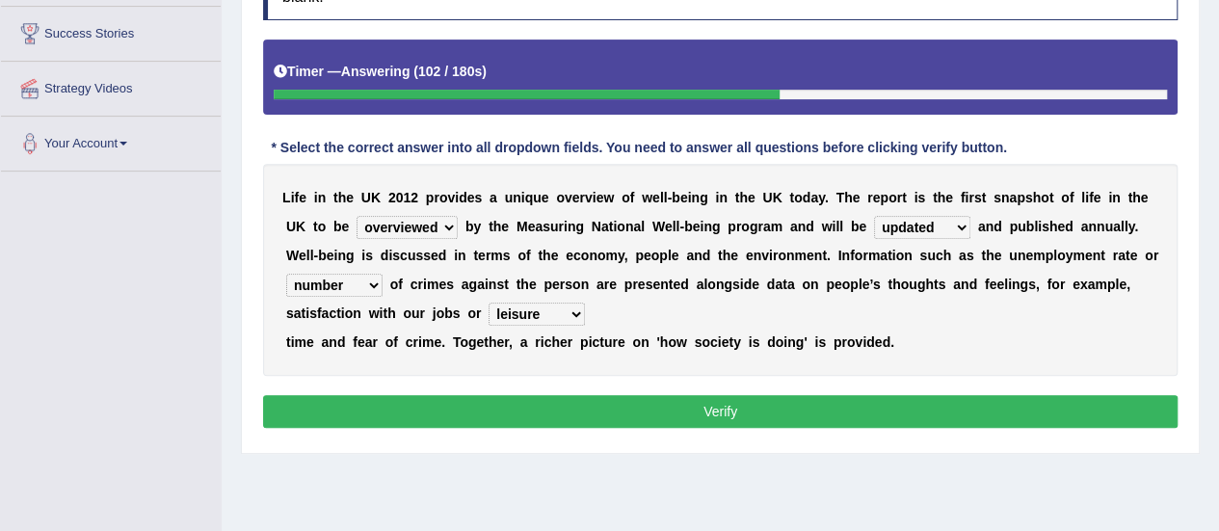
click at [357, 216] on select "delivered protected demanded overviewed" at bounding box center [407, 227] width 101 height 23
click at [506, 400] on button "Verify" at bounding box center [720, 411] width 915 height 33
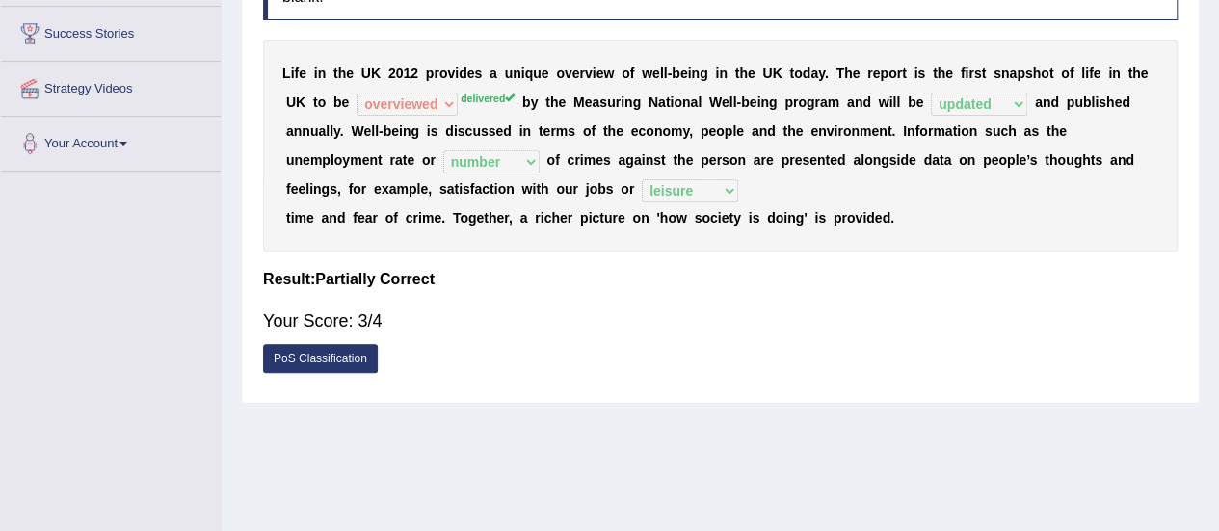
drag, startPoint x: 1045, startPoint y: 348, endPoint x: 1190, endPoint y: 470, distance: 189.5
click at [1190, 470] on div "Home Practice Reading & Writing: Fill In The Blanks Well-being « Prev Next » Re…" at bounding box center [721, 174] width 998 height 964
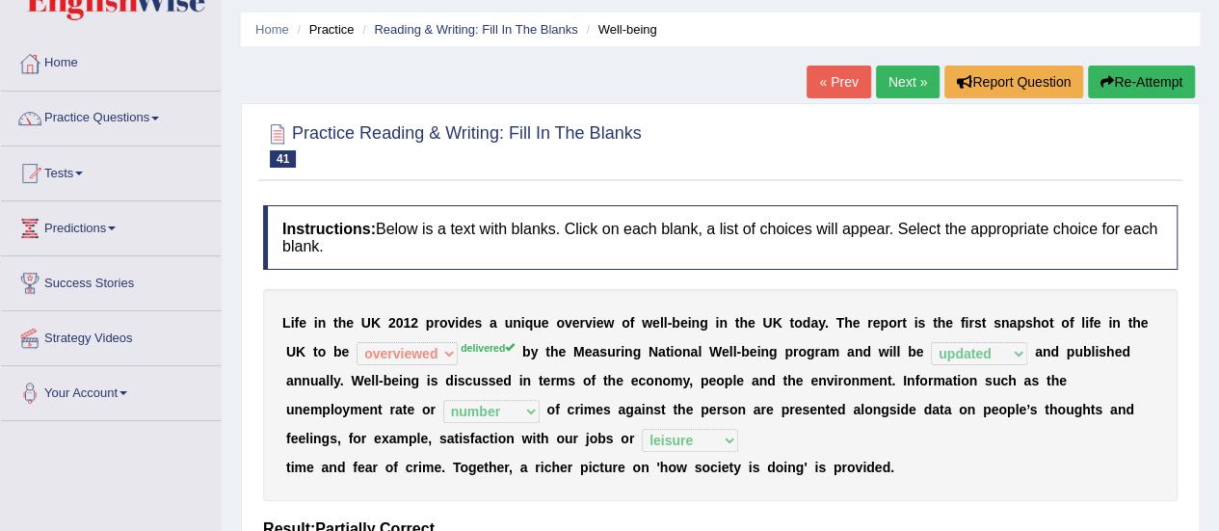
scroll to position [56, 0]
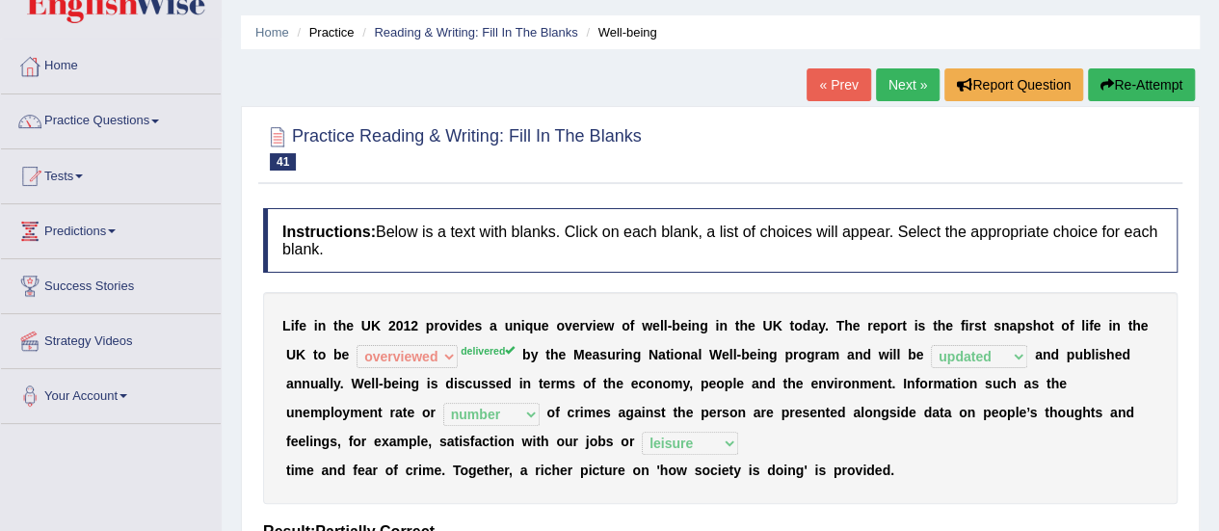
click at [920, 85] on link "Next »" at bounding box center [908, 84] width 64 height 33
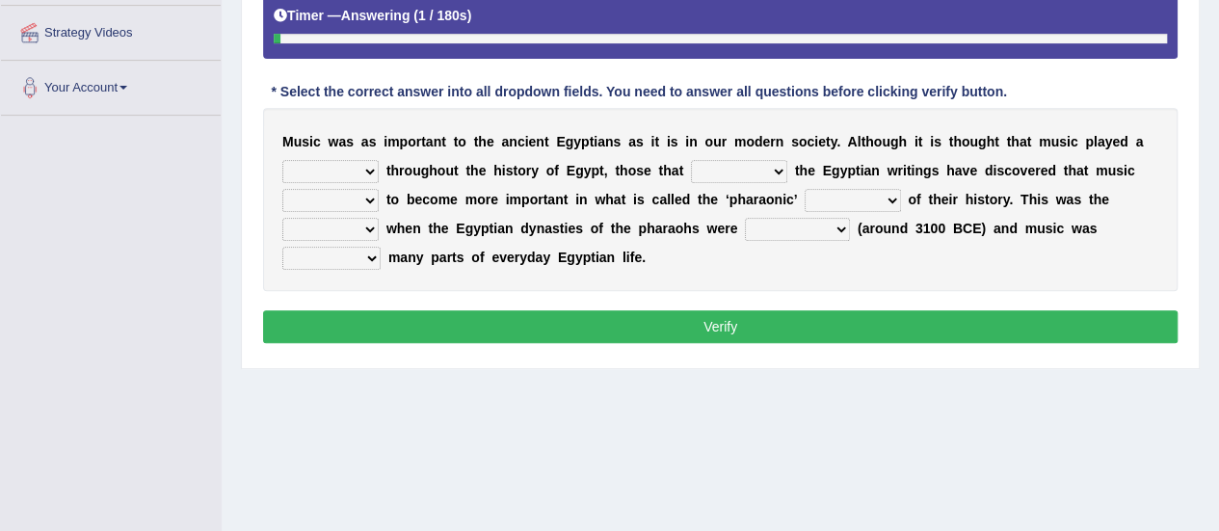
scroll to position [363, 0]
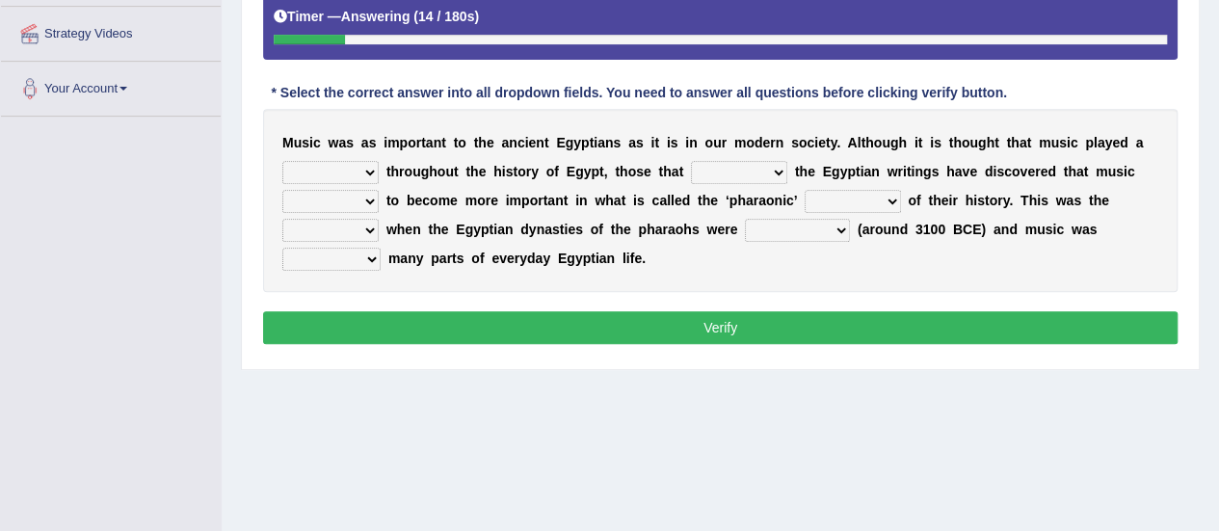
click at [370, 174] on select "role game response situation" at bounding box center [330, 172] width 96 height 23
select select "role"
click at [282, 161] on select "role game response situation" at bounding box center [330, 172] width 96 height 23
click at [775, 173] on select "need require confirm study" at bounding box center [739, 172] width 96 height 23
select select "study"
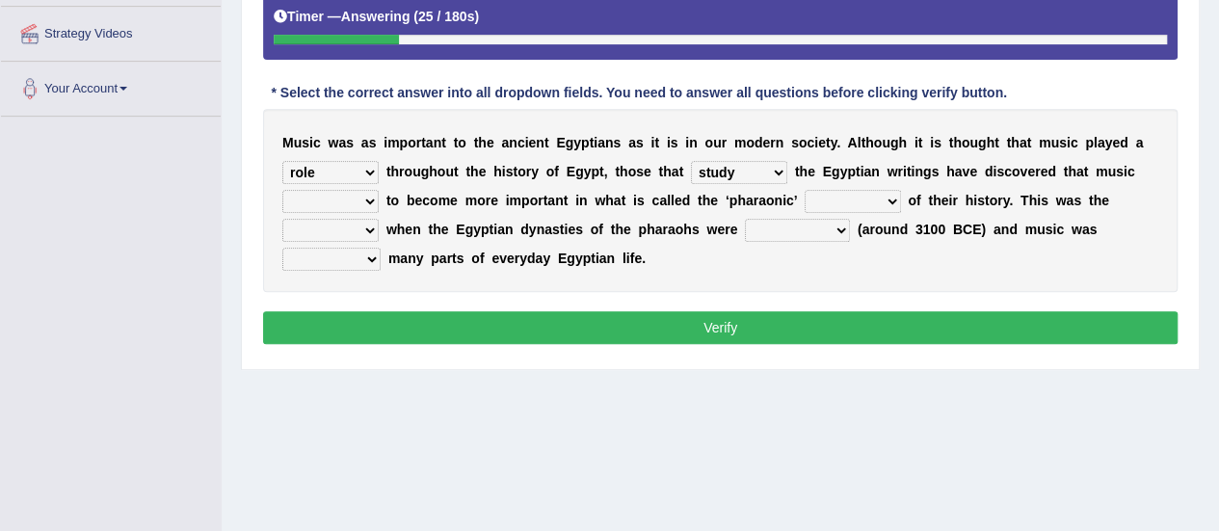
click at [691, 161] on select "need require confirm study" at bounding box center [739, 172] width 96 height 23
click at [368, 203] on select "predicted seemed like thought" at bounding box center [330, 201] width 96 height 23
select select "seemed"
click at [282, 190] on select "predicted seemed like thought" at bounding box center [330, 201] width 96 height 23
click at [893, 204] on select "period people place race" at bounding box center [853, 201] width 96 height 23
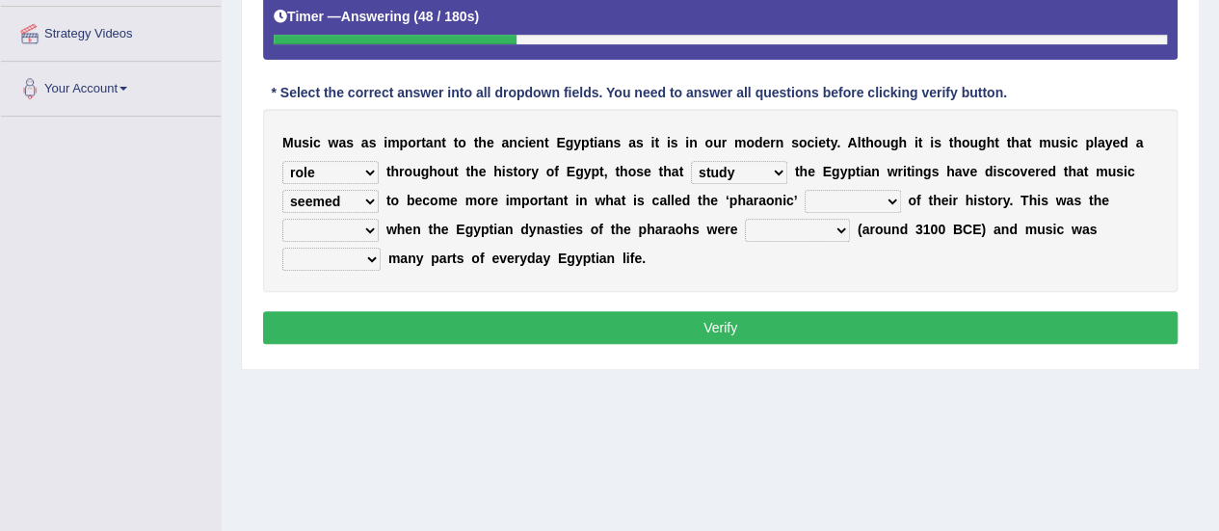
select select "period"
click at [805, 190] on select "period people place race" at bounding box center [853, 201] width 96 height 23
click at [361, 229] on select "result range time group" at bounding box center [330, 230] width 96 height 23
select select "time"
click at [282, 219] on select "result range time group" at bounding box center [330, 230] width 96 height 23
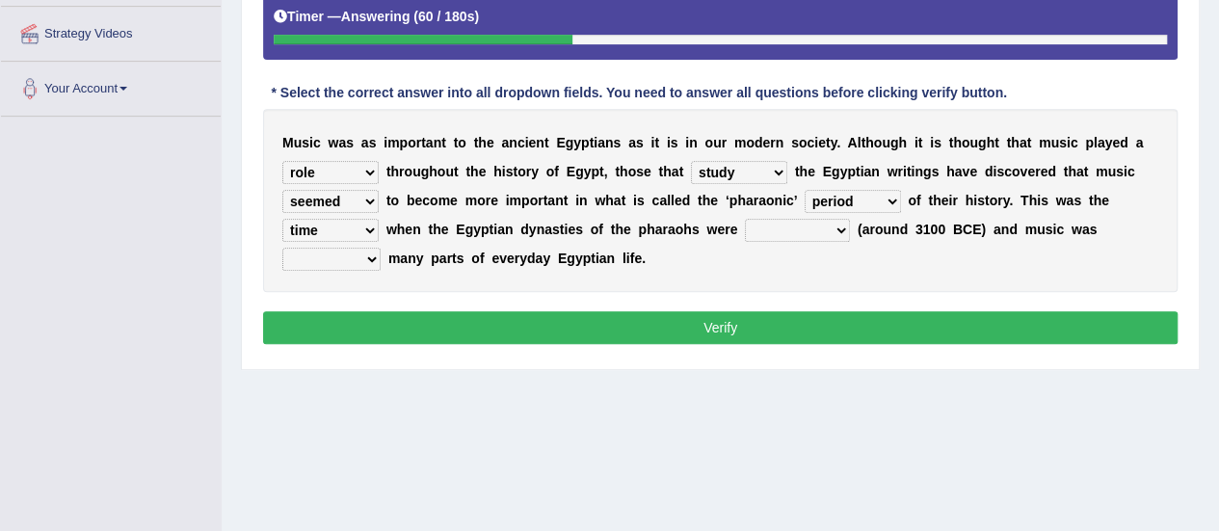
click at [840, 227] on select "contributed established constructed raised" at bounding box center [797, 230] width 105 height 23
select select "established"
click at [745, 219] on select "contributed established constructed raised" at bounding box center [797, 230] width 105 height 23
click at [374, 255] on select "found at found found from found in" at bounding box center [331, 259] width 98 height 23
select select "found in"
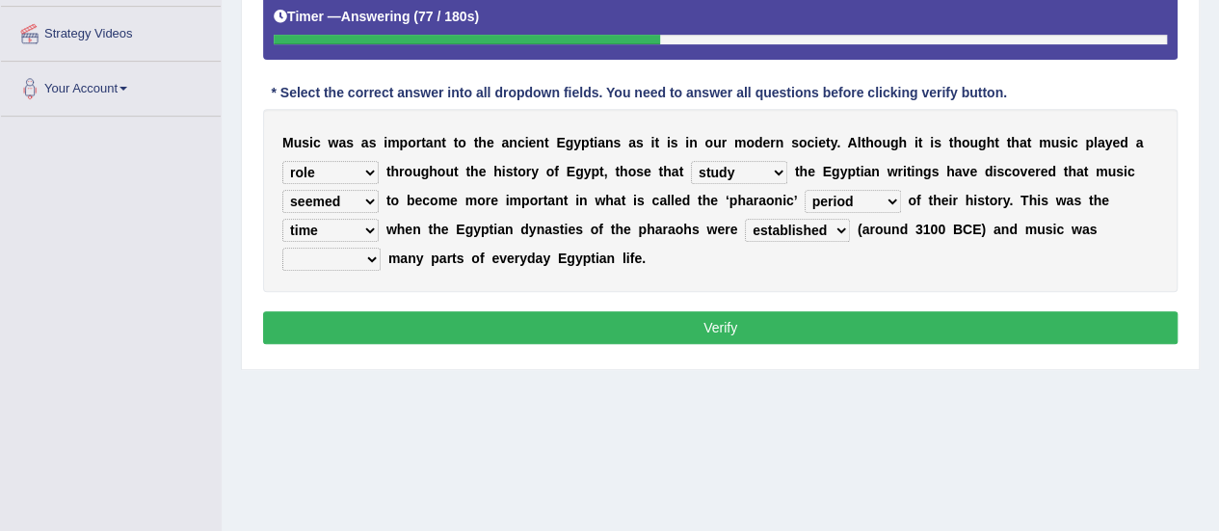
click at [282, 248] on select "found at found found from found in" at bounding box center [331, 259] width 98 height 23
click at [839, 225] on select "contributed established constructed raised" at bounding box center [797, 230] width 105 height 23
click at [829, 329] on button "Verify" at bounding box center [720, 327] width 915 height 33
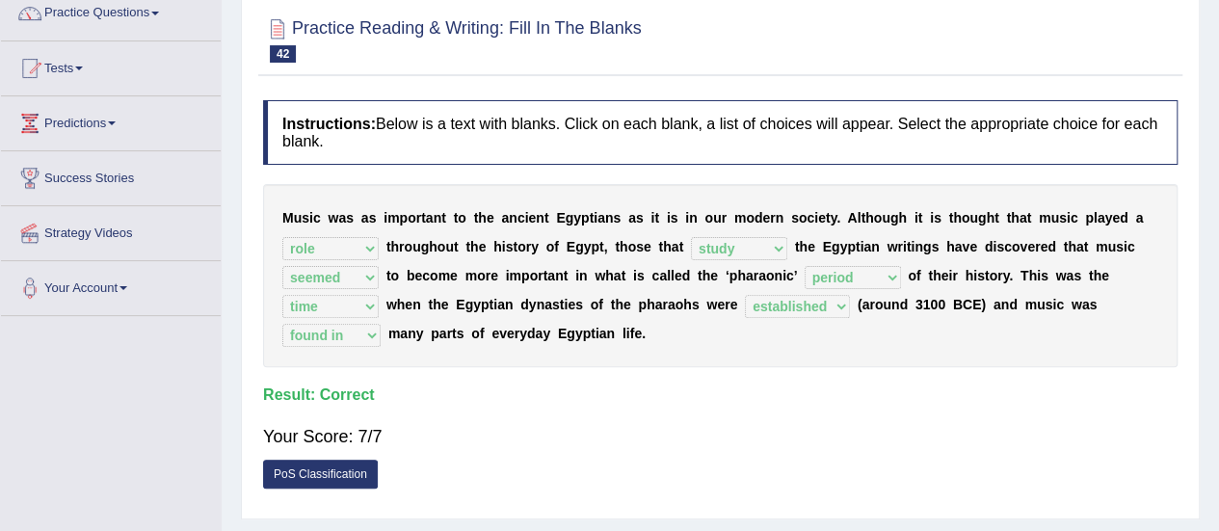
scroll to position [0, 0]
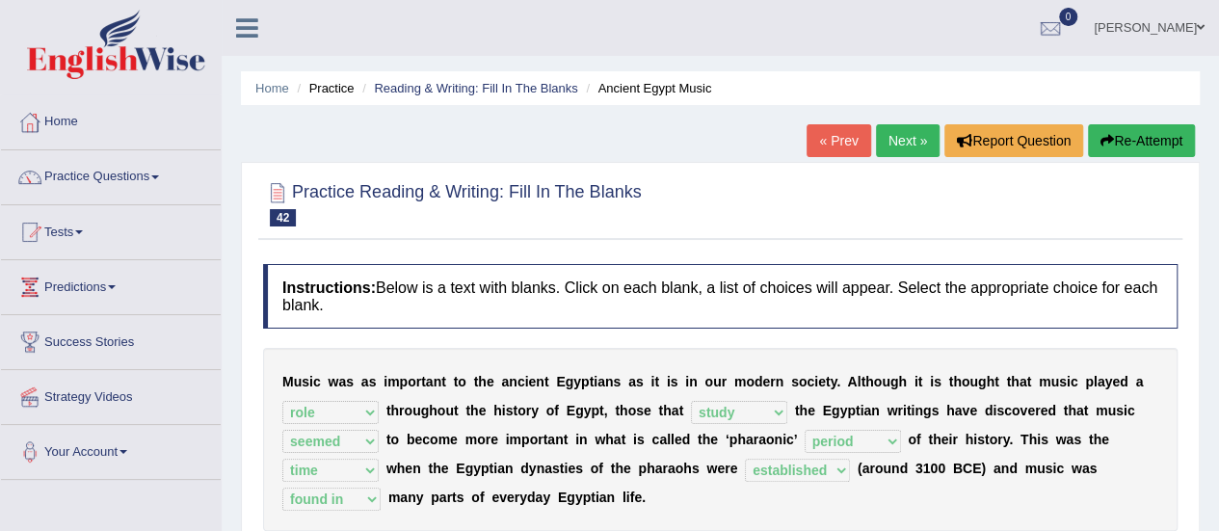
click at [893, 149] on link "Next »" at bounding box center [908, 140] width 64 height 33
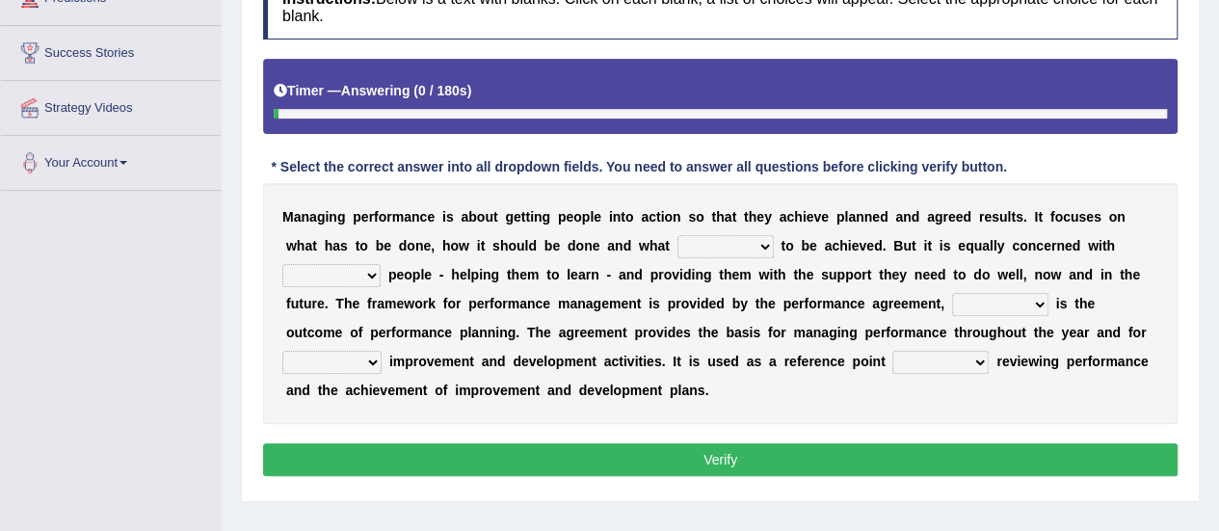
scroll to position [317, 0]
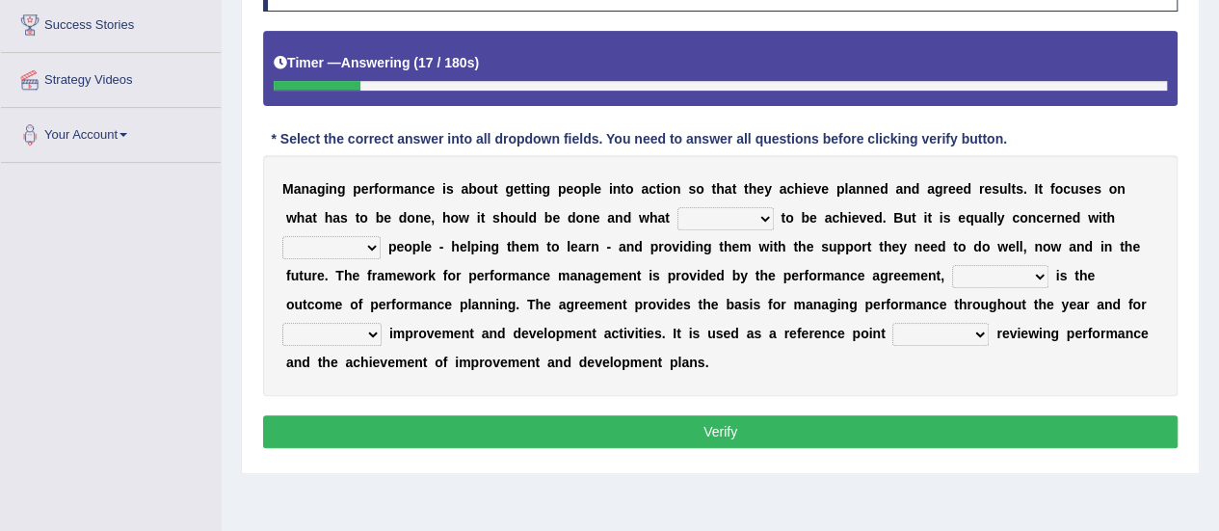
click at [763, 215] on select "is need must requires" at bounding box center [726, 218] width 96 height 23
select select "need"
click at [678, 207] on select "is need must requires" at bounding box center [726, 218] width 96 height 23
click at [363, 237] on select "developing evaluating recruiting alerting" at bounding box center [331, 247] width 98 height 23
select select "evaluating"
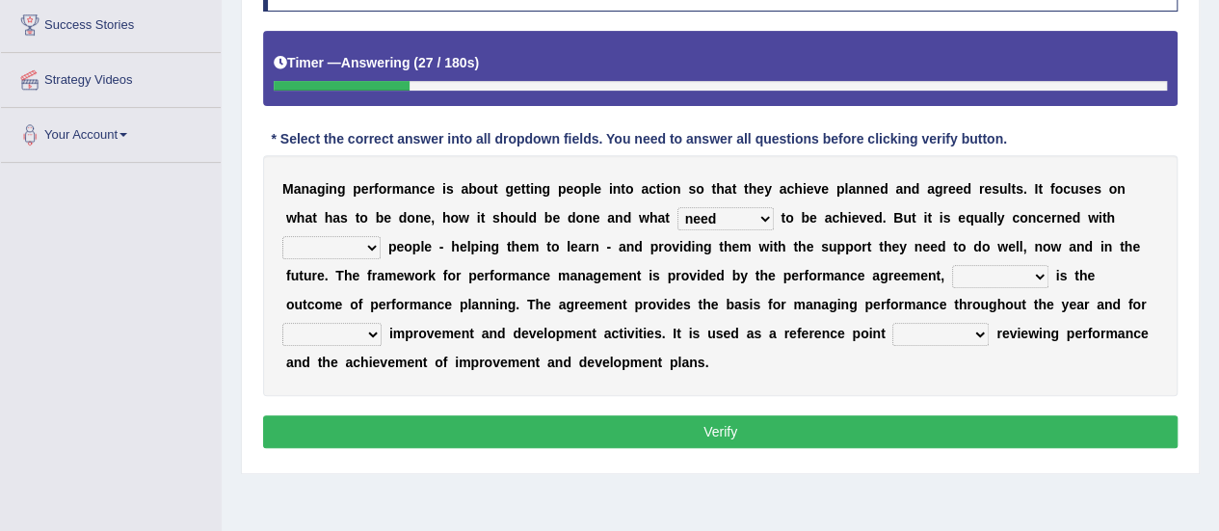
click at [282, 236] on select "developing evaluating recruiting alerting" at bounding box center [331, 247] width 98 height 23
click at [1039, 274] on select "what this which of which" at bounding box center [1000, 276] width 96 height 23
select select "which"
click at [952, 265] on select "what this which of which" at bounding box center [1000, 276] width 96 height 23
click at [369, 335] on select "guiding reassuring heralding concluding" at bounding box center [331, 334] width 99 height 23
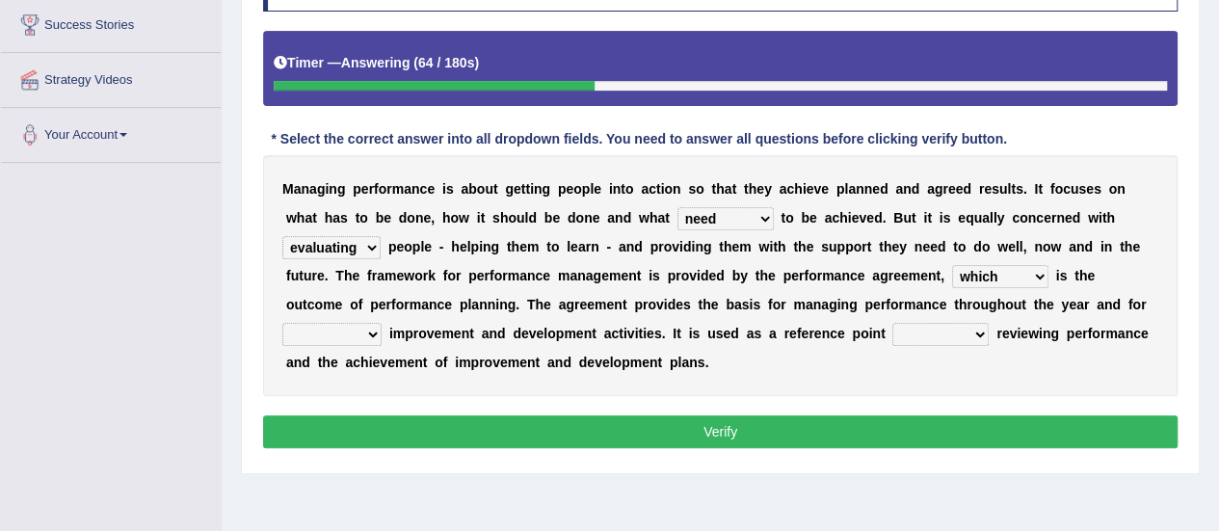
select select "guiding"
click at [282, 323] on select "guiding reassuring heralding concluding" at bounding box center [331, 334] width 99 height 23
click at [976, 331] on select "when as until since" at bounding box center [941, 334] width 96 height 23
select select "when"
click at [893, 323] on select "when as until since" at bounding box center [941, 334] width 96 height 23
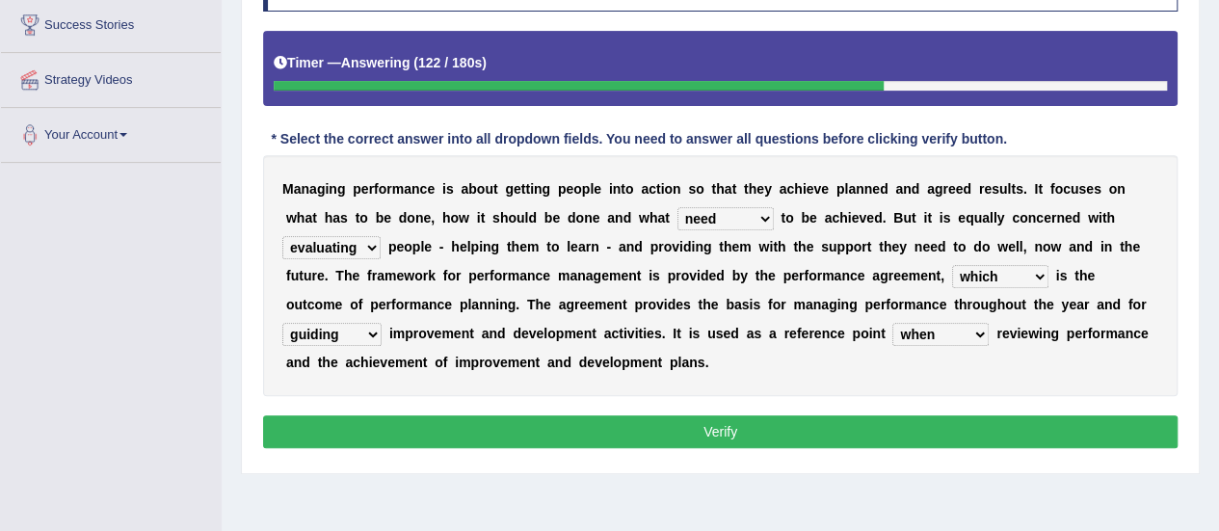
click at [1039, 279] on select "what this which of which" at bounding box center [1000, 276] width 96 height 23
click at [924, 429] on button "Verify" at bounding box center [720, 431] width 915 height 33
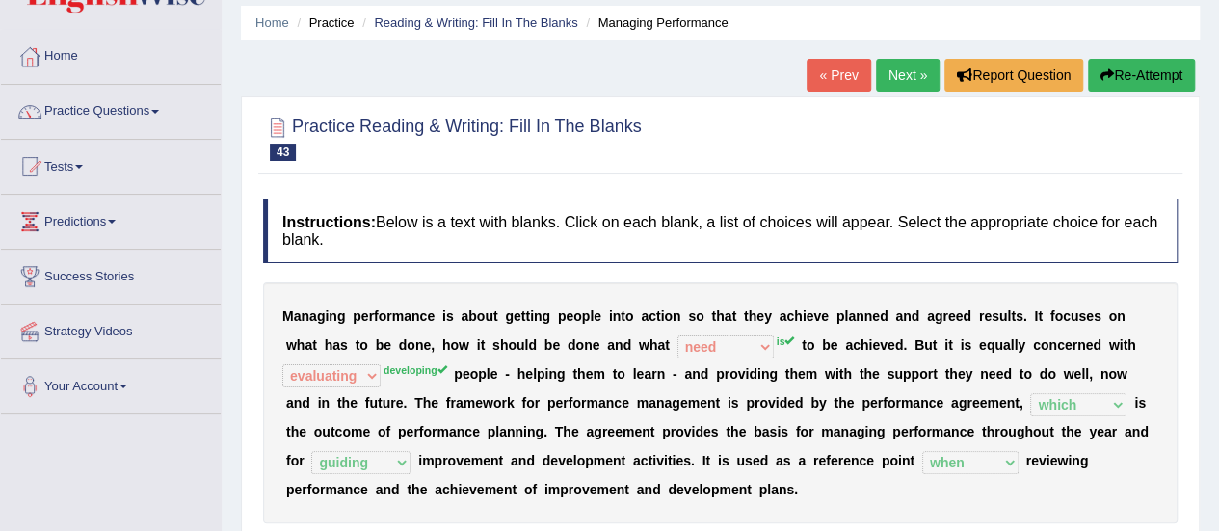
scroll to position [58, 0]
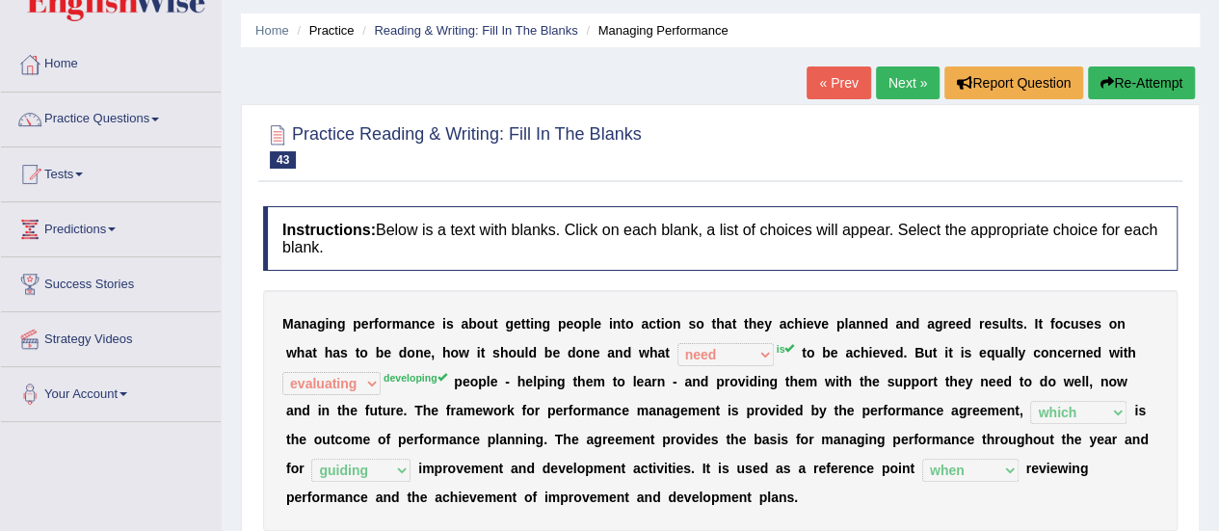
click at [911, 77] on link "Next »" at bounding box center [908, 83] width 64 height 33
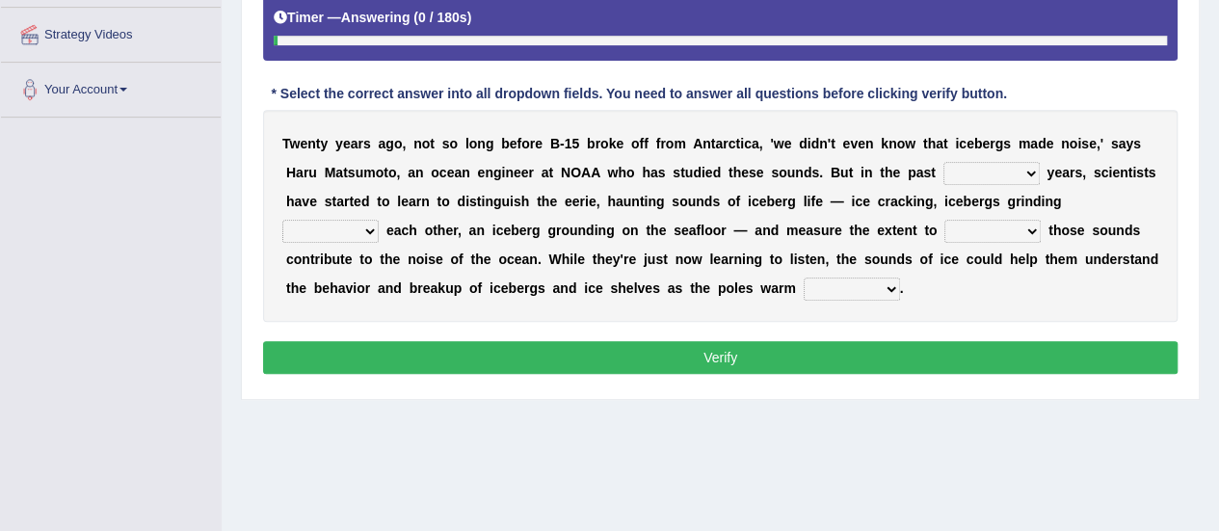
drag, startPoint x: 1232, startPoint y: 174, endPoint x: 1233, endPoint y: 361, distance: 186.1
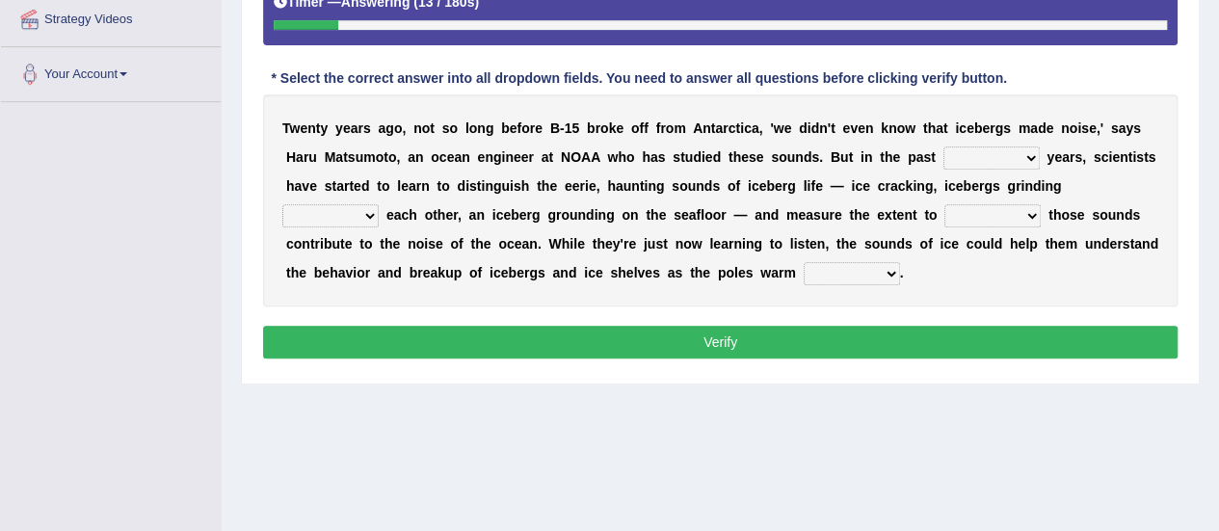
click at [1031, 149] on select "for more much few" at bounding box center [992, 158] width 96 height 23
select select "few"
click at [944, 147] on select "for more much few" at bounding box center [992, 158] width 96 height 23
click at [366, 219] on select "within about through against" at bounding box center [330, 215] width 96 height 23
select select "against"
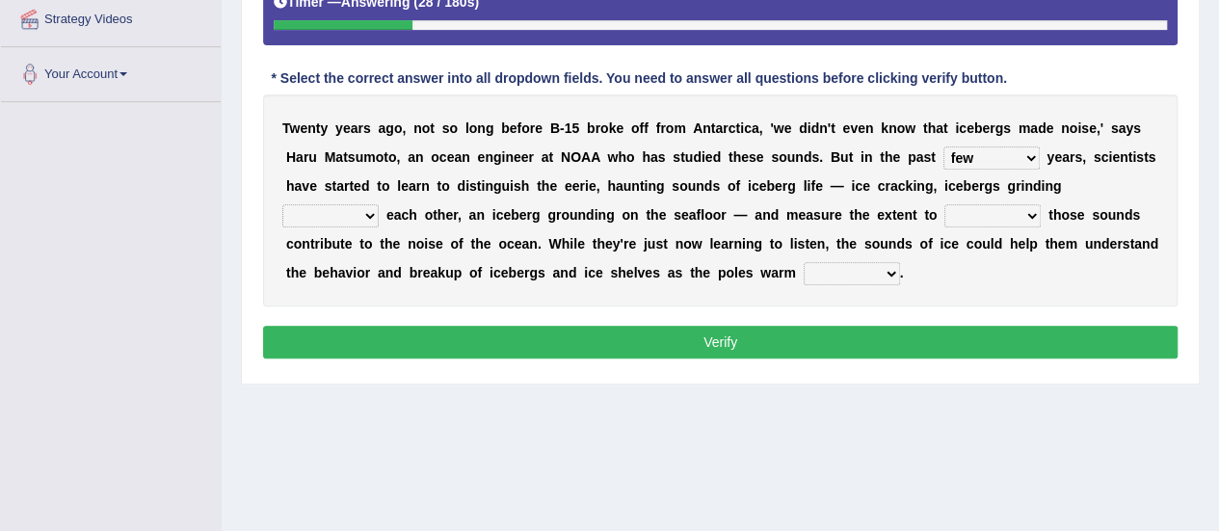
click at [282, 204] on select "within about through against" at bounding box center [330, 215] width 96 height 23
click at [1030, 213] on select "which why what whether" at bounding box center [993, 215] width 96 height 23
select select "what"
click at [945, 204] on select "which why what whether" at bounding box center [993, 215] width 96 height 23
click at [882, 273] on select "away out up off" at bounding box center [852, 273] width 96 height 23
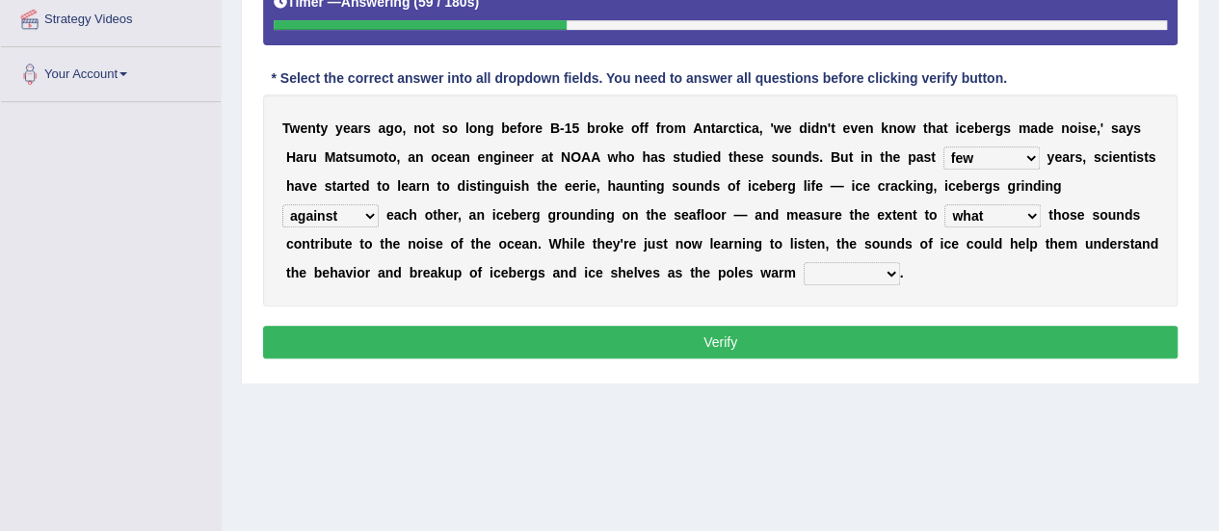
select select "up"
click at [804, 262] on select "away out up off" at bounding box center [852, 273] width 96 height 23
click at [818, 343] on button "Verify" at bounding box center [720, 342] width 915 height 33
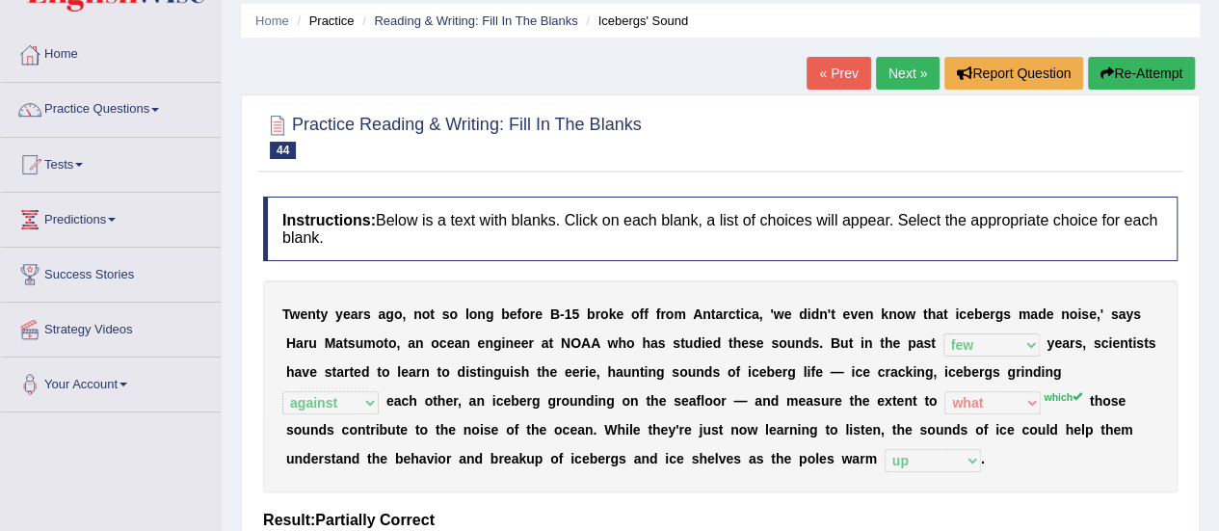
scroll to position [31, 0]
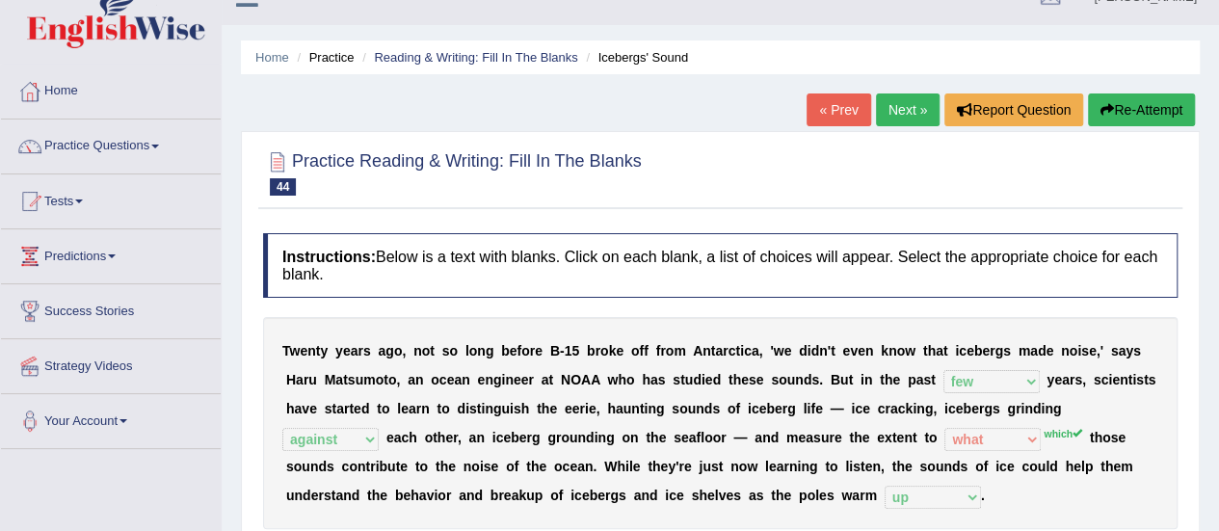
click at [892, 109] on link "Next »" at bounding box center [908, 110] width 64 height 33
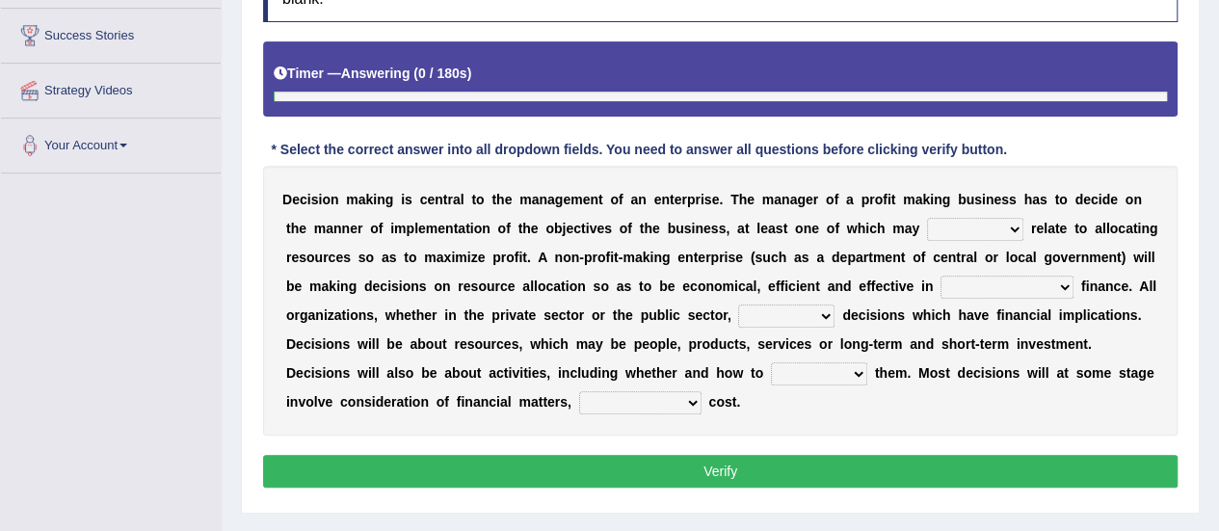
scroll to position [327, 0]
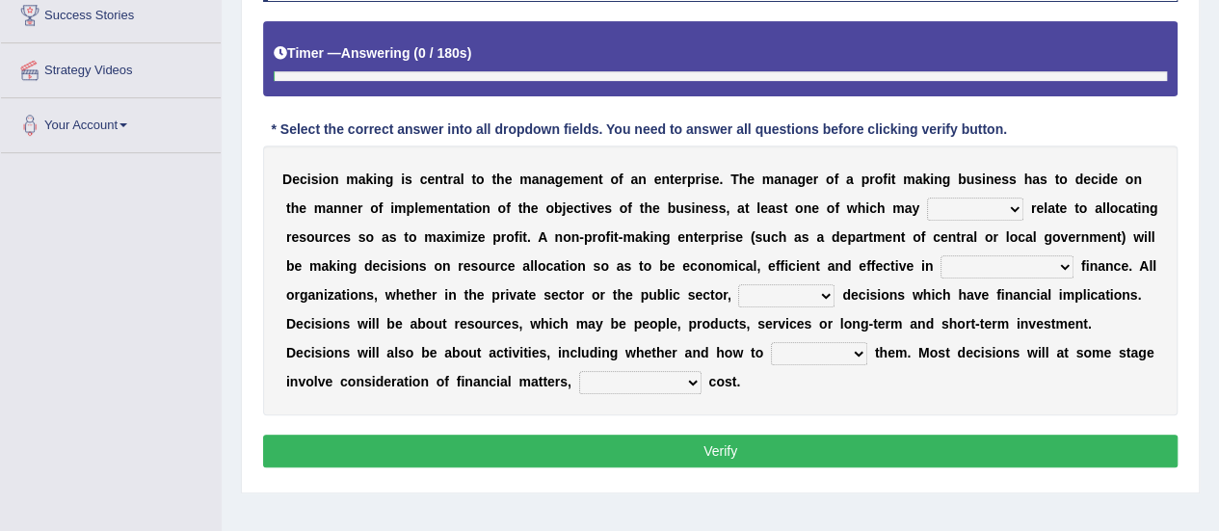
drag, startPoint x: 1233, startPoint y: 192, endPoint x: 1233, endPoint y: 353, distance: 161.0
click at [1006, 201] on select "better well best thereby" at bounding box center [975, 209] width 96 height 23
select select "better"
click at [927, 198] on select "better well best thereby" at bounding box center [975, 209] width 96 height 23
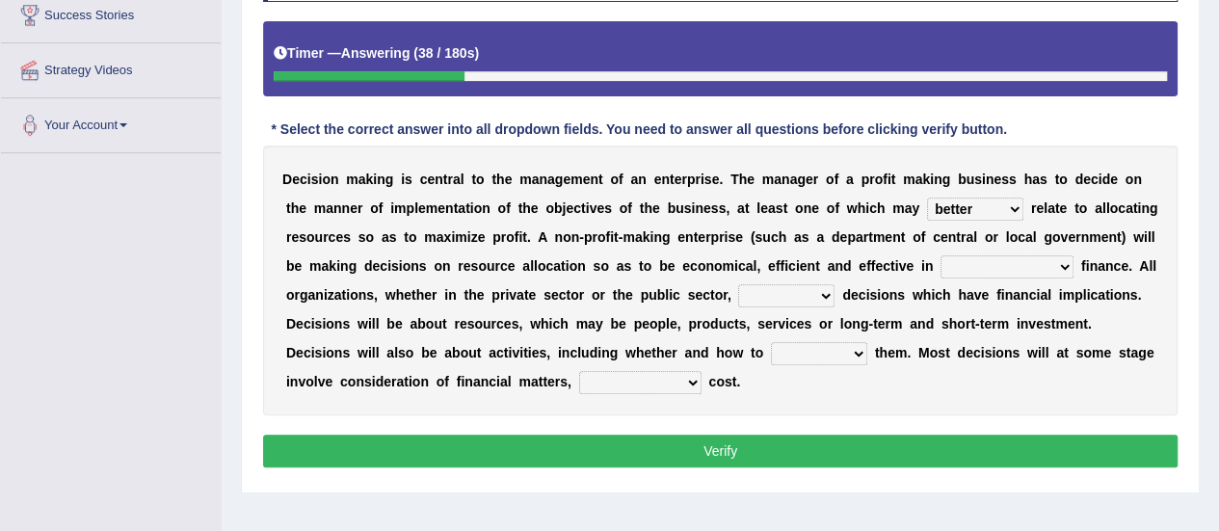
click at [1066, 271] on select "its use of its using of using of accordance with" at bounding box center [1007, 266] width 133 height 23
select select "accordance with"
click at [941, 255] on select "its use of its using of using of accordance with" at bounding box center [1007, 266] width 133 height 23
click at [821, 293] on select "do adapt take beget" at bounding box center [786, 295] width 96 height 23
select select "take"
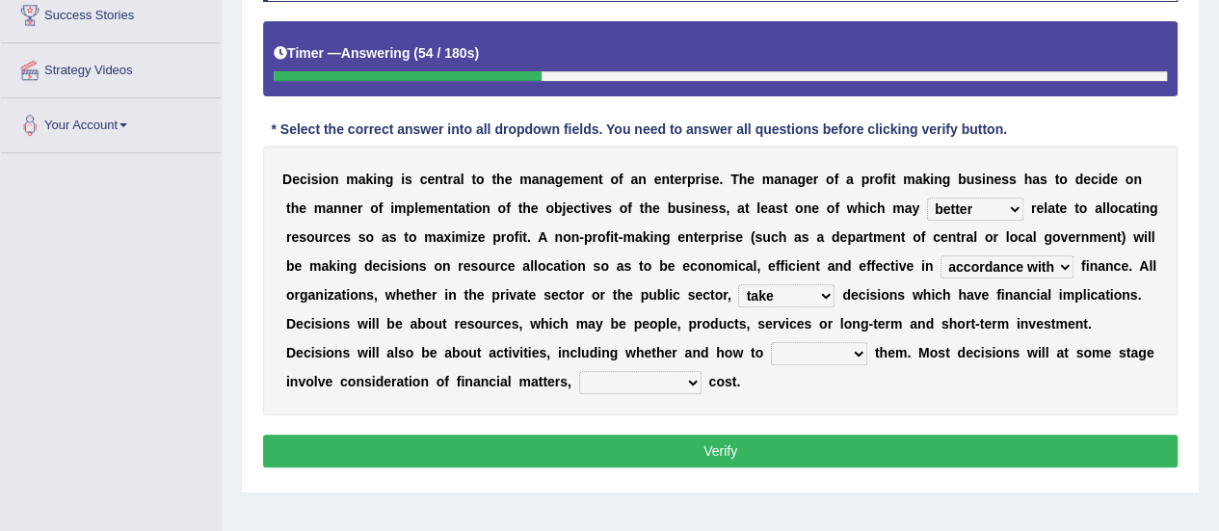
click at [738, 284] on select "do adapt take beget" at bounding box center [786, 295] width 96 height 23
click at [853, 355] on select "overload overlook undertake underpin" at bounding box center [819, 353] width 96 height 23
select select "undertake"
click at [771, 342] on select "overload overlook undertake underpin" at bounding box center [819, 353] width 96 height 23
click at [687, 379] on select "eventually consequently particularly spontaneously" at bounding box center [640, 382] width 122 height 23
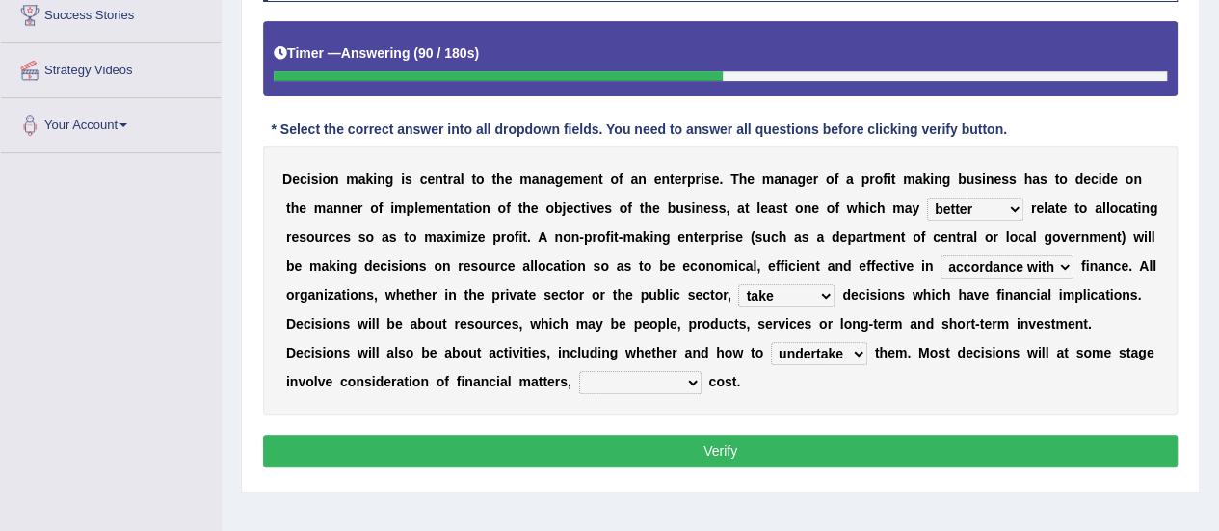
select select "particularly"
click at [579, 371] on select "eventually consequently particularly spontaneously" at bounding box center [640, 382] width 122 height 23
click at [638, 439] on button "Verify" at bounding box center [720, 451] width 915 height 33
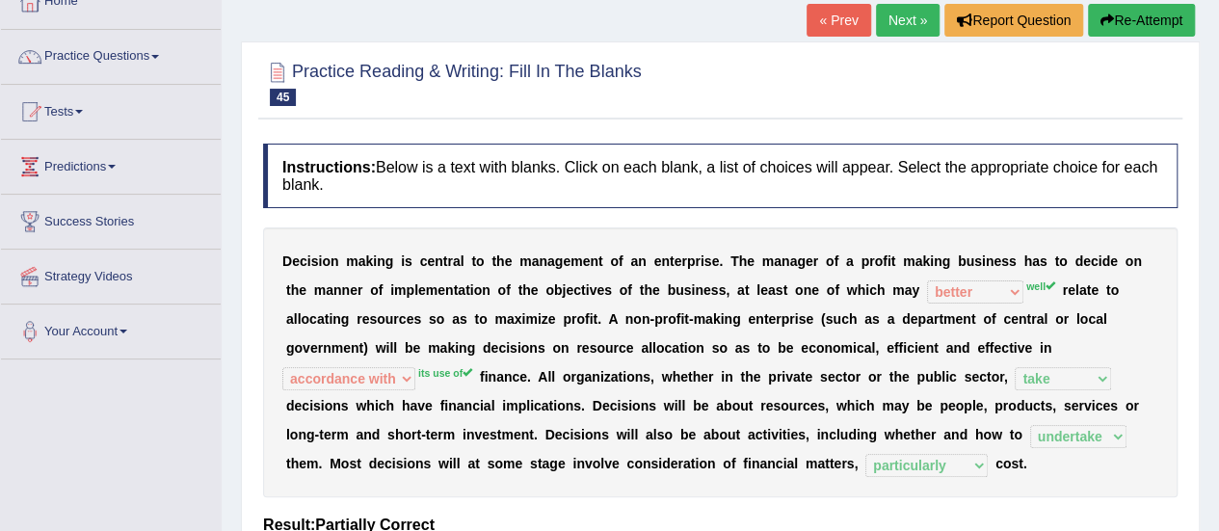
scroll to position [82, 0]
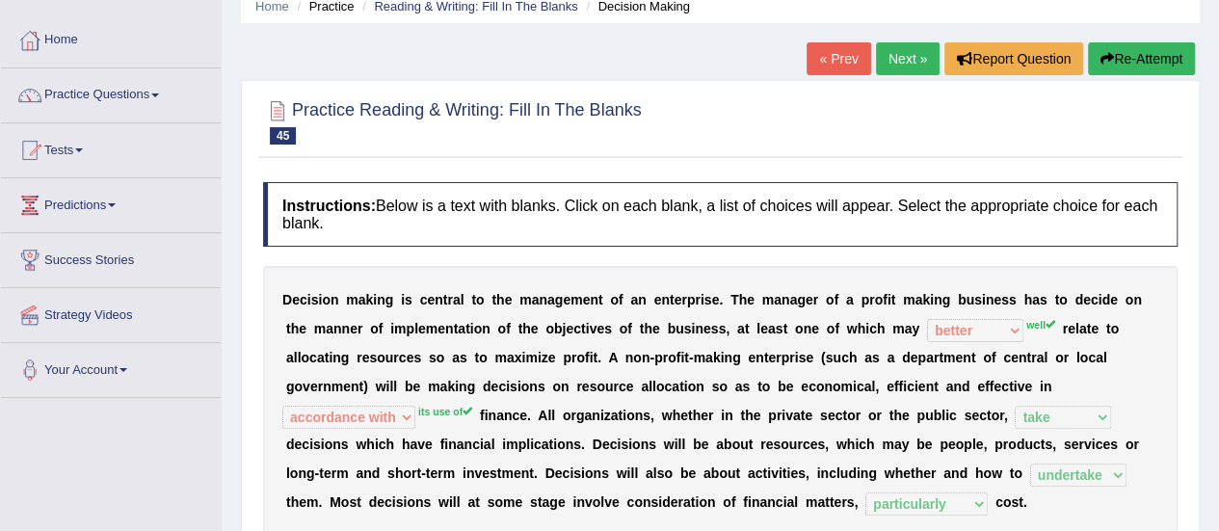
click at [898, 63] on link "Next »" at bounding box center [908, 58] width 64 height 33
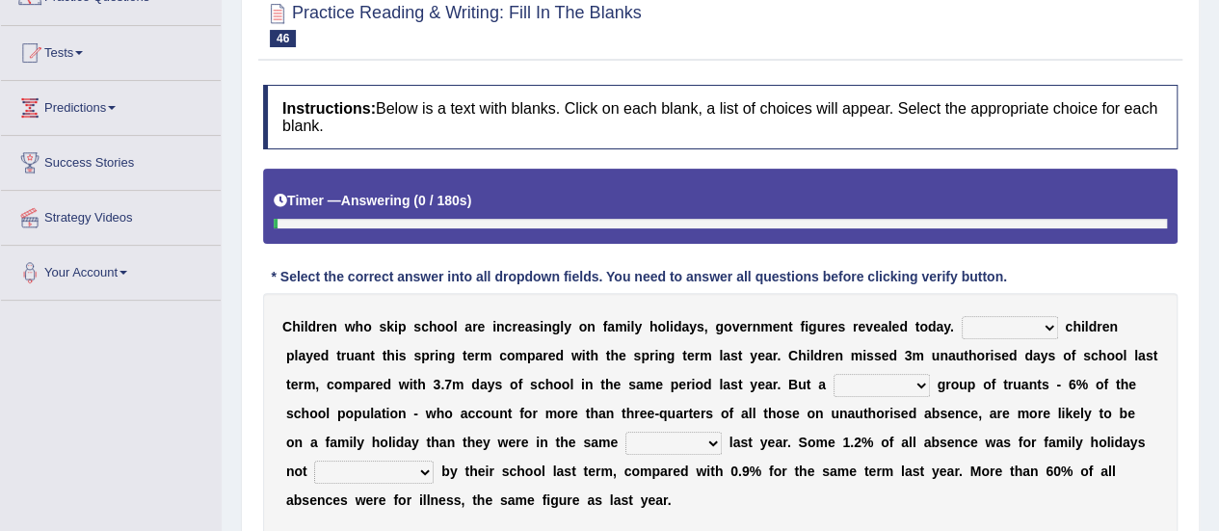
scroll to position [334, 0]
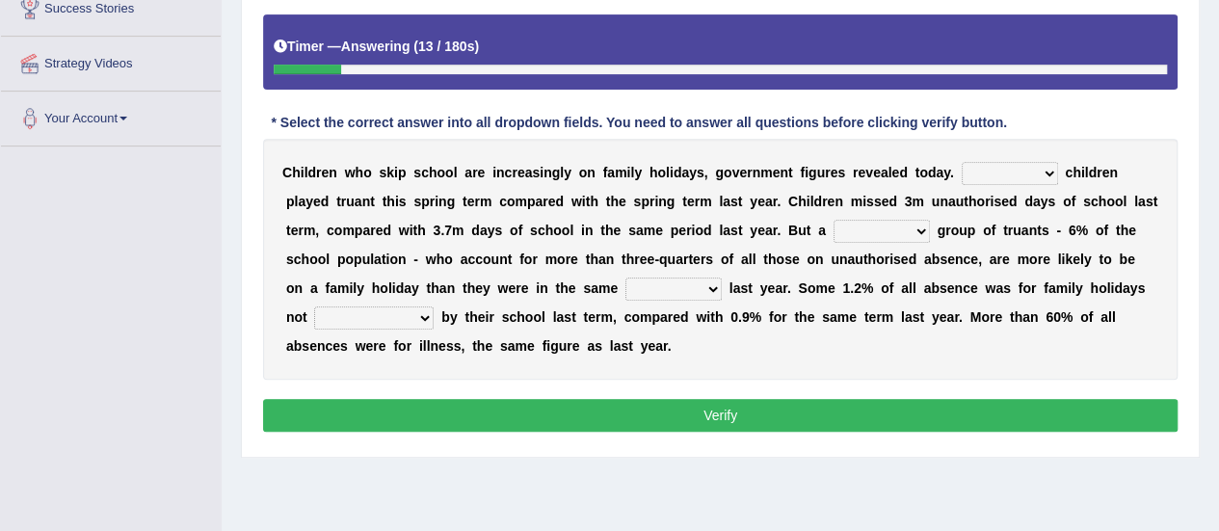
click at [1050, 167] on select "Same More Fewer Less" at bounding box center [1010, 173] width 96 height 23
select select "Less"
click at [962, 162] on select "Same More Fewer Less" at bounding box center [1010, 173] width 96 height 23
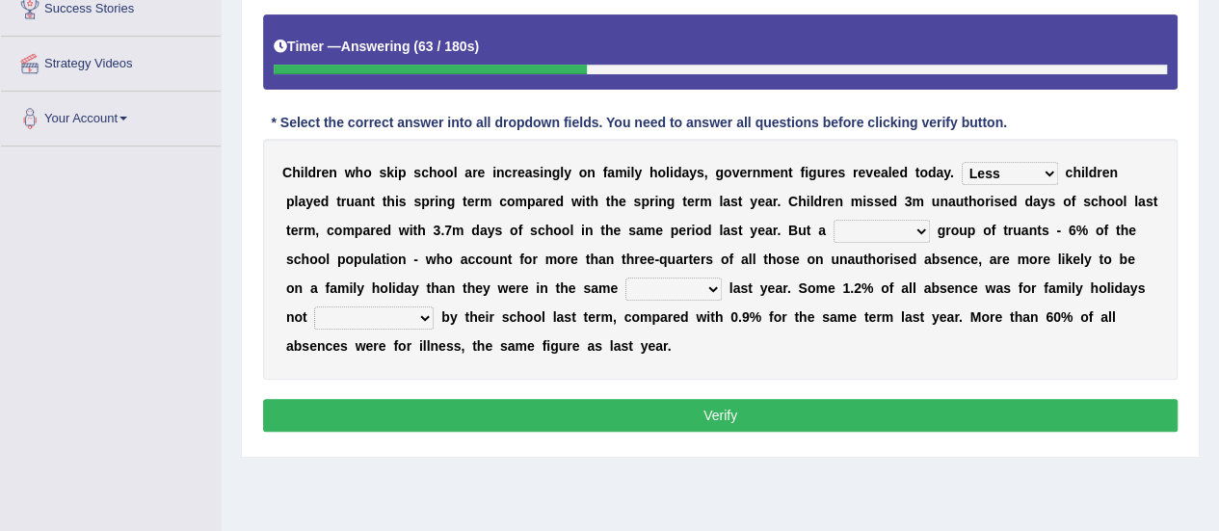
click at [923, 227] on select "mere hardcore residual flimsy" at bounding box center [882, 231] width 96 height 23
select select "mere"
click at [834, 220] on select "mere hardcore residual flimsy" at bounding box center [882, 231] width 96 height 23
click at [683, 286] on select "time span period duration" at bounding box center [674, 289] width 96 height 23
select select "period"
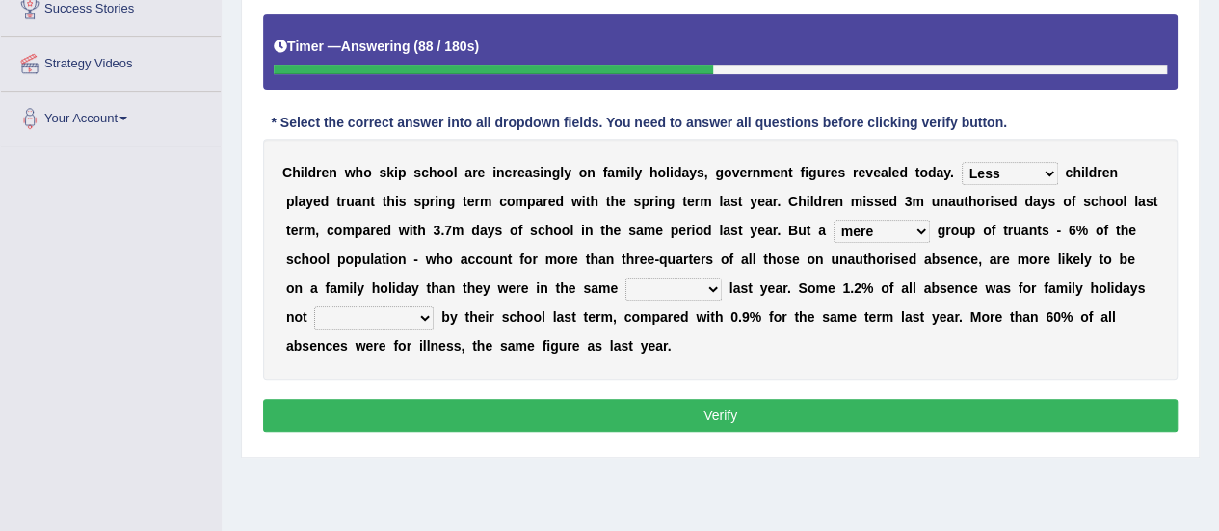
click at [626, 278] on select "time span period duration" at bounding box center [674, 289] width 96 height 23
click at [386, 313] on select "consent recommended agreed contradicted" at bounding box center [374, 318] width 120 height 23
select select "agreed"
click at [314, 307] on select "consent recommended agreed contradicted" at bounding box center [374, 318] width 120 height 23
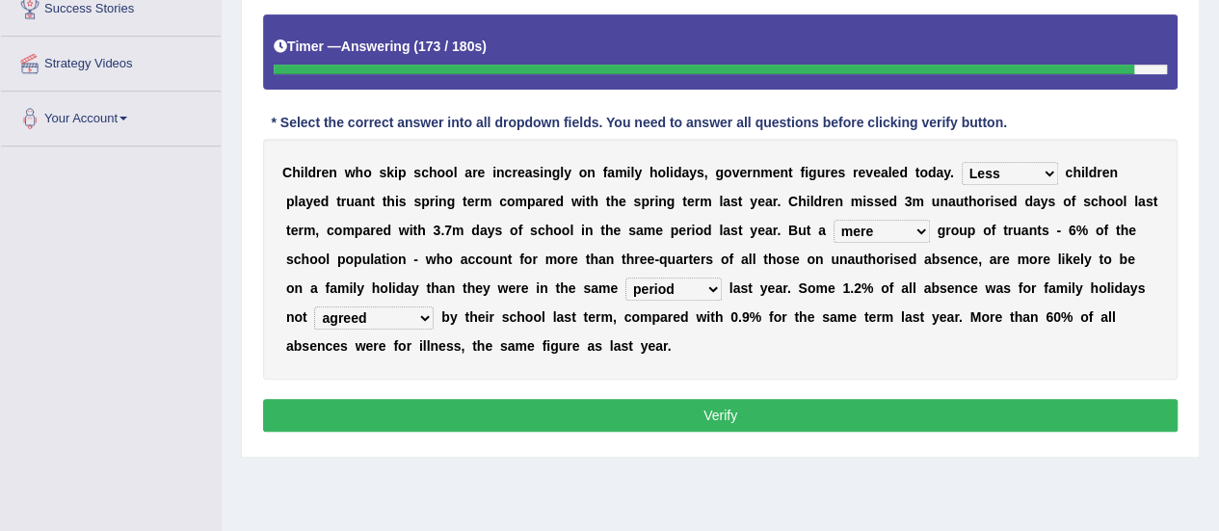
click at [1055, 162] on select "Same More Fewer Less" at bounding box center [1010, 173] width 96 height 23
select select "More"
click at [962, 162] on select "Same More Fewer Less" at bounding box center [1010, 173] width 96 height 23
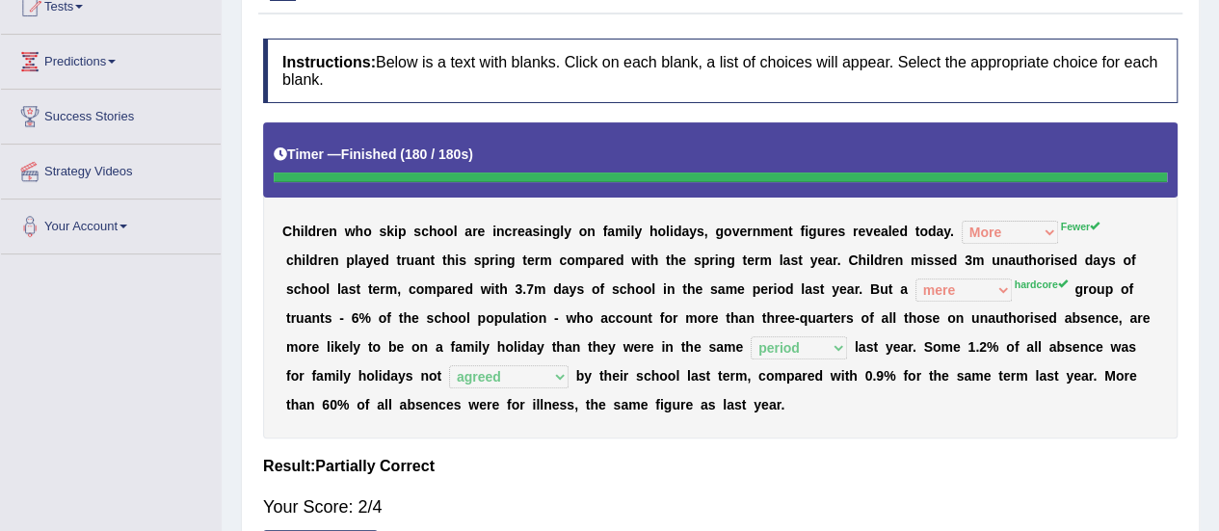
scroll to position [75, 0]
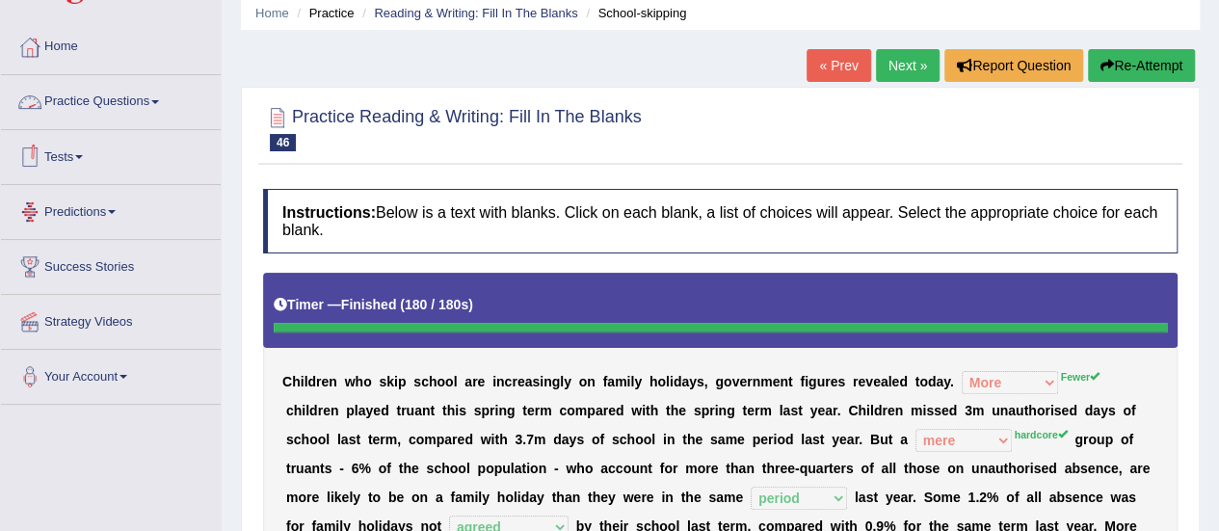
click at [125, 95] on link "Practice Questions" at bounding box center [111, 99] width 220 height 48
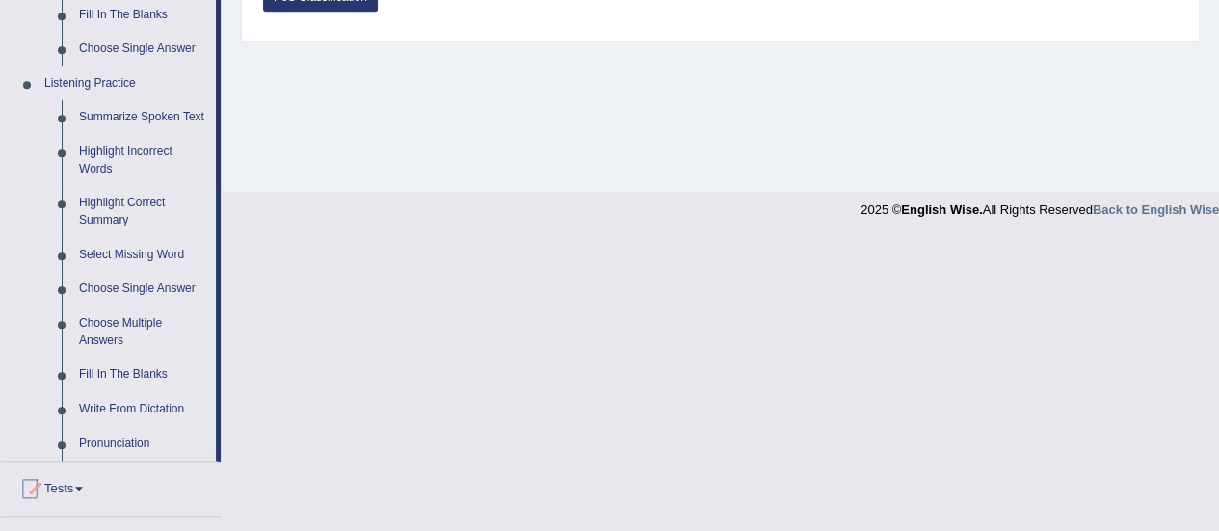
scroll to position [796, 0]
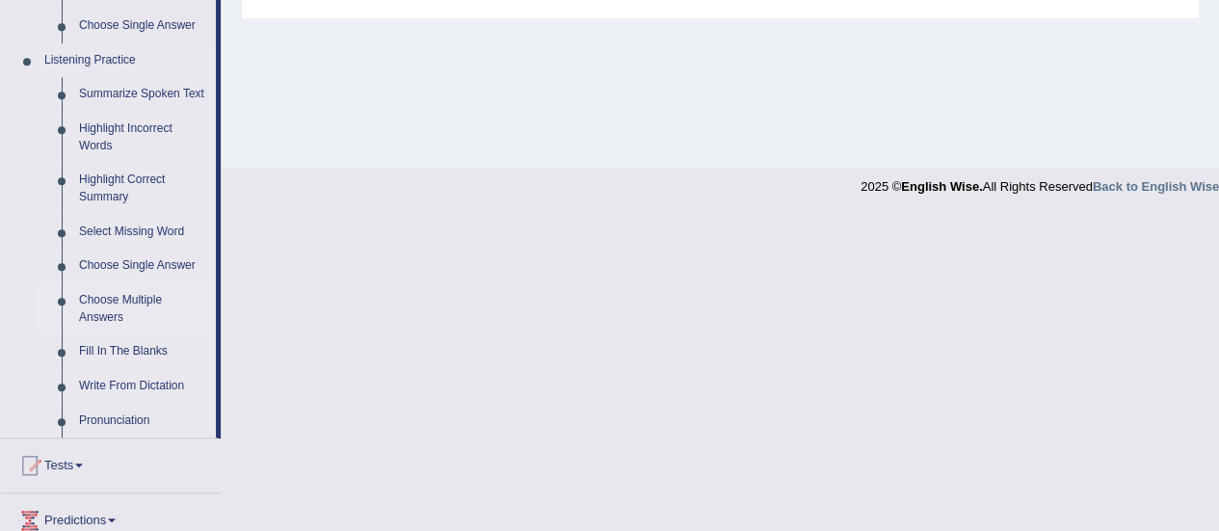
click at [135, 300] on link "Choose Multiple Answers" at bounding box center [143, 308] width 146 height 51
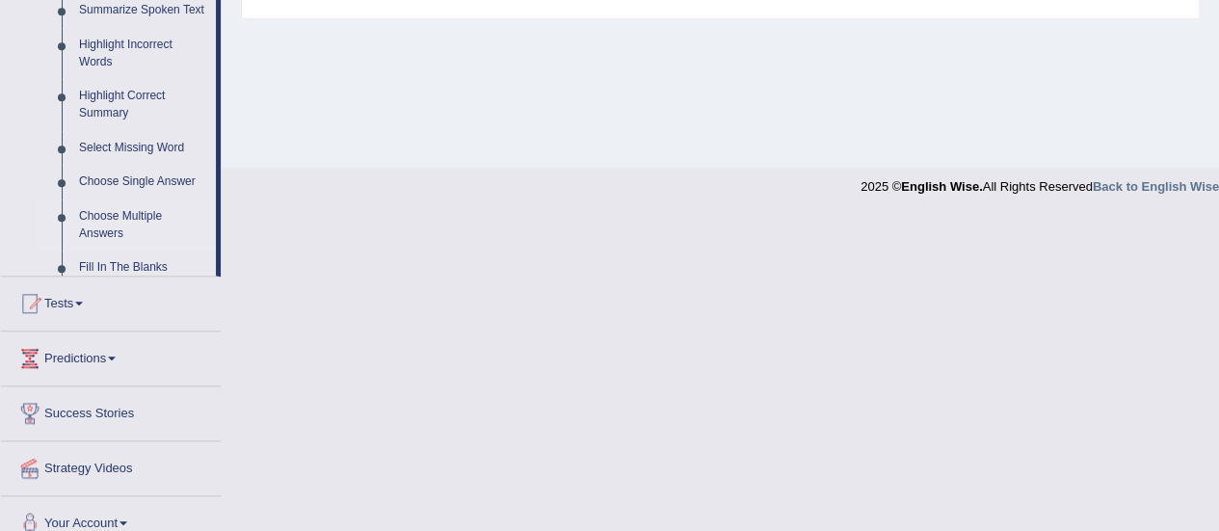
scroll to position [480, 0]
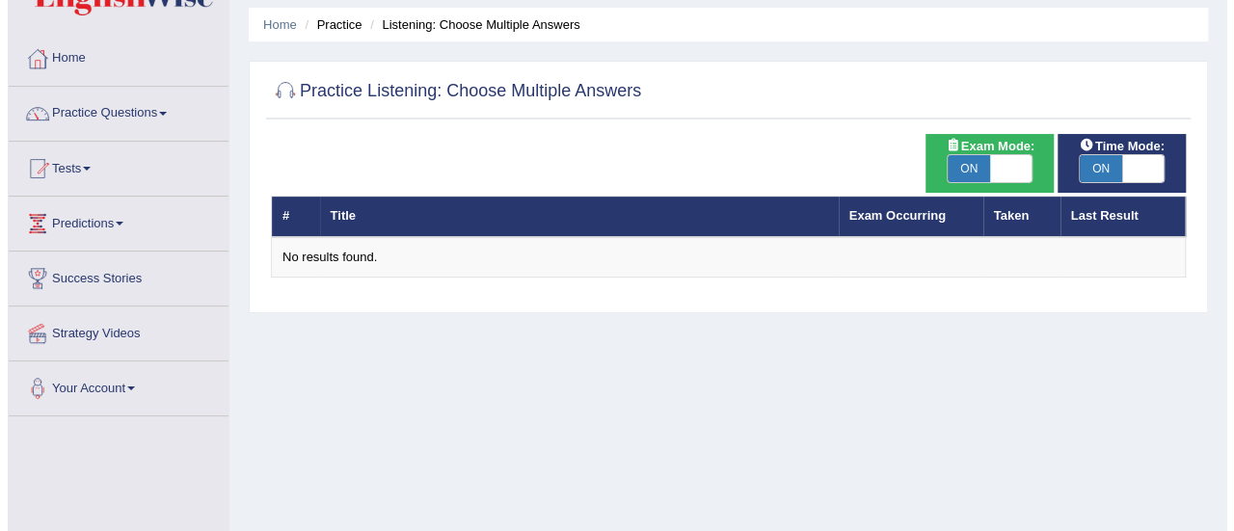
scroll to position [13, 0]
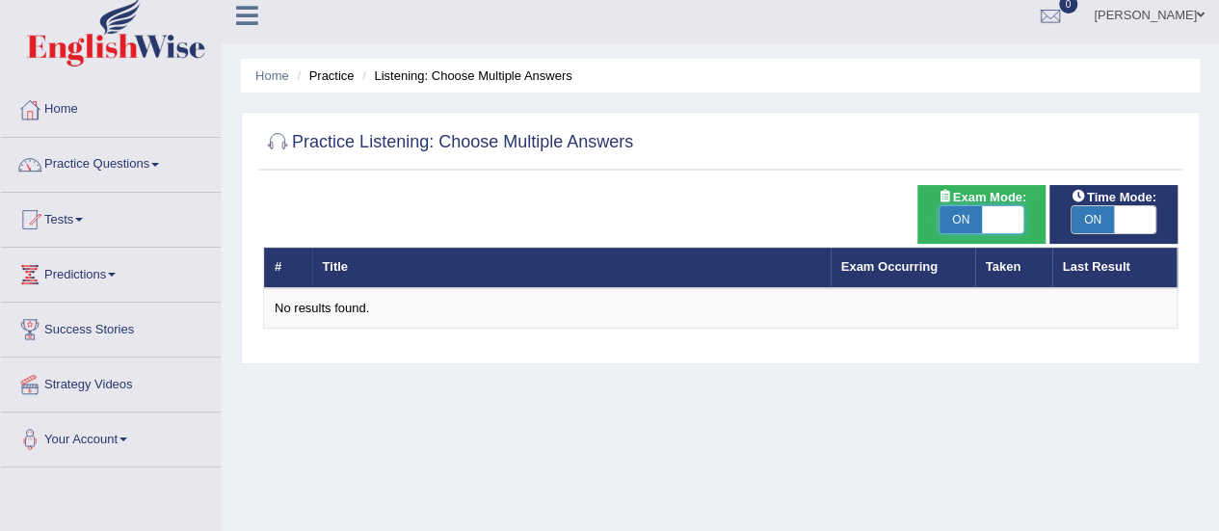
click at [1009, 219] on span at bounding box center [1003, 219] width 42 height 27
checkbox input "false"
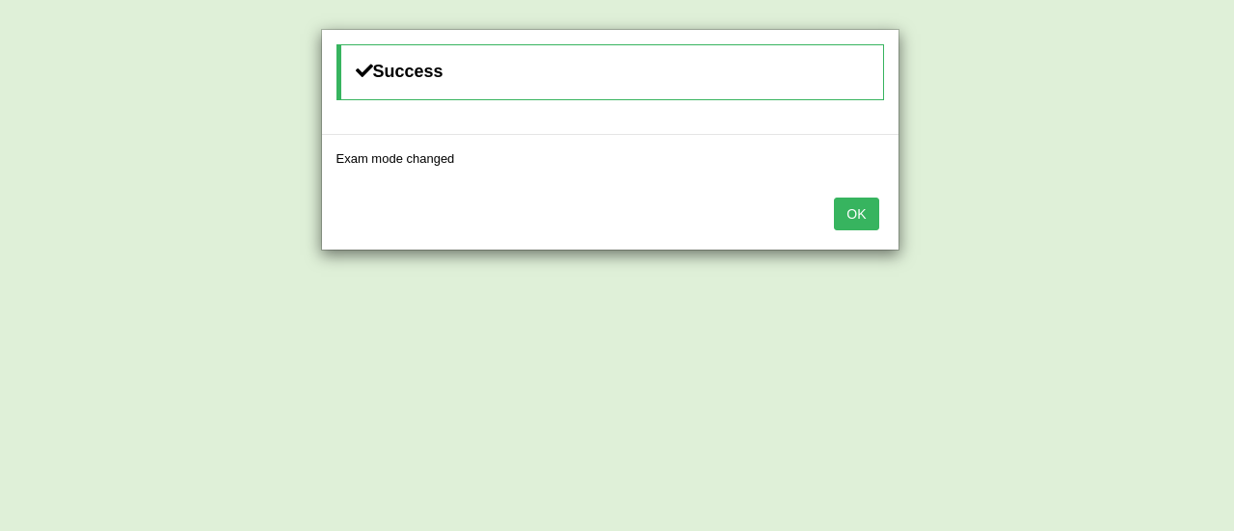
click at [854, 211] on button "OK" at bounding box center [856, 214] width 44 height 33
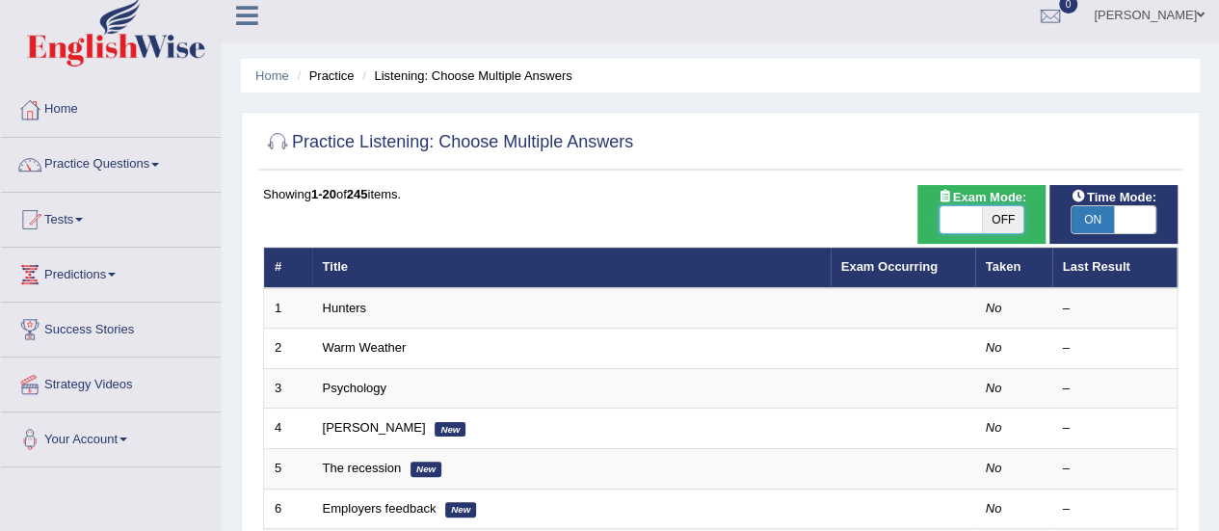
click at [954, 215] on span at bounding box center [961, 219] width 42 height 27
checkbox input "true"
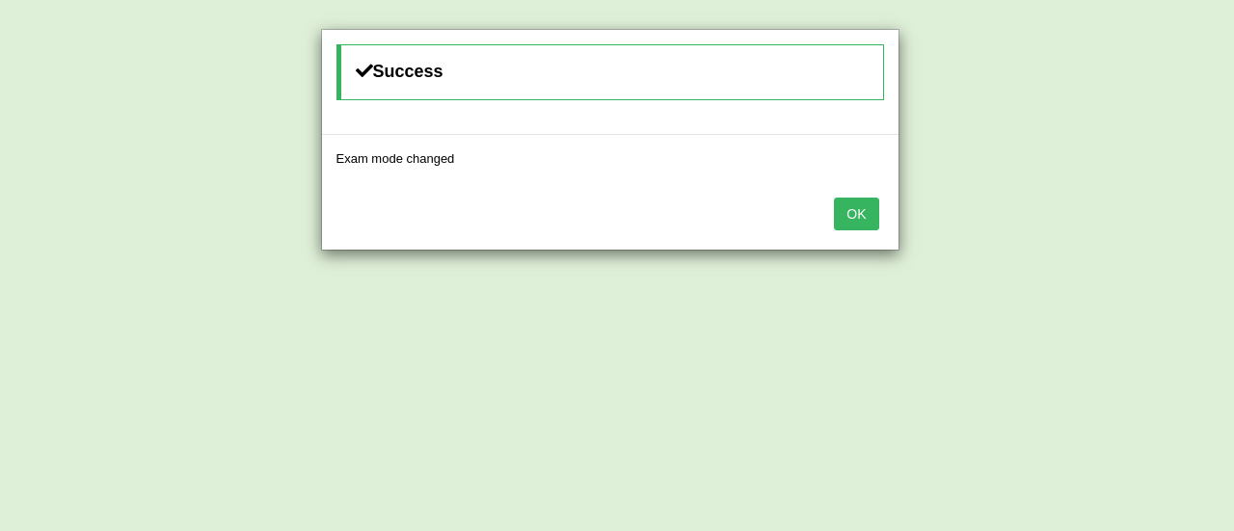
click at [862, 209] on button "OK" at bounding box center [856, 214] width 44 height 33
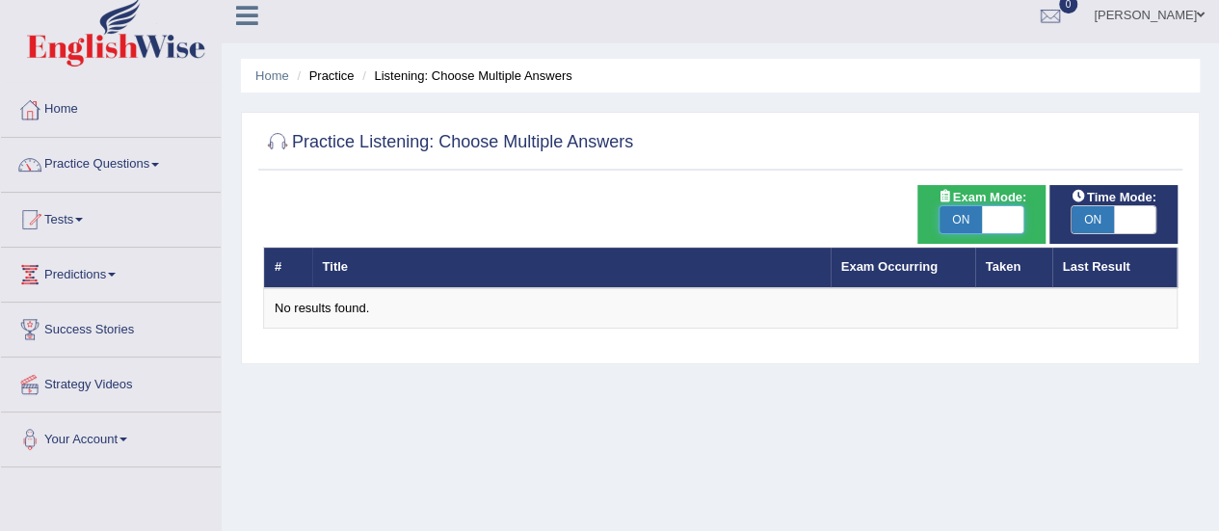
click at [1013, 215] on span at bounding box center [1003, 219] width 42 height 27
checkbox input "false"
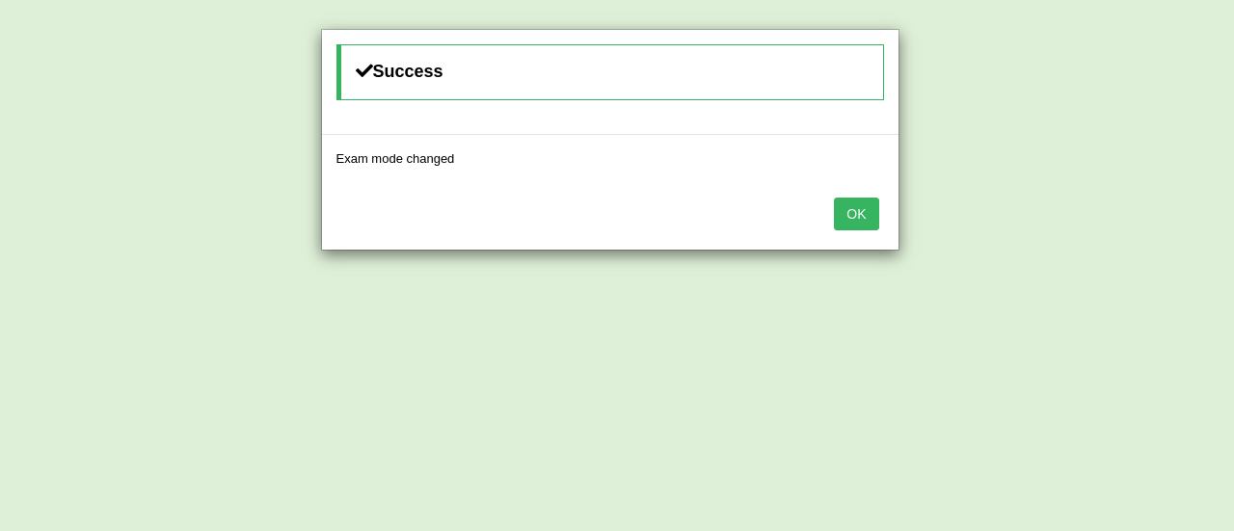
click at [849, 209] on button "OK" at bounding box center [856, 214] width 44 height 33
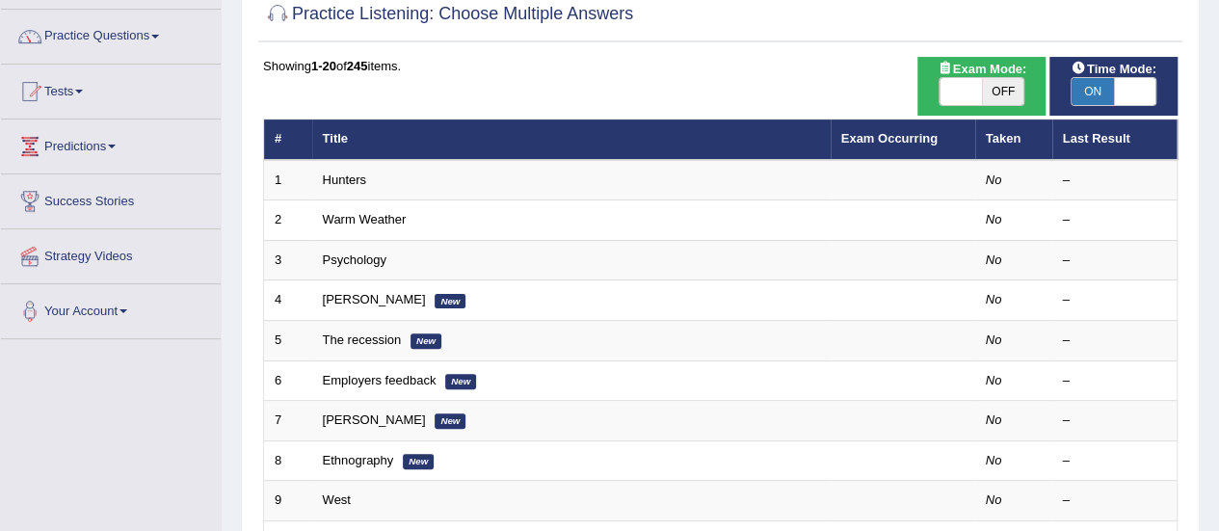
scroll to position [154, 0]
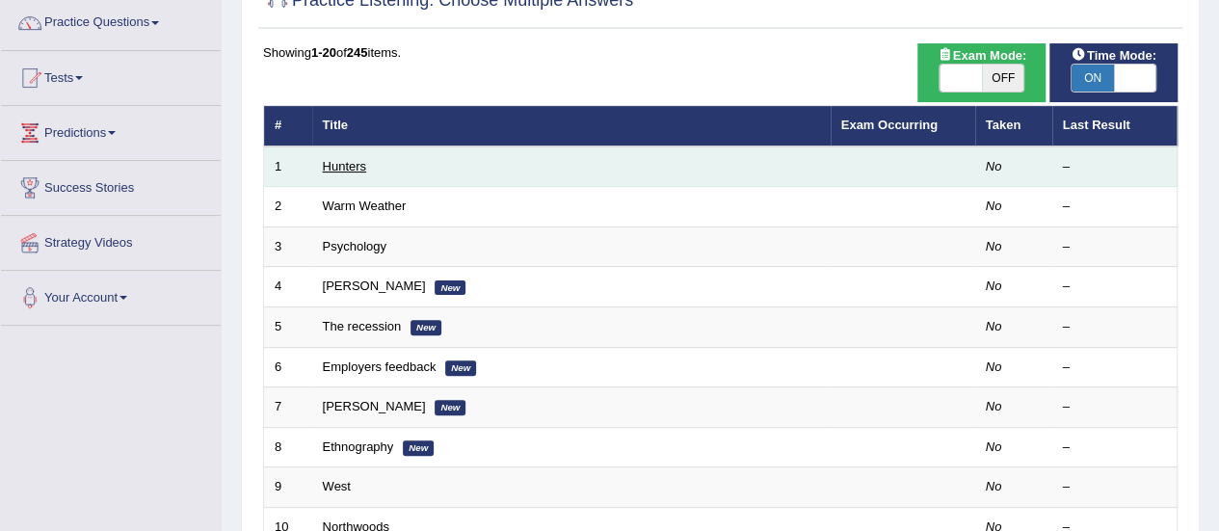
click at [326, 169] on link "Hunters" at bounding box center [345, 166] width 44 height 14
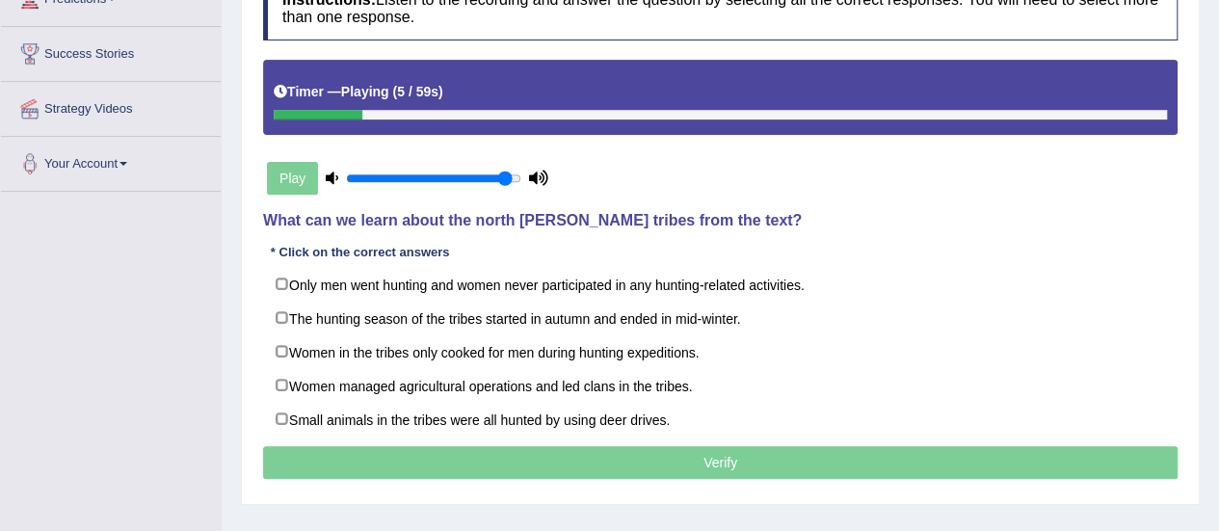
scroll to position [335, 0]
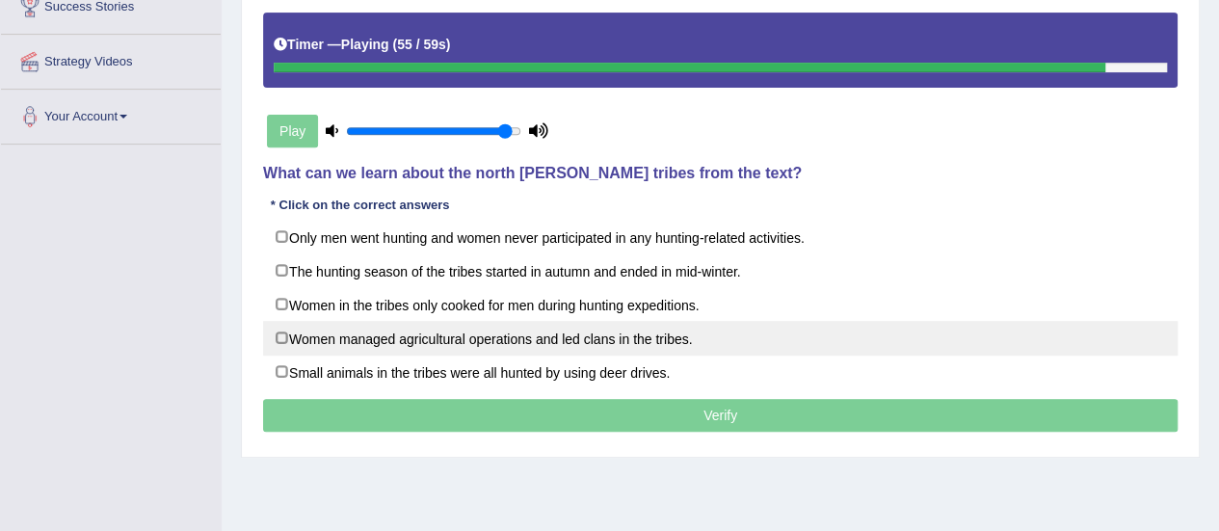
click at [284, 333] on label "Women managed agricultural operations and led clans in the tribes." at bounding box center [720, 338] width 915 height 35
checkbox input "true"
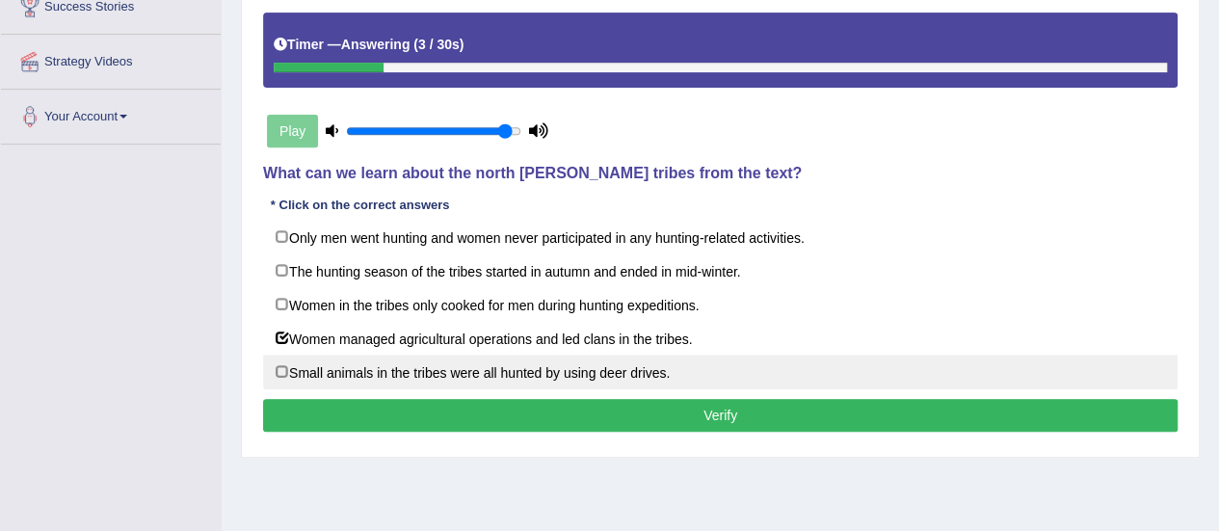
click at [282, 369] on label "Small animals in the tribes were all hunted by using deer drives." at bounding box center [720, 372] width 915 height 35
checkbox input "true"
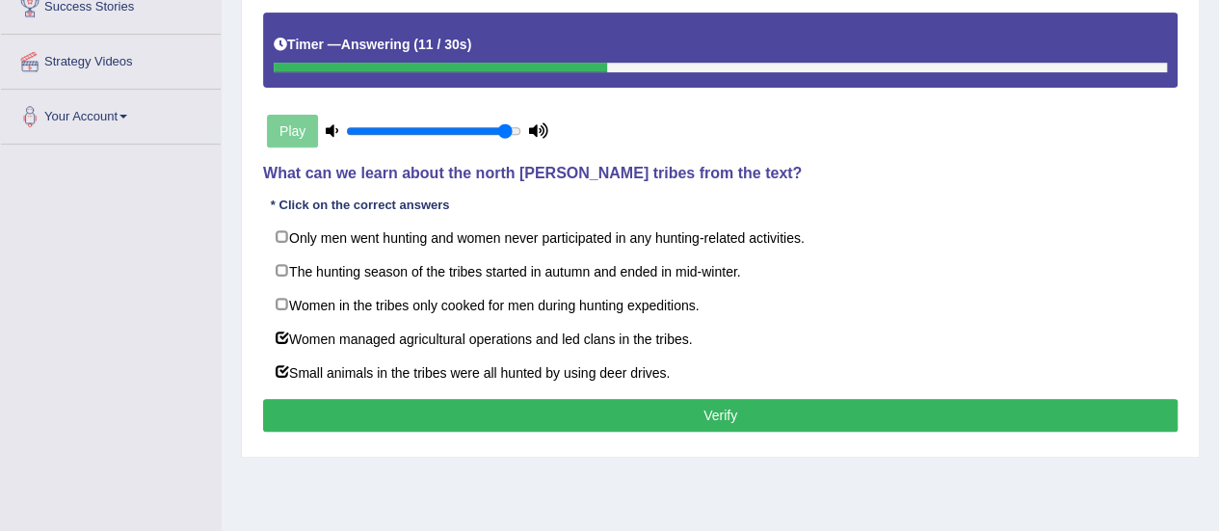
click at [338, 407] on button "Verify" at bounding box center [720, 415] width 915 height 33
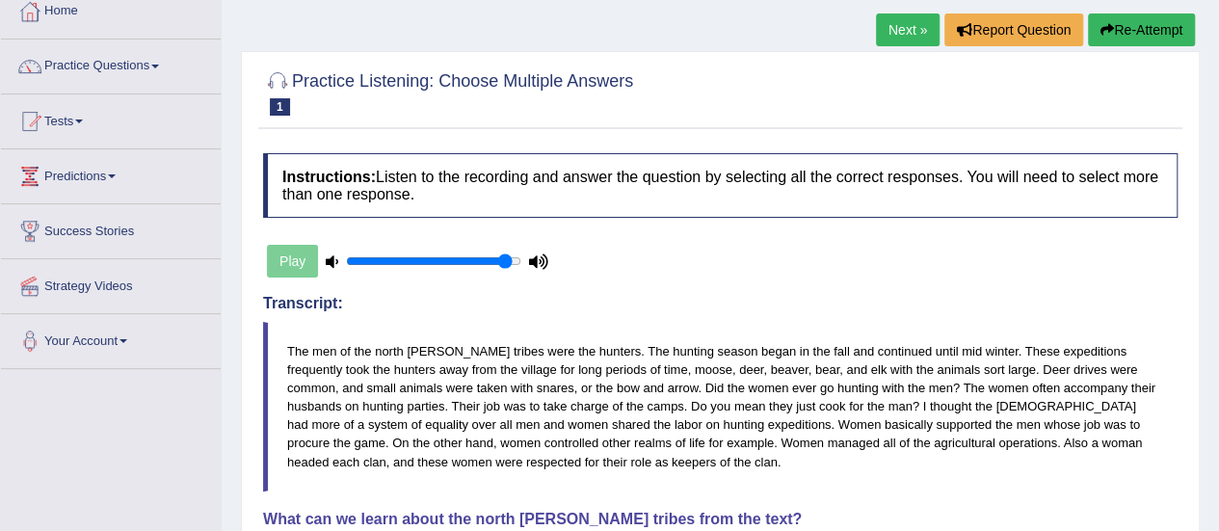
scroll to position [85, 0]
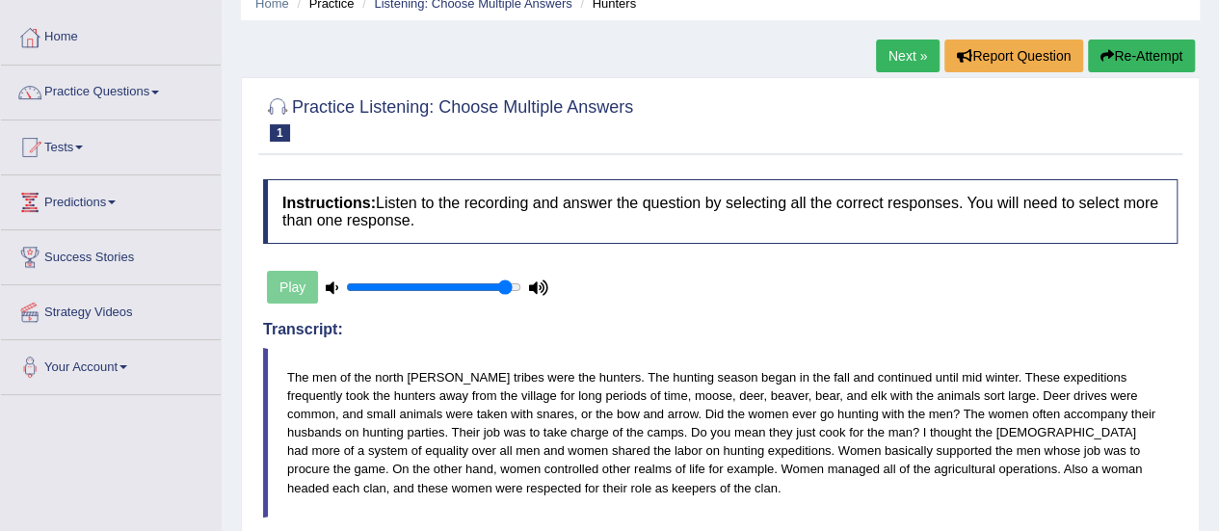
click at [910, 55] on link "Next »" at bounding box center [908, 56] width 64 height 33
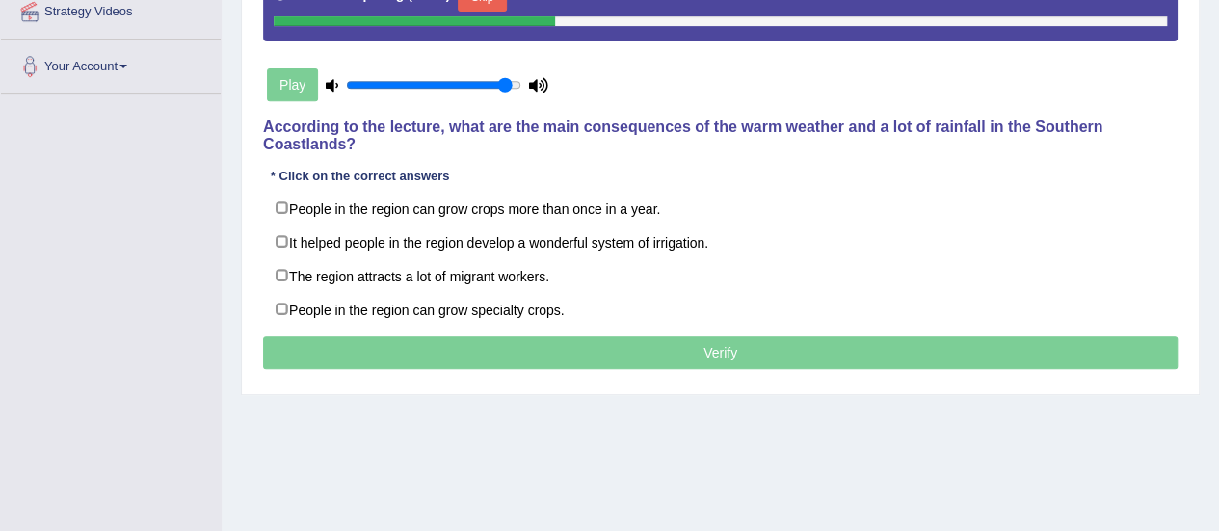
scroll to position [398, 0]
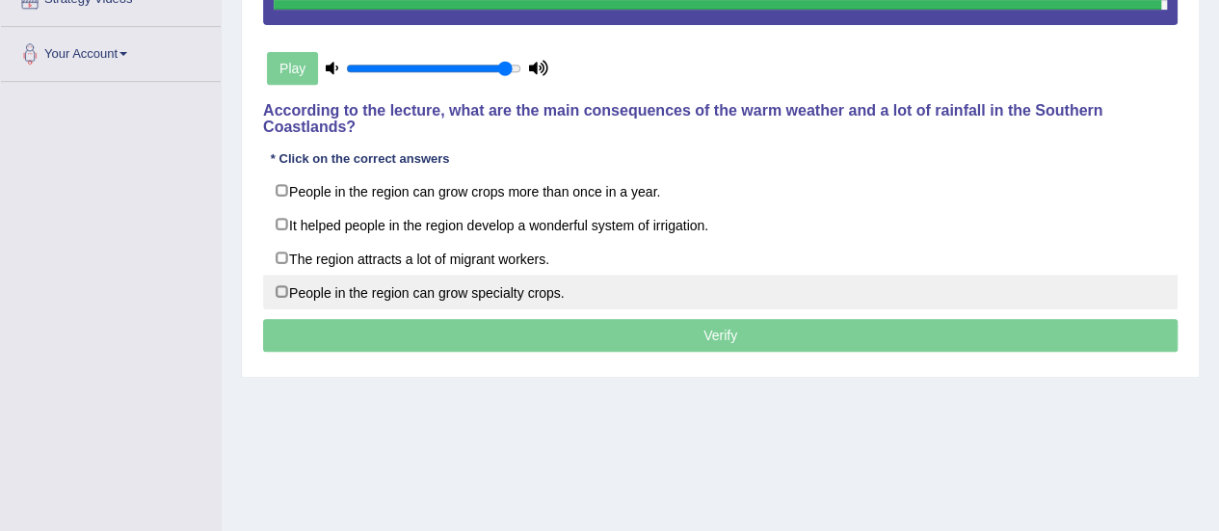
click at [280, 286] on label "People in the region can grow specialty crops." at bounding box center [720, 292] width 915 height 35
checkbox input "true"
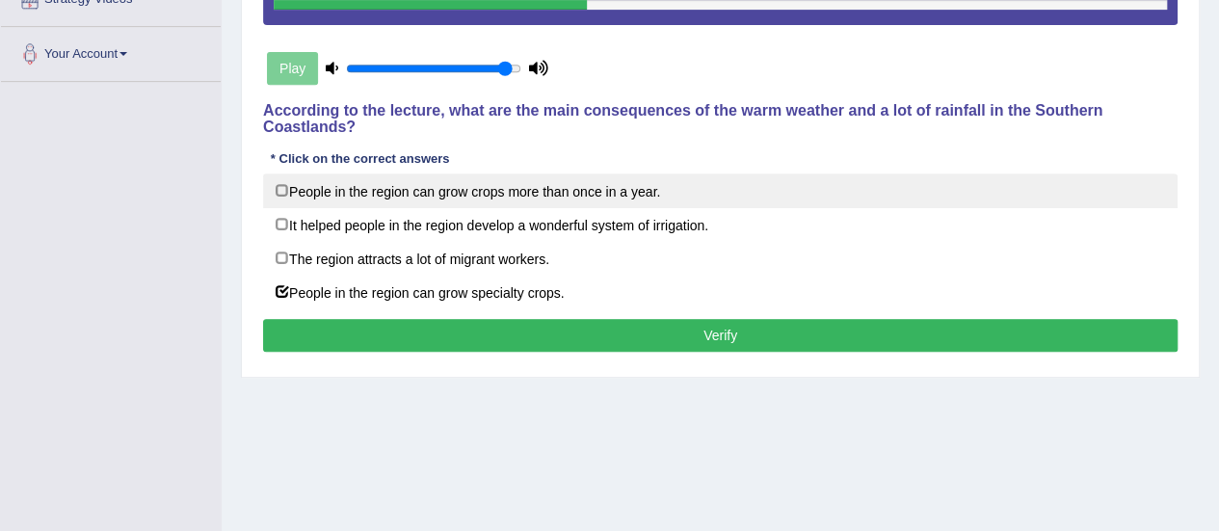
click at [281, 187] on label "People in the region can grow crops more than once in a year." at bounding box center [720, 191] width 915 height 35
checkbox input "true"
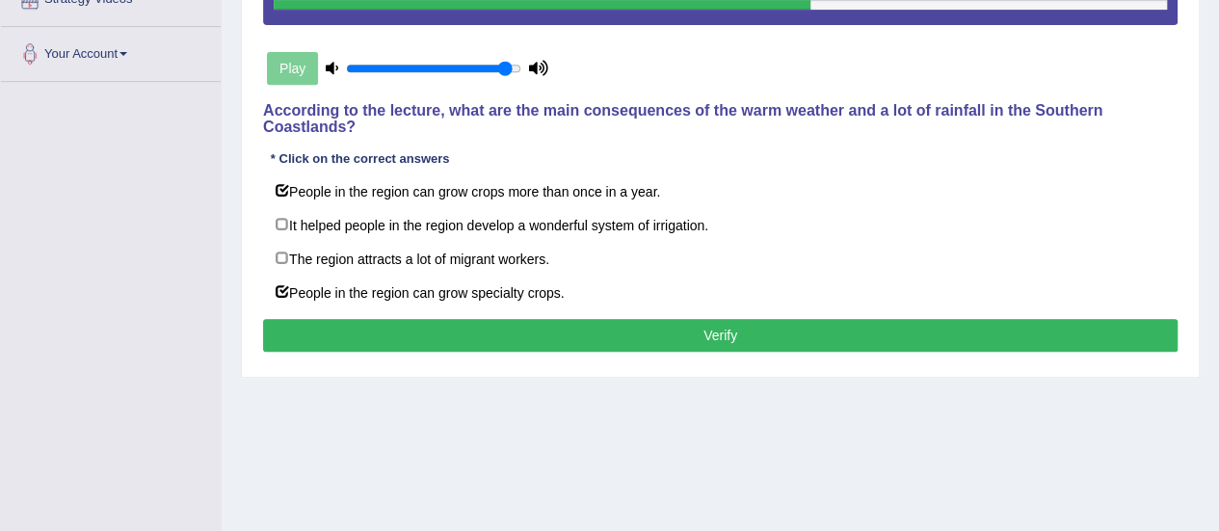
click at [453, 324] on button "Verify" at bounding box center [720, 335] width 915 height 33
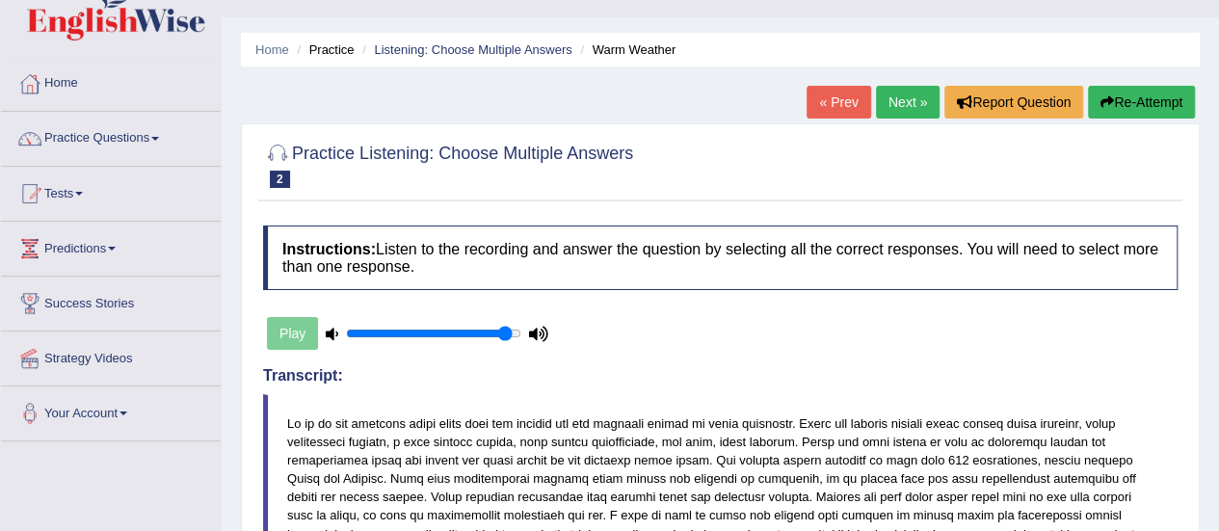
scroll to position [25, 0]
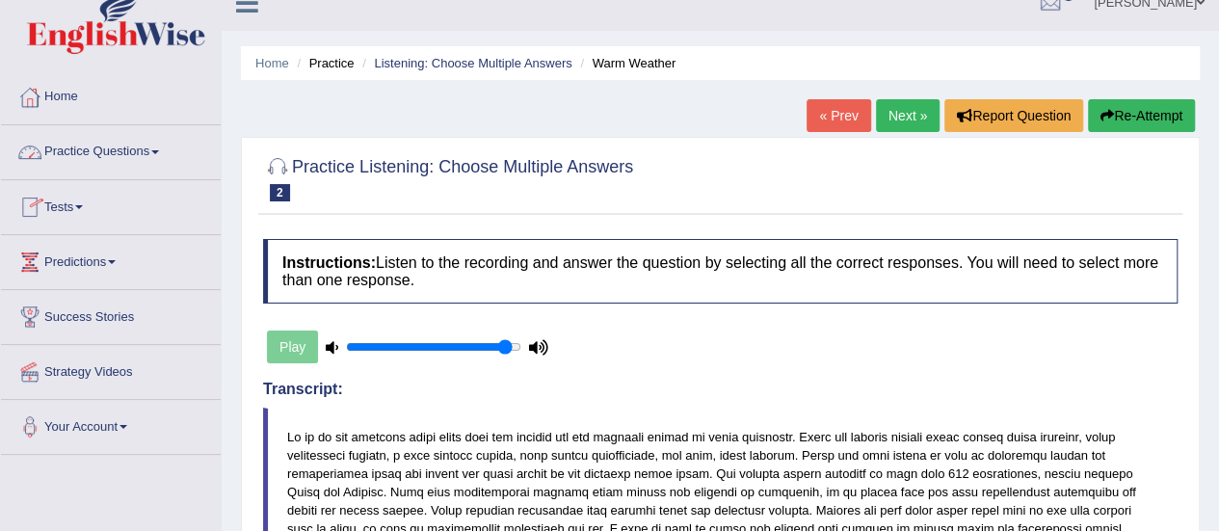
click at [114, 140] on link "Practice Questions" at bounding box center [111, 149] width 220 height 48
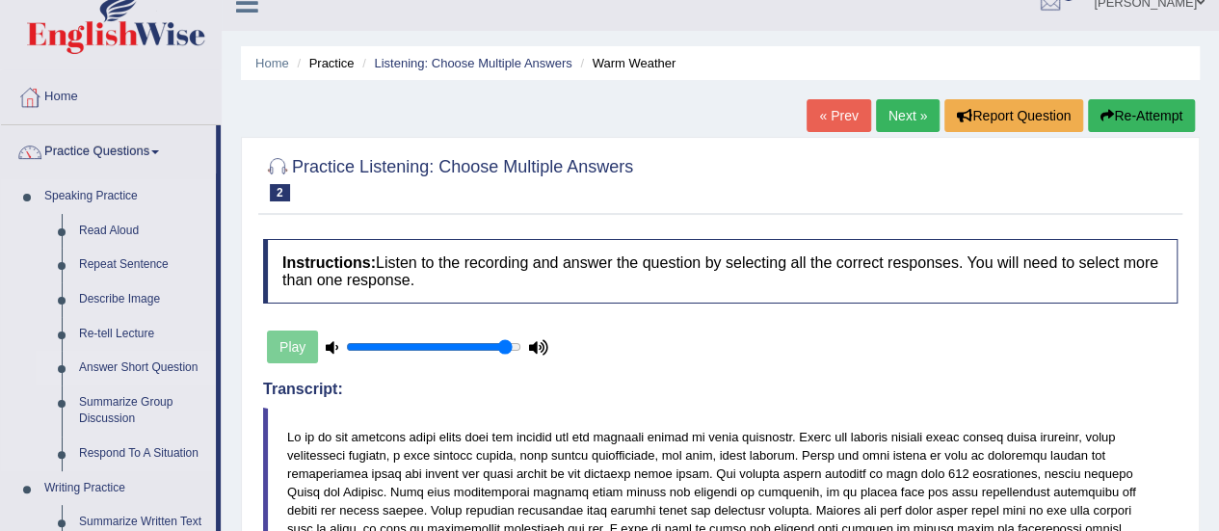
click at [166, 361] on link "Answer Short Question" at bounding box center [143, 368] width 146 height 35
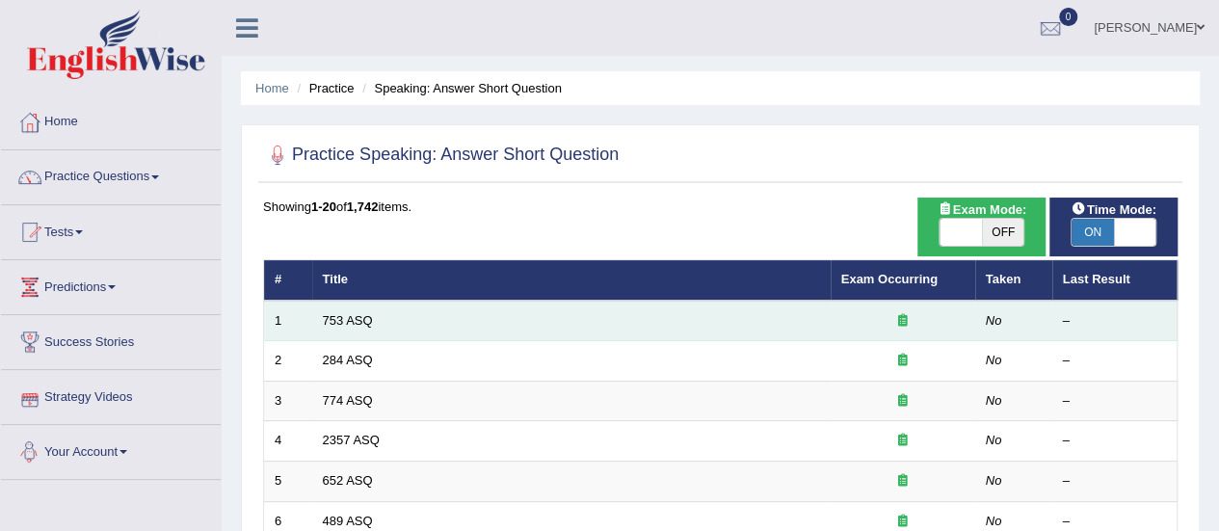
click at [374, 321] on td "753 ASQ" at bounding box center [571, 321] width 519 height 40
click at [372, 321] on link "753 ASQ" at bounding box center [348, 320] width 50 height 14
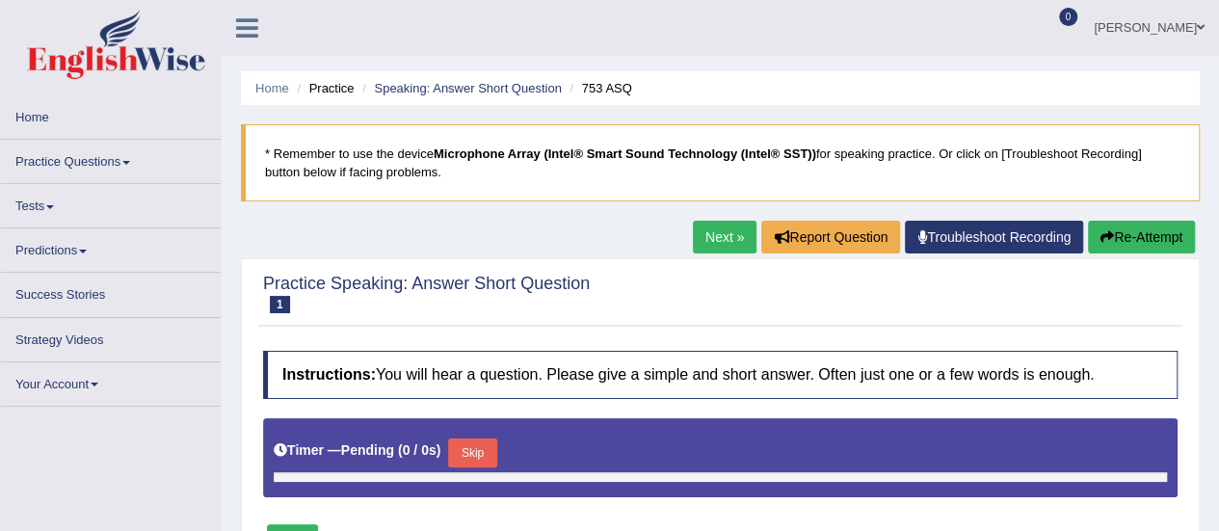
type input "0.95"
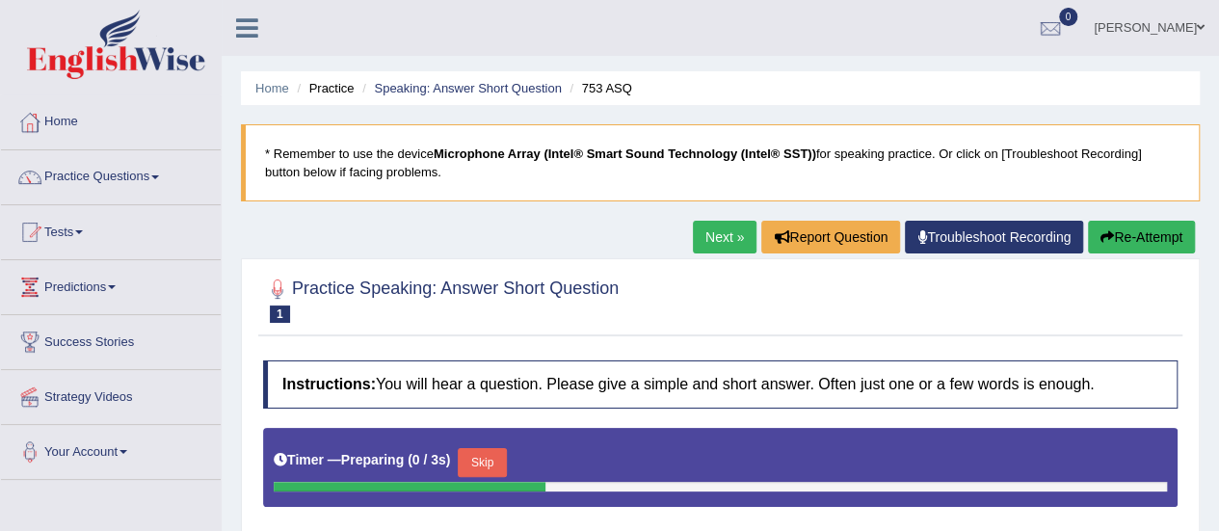
click at [1218, 520] on div "Home Practice Speaking: Answer Short Question 753 ASQ * Remember to use the dev…" at bounding box center [721, 482] width 998 height 964
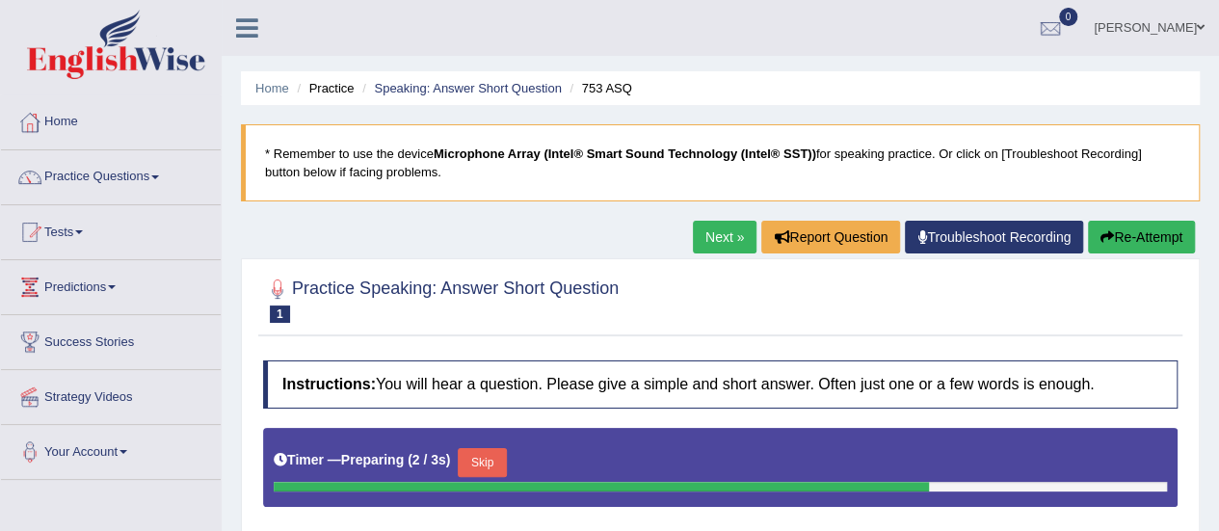
drag, startPoint x: 1218, startPoint y: 520, endPoint x: 1228, endPoint y: 526, distance: 11.8
click at [1219, 526] on html "Toggle navigation Home Practice Questions Speaking Practice Read Aloud Repeat S…" at bounding box center [609, 265] width 1219 height 531
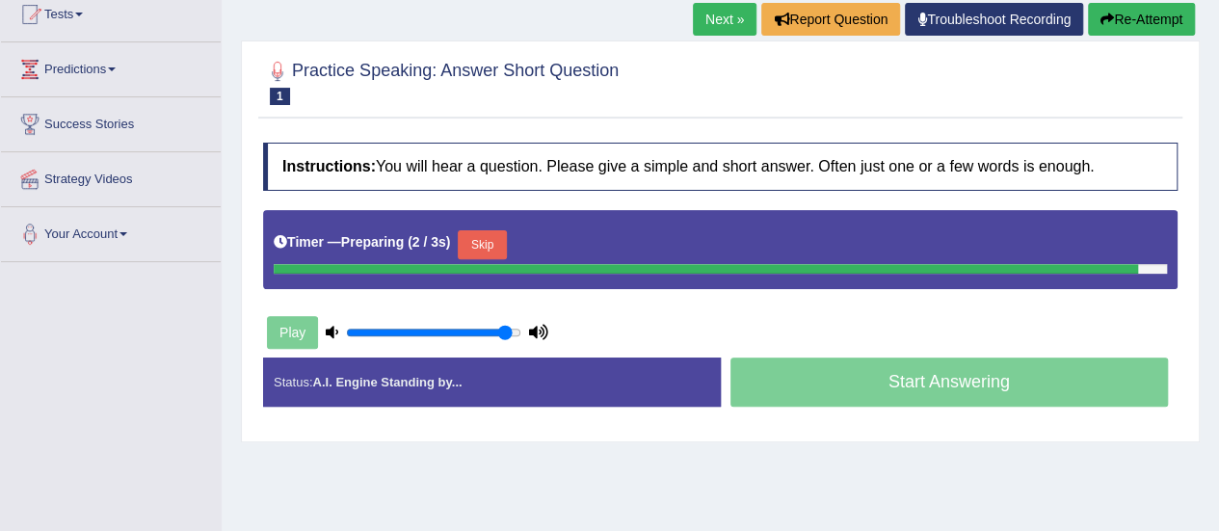
scroll to position [295, 0]
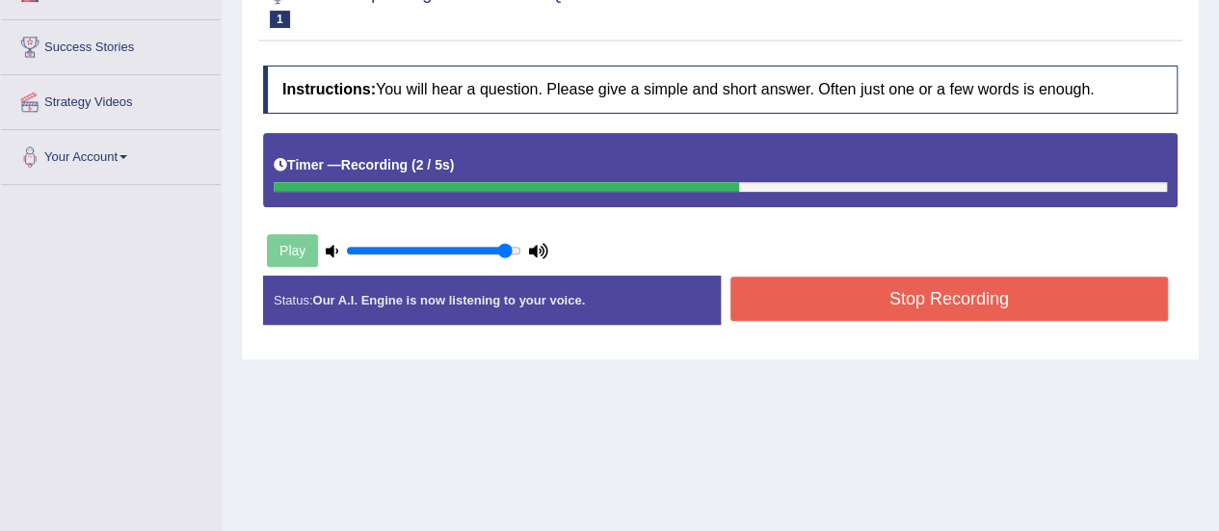
click at [1010, 301] on button "Stop Recording" at bounding box center [950, 299] width 439 height 44
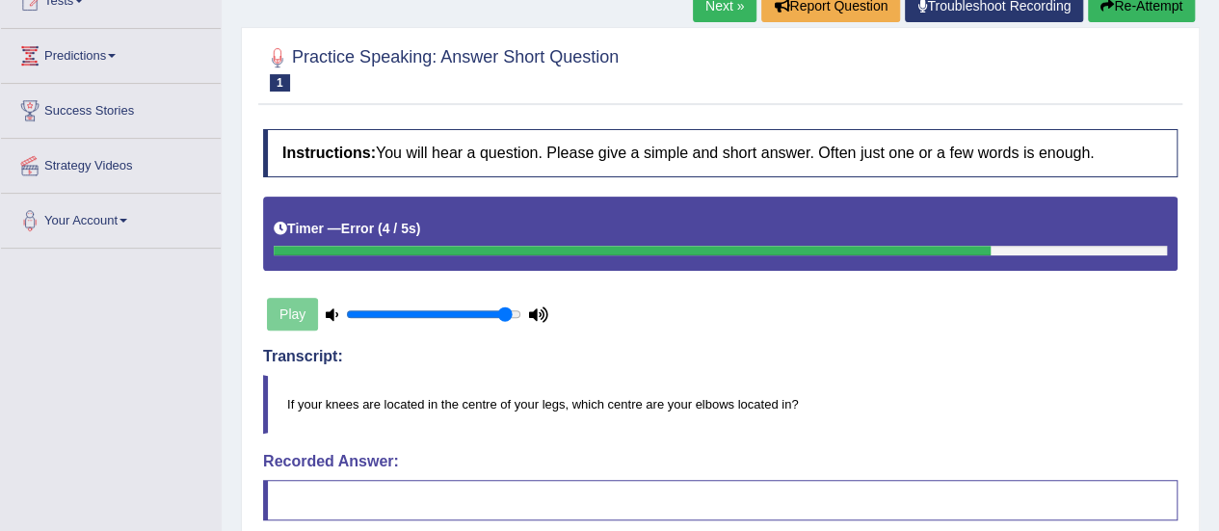
scroll to position [116, 0]
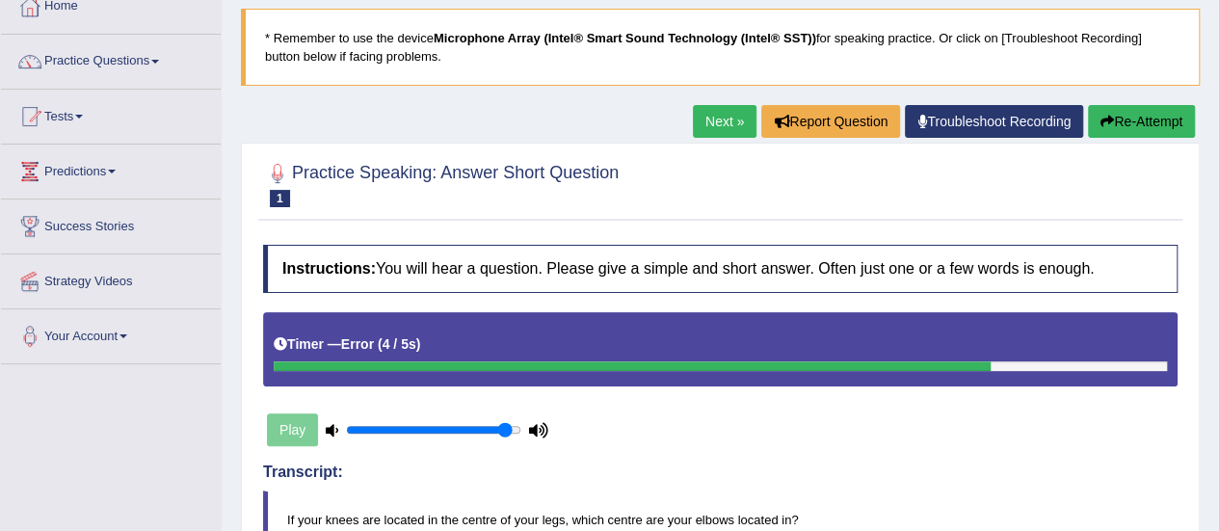
click at [712, 128] on link "Next »" at bounding box center [725, 121] width 64 height 33
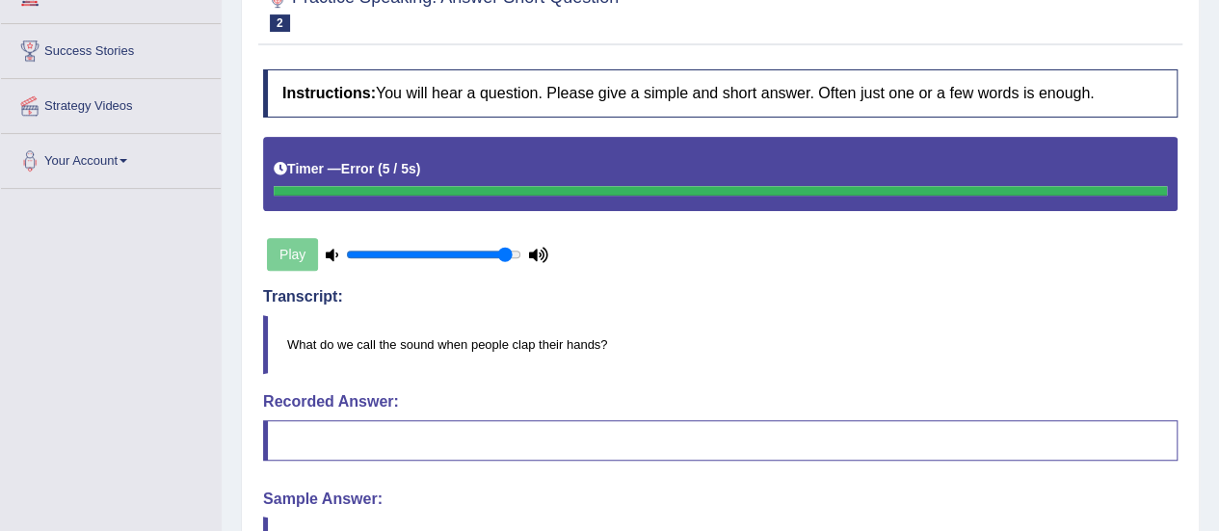
scroll to position [137, 0]
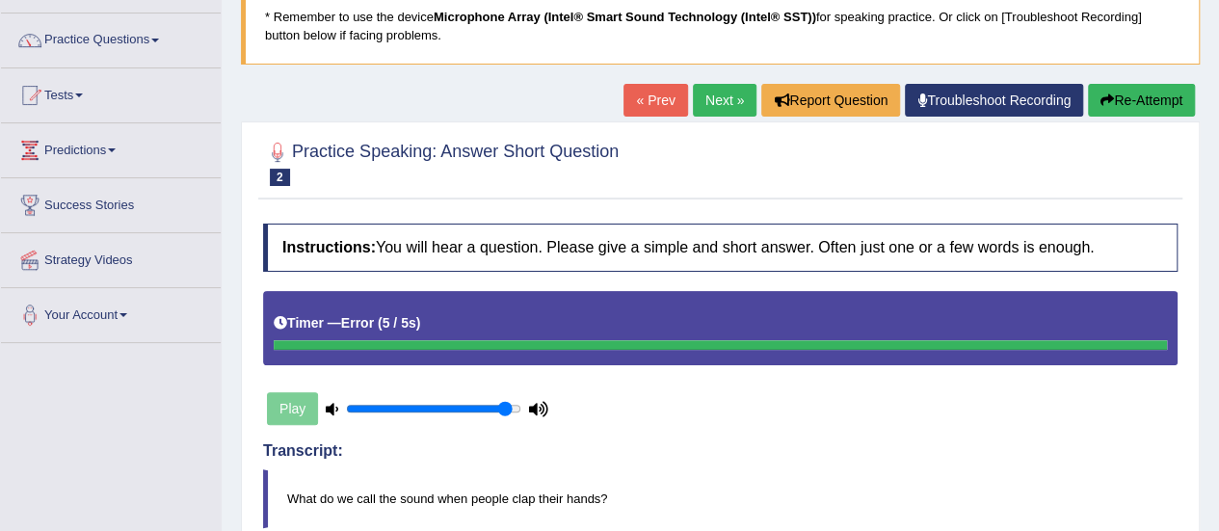
click at [717, 99] on link "Next »" at bounding box center [725, 100] width 64 height 33
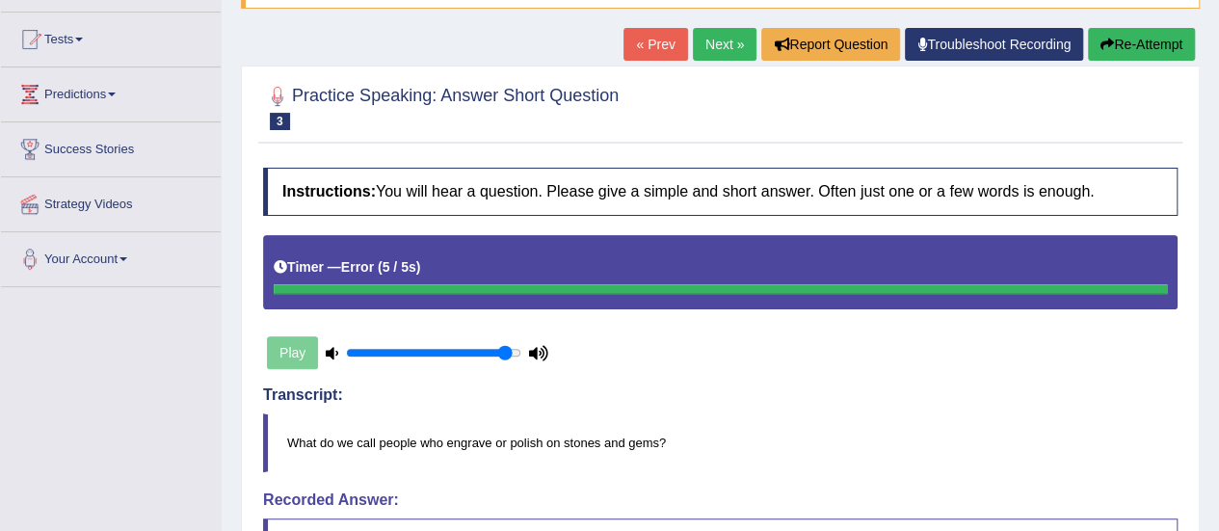
scroll to position [102, 0]
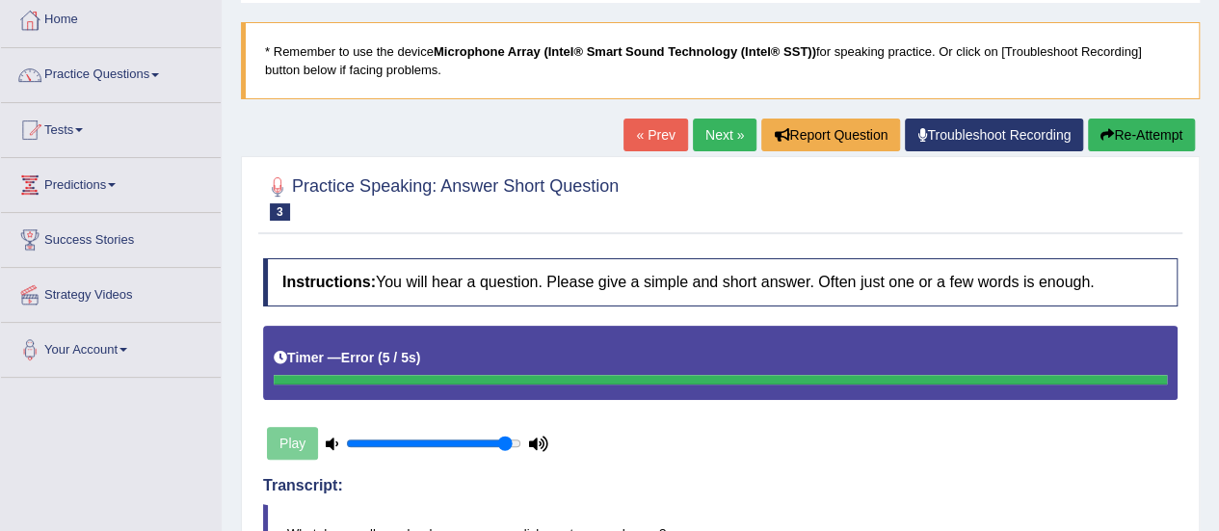
click at [724, 144] on link "Next »" at bounding box center [725, 135] width 64 height 33
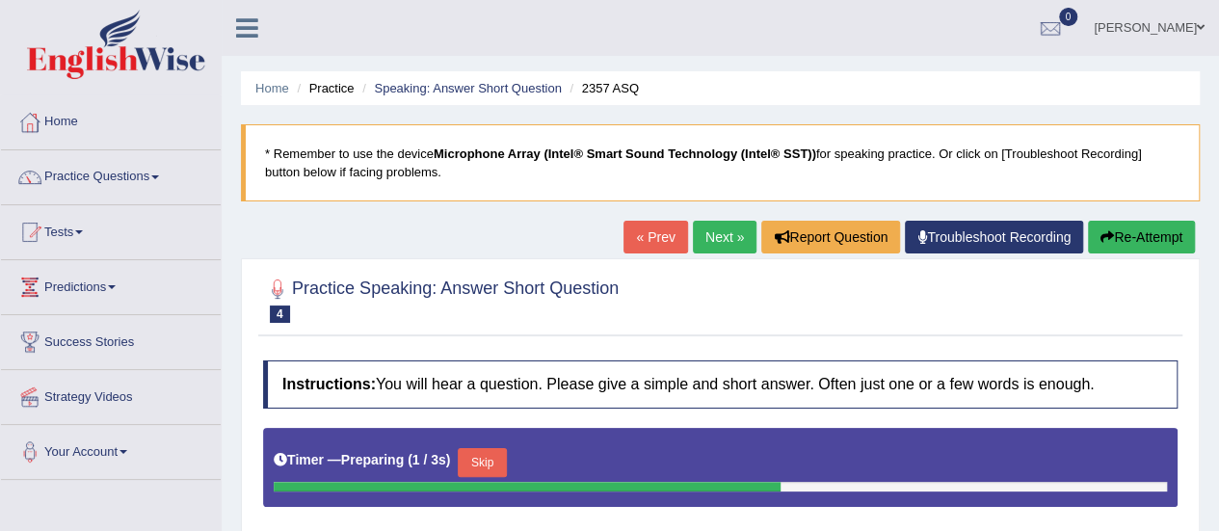
click at [1218, 524] on div "Home Practice Speaking: Answer Short Question 2357 ASQ * Remember to use the de…" at bounding box center [721, 482] width 998 height 964
click at [1219, 524] on html "Toggle navigation Home Practice Questions Speaking Practice Read Aloud Repeat S…" at bounding box center [609, 265] width 1219 height 531
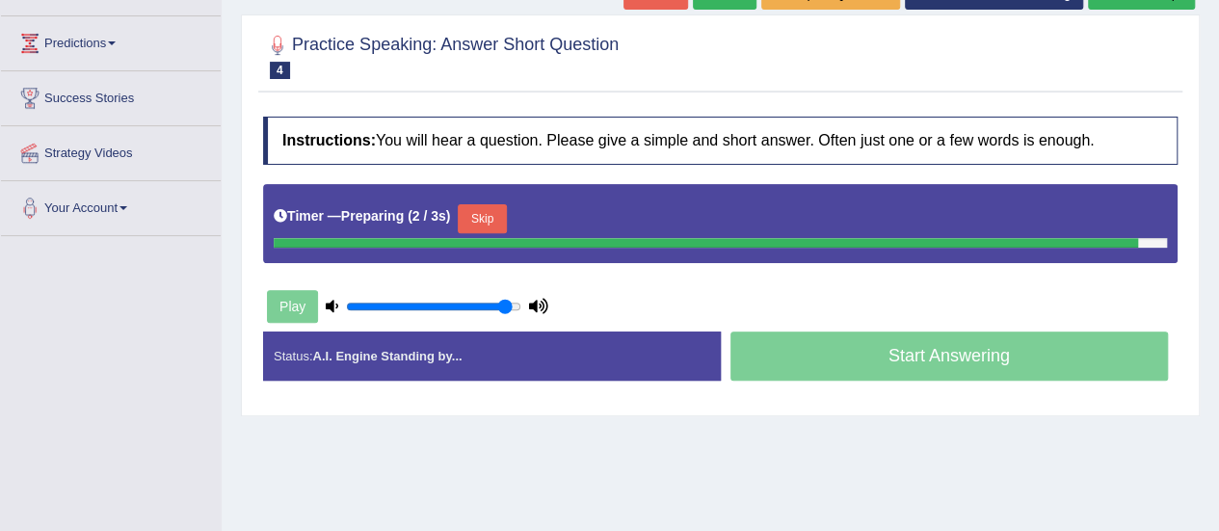
scroll to position [282, 0]
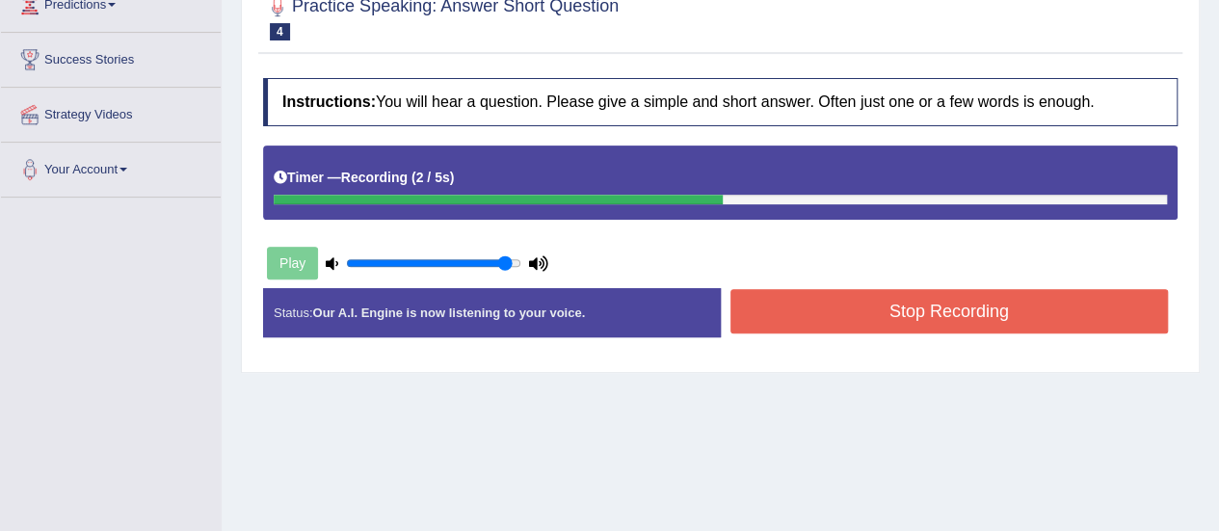
click at [1010, 323] on button "Stop Recording" at bounding box center [950, 311] width 439 height 44
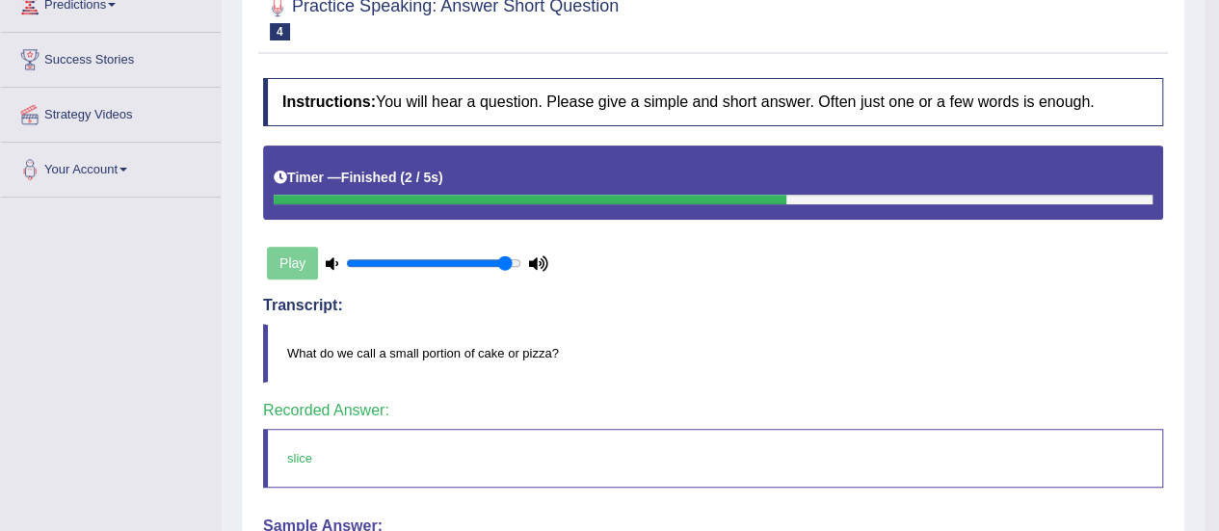
scroll to position [0, 0]
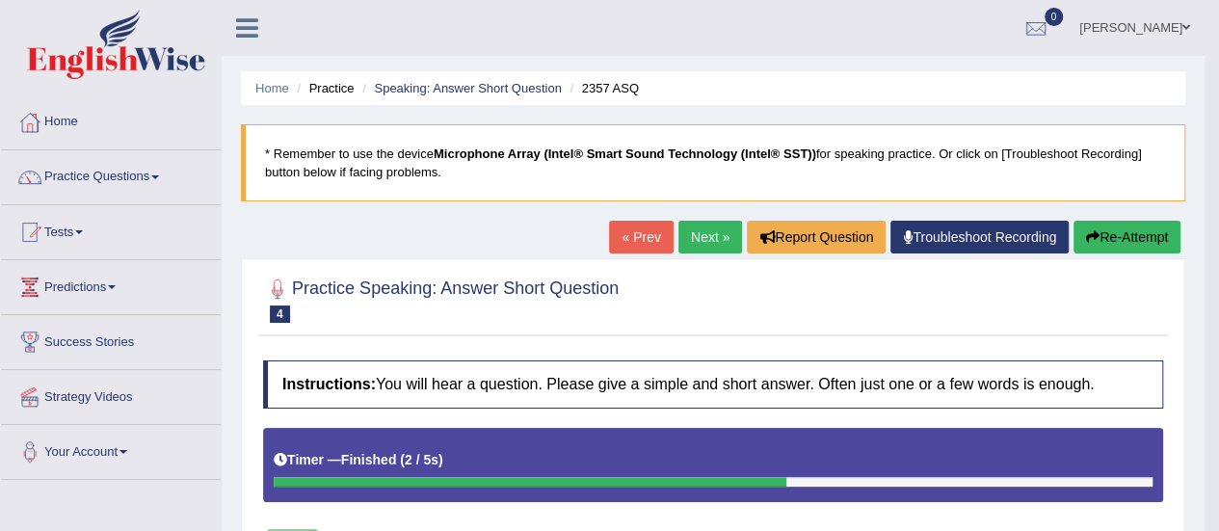
click at [701, 238] on link "Next »" at bounding box center [711, 237] width 64 height 33
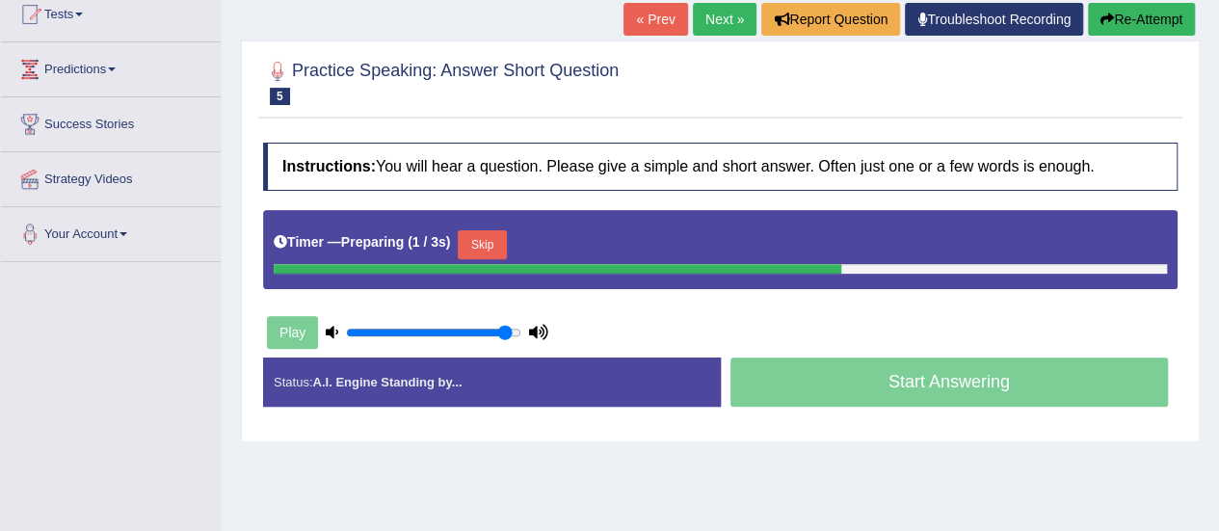
scroll to position [321, 0]
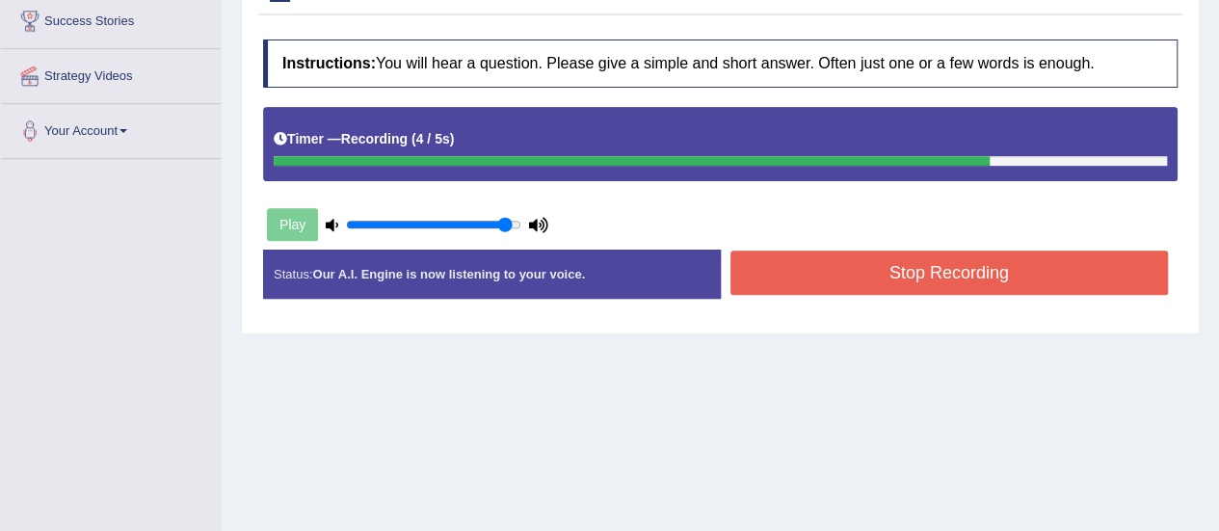
click at [941, 265] on button "Stop Recording" at bounding box center [950, 273] width 439 height 44
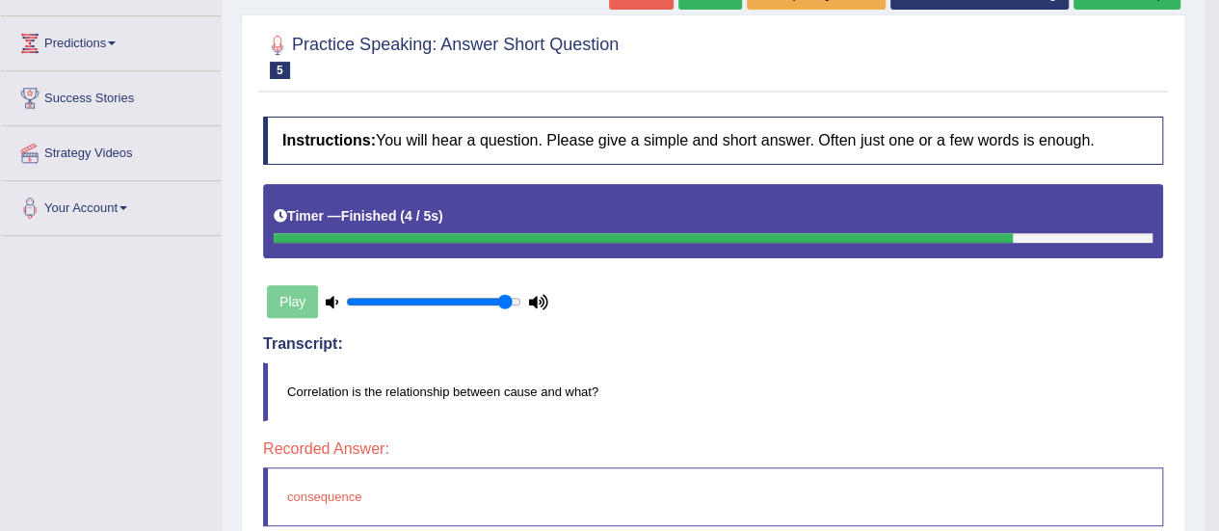
scroll to position [77, 0]
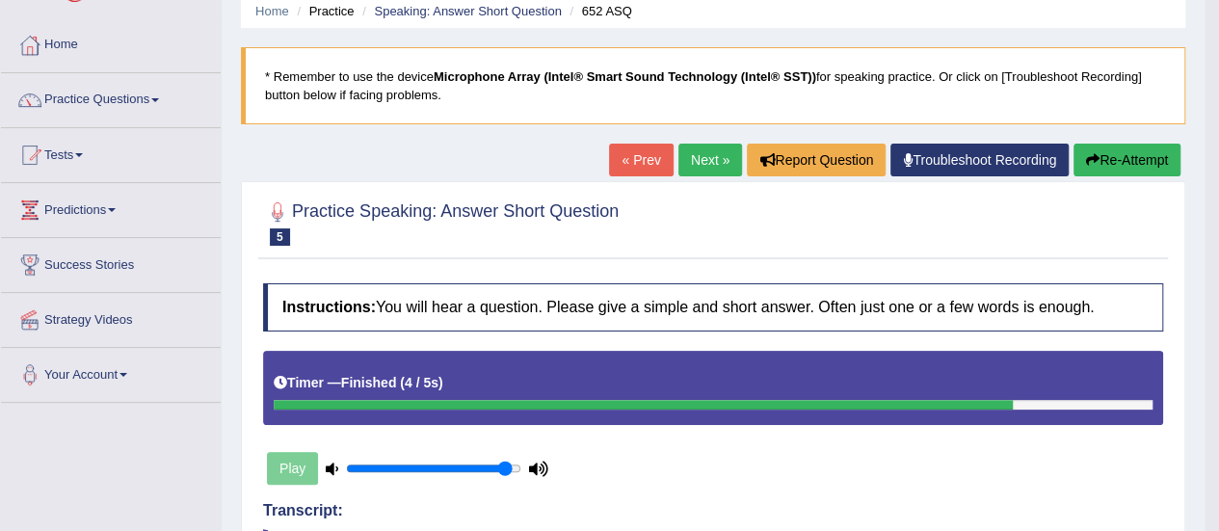
click at [713, 155] on link "Next »" at bounding box center [711, 160] width 64 height 33
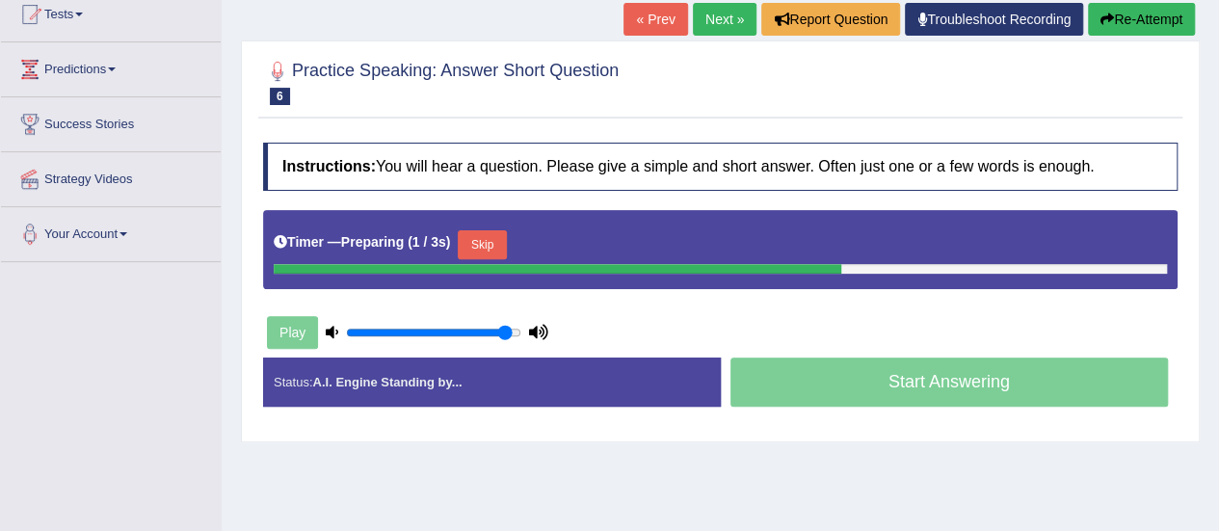
scroll to position [334, 0]
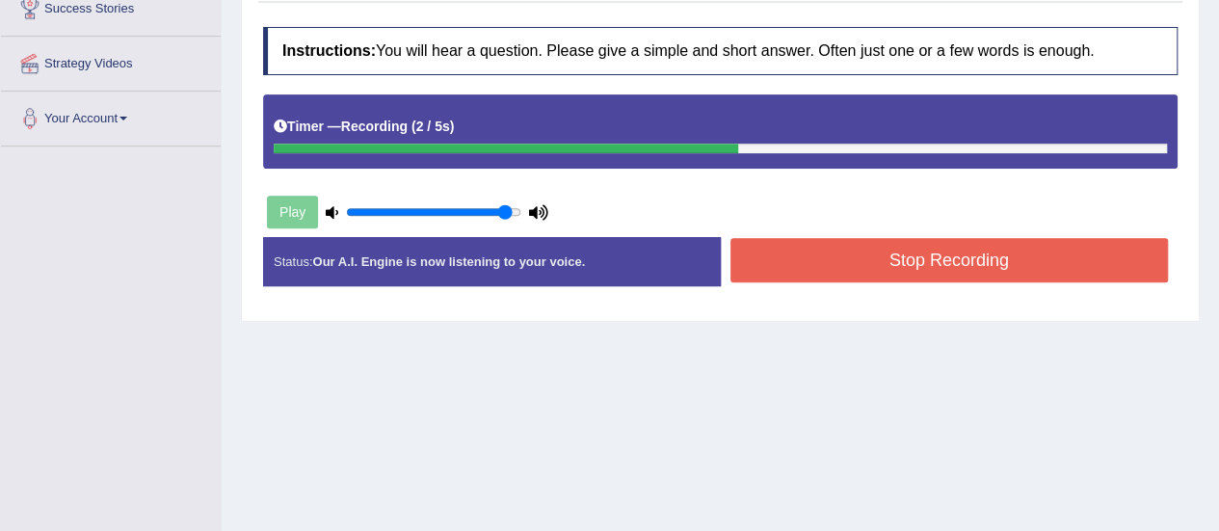
click at [1031, 259] on button "Stop Recording" at bounding box center [950, 260] width 439 height 44
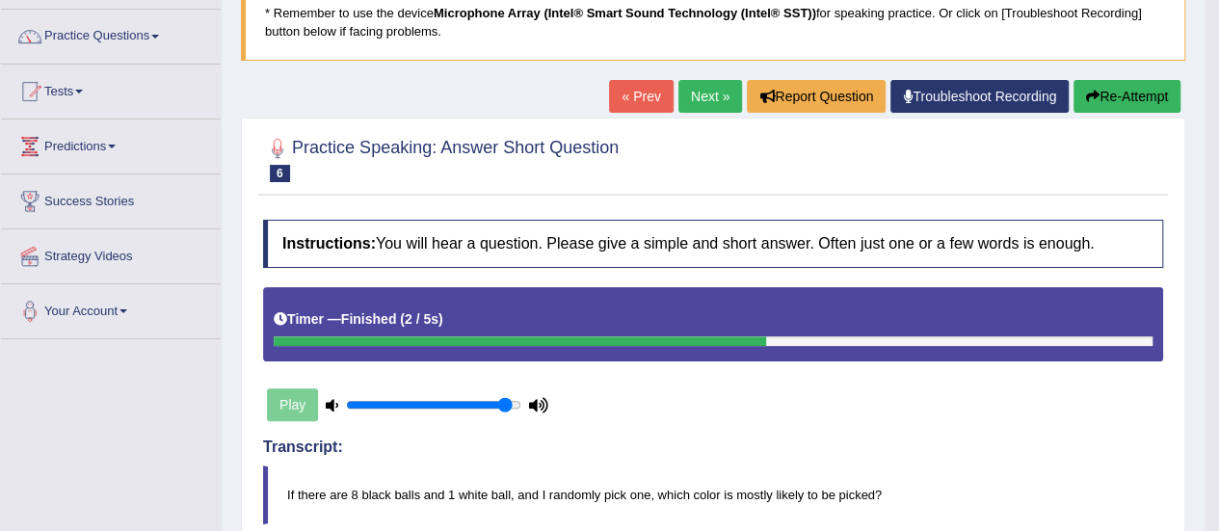
scroll to position [102, 0]
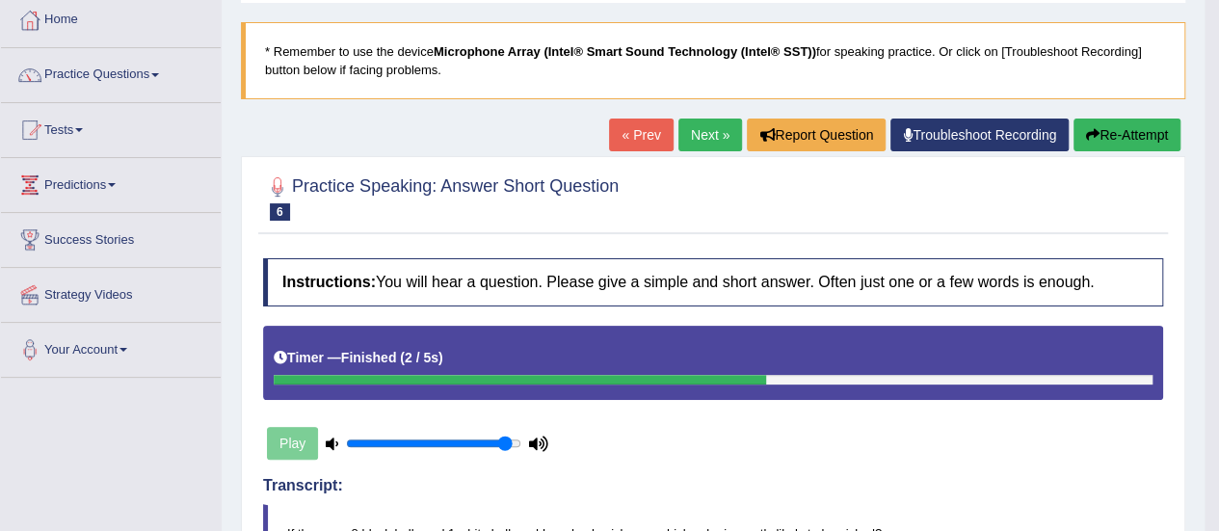
click at [1157, 142] on button "Re-Attempt" at bounding box center [1127, 135] width 107 height 33
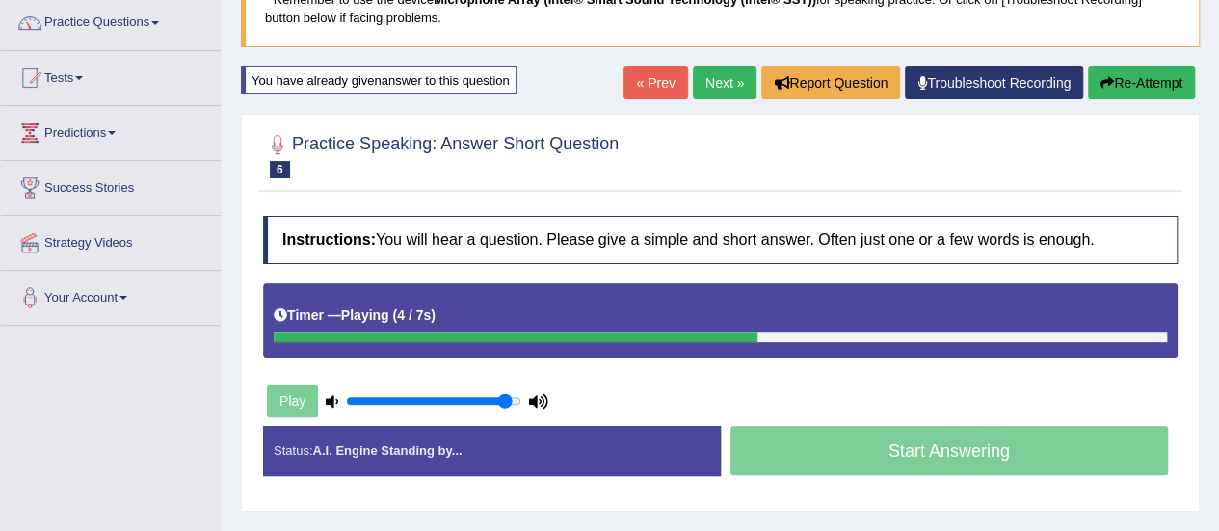
scroll to position [116, 0]
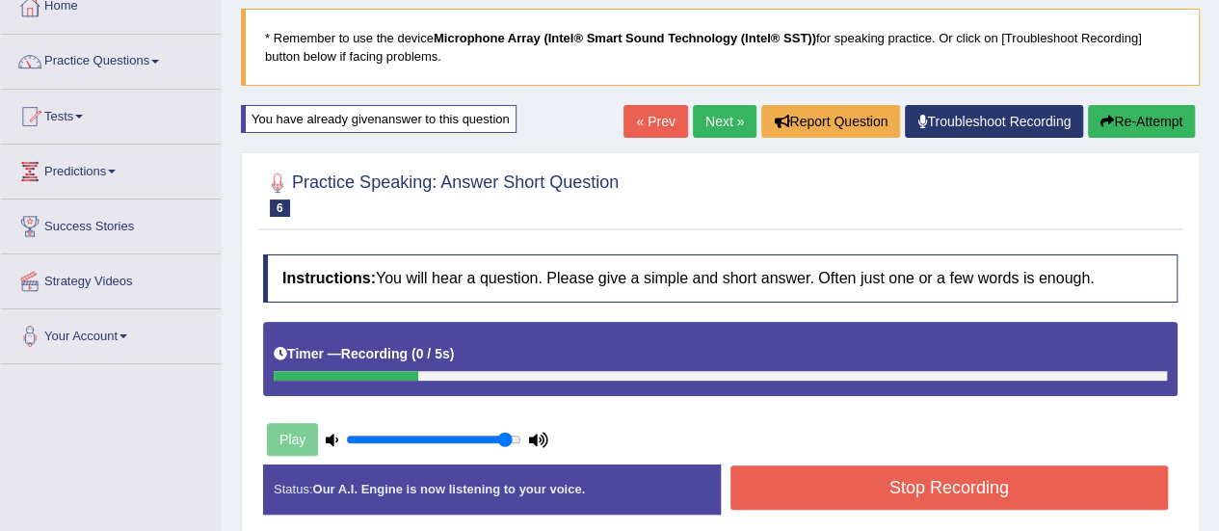
click at [704, 123] on link "Next »" at bounding box center [725, 121] width 64 height 33
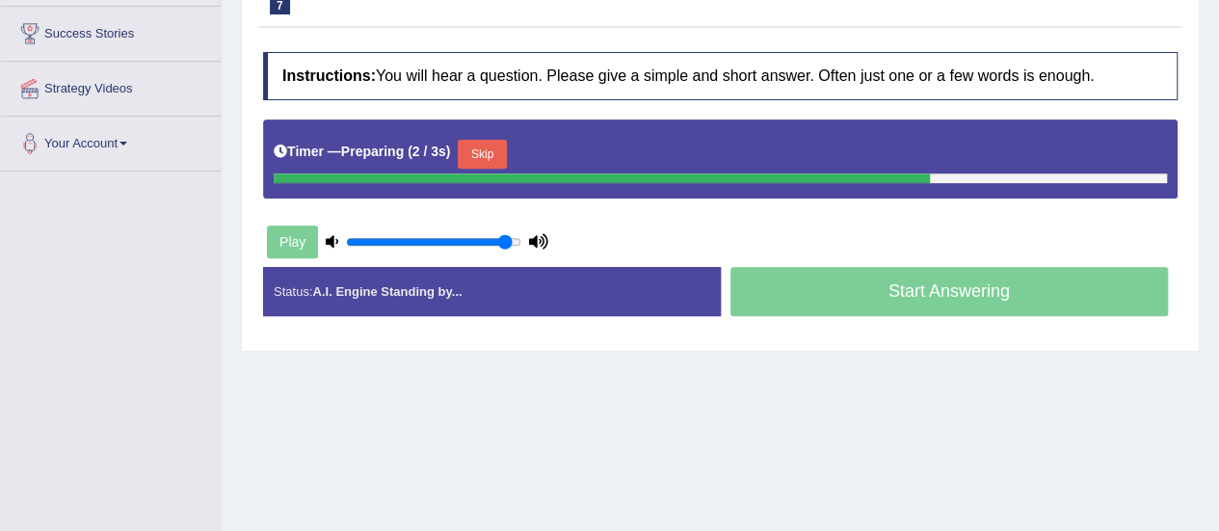
scroll to position [334, 0]
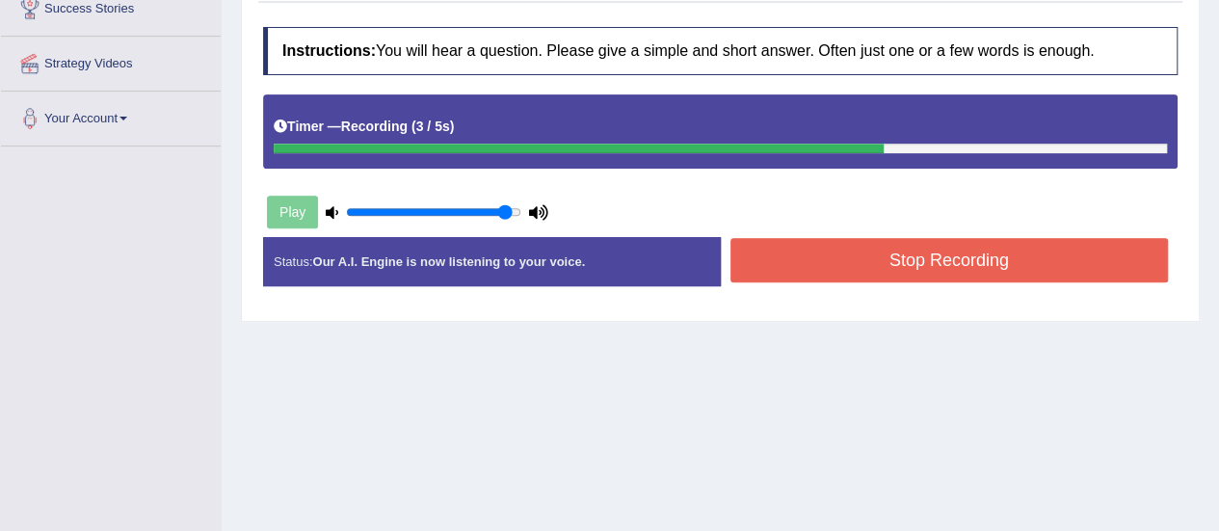
click at [984, 267] on button "Stop Recording" at bounding box center [950, 260] width 439 height 44
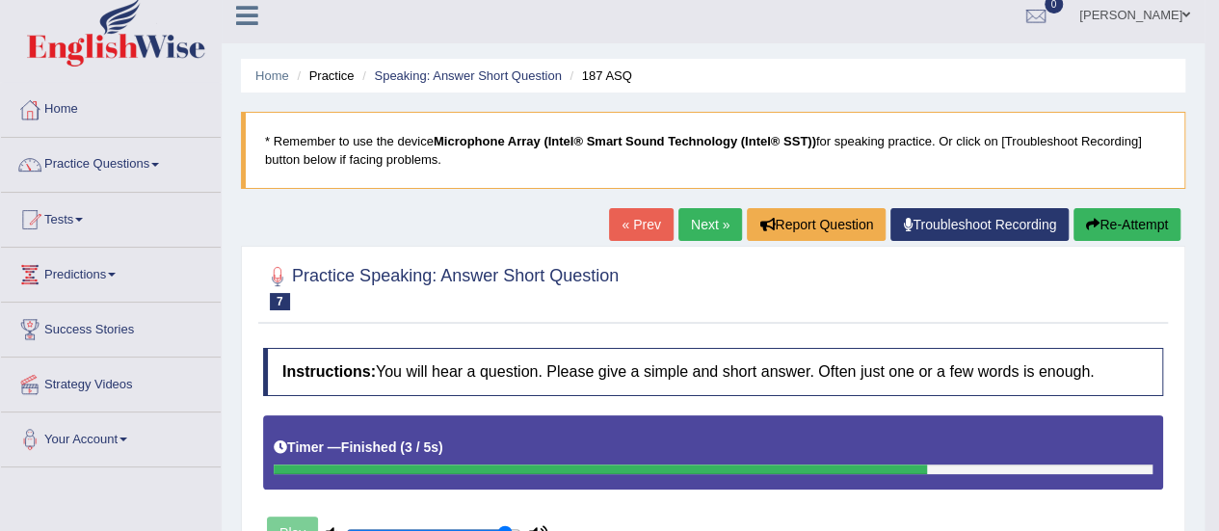
scroll to position [0, 0]
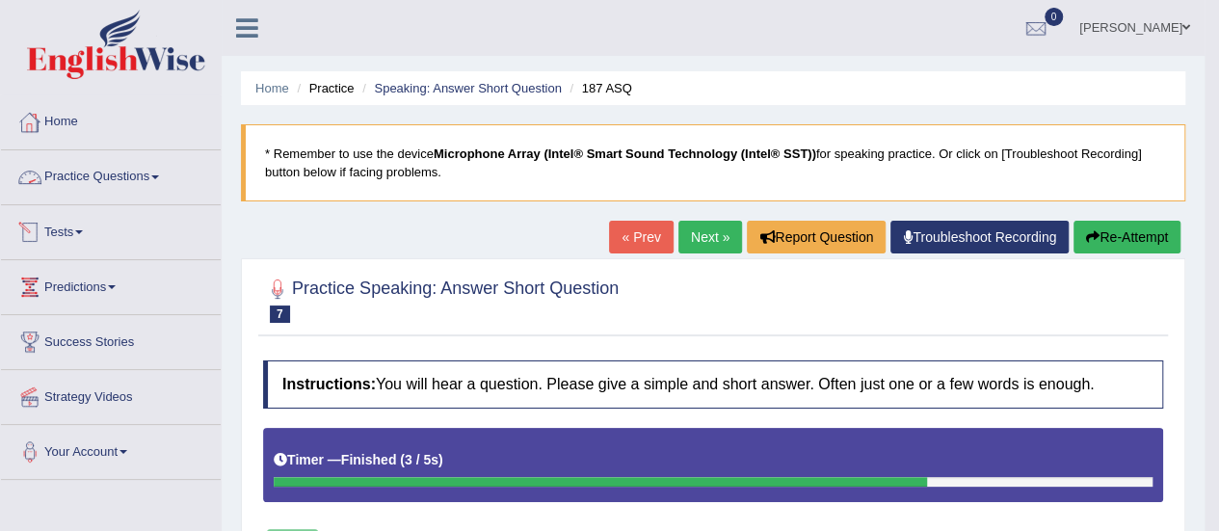
click at [121, 179] on link "Practice Questions" at bounding box center [111, 174] width 220 height 48
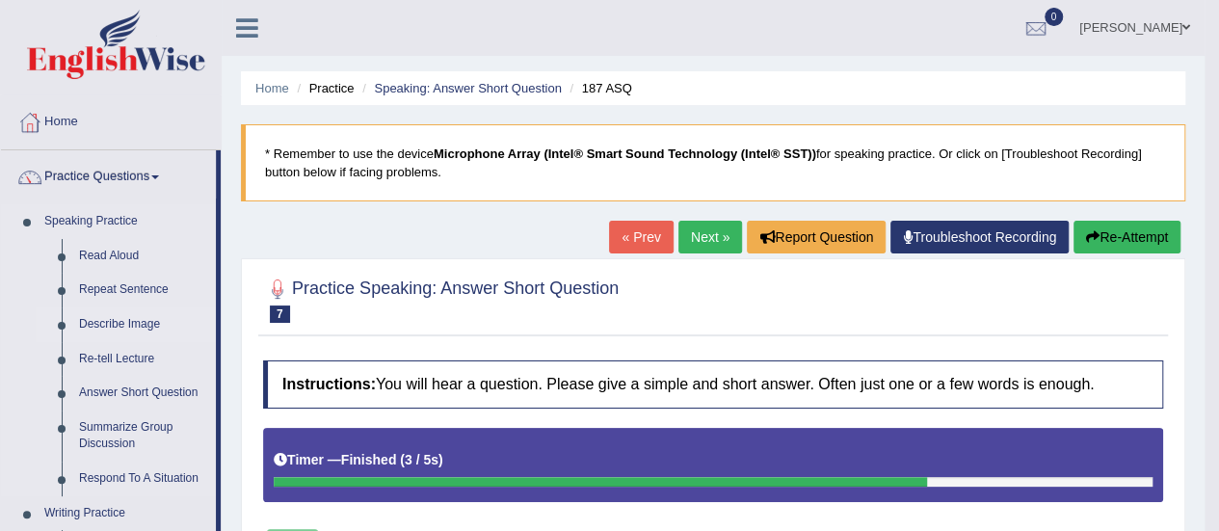
click at [137, 324] on link "Describe Image" at bounding box center [143, 325] width 146 height 35
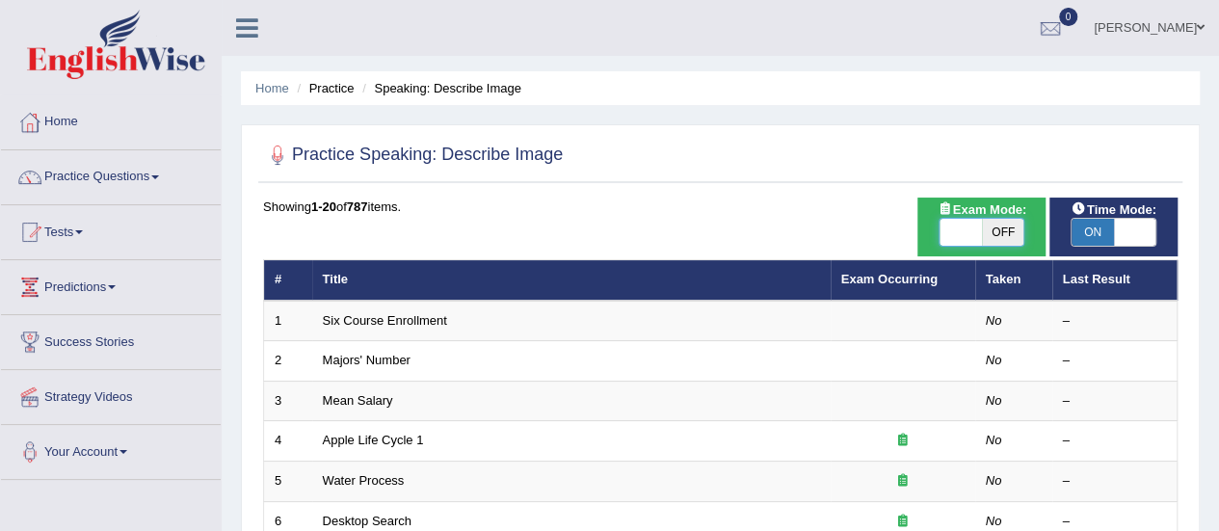
click at [957, 230] on span at bounding box center [961, 232] width 42 height 27
checkbox input "true"
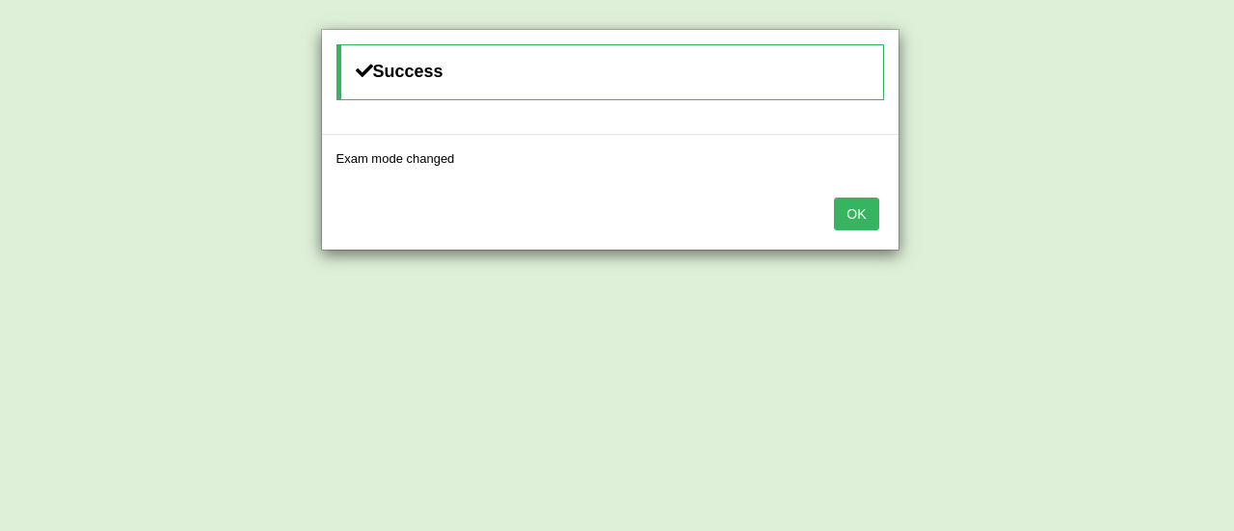
click at [836, 209] on button "OK" at bounding box center [856, 214] width 44 height 33
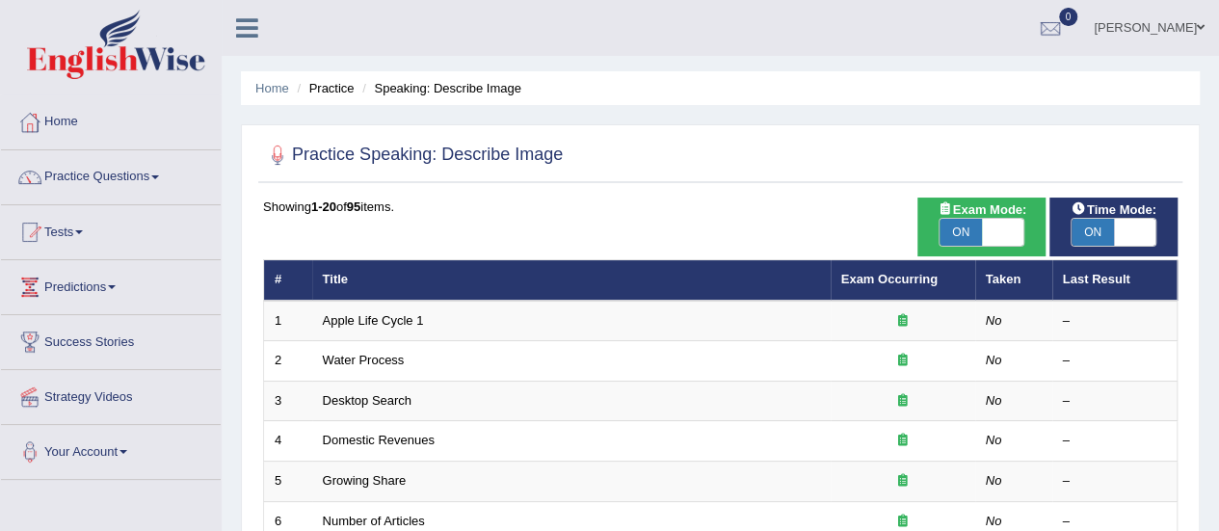
click at [416, 311] on td "Apple Life Cycle 1" at bounding box center [571, 321] width 519 height 40
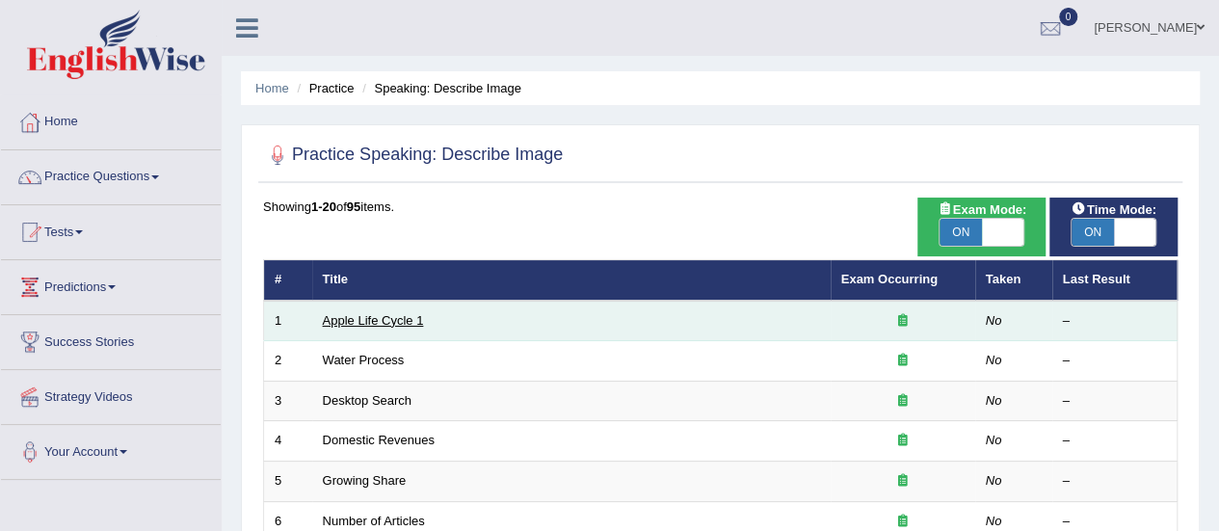
click at [393, 319] on link "Apple Life Cycle 1" at bounding box center [373, 320] width 101 height 14
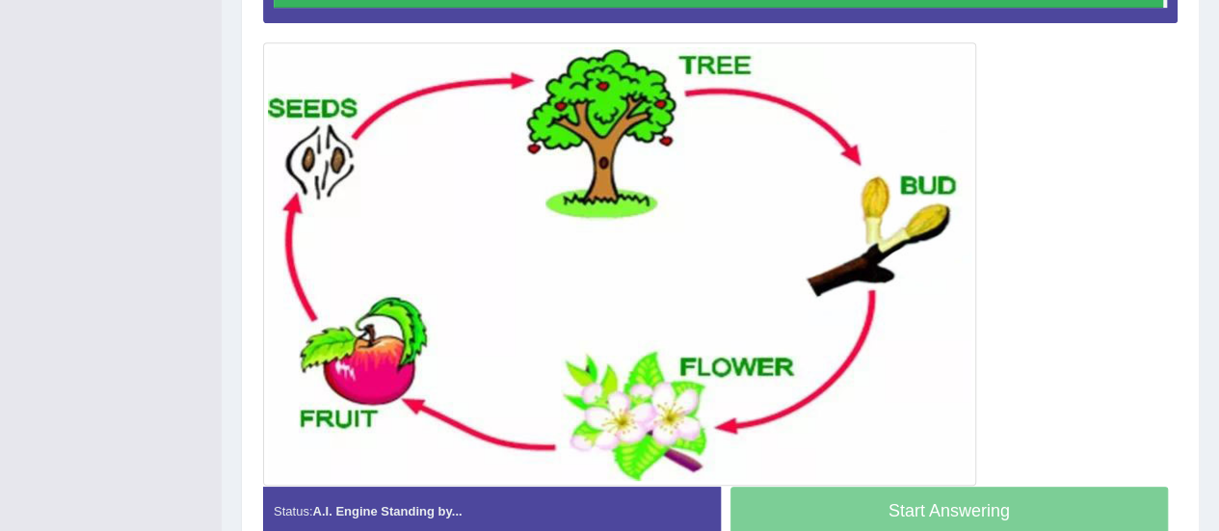
scroll to position [497, 0]
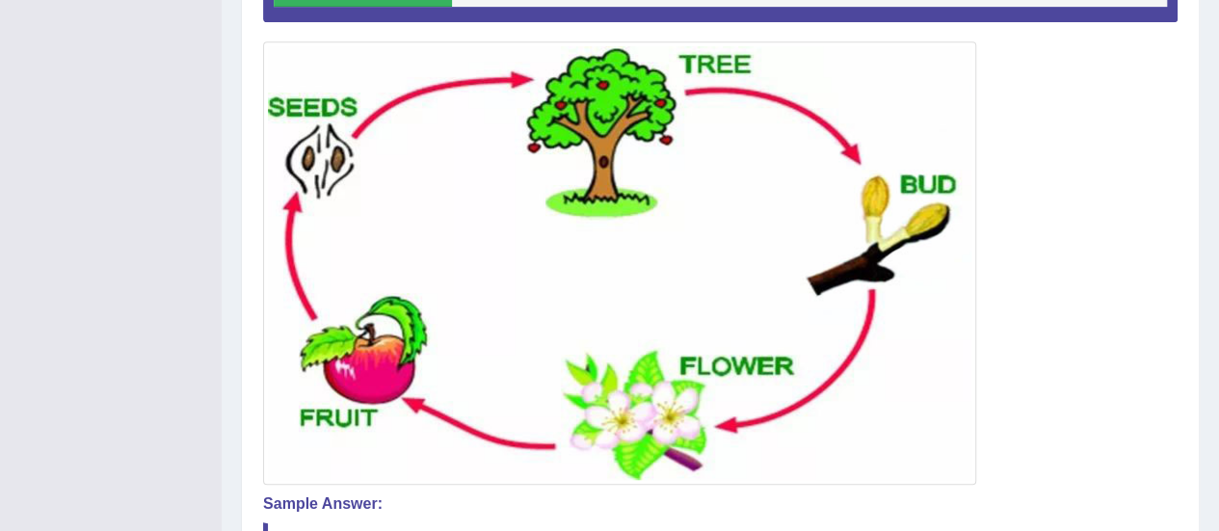
drag, startPoint x: 1218, startPoint y: 414, endPoint x: 1233, endPoint y: 483, distance: 70.9
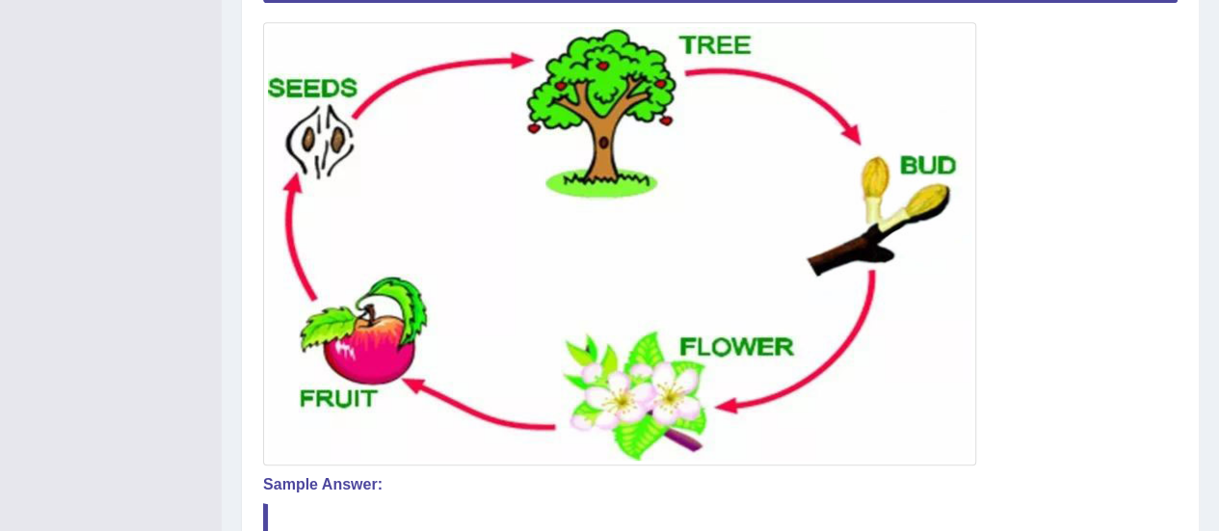
scroll to position [709, 0]
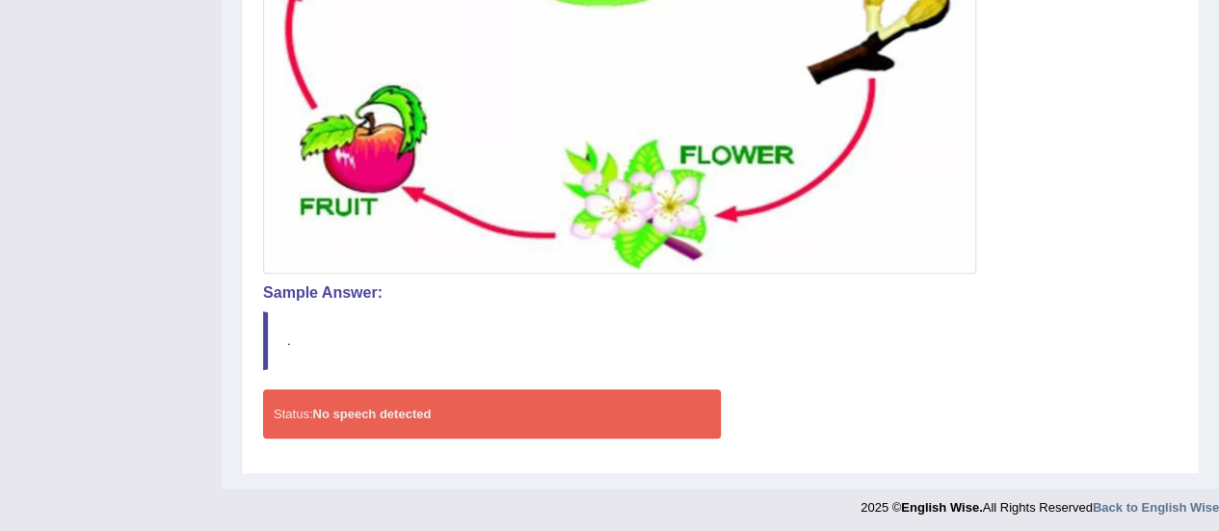
click at [547, 435] on div "Status: No speech detected Start Answering Stop Recording" at bounding box center [720, 423] width 915 height 68
click at [438, 325] on blockquote "." at bounding box center [720, 340] width 915 height 59
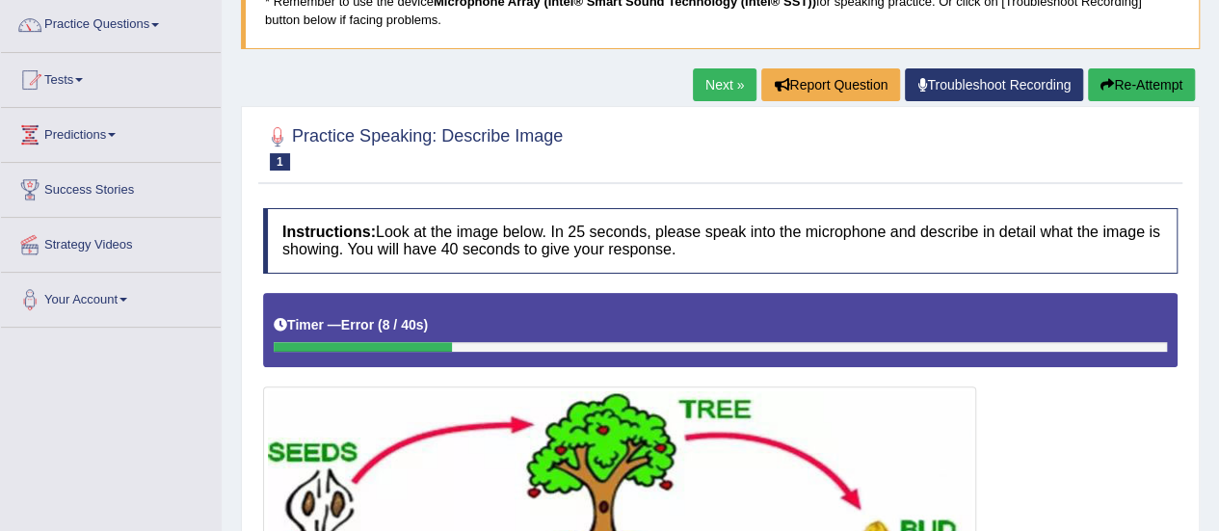
scroll to position [148, 0]
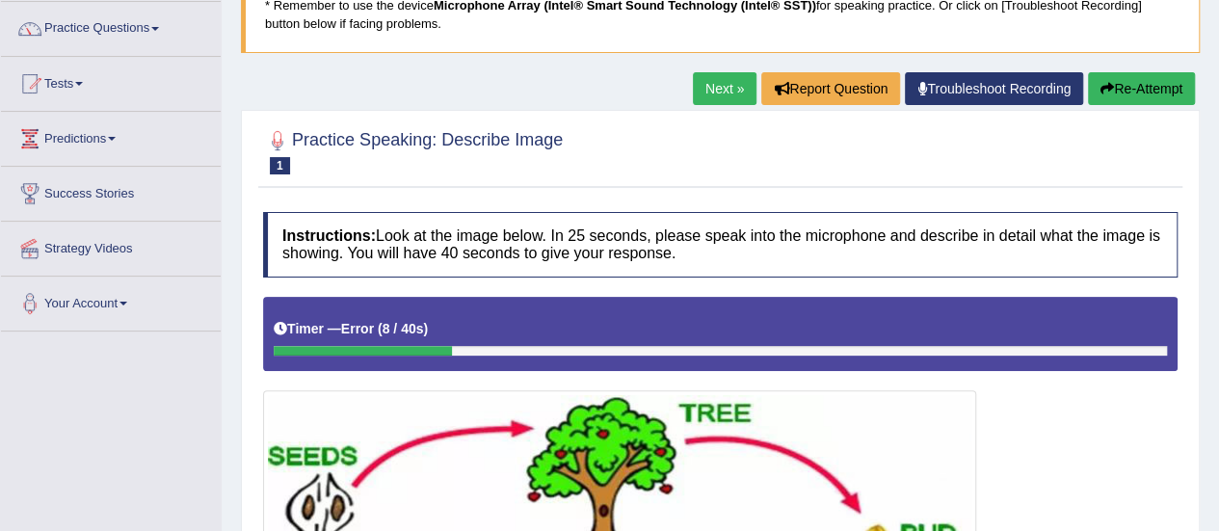
click at [738, 84] on link "Next »" at bounding box center [725, 88] width 64 height 33
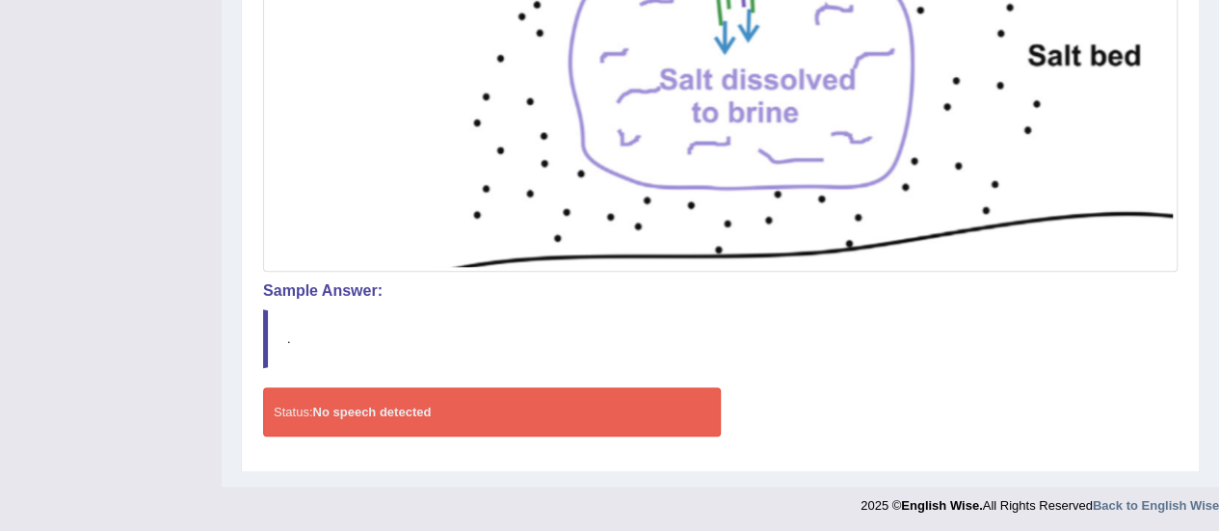
scroll to position [18, 0]
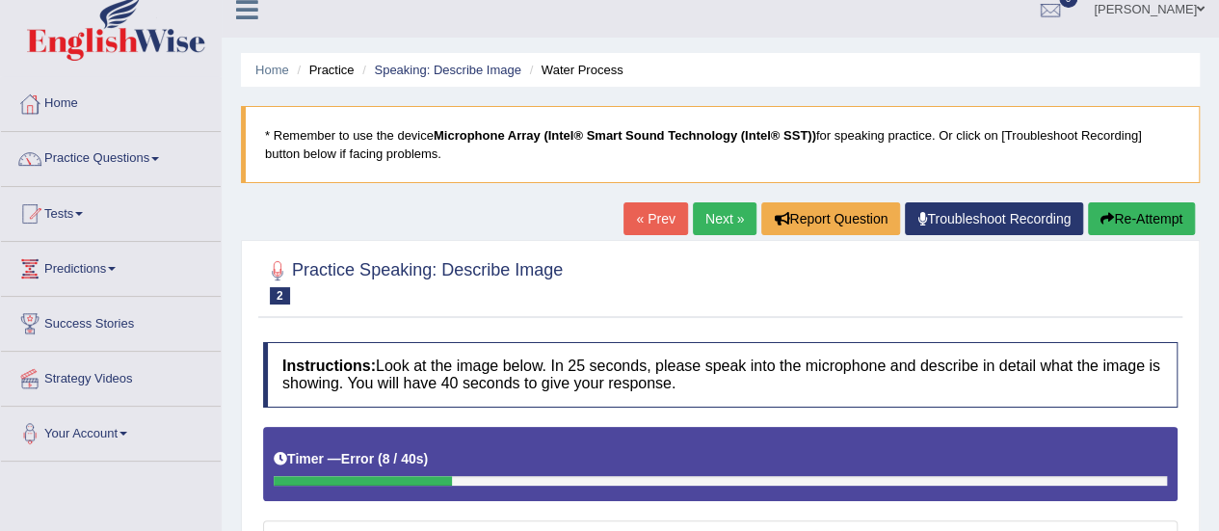
click at [733, 213] on link "Next »" at bounding box center [725, 218] width 64 height 33
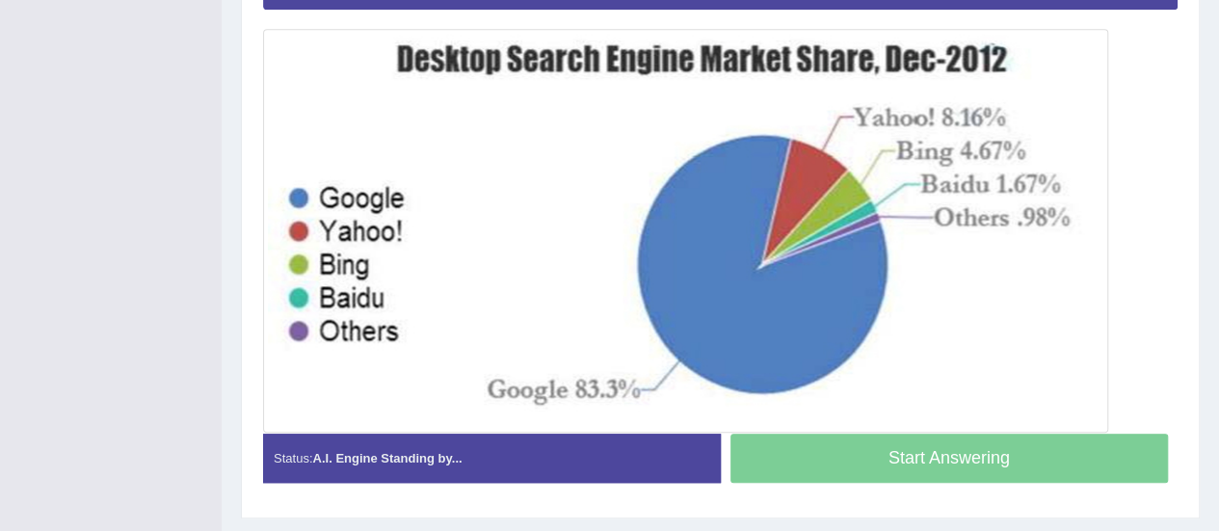
scroll to position [517, 0]
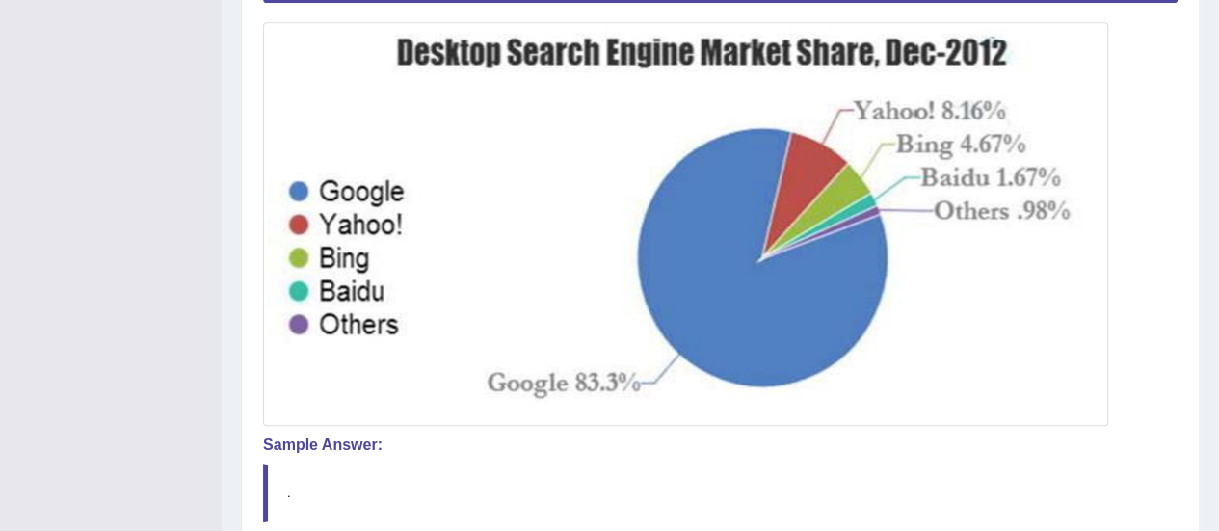
drag, startPoint x: 1218, startPoint y: 13, endPoint x: 1228, endPoint y: 11, distance: 9.8
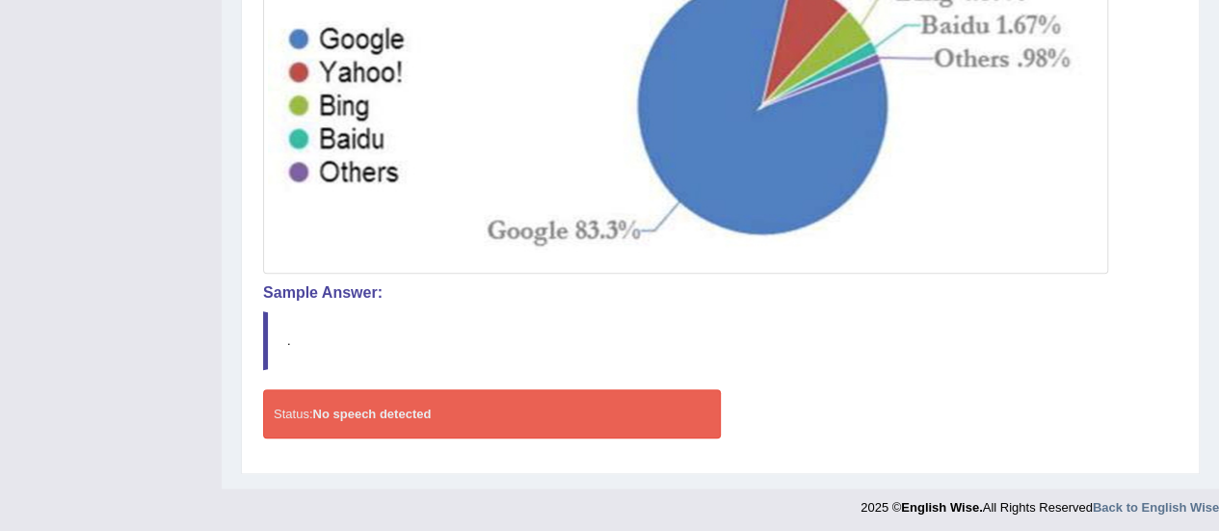
scroll to position [204, 0]
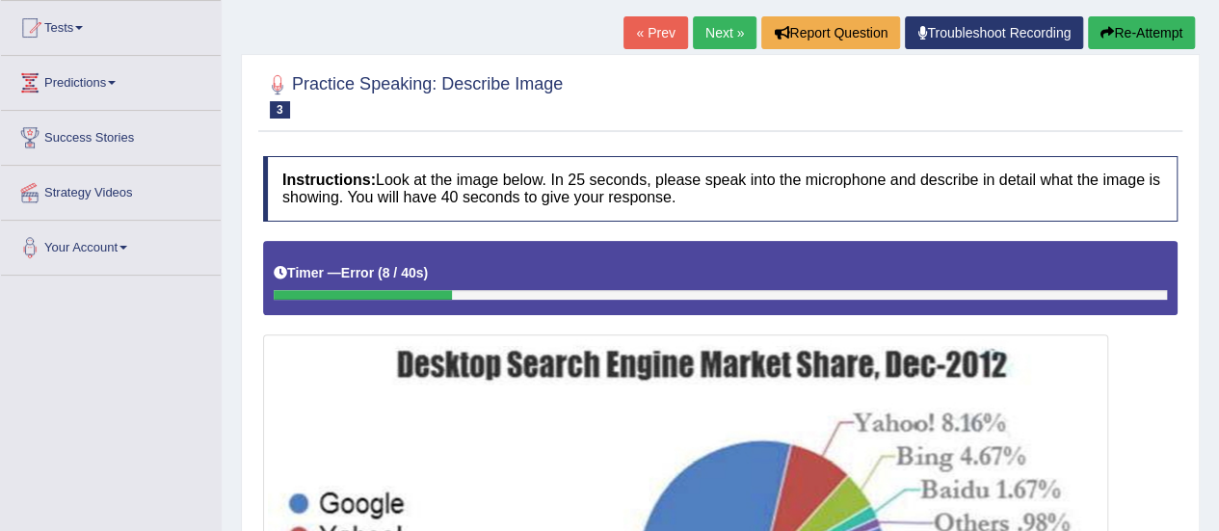
click at [727, 42] on link "Next »" at bounding box center [725, 32] width 64 height 33
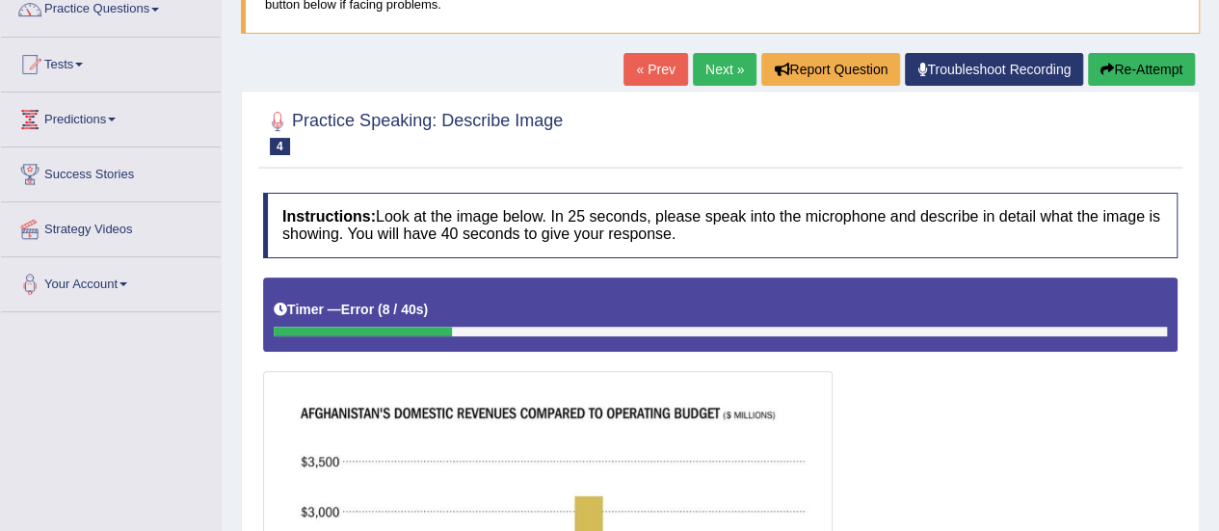
scroll to position [156, 0]
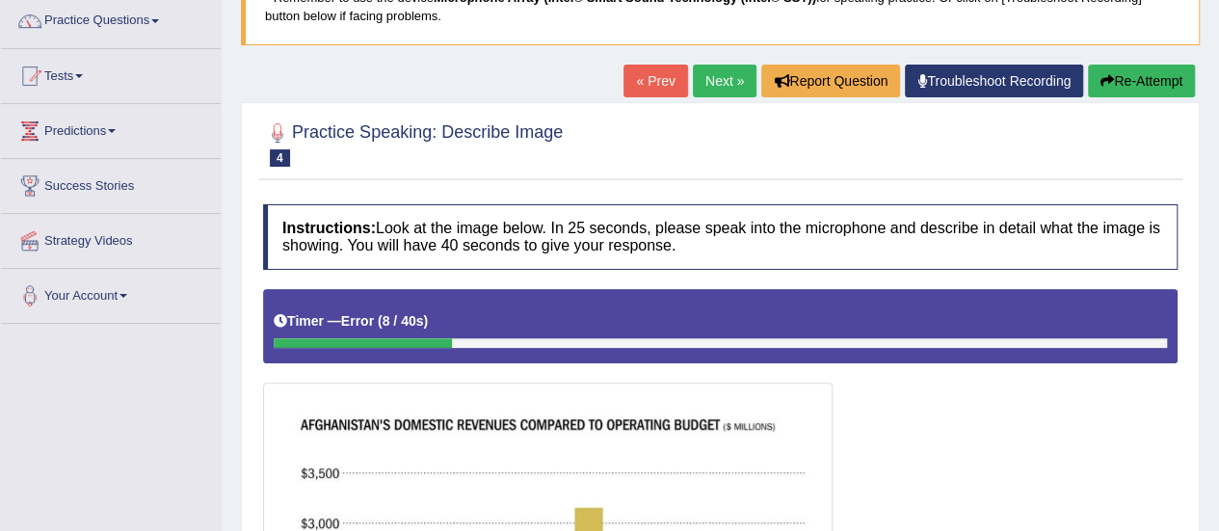
click at [717, 86] on link "Next »" at bounding box center [725, 81] width 64 height 33
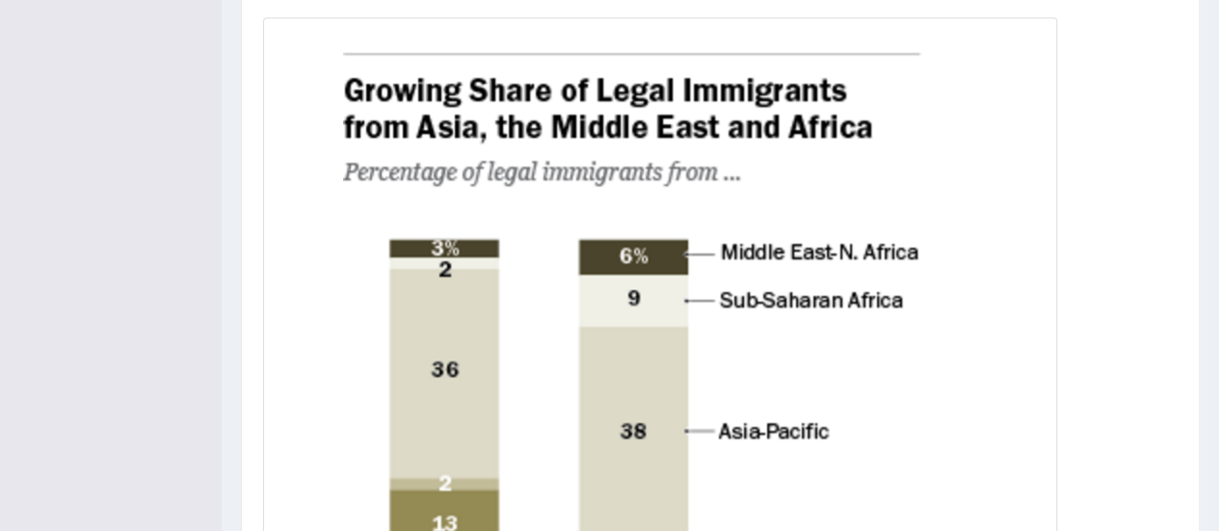
scroll to position [524, 0]
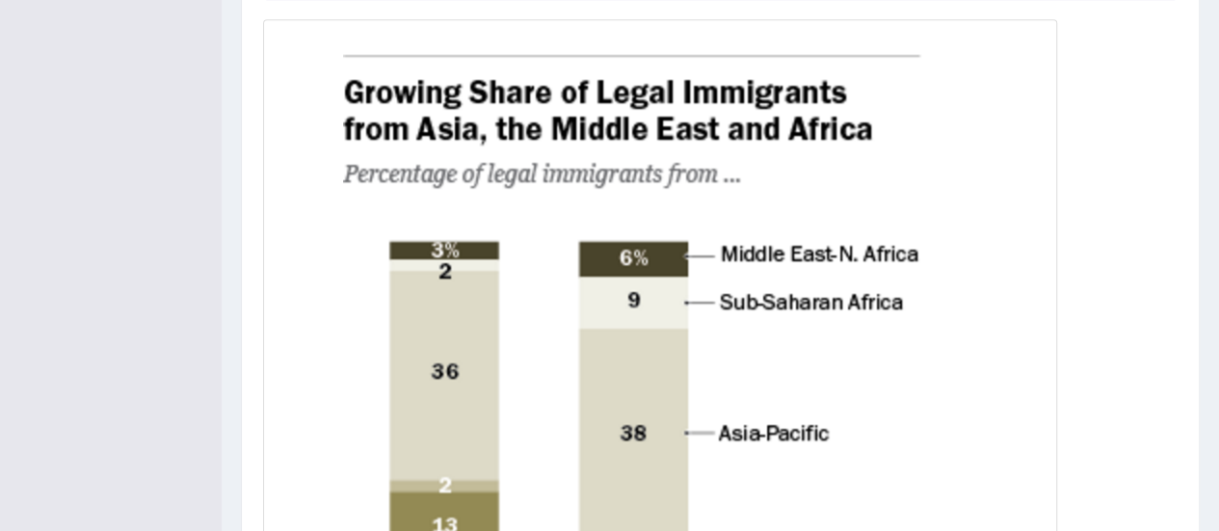
drag, startPoint x: 0, startPoint y: 0, endPoint x: 1233, endPoint y: 300, distance: 1268.9
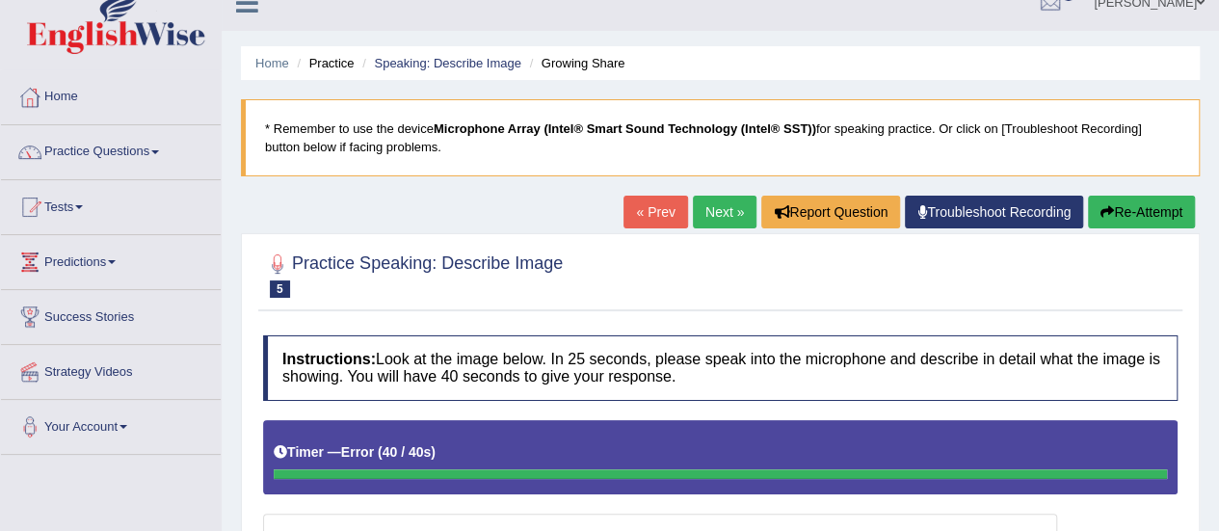
scroll to position [0, 0]
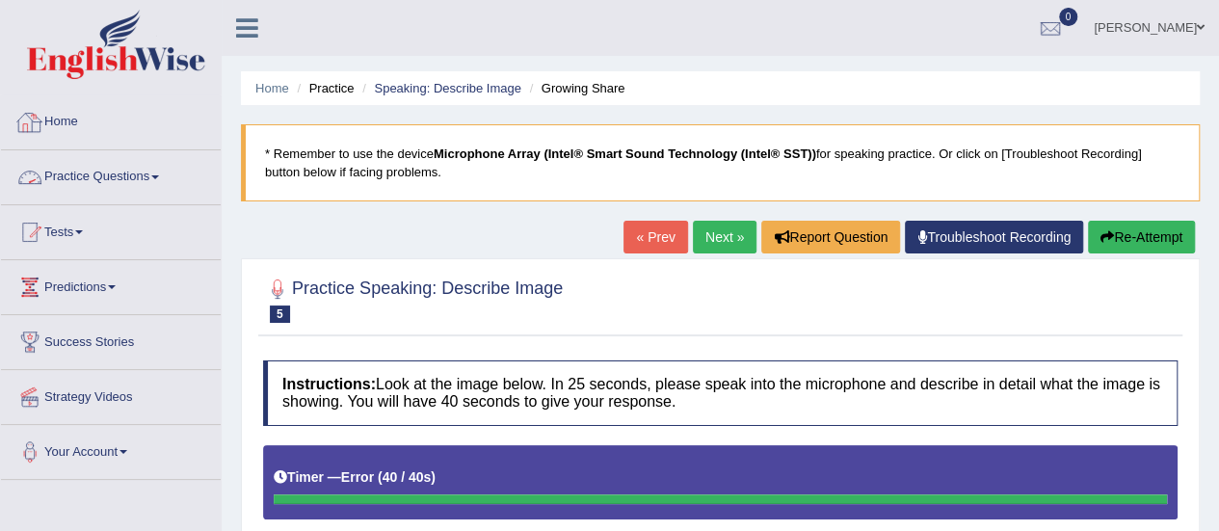
click at [72, 182] on link "Practice Questions" at bounding box center [111, 174] width 220 height 48
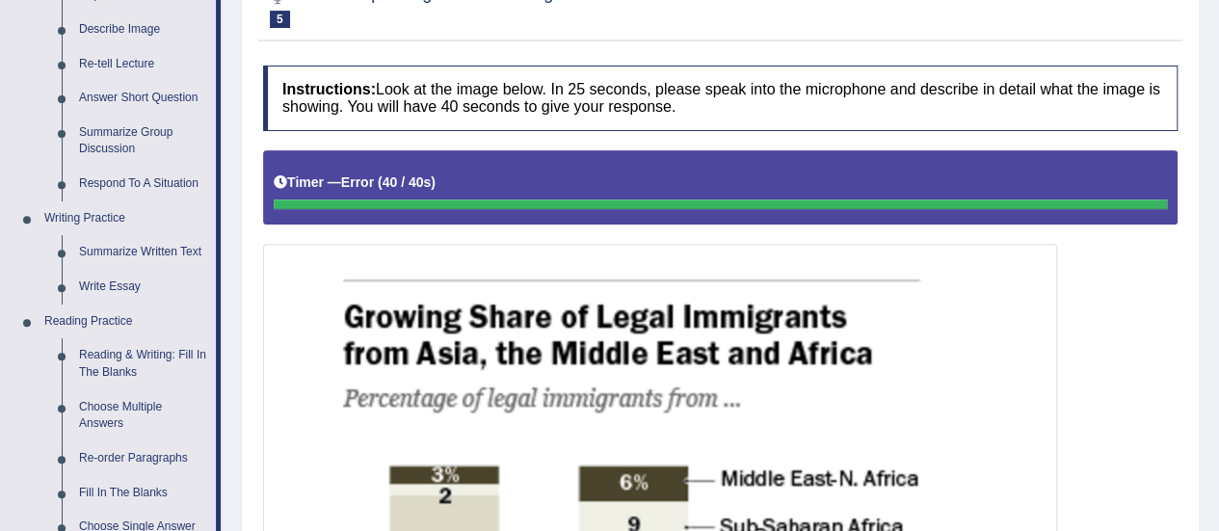
scroll to position [372, 0]
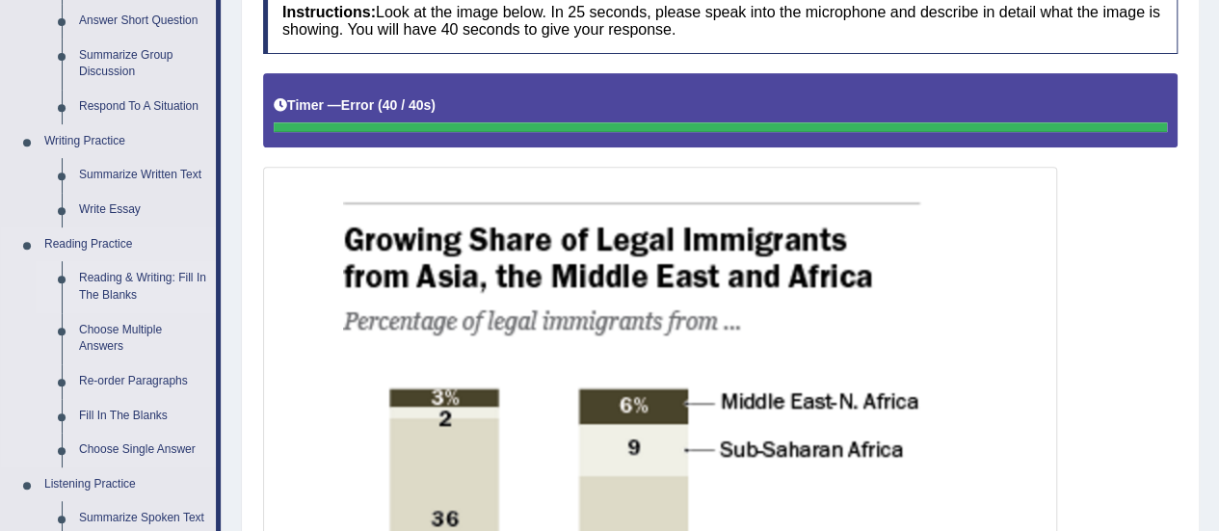
click at [125, 265] on link "Reading & Writing: Fill In The Blanks" at bounding box center [143, 286] width 146 height 51
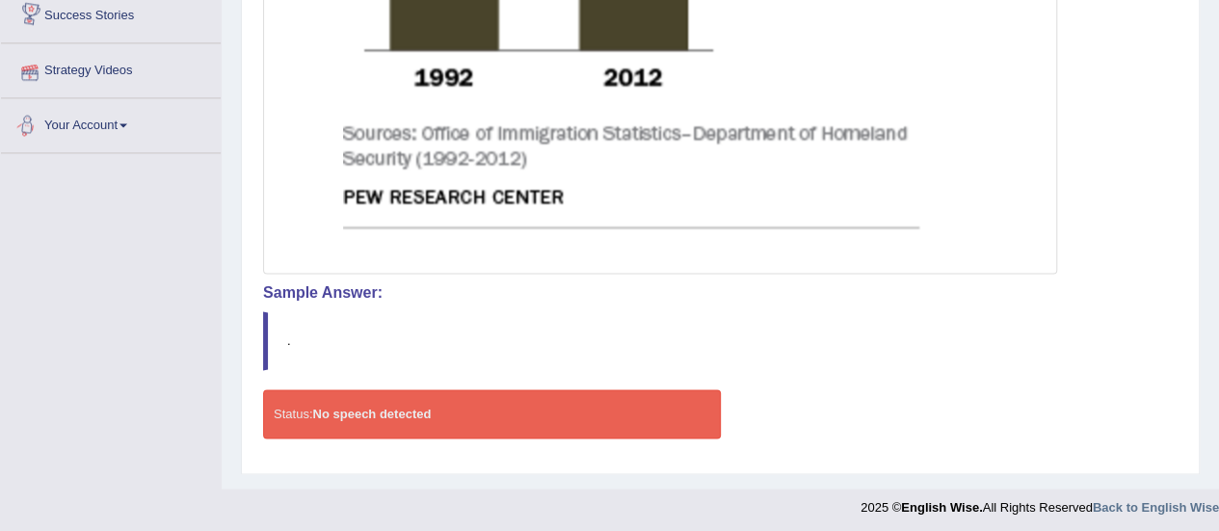
scroll to position [1209, 0]
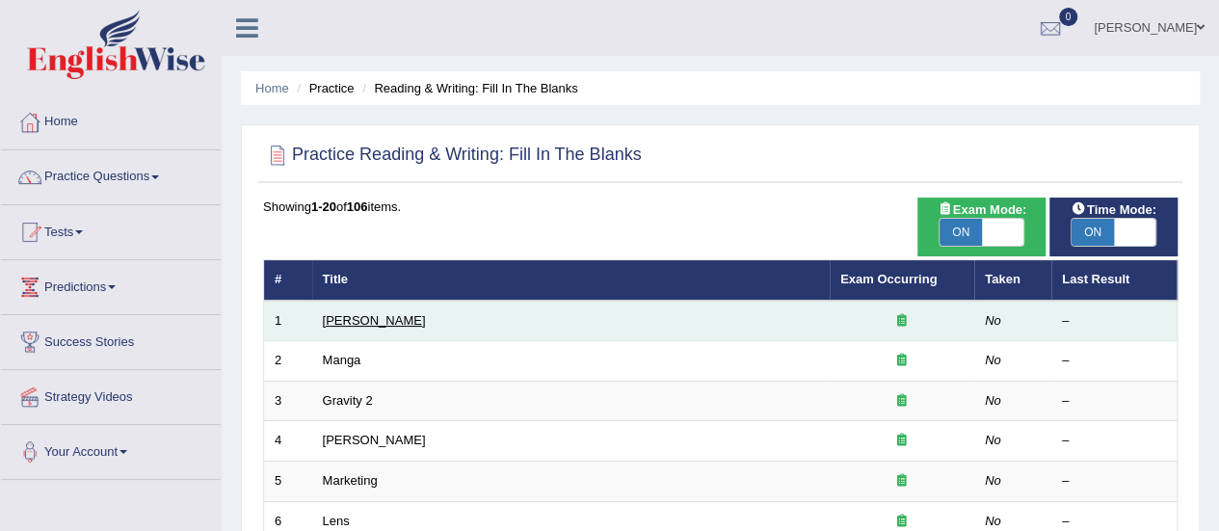
click at [360, 317] on link "[PERSON_NAME]" at bounding box center [374, 320] width 103 height 14
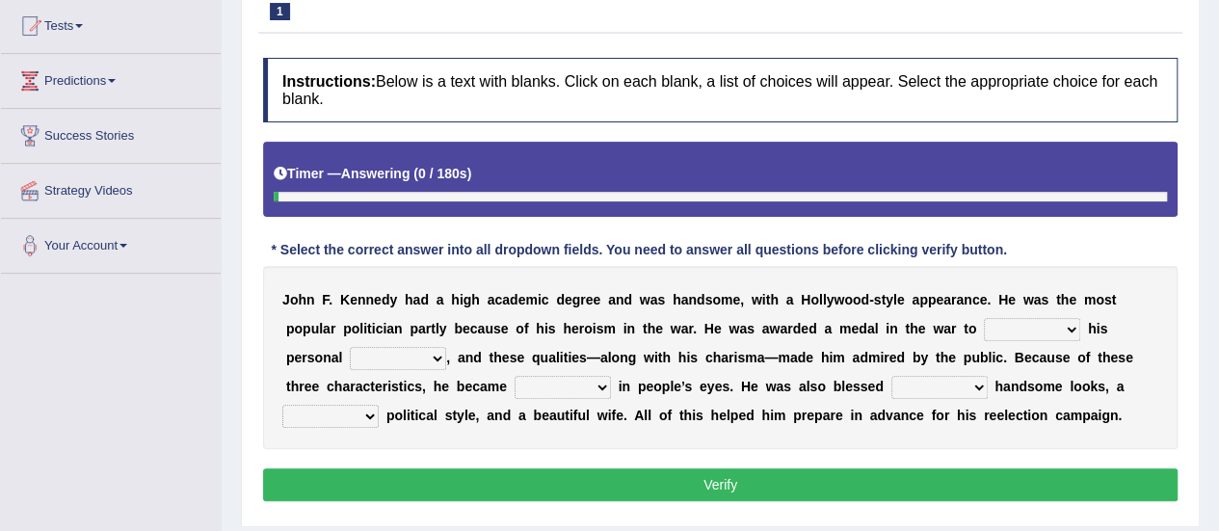
scroll to position [270, 0]
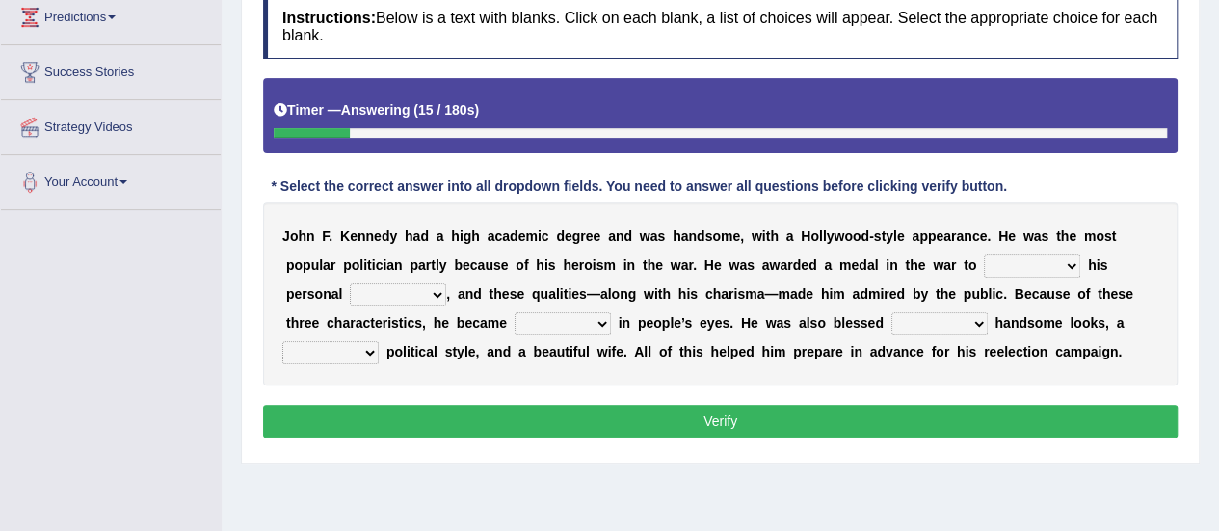
click at [1062, 269] on select "prove show evidence upthrow" at bounding box center [1032, 265] width 96 height 23
select select "prove"
click at [984, 254] on select "prove show evidence upthrow" at bounding box center [1032, 265] width 96 height 23
click at [446, 288] on b "," at bounding box center [448, 293] width 4 height 15
click at [436, 291] on select "passion courage charm liking" at bounding box center [398, 294] width 96 height 23
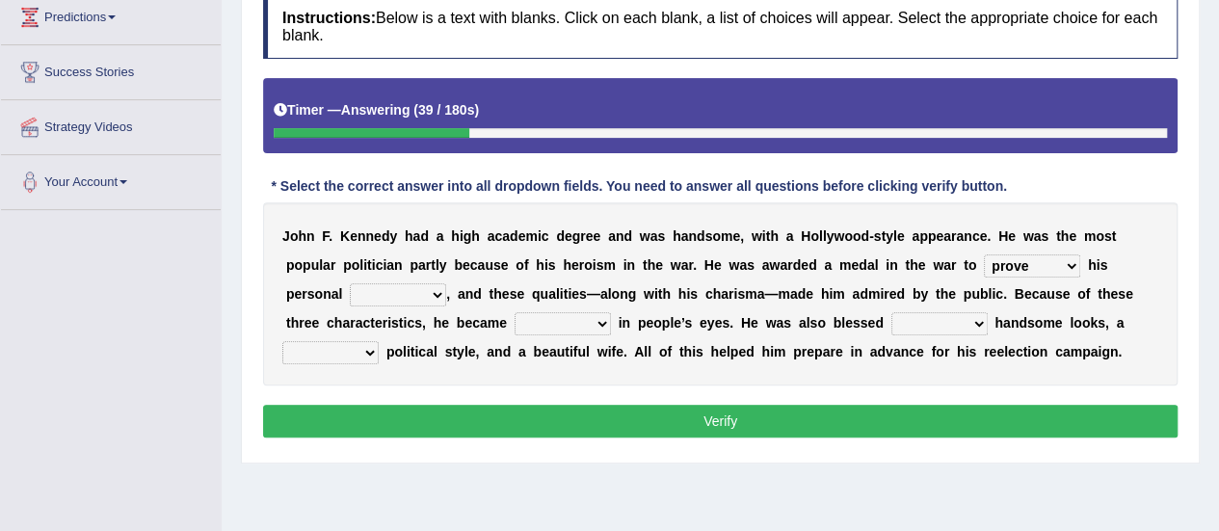
select select "courage"
click at [350, 283] on select "passion courage charm liking" at bounding box center [398, 294] width 96 height 23
click at [603, 323] on select "iconic ironic identical impotent" at bounding box center [563, 323] width 96 height 23
select select "iconic"
click at [515, 312] on select "iconic ironic identical impotent" at bounding box center [563, 323] width 96 height 23
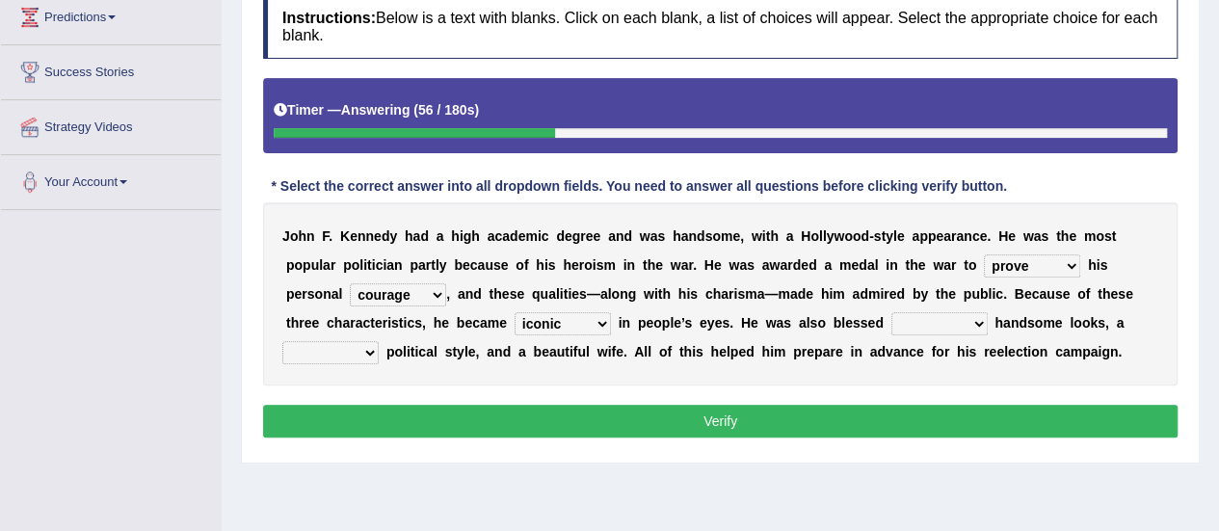
click at [976, 319] on select "with in upon to" at bounding box center [940, 323] width 96 height 23
select select "with"
click at [892, 312] on select "with in upon to" at bounding box center [940, 323] width 96 height 23
click at [370, 346] on select "mending mends mended mend" at bounding box center [330, 352] width 96 height 23
select select "mended"
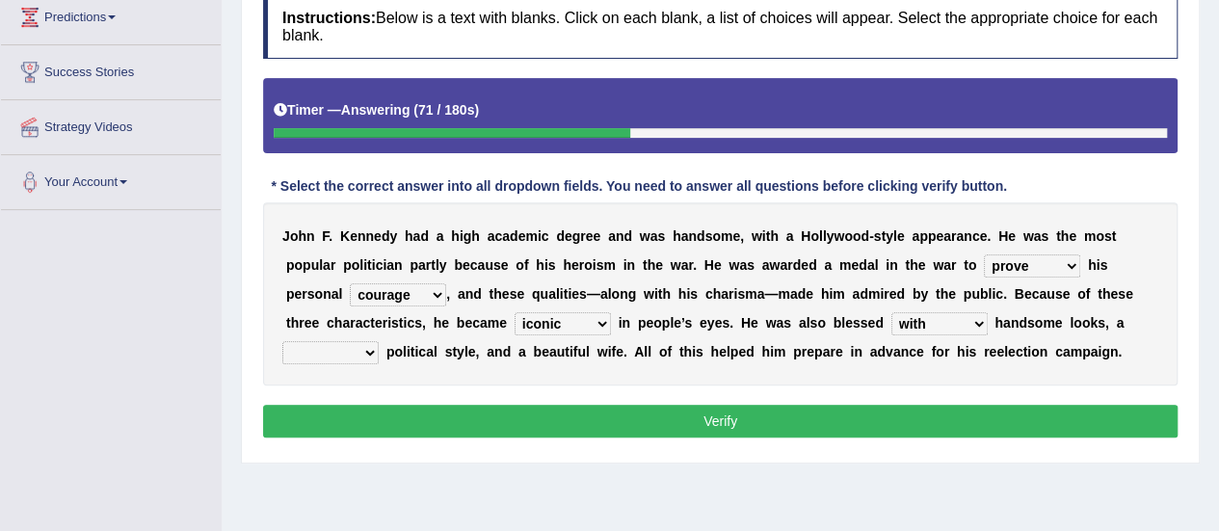
click at [282, 341] on select "mending mends mended mend" at bounding box center [330, 352] width 96 height 23
click at [1064, 269] on select "prove show evidence upthrow" at bounding box center [1032, 265] width 96 height 23
click at [984, 254] on select "prove show evidence upthrow" at bounding box center [1032, 265] width 96 height 23
click at [857, 412] on button "Verify" at bounding box center [720, 421] width 915 height 33
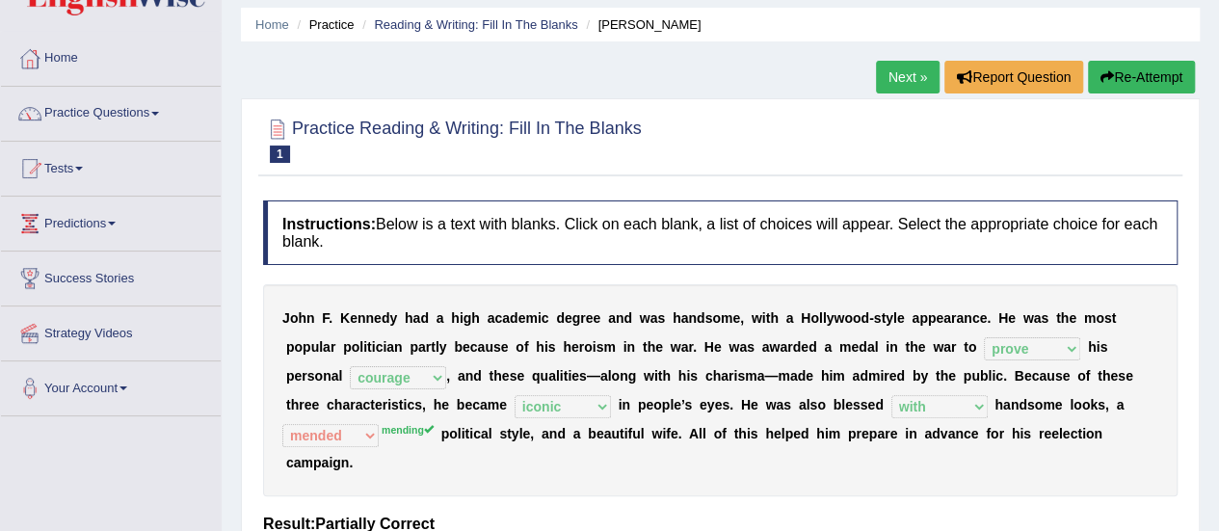
scroll to position [56, 0]
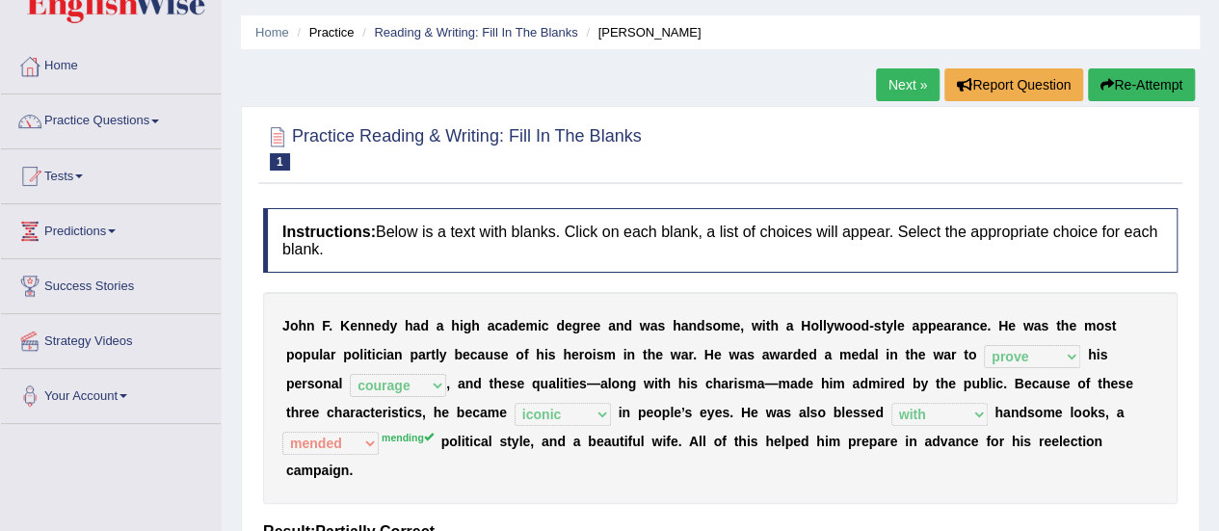
click at [916, 82] on link "Next »" at bounding box center [908, 84] width 64 height 33
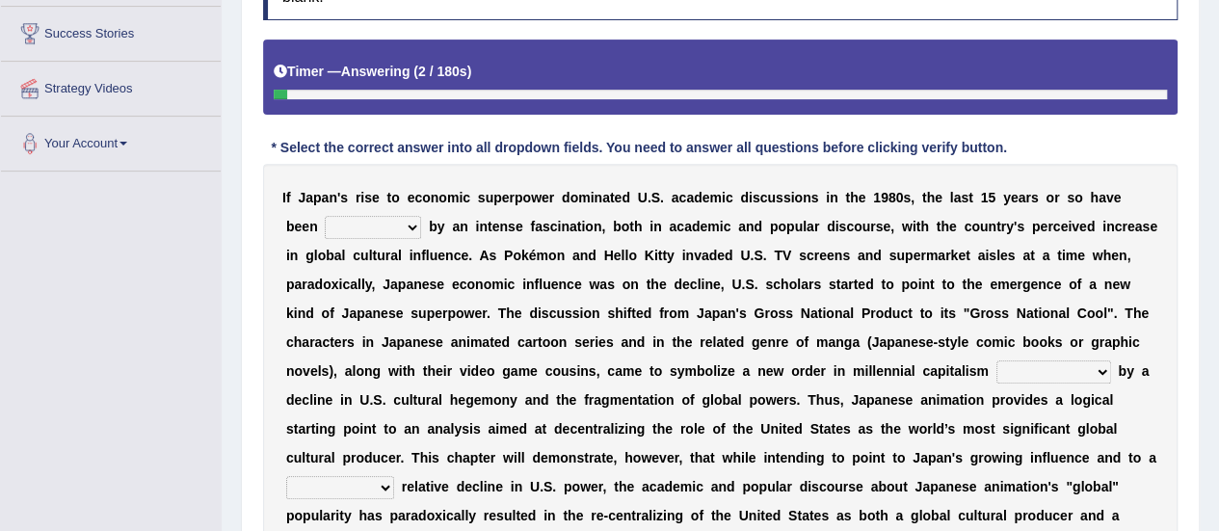
scroll to position [347, 0]
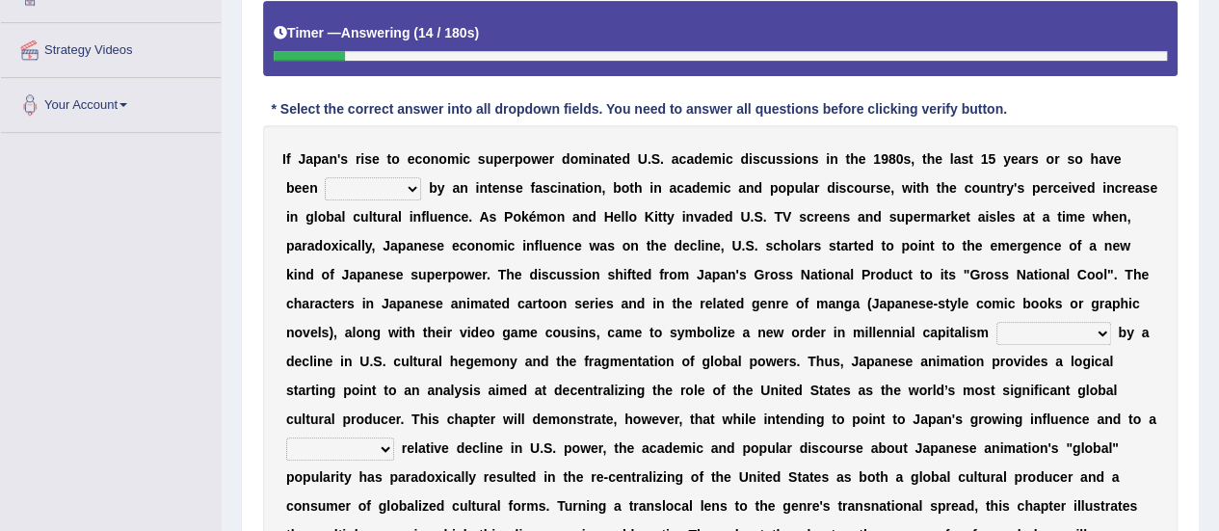
click at [405, 194] on select "marked dedicated made inspired" at bounding box center [373, 188] width 96 height 23
select select "dedicated"
click at [325, 177] on select "marked dedicated made inspired" at bounding box center [373, 188] width 96 height 23
click at [411, 187] on select "marked dedicated made inspired" at bounding box center [373, 188] width 96 height 23
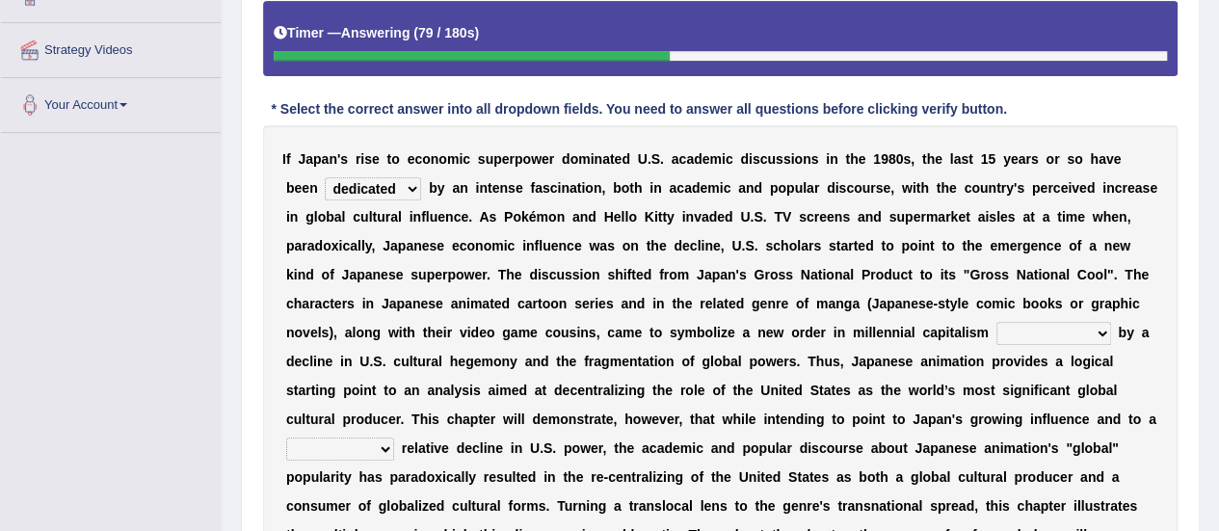
click at [1106, 331] on select "pocessed characterized opposed tangled" at bounding box center [1054, 333] width 115 height 23
click at [997, 322] on select "pocessed characterized opposed tangled" at bounding box center [1054, 333] width 115 height 23
click at [1102, 332] on select "pocessed characterized opposed tangled" at bounding box center [1054, 333] width 115 height 23
select select "opposed"
click at [997, 322] on select "pocessed characterized opposed tangled" at bounding box center [1054, 333] width 115 height 23
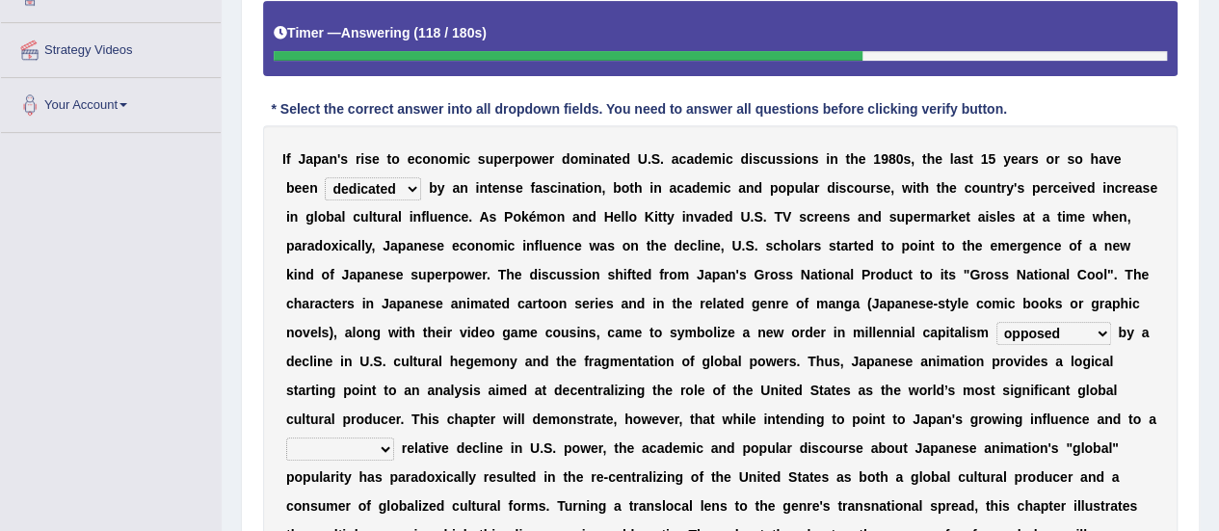
click at [373, 452] on select "concomitant discrete proportional legitimate" at bounding box center [340, 449] width 108 height 23
select select "concomitant"
click at [286, 438] on select "concomitant discrete proportional legitimate" at bounding box center [340, 449] width 108 height 23
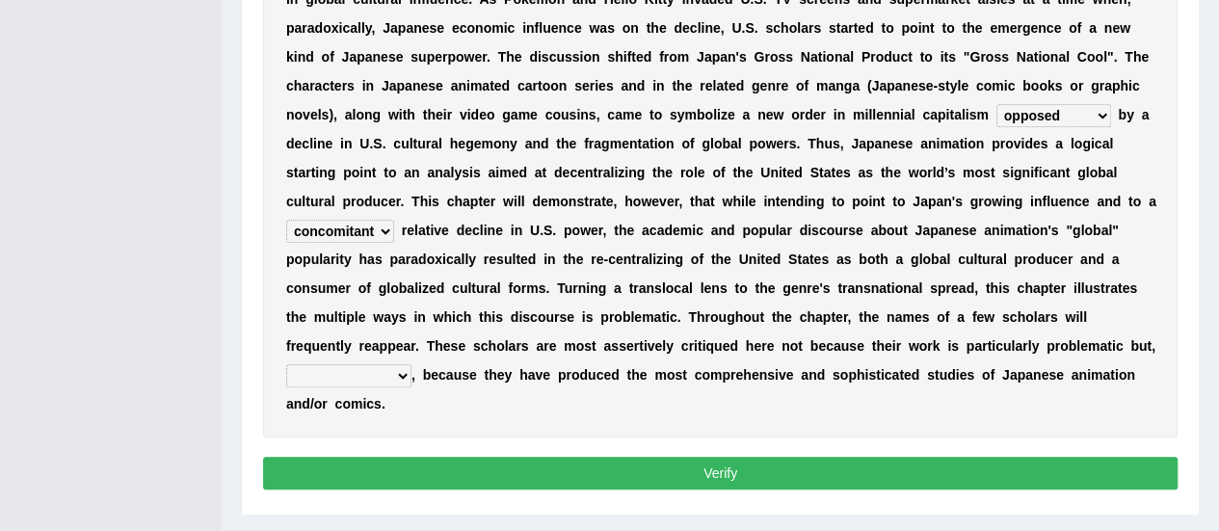
scroll to position [607, 0]
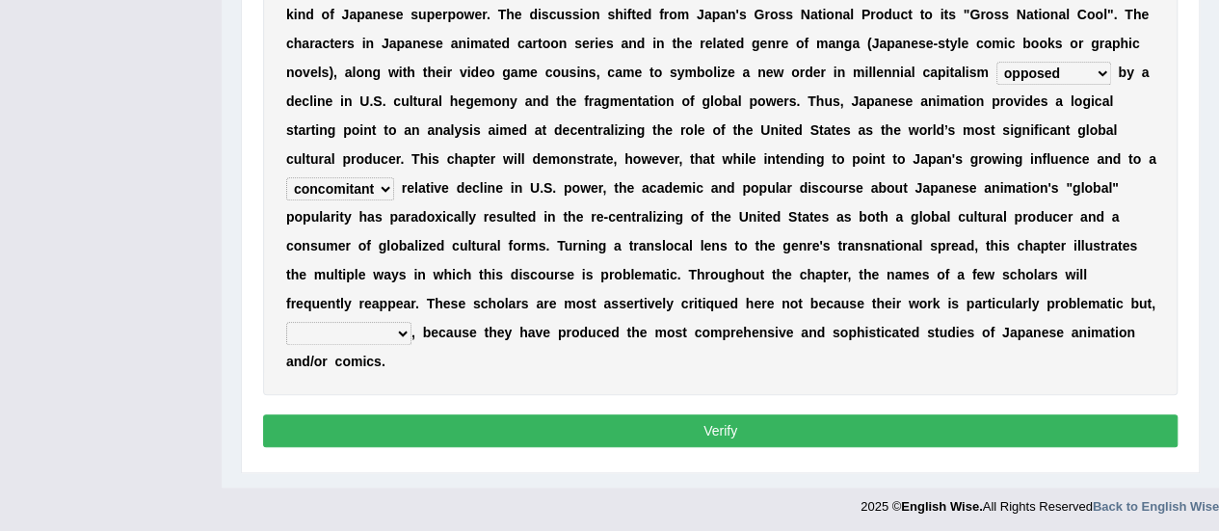
click at [399, 331] on select "however on the contrary in addition on the whole" at bounding box center [348, 333] width 125 height 23
click at [395, 333] on select "however on the contrary in addition on the whole" at bounding box center [348, 333] width 125 height 23
select select "on the contrary"
click at [286, 322] on select "however on the contrary in addition on the whole" at bounding box center [348, 333] width 125 height 23
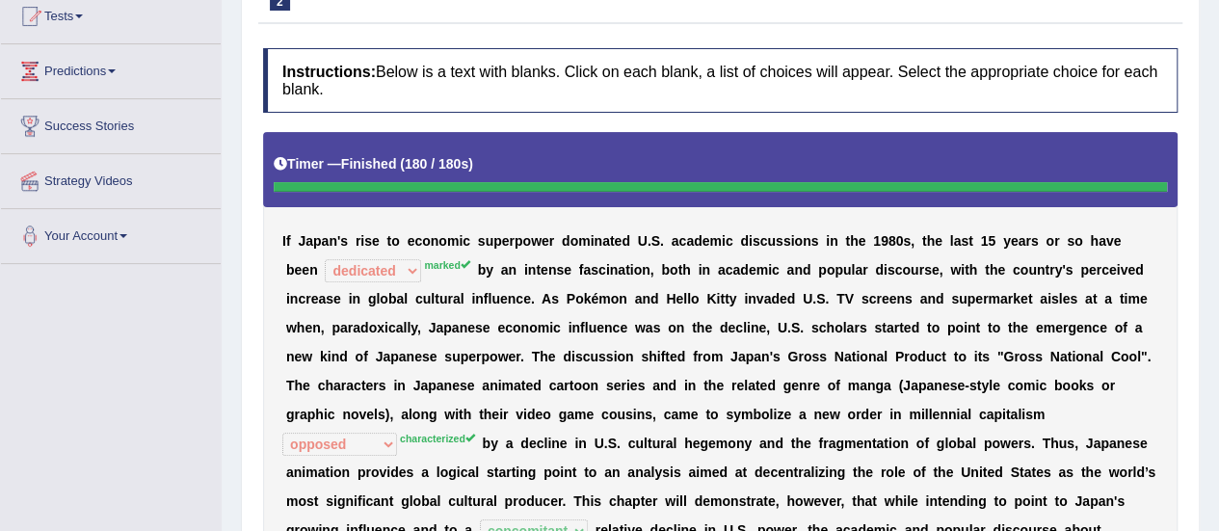
scroll to position [87, 0]
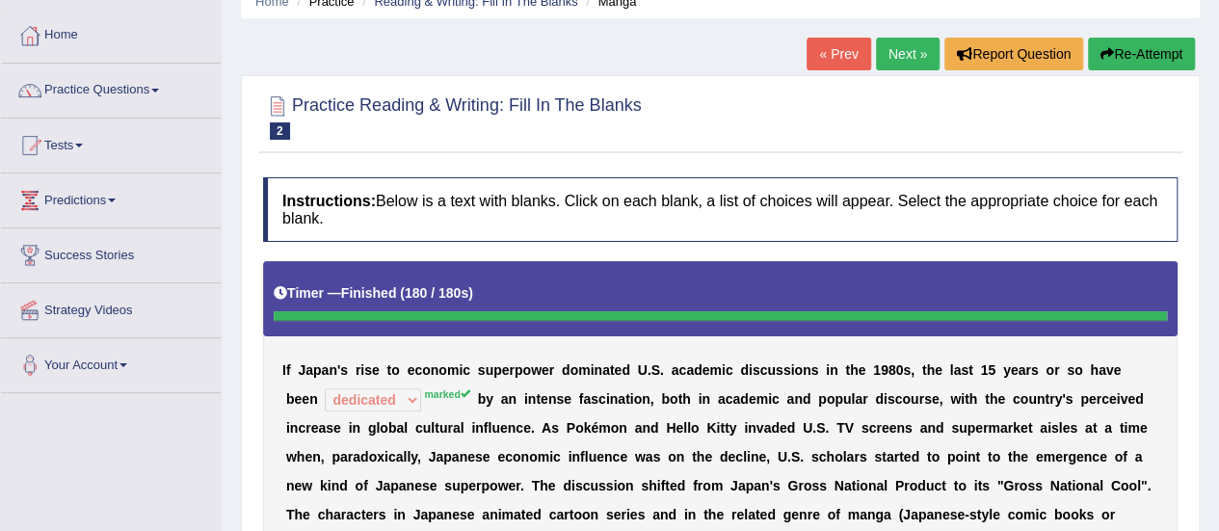
click at [904, 59] on link "Next »" at bounding box center [908, 54] width 64 height 33
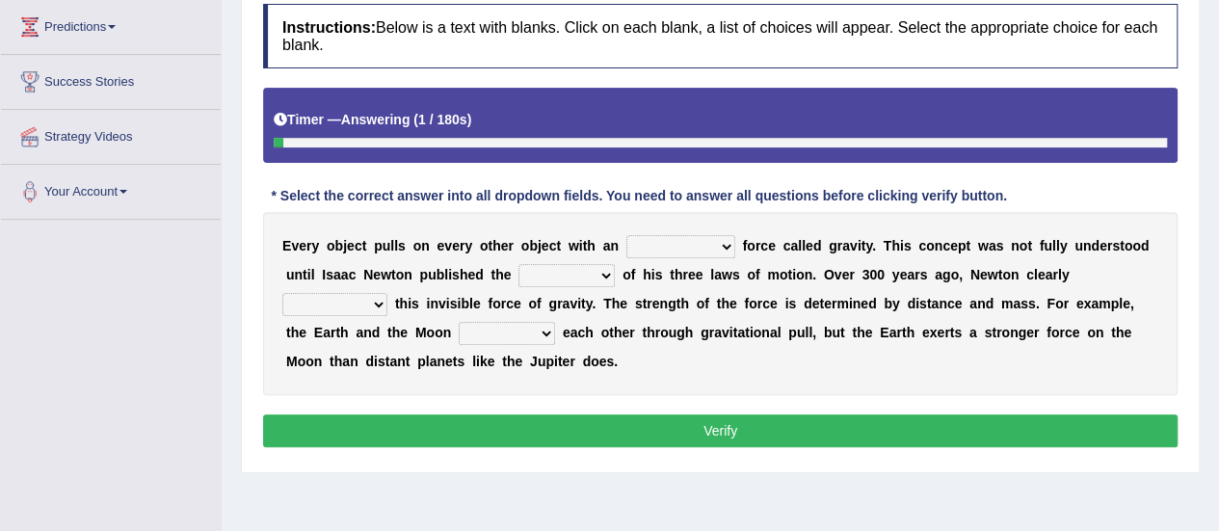
scroll to position [274, 0]
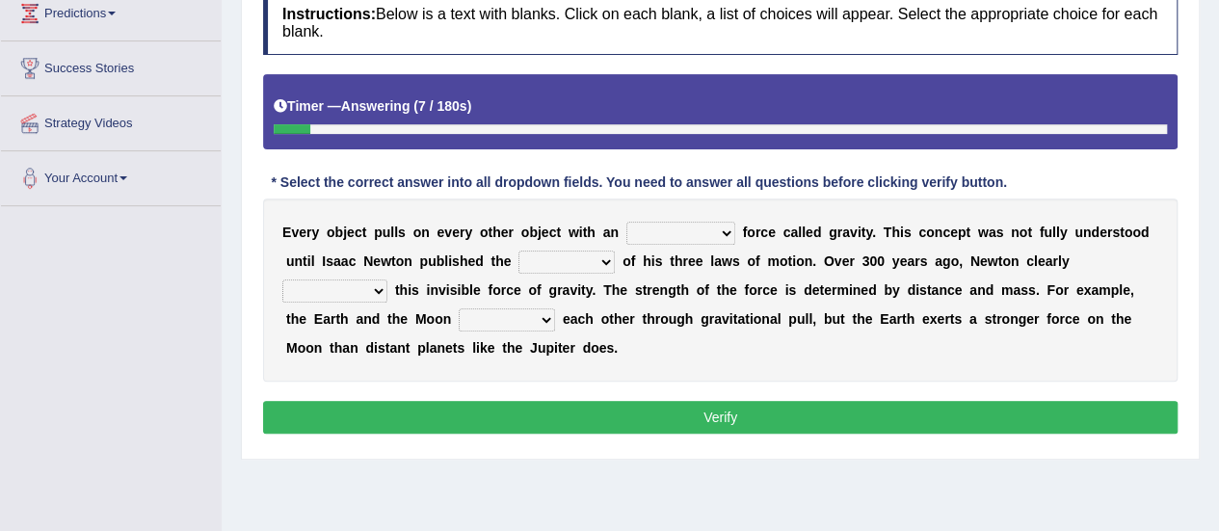
click at [721, 226] on select "invisible unknown unbelievable inconsistent" at bounding box center [681, 233] width 109 height 23
select select "invisible"
click at [627, 222] on select "invisible unknown unbelievable inconsistent" at bounding box center [681, 233] width 109 height 23
click at [598, 263] on select "concept theory method argument" at bounding box center [567, 262] width 96 height 23
select select "theory"
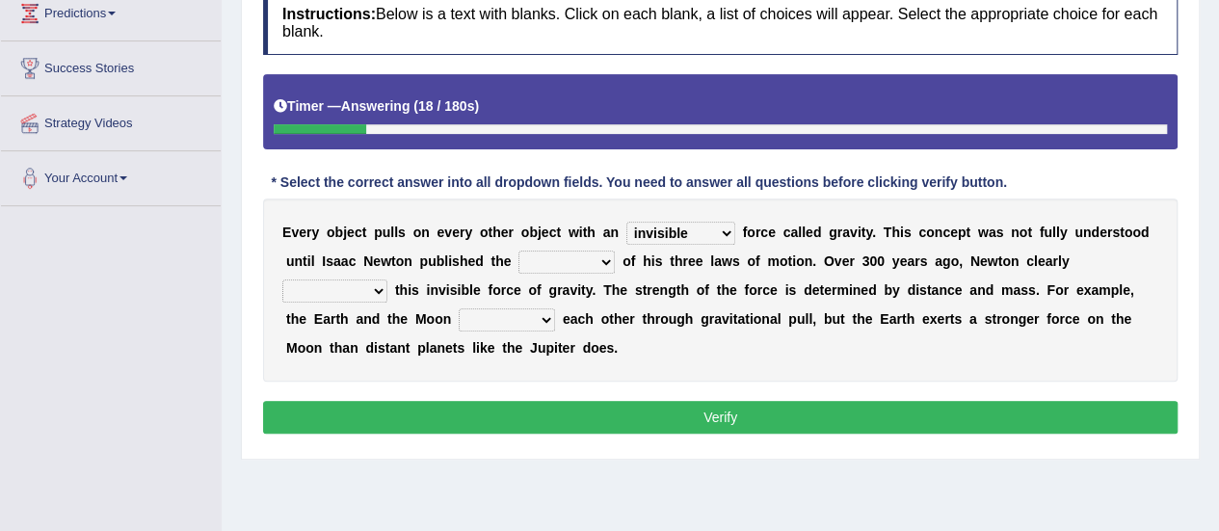
click at [519, 251] on select "concept theory method argument" at bounding box center [567, 262] width 96 height 23
click at [383, 288] on select "explained undermined overturned realized" at bounding box center [334, 291] width 105 height 23
select select "explained"
click at [282, 280] on select "explained undermined overturned realized" at bounding box center [334, 291] width 105 height 23
click at [548, 319] on select "affect spin evade span" at bounding box center [507, 319] width 96 height 23
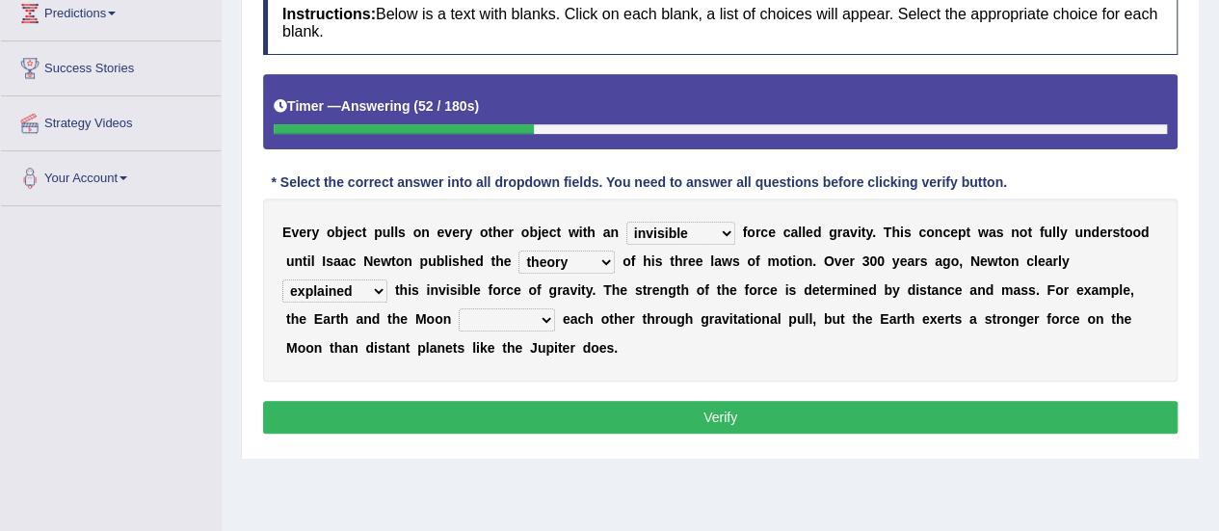
select select "affect"
click at [459, 308] on select "affect spin evade span" at bounding box center [507, 319] width 96 height 23
click at [382, 282] on select "explained undermined overturned realized" at bounding box center [334, 291] width 105 height 23
click at [443, 402] on button "Verify" at bounding box center [720, 417] width 915 height 33
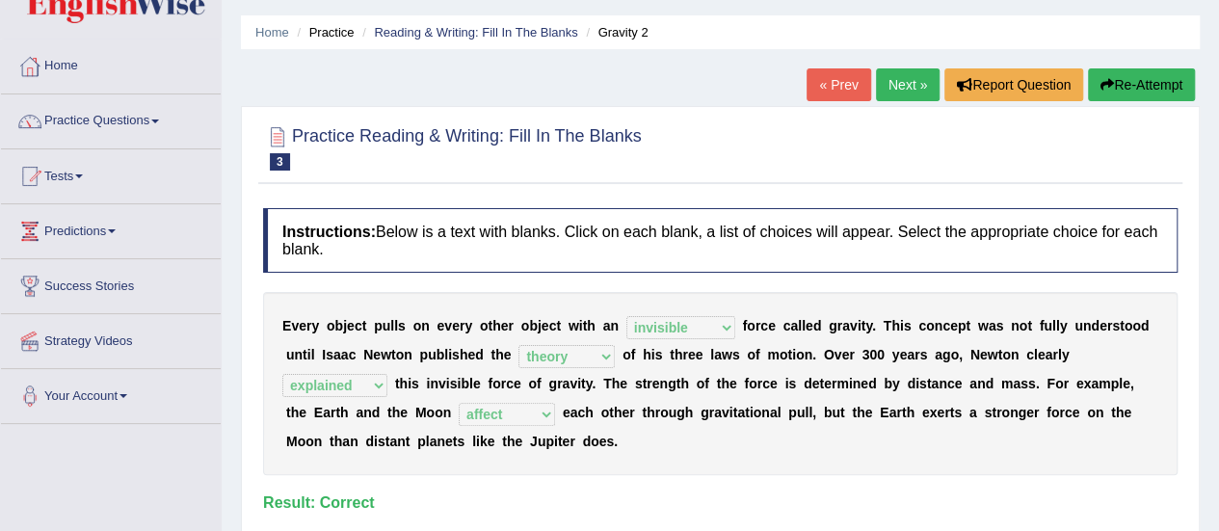
scroll to position [48, 0]
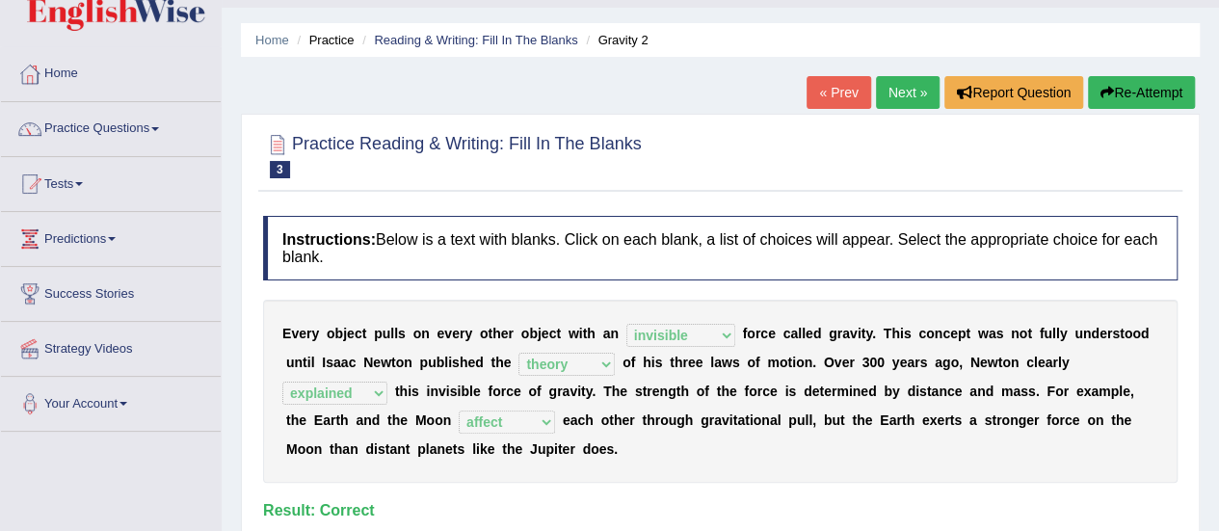
click at [845, 92] on link "« Prev" at bounding box center [839, 92] width 64 height 33
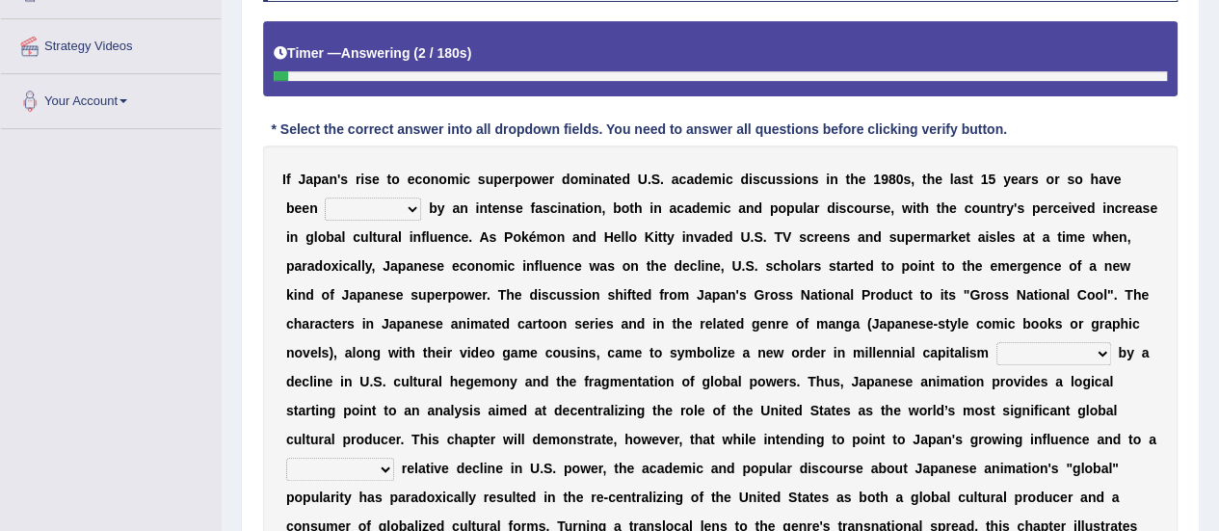
scroll to position [381, 0]
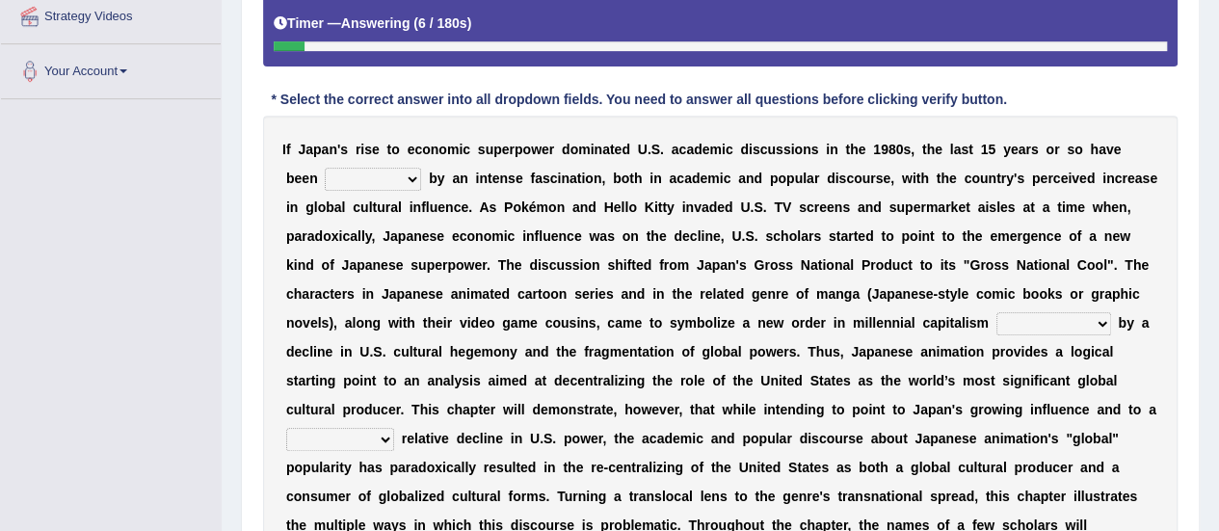
click at [1095, 317] on select "pocessed characterized opposed tangled" at bounding box center [1054, 323] width 115 height 23
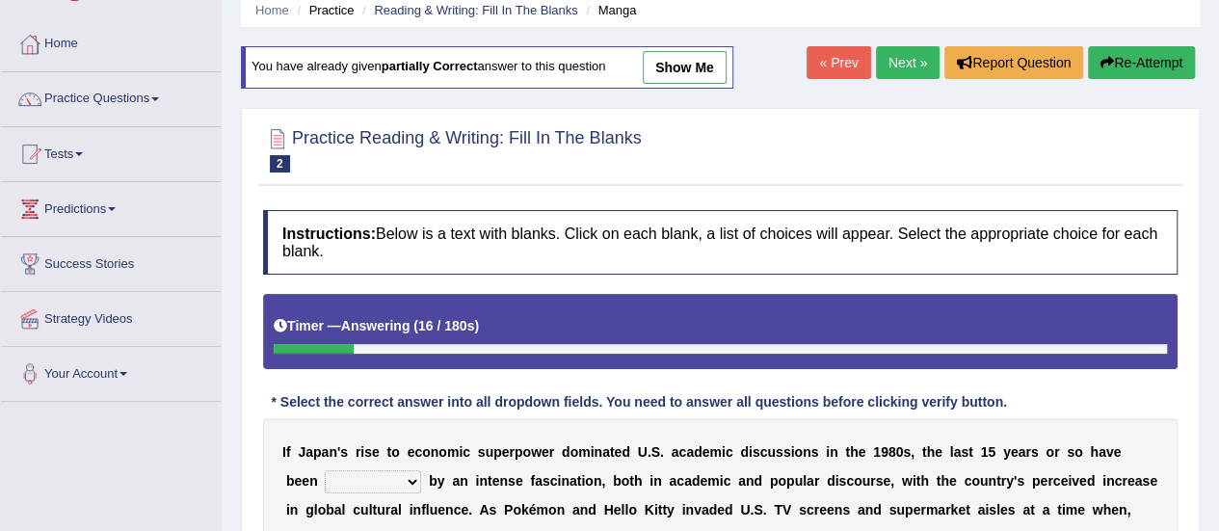
click at [908, 69] on link "Next »" at bounding box center [908, 62] width 64 height 33
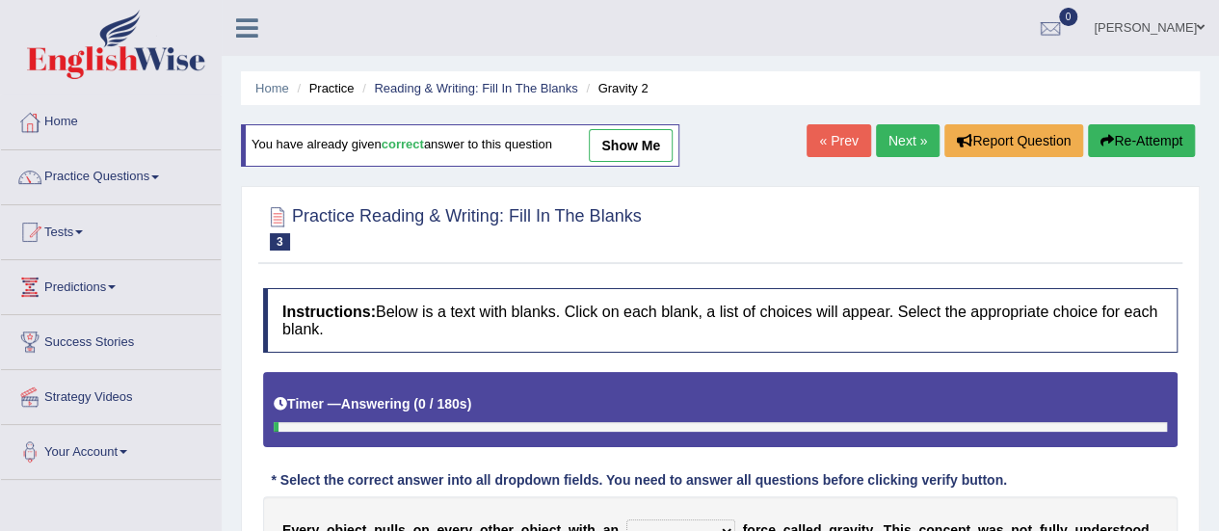
click at [910, 151] on link "Next »" at bounding box center [908, 140] width 64 height 33
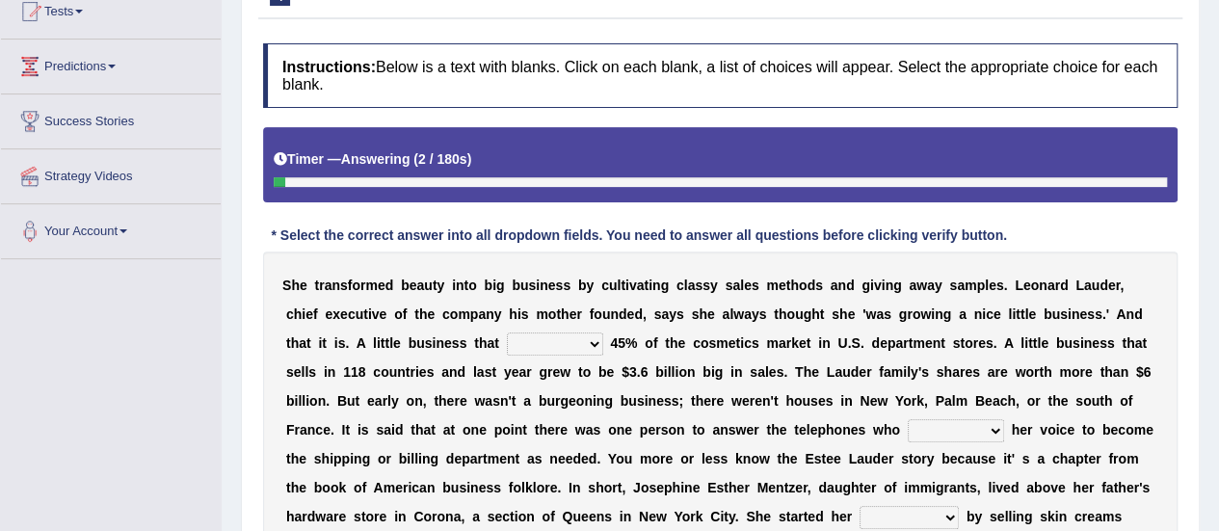
scroll to position [333, 0]
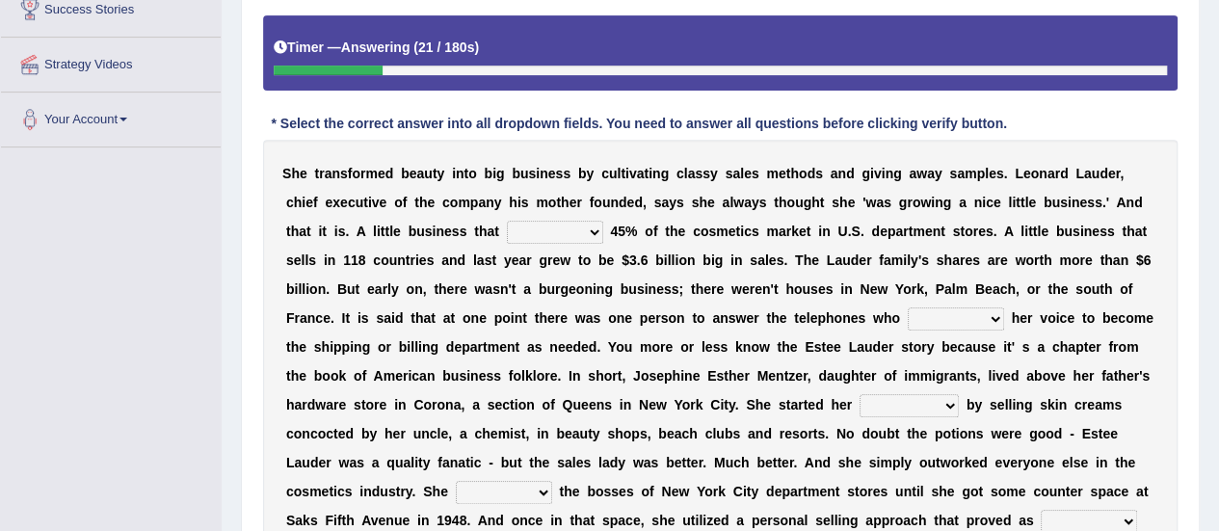
click at [592, 228] on select "has controls makes maintains" at bounding box center [555, 232] width 96 height 23
select select "controls"
click at [507, 221] on select "has controls makes maintains" at bounding box center [555, 232] width 96 height 23
click at [999, 318] on select "switched changed raised used" at bounding box center [956, 319] width 96 height 23
select select "switched"
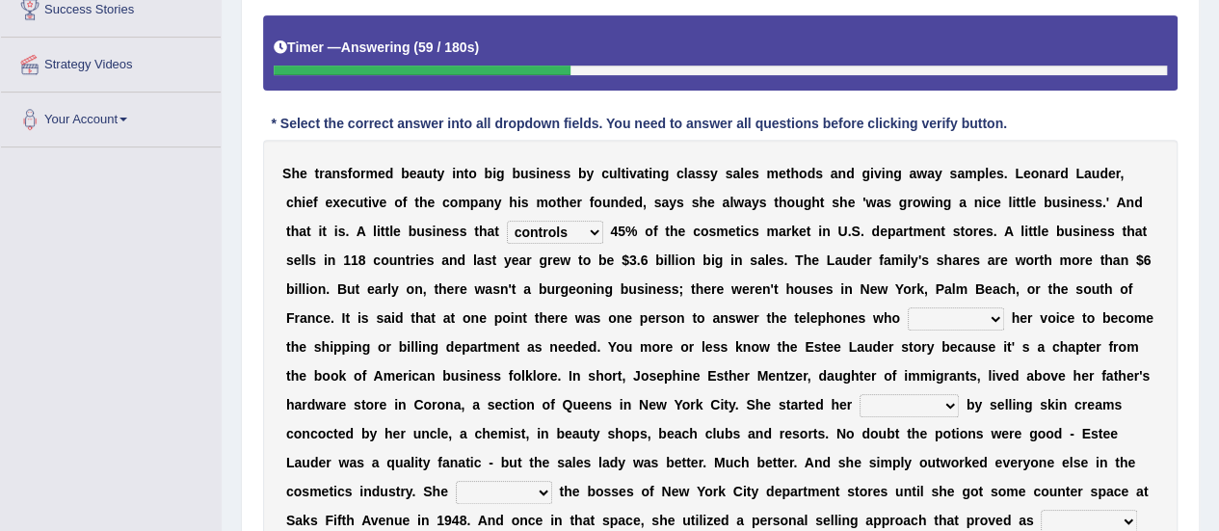
click at [908, 308] on select "switched changed raised used" at bounding box center [956, 319] width 96 height 23
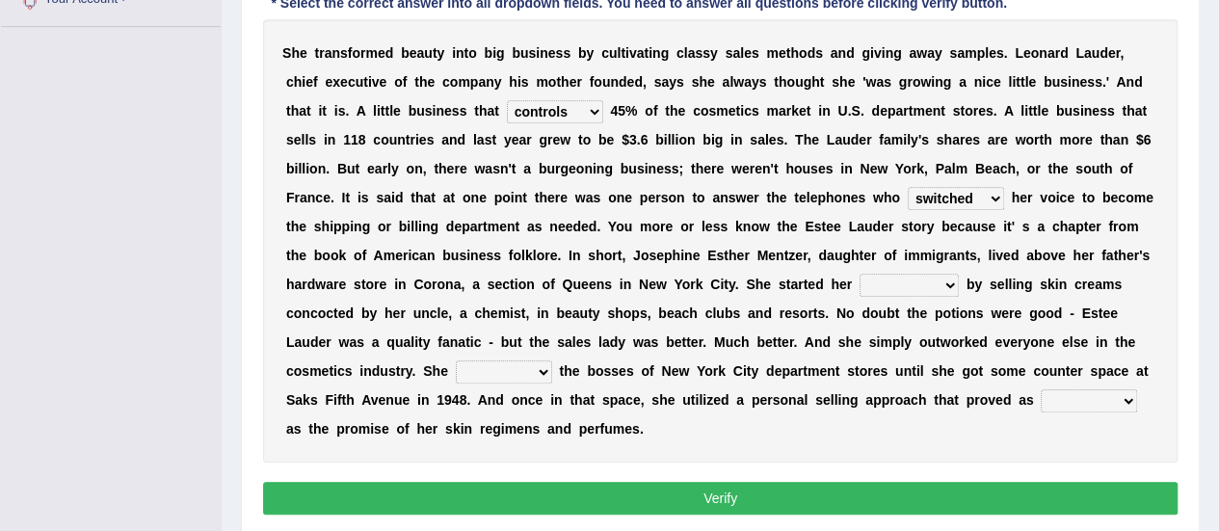
scroll to position [455, 0]
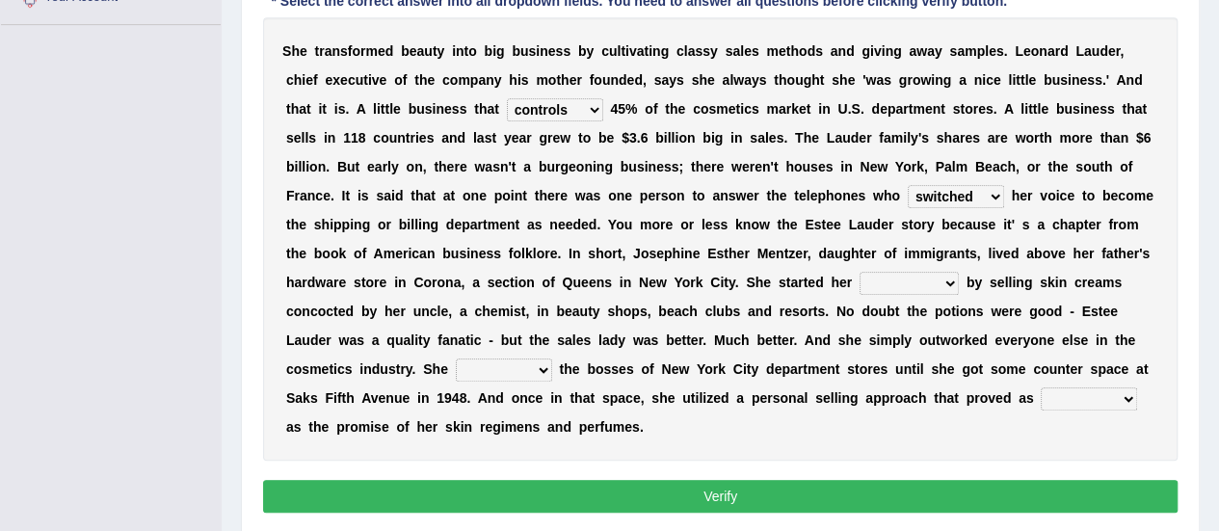
click at [948, 273] on select "job institute companion enterprise" at bounding box center [909, 283] width 99 height 23
select select "enterprise"
click at [860, 272] on select "job institute companion enterprise" at bounding box center [909, 283] width 99 height 23
click at [540, 361] on select "stated bridged stalked heaved" at bounding box center [504, 370] width 96 height 23
select select "stated"
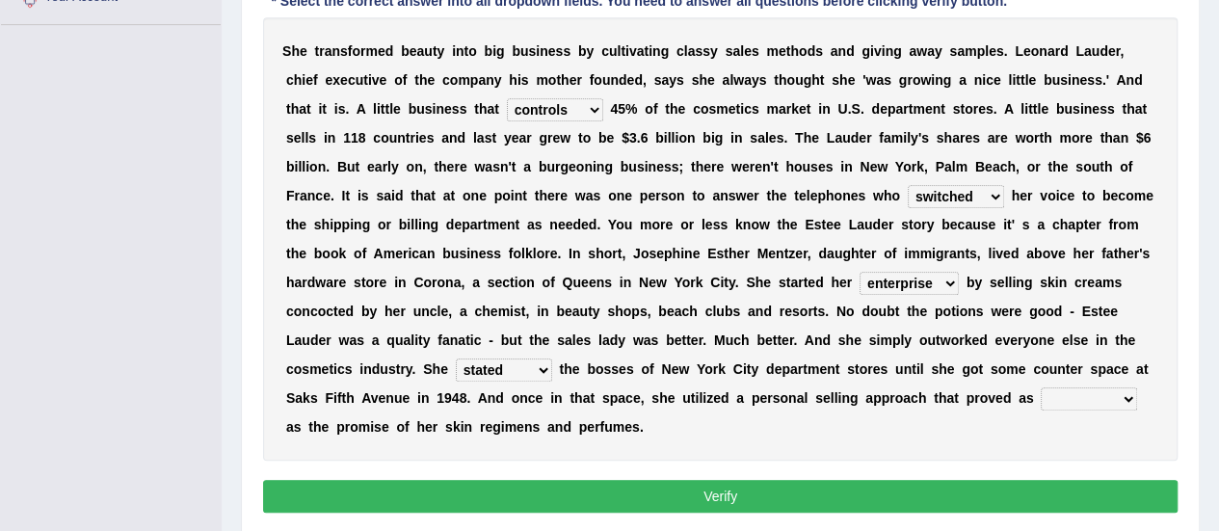
click at [456, 359] on select "stated bridged stalked heaved" at bounding box center [504, 370] width 96 height 23
click at [1128, 404] on select "potent ruthless potential expensive" at bounding box center [1089, 399] width 96 height 23
select select "potent"
click at [1041, 388] on select "potent ruthless potential expensive" at bounding box center [1089, 399] width 96 height 23
click at [540, 370] on select "stated bridged stalked heaved" at bounding box center [504, 370] width 96 height 23
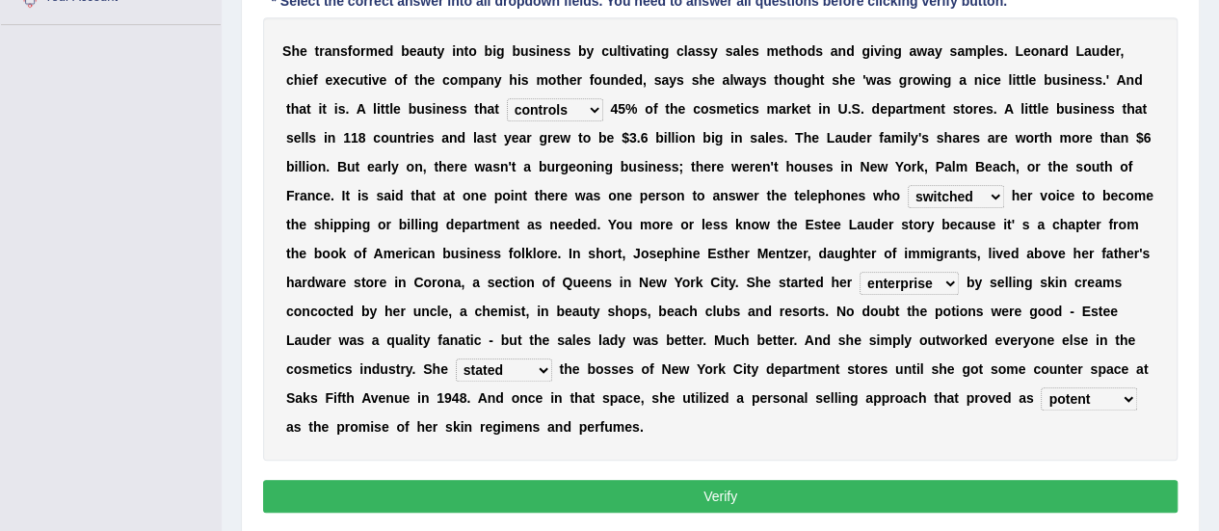
click at [540, 370] on select "stated bridged stalked heaved" at bounding box center [504, 370] width 96 height 23
click at [659, 491] on button "Verify" at bounding box center [720, 496] width 915 height 33
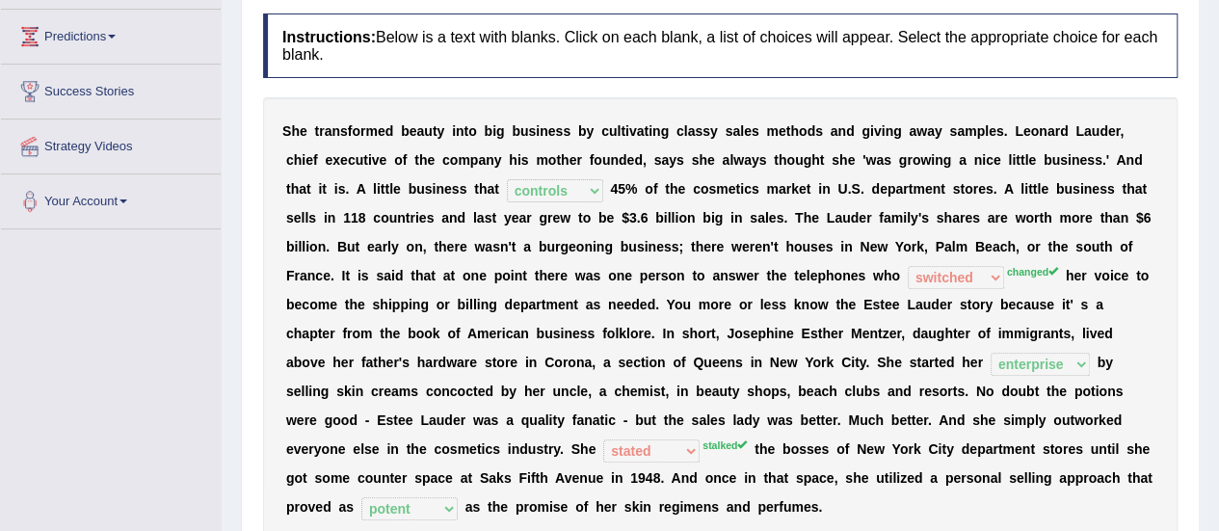
scroll to position [121, 0]
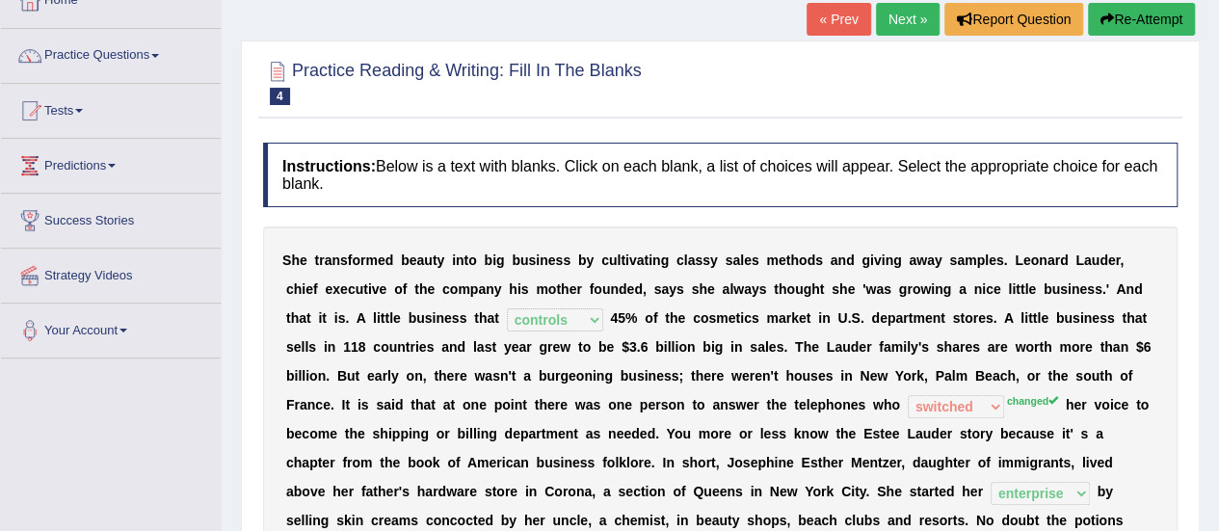
click at [913, 22] on link "Next »" at bounding box center [908, 19] width 64 height 33
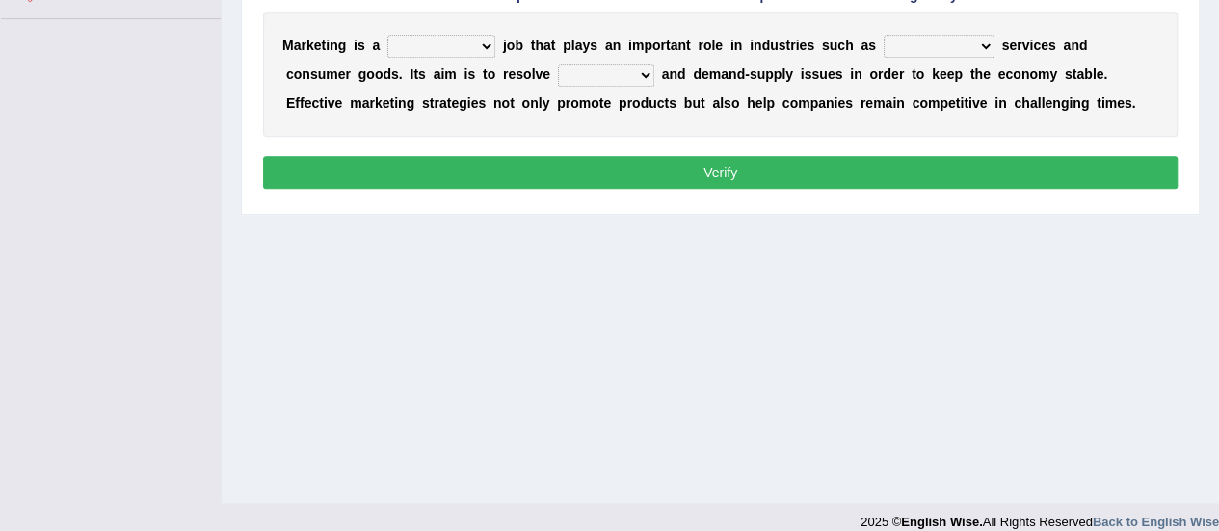
scroll to position [463, 0]
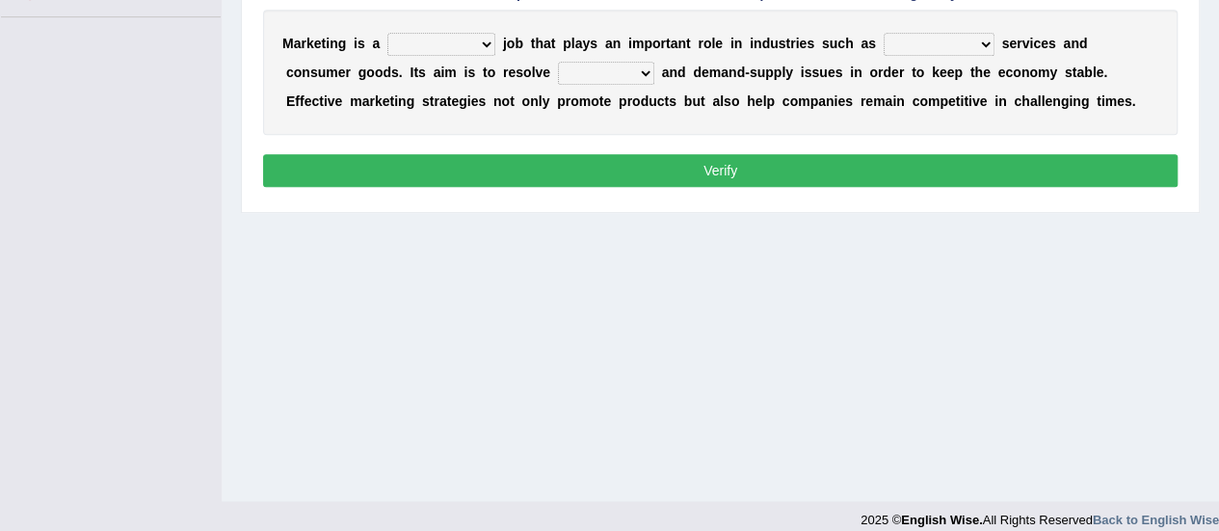
click at [487, 42] on select "professional flexible parochial descriptive" at bounding box center [442, 44] width 108 height 23
select select "flexible"
click at [388, 33] on select "professional flexible parochial descriptive" at bounding box center [442, 44] width 108 height 23
click at [979, 44] on select "civil financial conventional foremost" at bounding box center [939, 44] width 111 height 23
select select "financial"
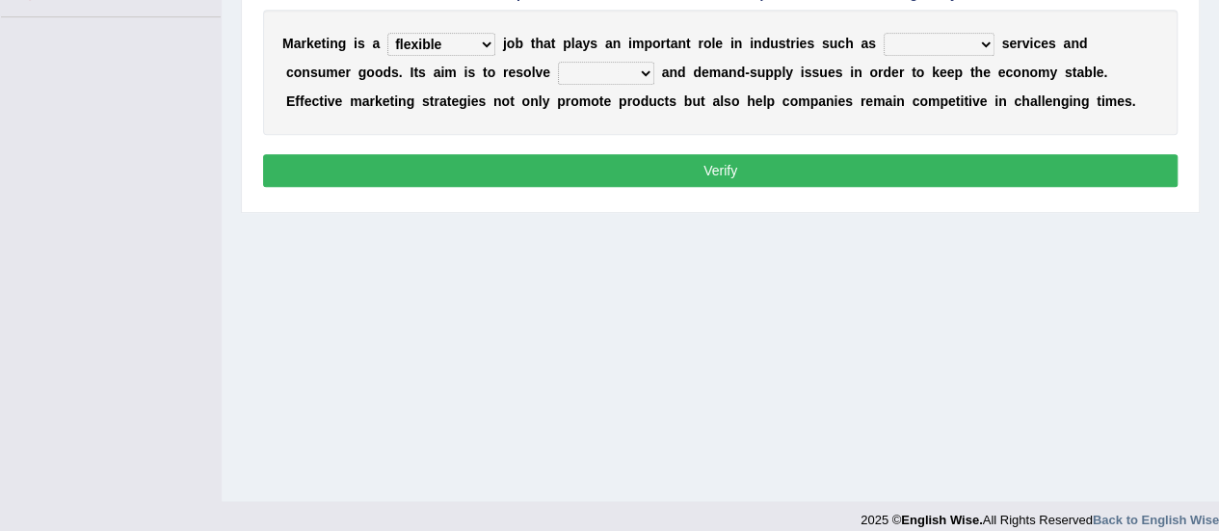
click at [884, 33] on select "civil financial conventional foremost" at bounding box center [939, 44] width 111 height 23
click at [562, 68] on select "imbalance excess symmetry budget" at bounding box center [606, 73] width 96 height 23
select select "imbalance"
click at [558, 62] on select "imbalance excess symmetry budget" at bounding box center [606, 73] width 96 height 23
click at [556, 169] on button "Verify" at bounding box center [720, 170] width 915 height 33
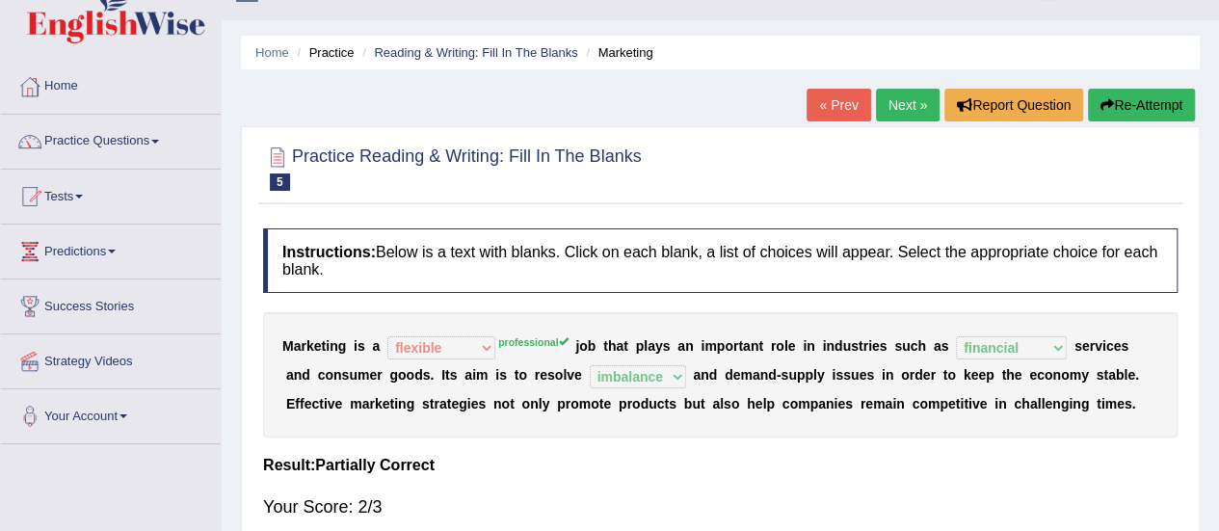
scroll to position [17, 0]
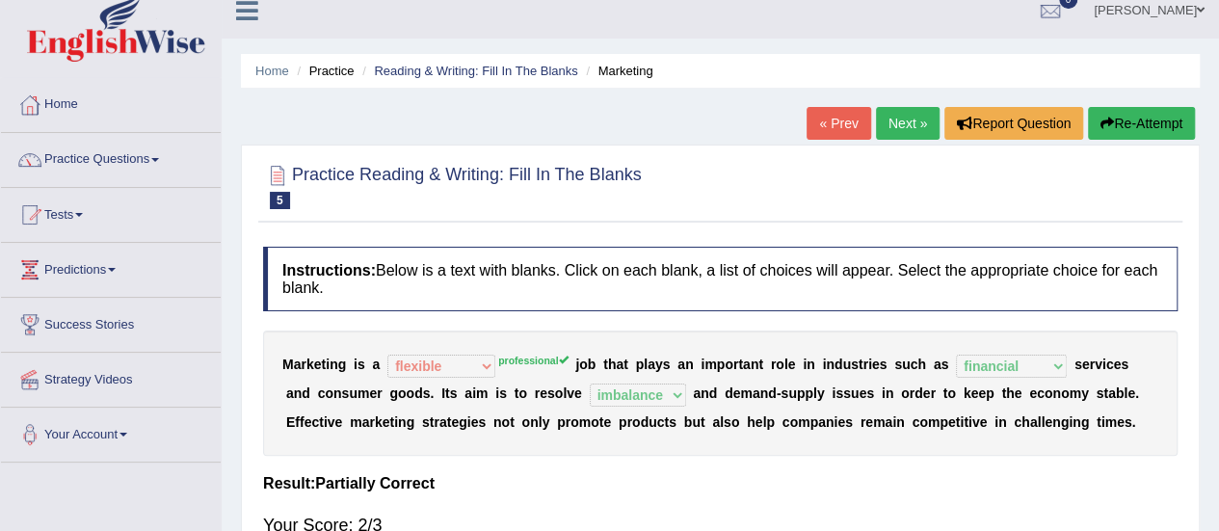
click at [902, 117] on link "Next »" at bounding box center [908, 123] width 64 height 33
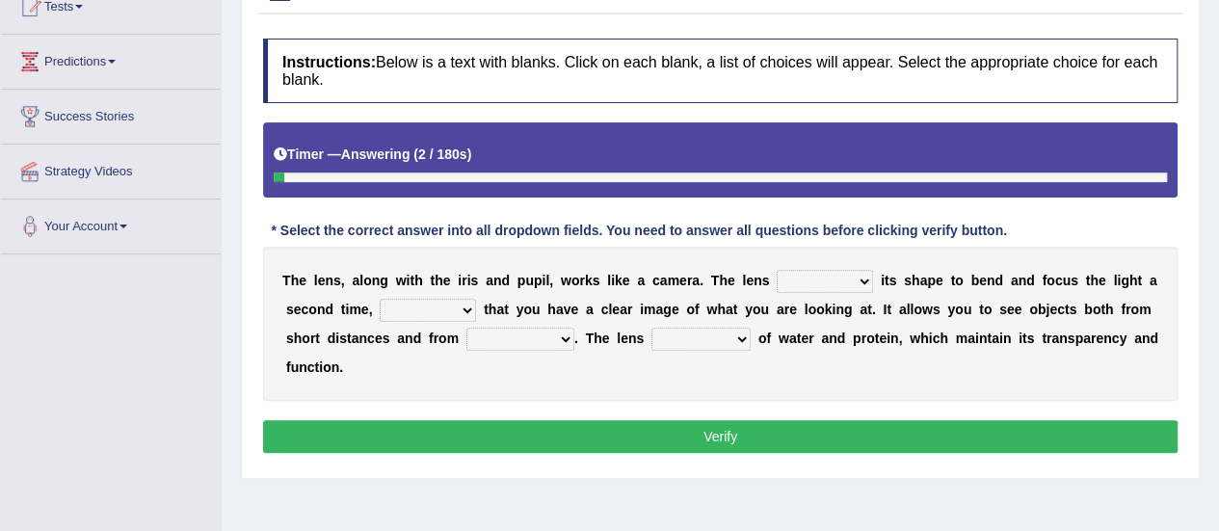
scroll to position [249, 0]
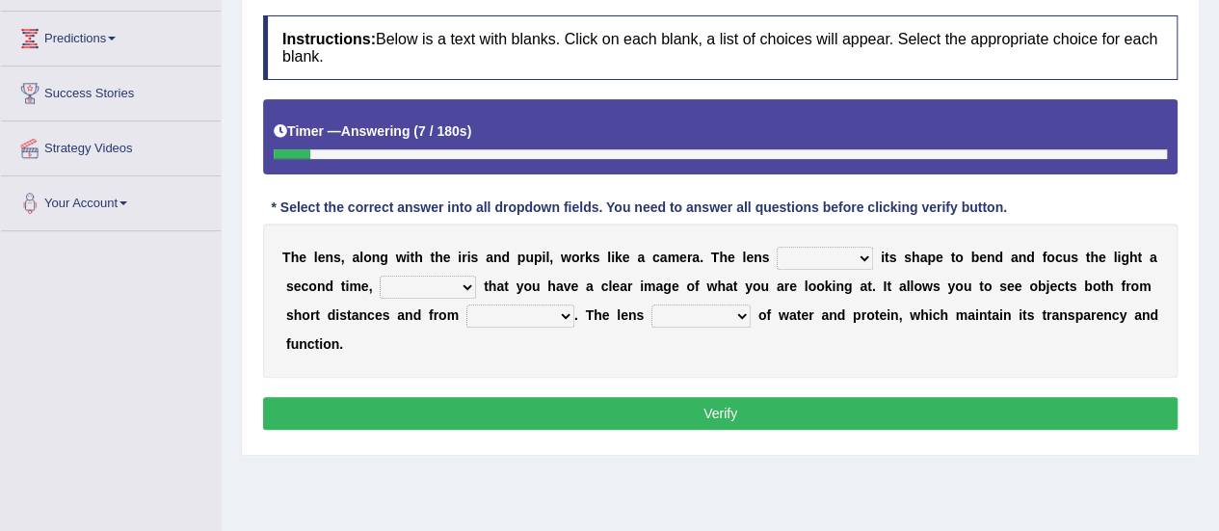
click at [863, 255] on select "adjusts shows selects presents" at bounding box center [825, 258] width 96 height 23
select select "adjusts"
click at [777, 247] on select "adjusts shows selects presents" at bounding box center [825, 258] width 96 height 23
click at [461, 284] on select "ensures to ensure ensure ensured" at bounding box center [428, 287] width 96 height 23
select select "to ensure"
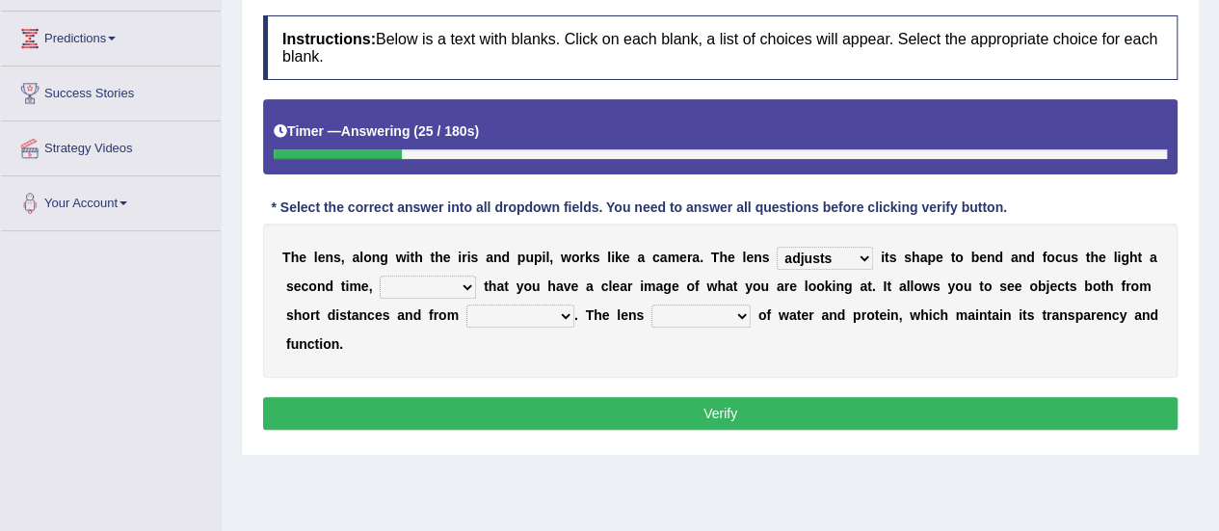
click at [380, 276] on select "ensures to ensure ensure ensured" at bounding box center [428, 287] width 96 height 23
click at [562, 316] on select "far away in between further apart all along" at bounding box center [521, 316] width 108 height 23
select select "far away"
click at [467, 305] on select "far away in between further apart all along" at bounding box center [521, 316] width 108 height 23
click at [737, 312] on select "constitutes comprises composes consists" at bounding box center [701, 316] width 99 height 23
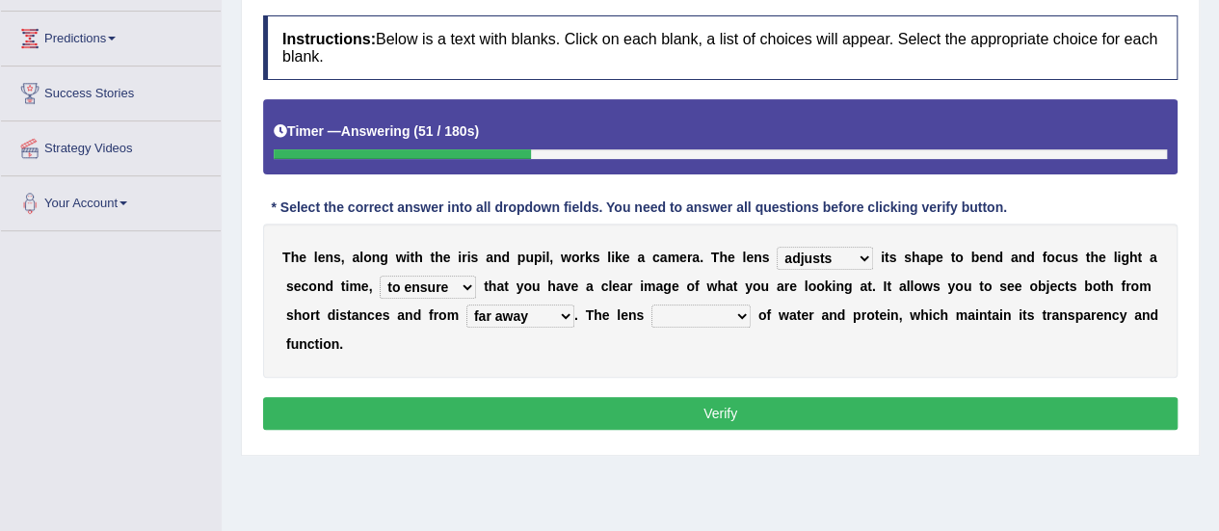
select select "consists"
click at [652, 305] on select "constitutes comprises composes consists" at bounding box center [701, 316] width 99 height 23
click at [685, 425] on button "Verify" at bounding box center [720, 413] width 915 height 33
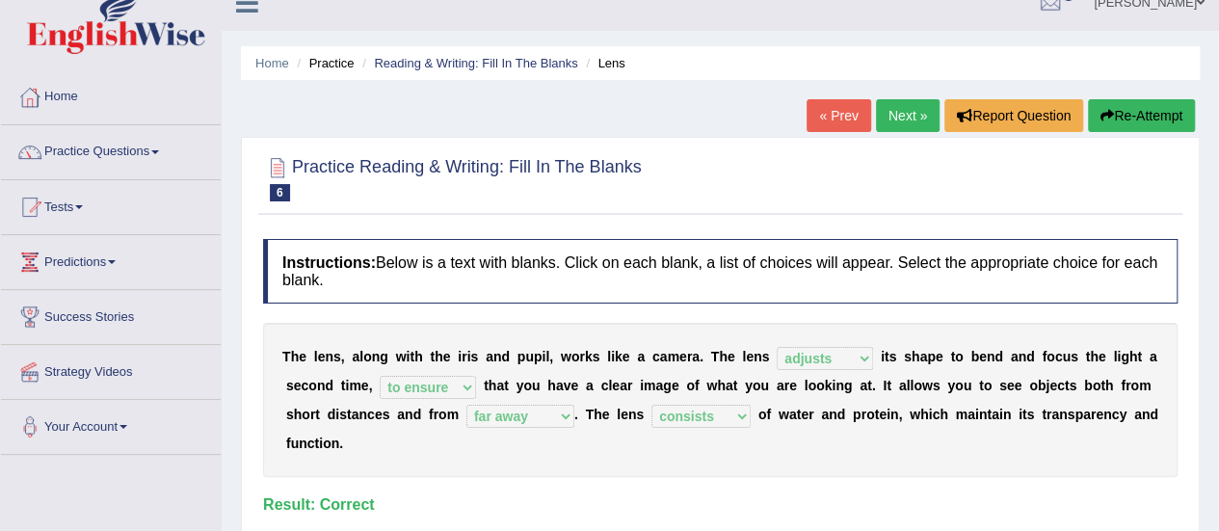
scroll to position [0, 0]
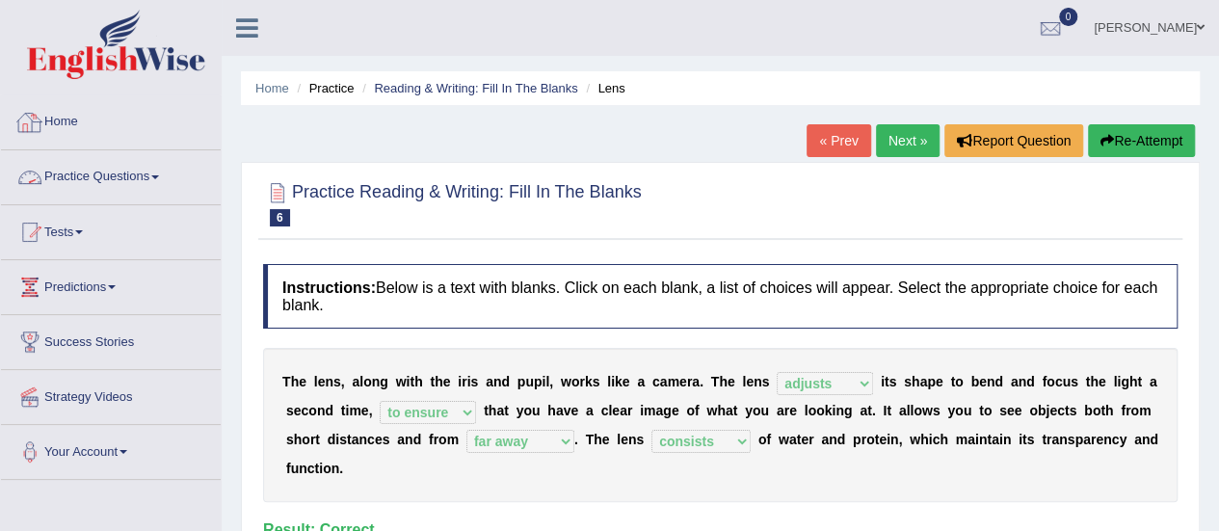
click at [79, 180] on link "Practice Questions" at bounding box center [111, 174] width 220 height 48
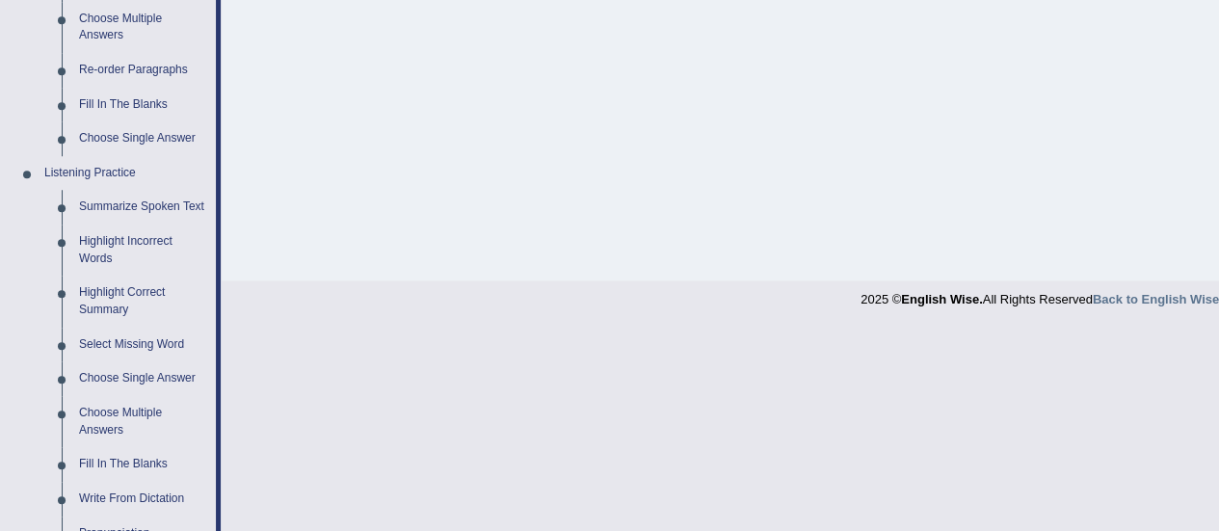
scroll to position [810, 0]
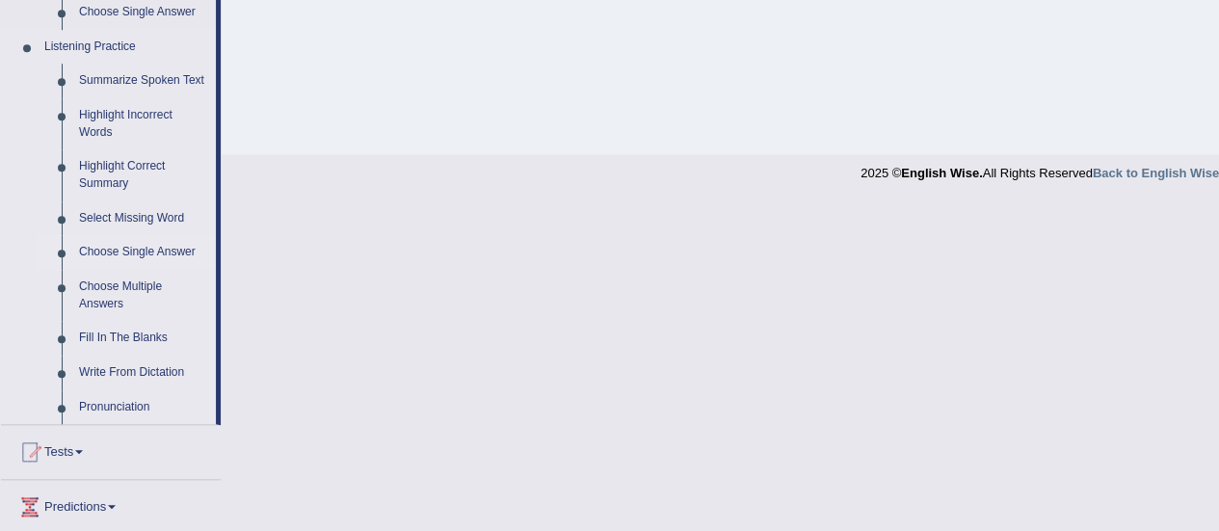
click at [174, 254] on link "Choose Single Answer" at bounding box center [143, 252] width 146 height 35
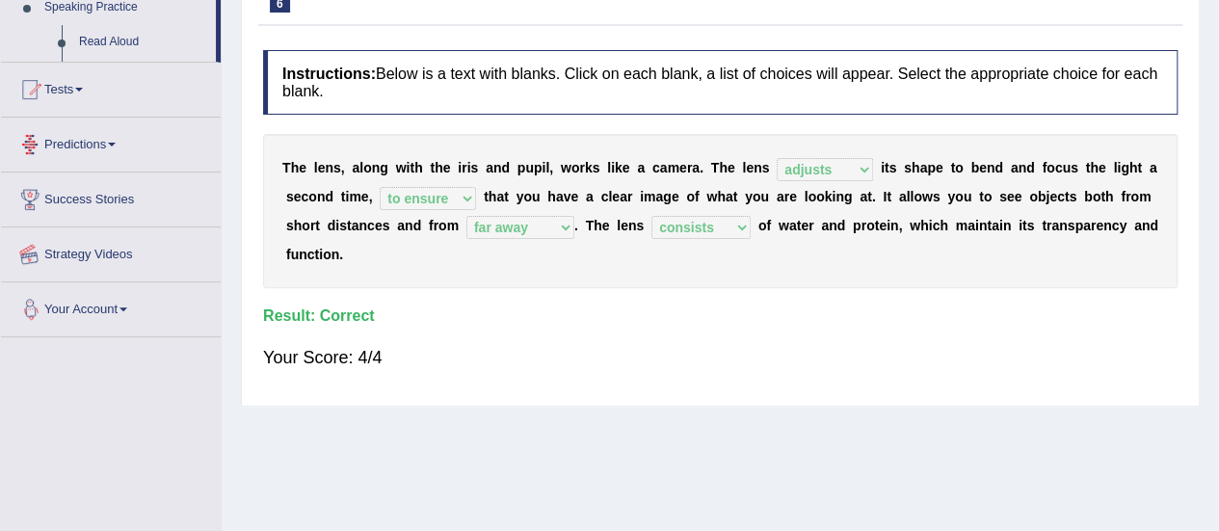
scroll to position [285, 0]
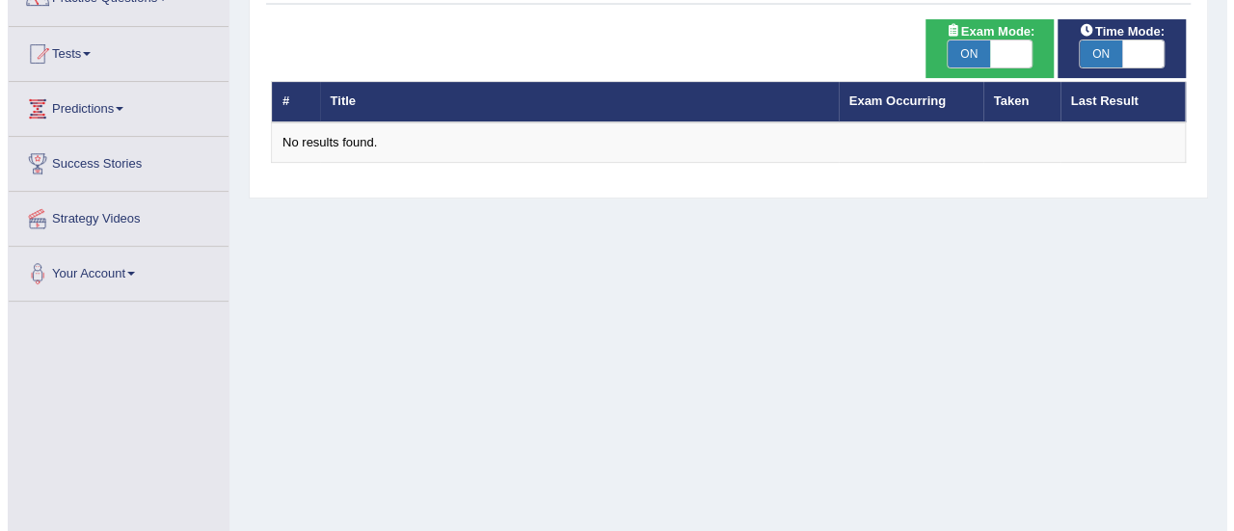
scroll to position [125, 0]
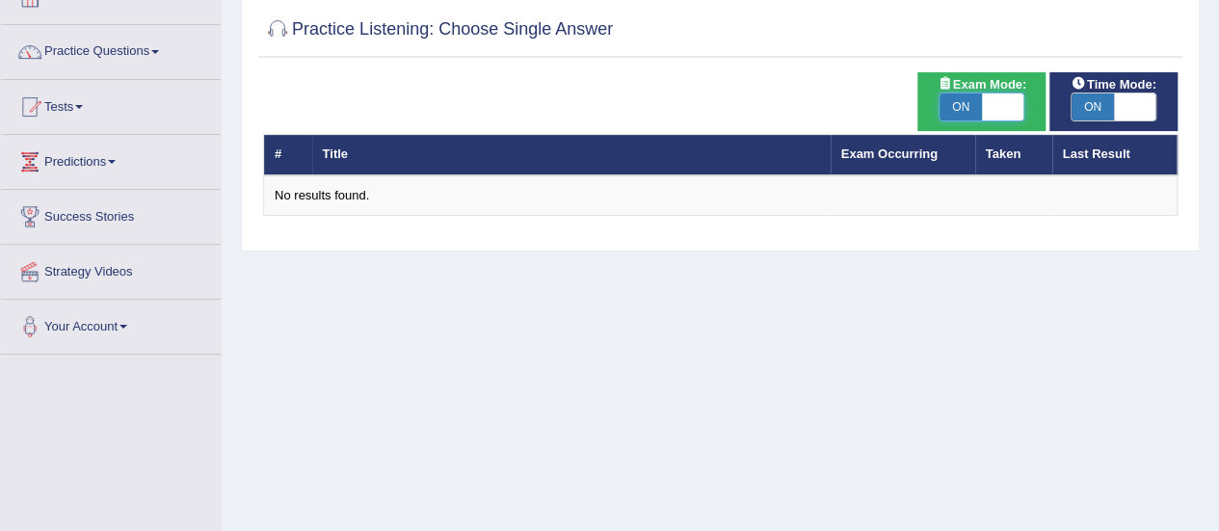
click at [997, 99] on span at bounding box center [1003, 107] width 42 height 27
checkbox input "false"
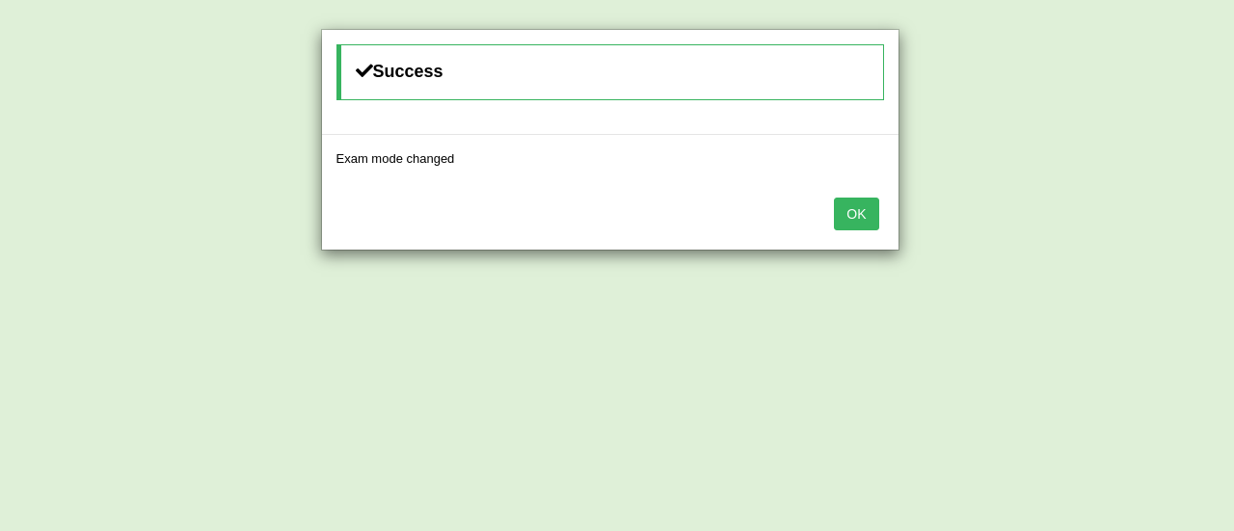
click at [875, 229] on div "OK" at bounding box center [610, 215] width 576 height 67
click at [865, 213] on button "OK" at bounding box center [856, 214] width 44 height 33
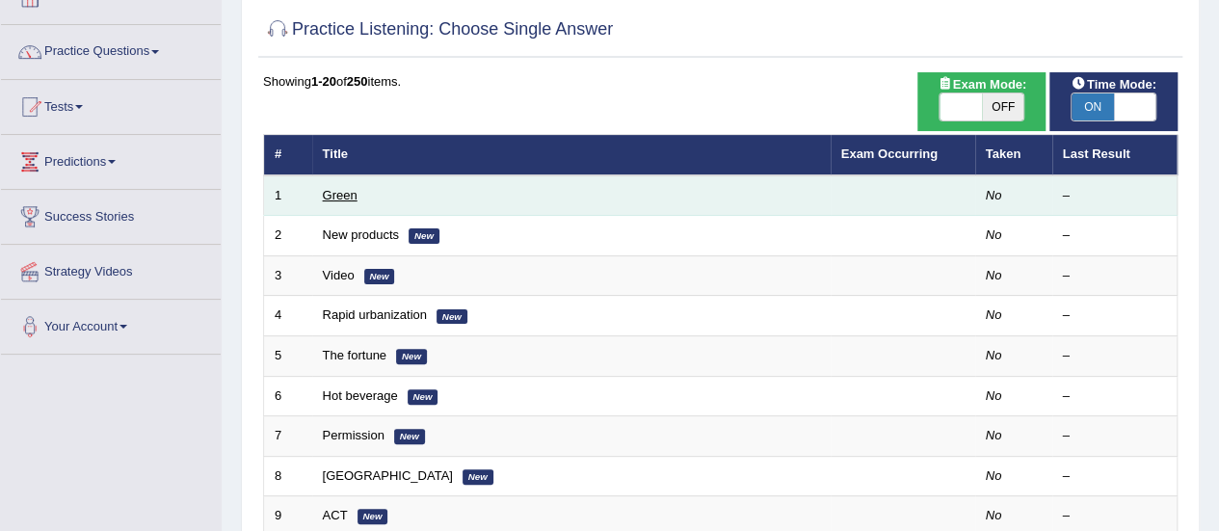
click at [351, 200] on link "Green" at bounding box center [340, 195] width 35 height 14
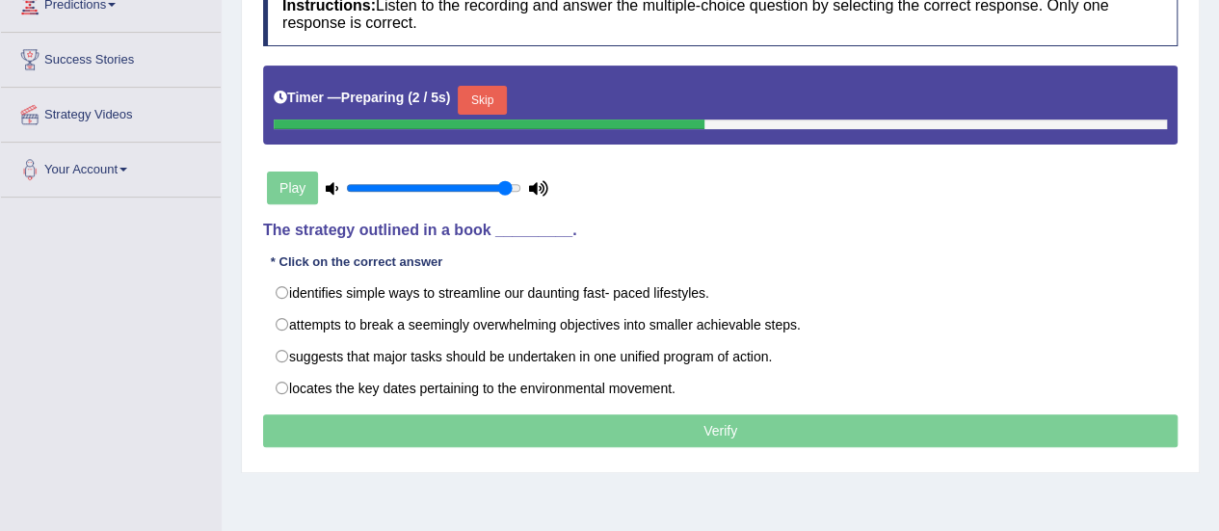
scroll to position [321, 0]
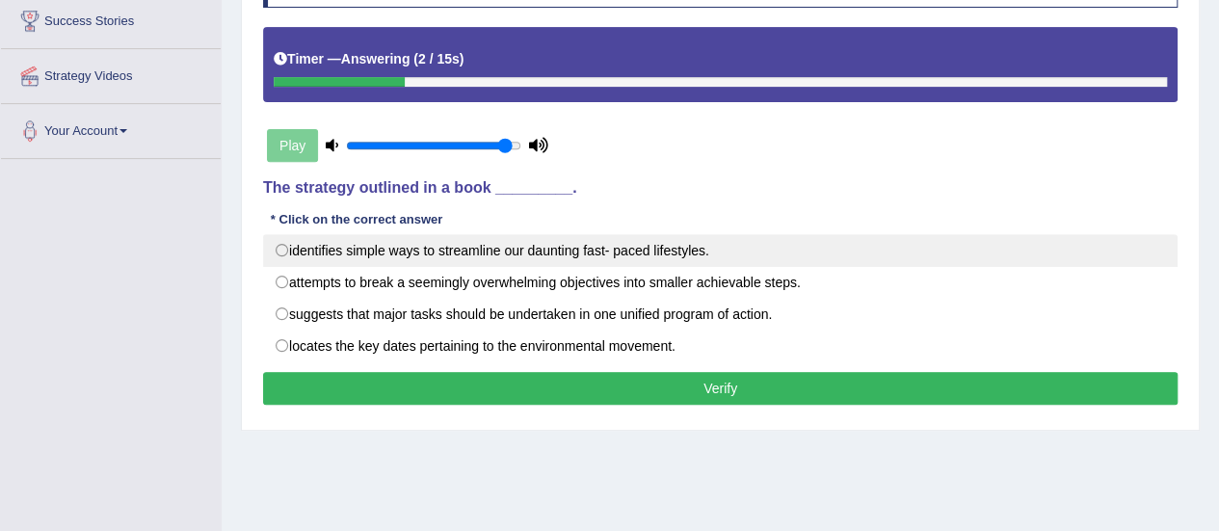
click at [278, 246] on label "identifies simple ways to streamline our daunting fast- paced lifestyles." at bounding box center [720, 250] width 915 height 33
radio input "true"
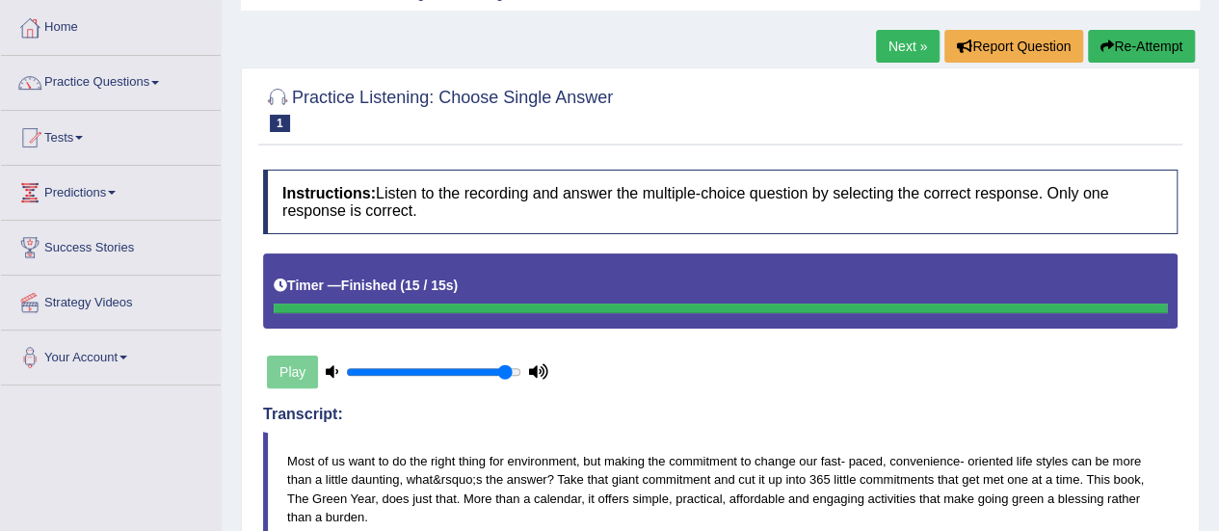
scroll to position [56, 0]
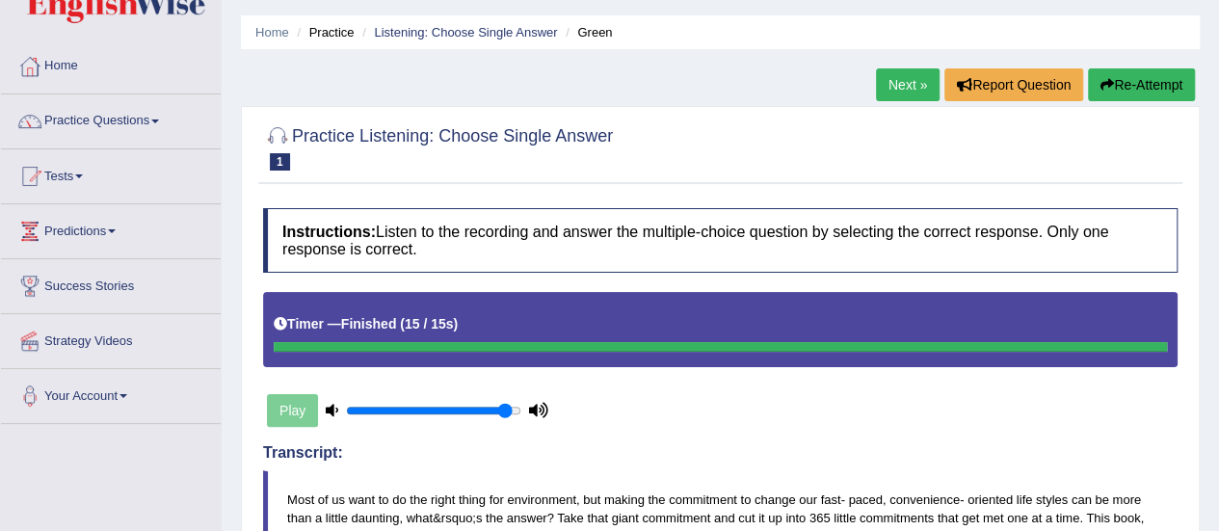
click at [908, 81] on link "Next »" at bounding box center [908, 84] width 64 height 33
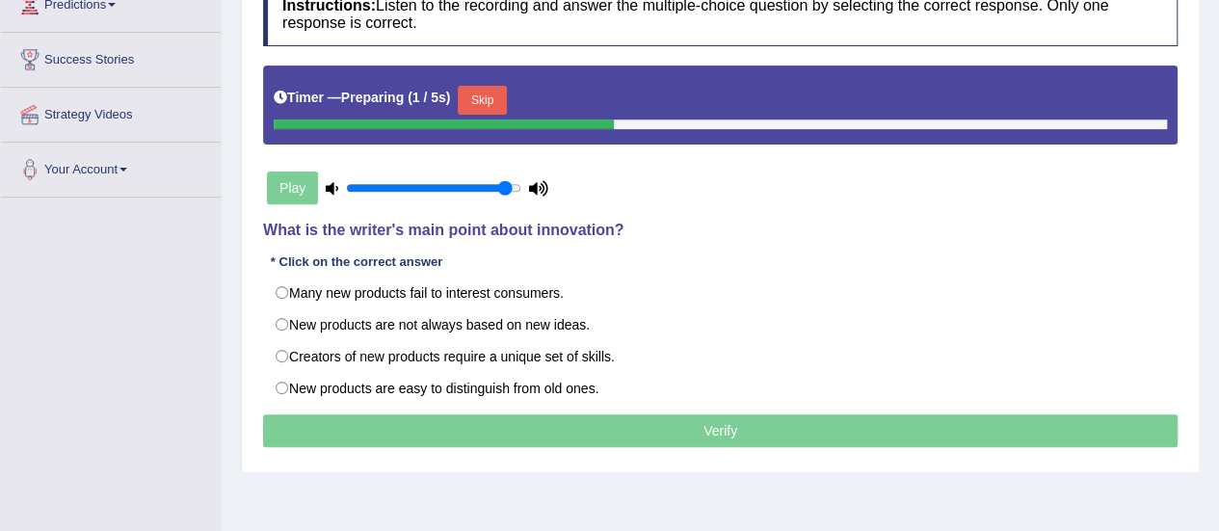
scroll to position [295, 0]
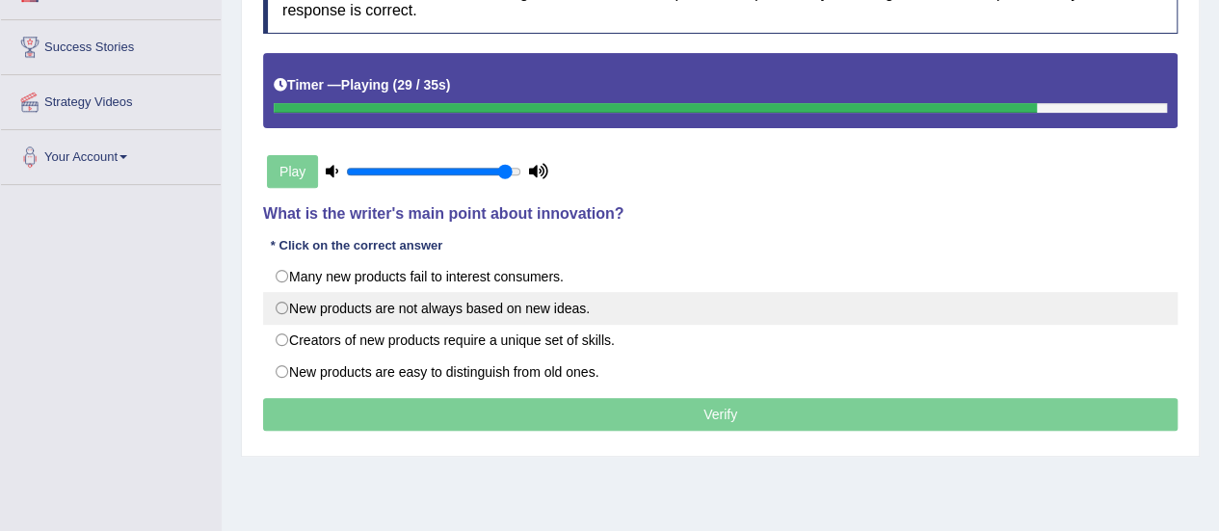
click at [281, 306] on label "New products are not always based on new ideas." at bounding box center [720, 308] width 915 height 33
radio input "true"
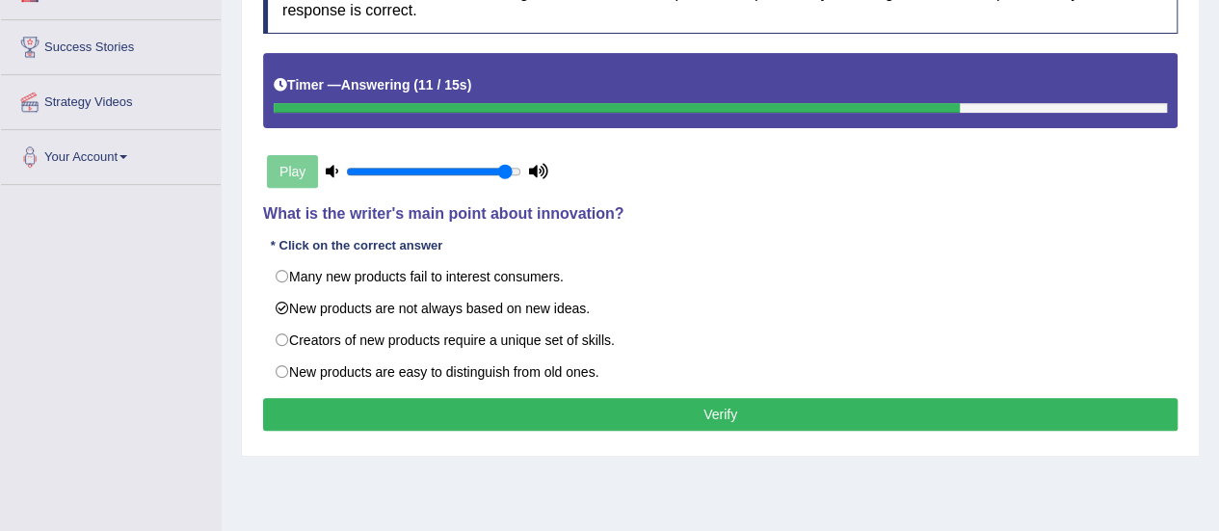
click at [372, 412] on button "Verify" at bounding box center [720, 414] width 915 height 33
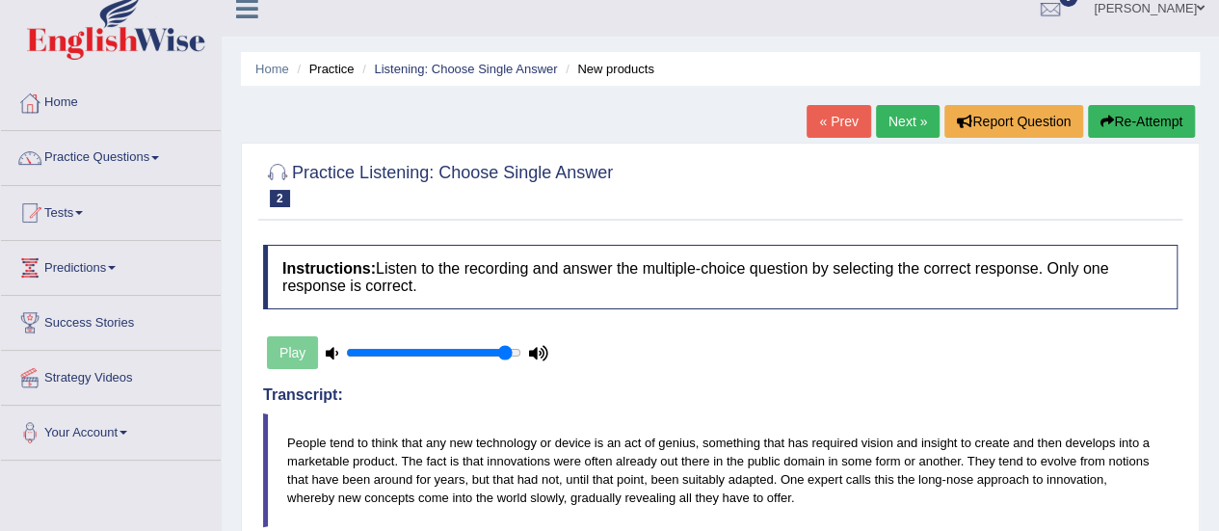
scroll to position [0, 0]
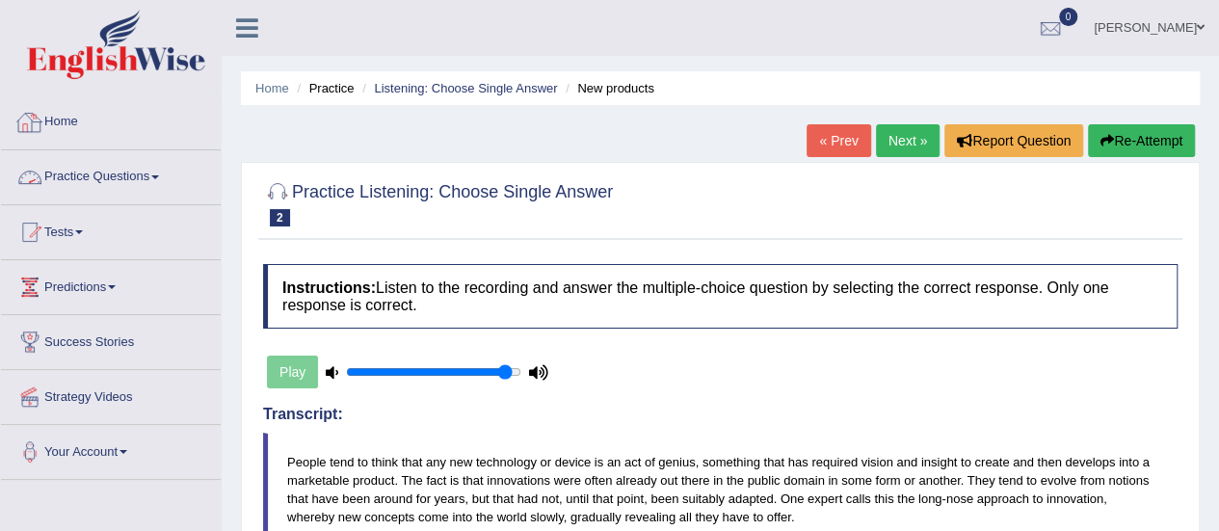
click at [69, 174] on link "Practice Questions" at bounding box center [111, 174] width 220 height 48
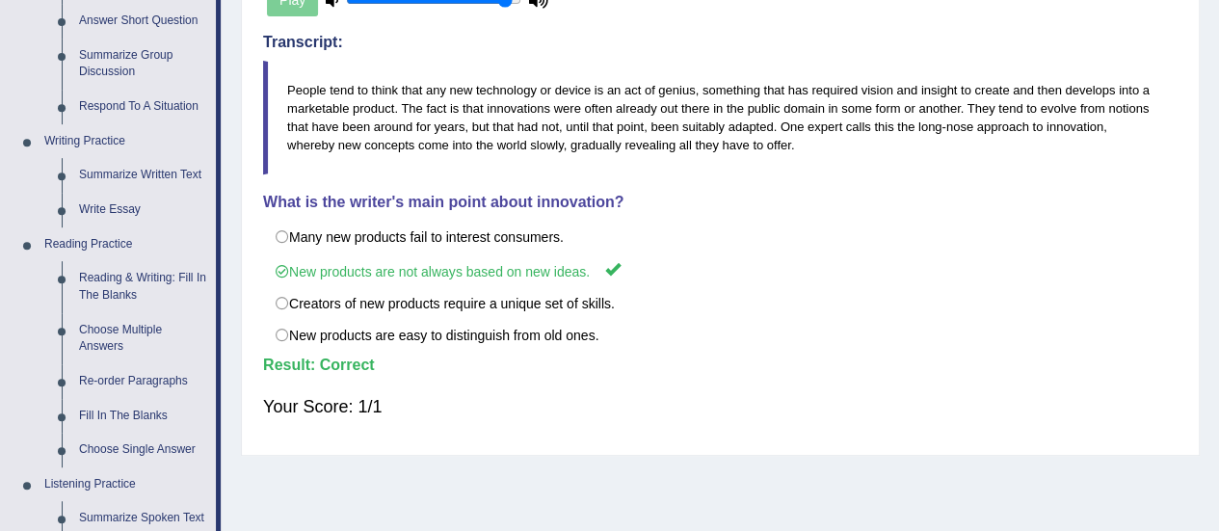
scroll to position [374, 0]
